Goal: Task Accomplishment & Management: Manage account settings

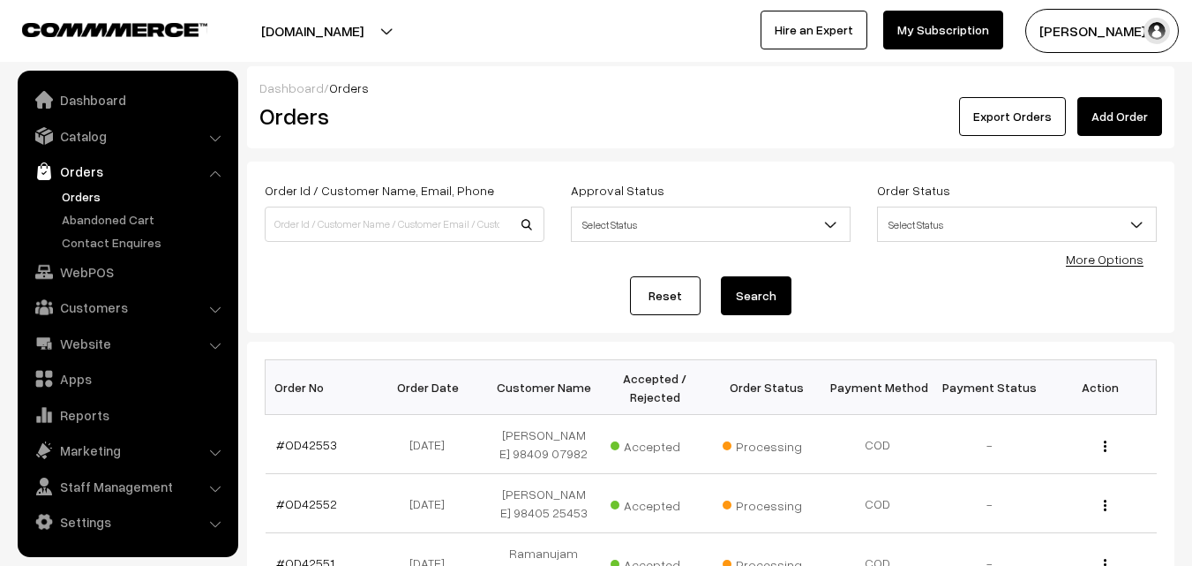
scroll to position [176, 0]
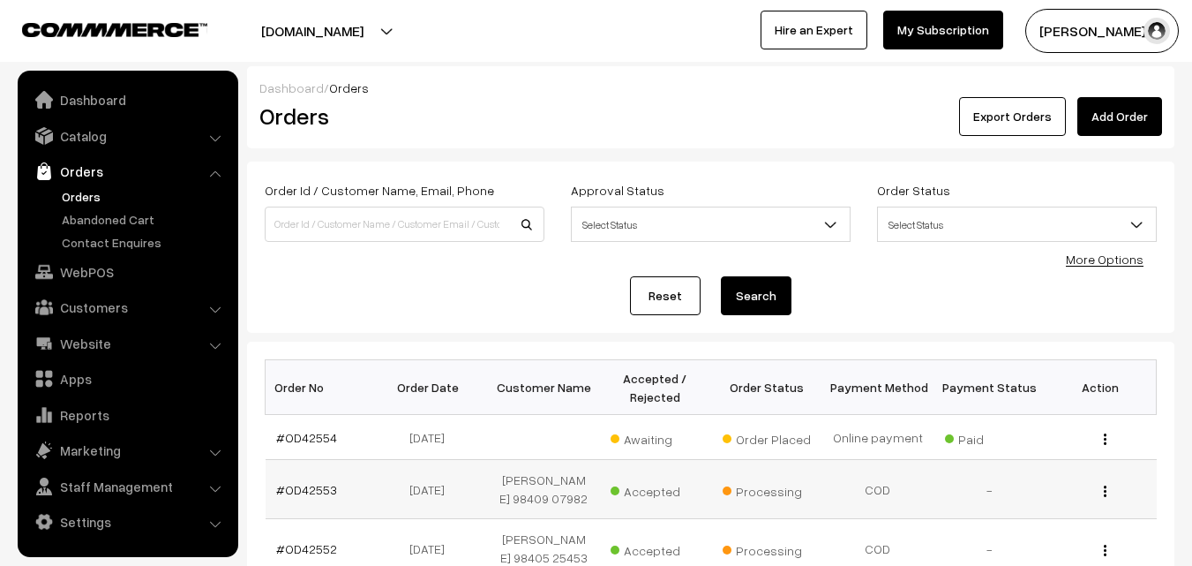
scroll to position [176, 0]
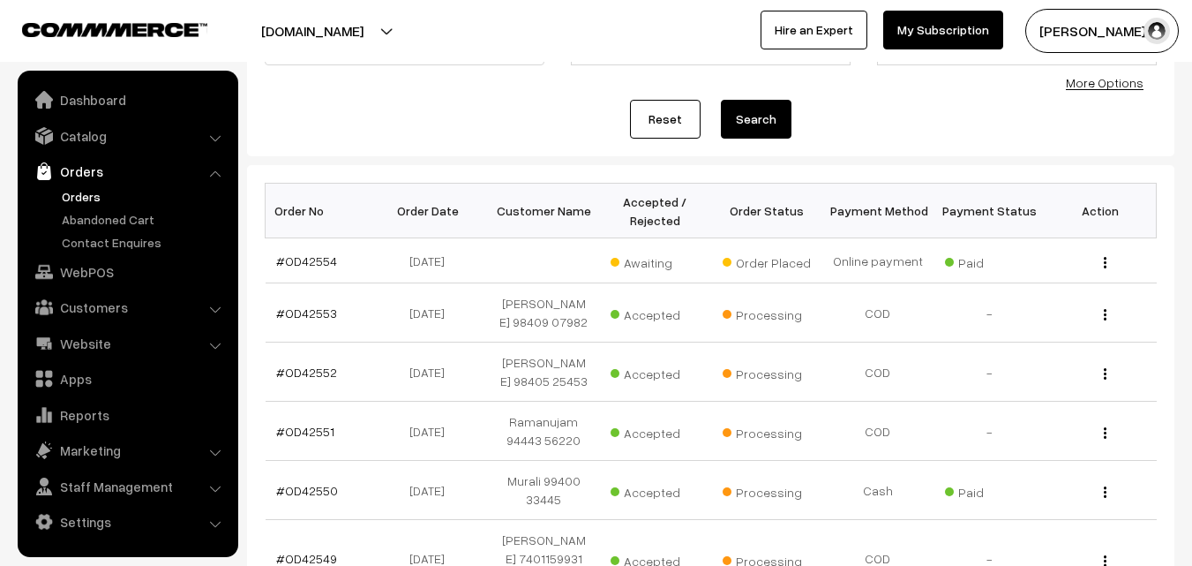
click at [84, 194] on link "Orders" at bounding box center [144, 196] width 175 height 19
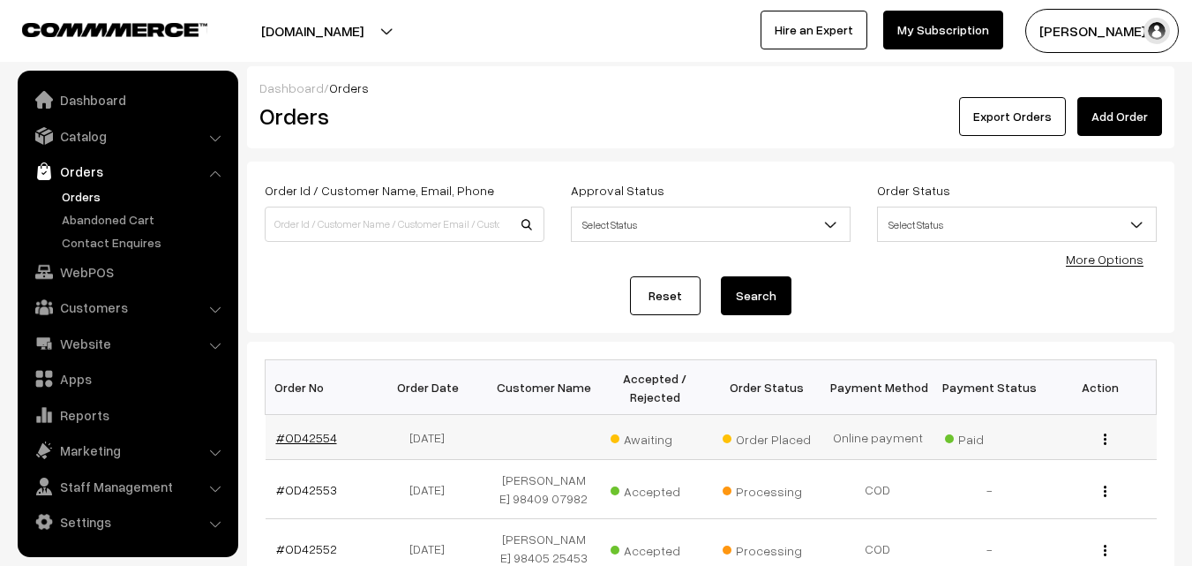
click at [321, 438] on link "#OD42554" at bounding box center [306, 437] width 61 height 15
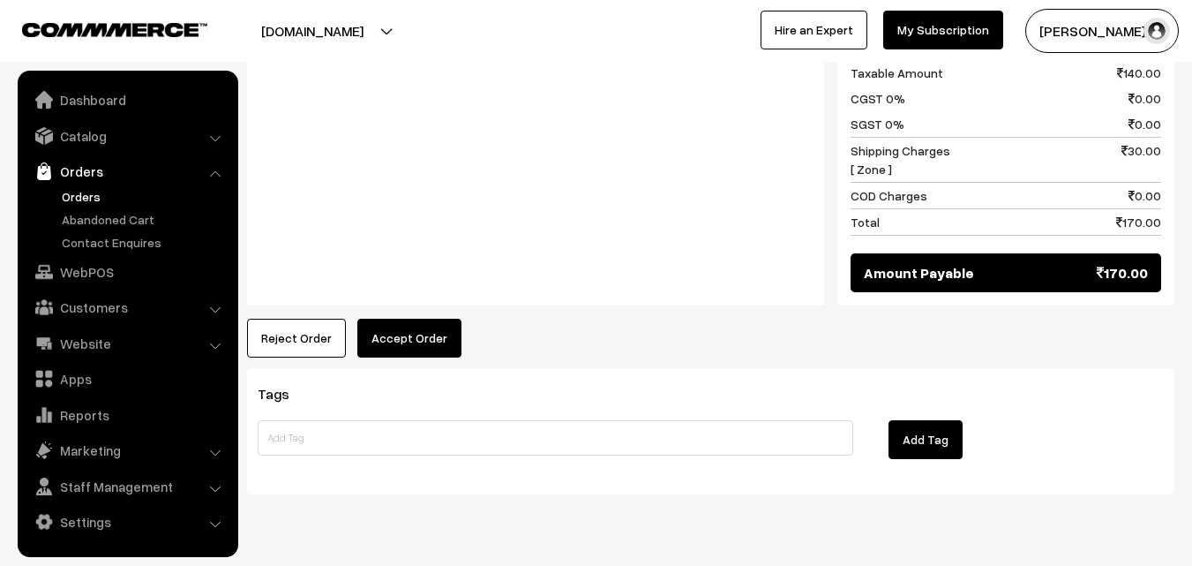
click at [410, 319] on button "Accept Order" at bounding box center [409, 338] width 104 height 39
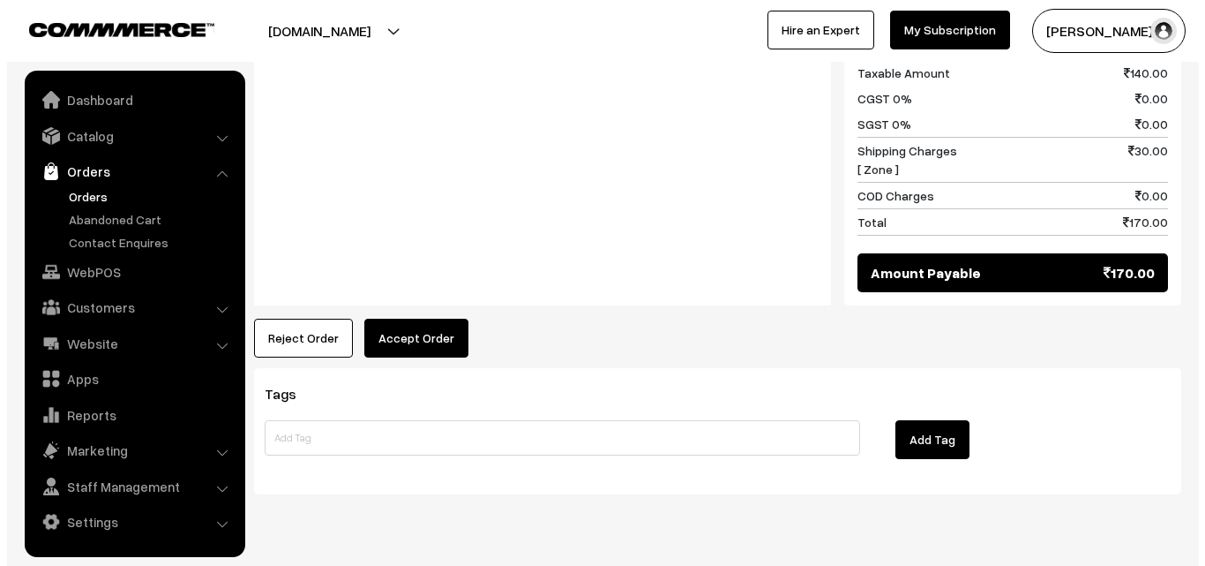
scroll to position [956, 0]
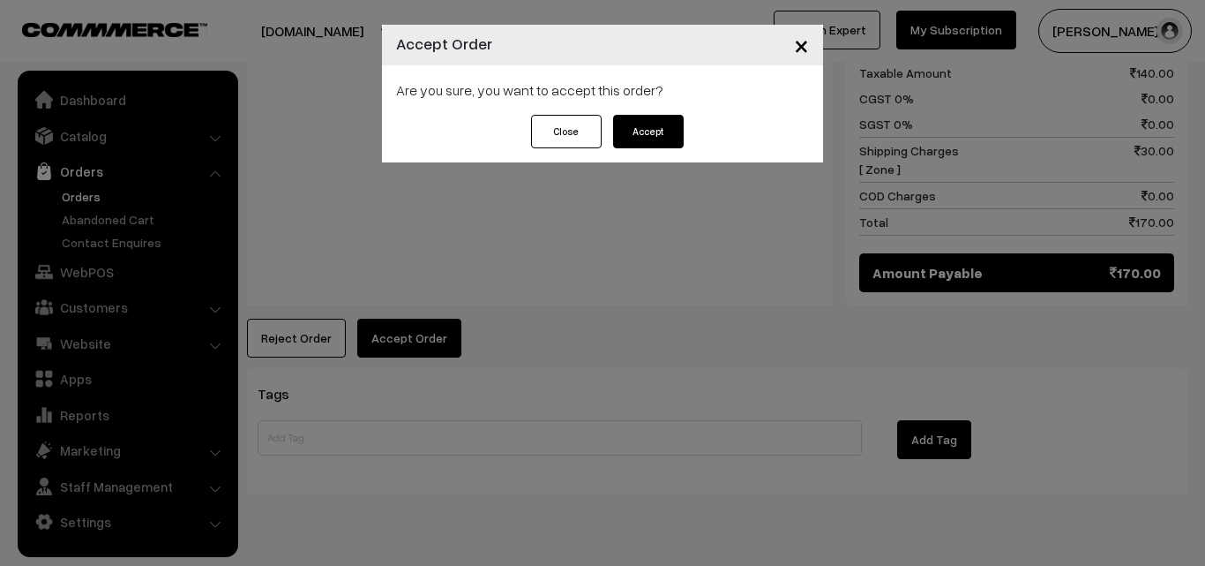
click at [641, 131] on button "Accept" at bounding box center [648, 132] width 71 height 34
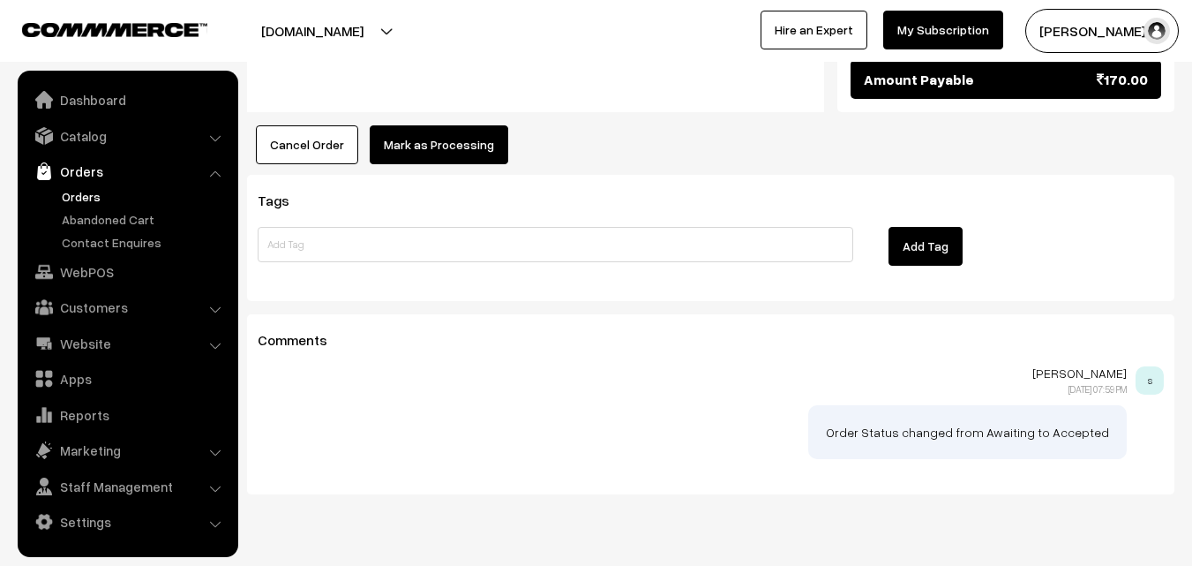
click at [482, 125] on button "Mark as Processing" at bounding box center [439, 144] width 139 height 39
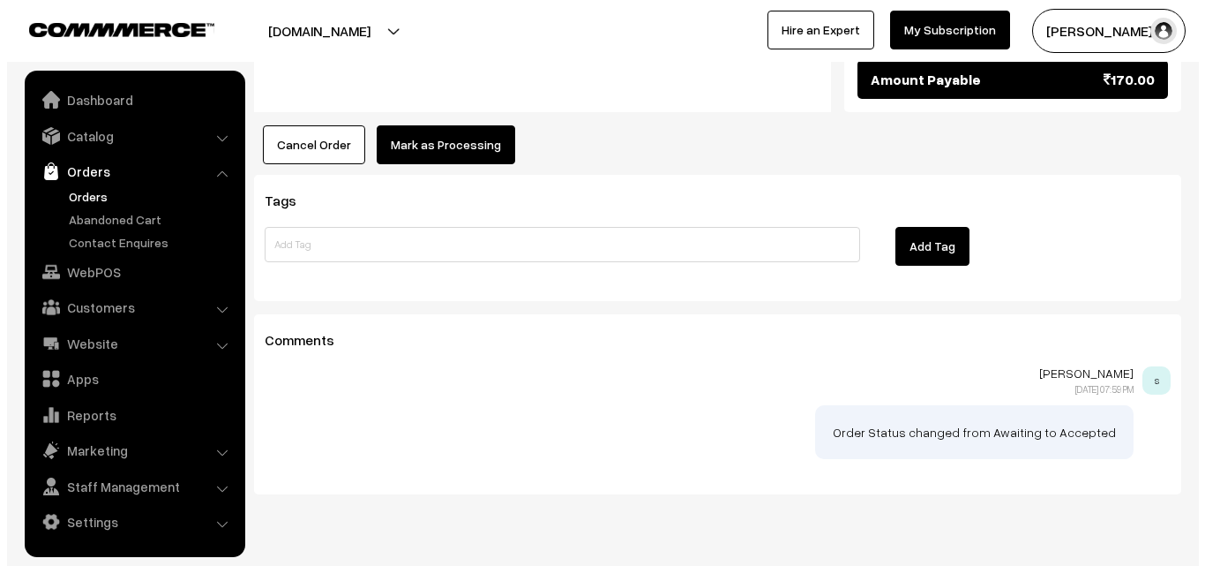
scroll to position [1150, 0]
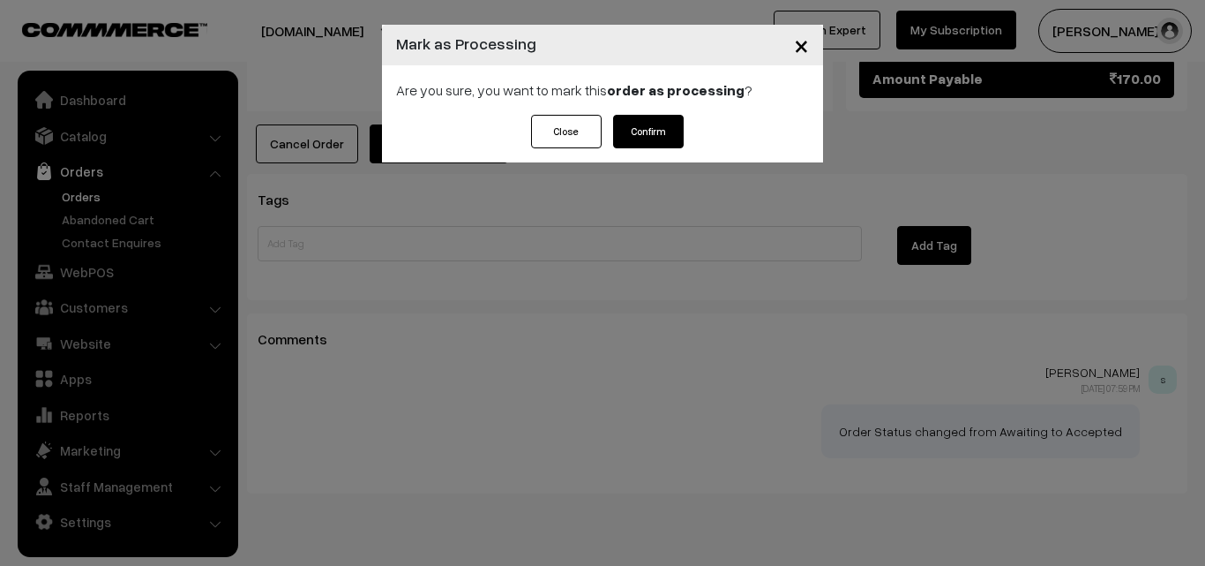
click at [661, 136] on button "Confirm" at bounding box center [648, 132] width 71 height 34
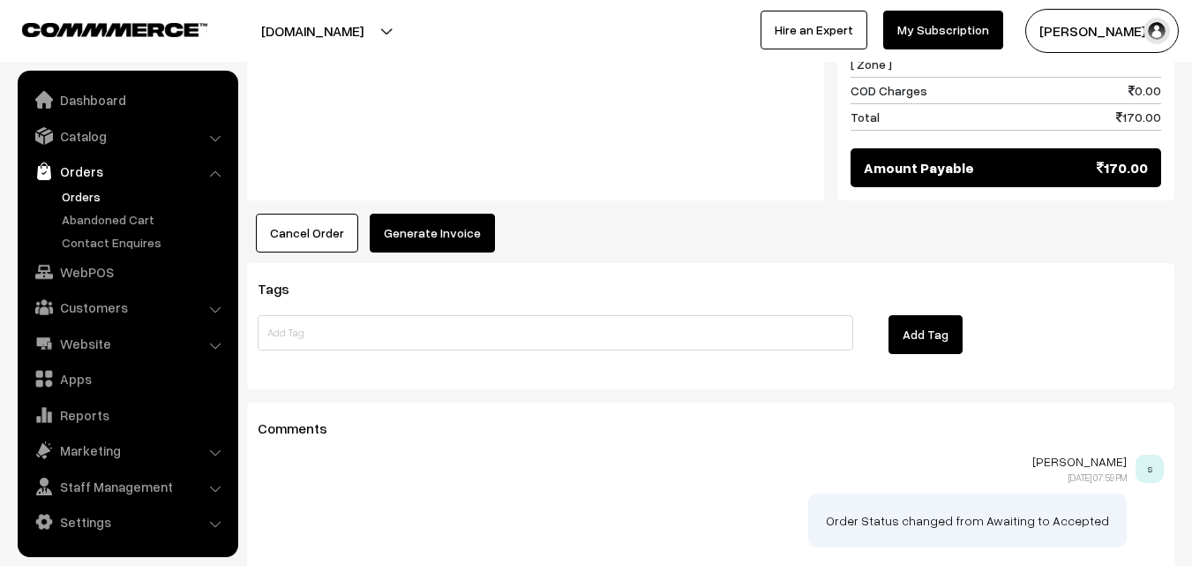
click at [416, 214] on button "Generate Invoice" at bounding box center [432, 233] width 125 height 39
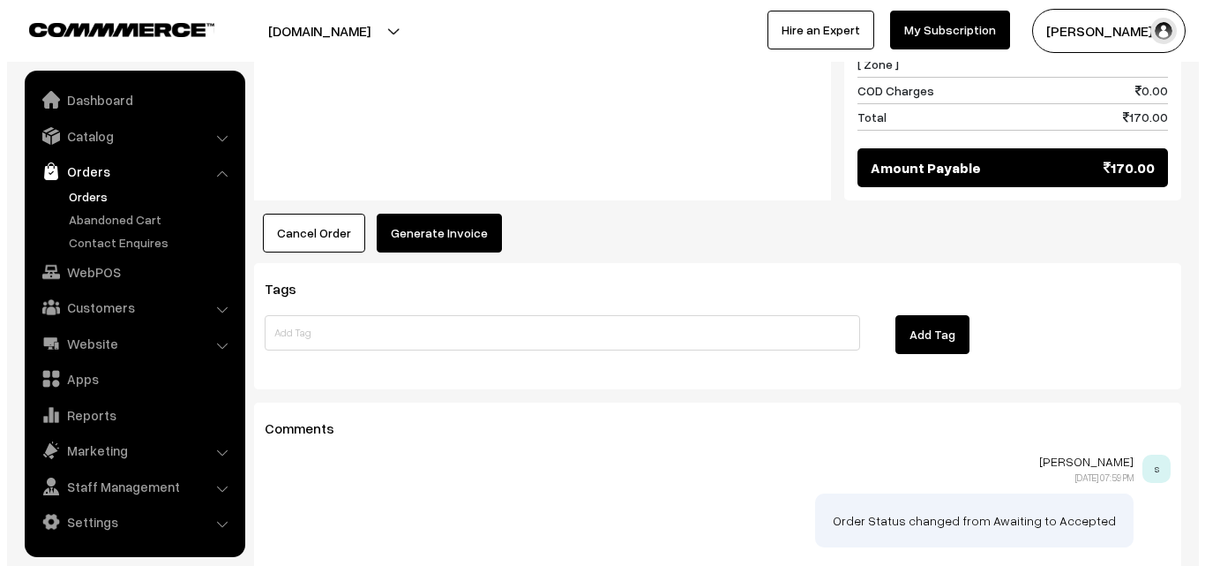
scroll to position [1062, 0]
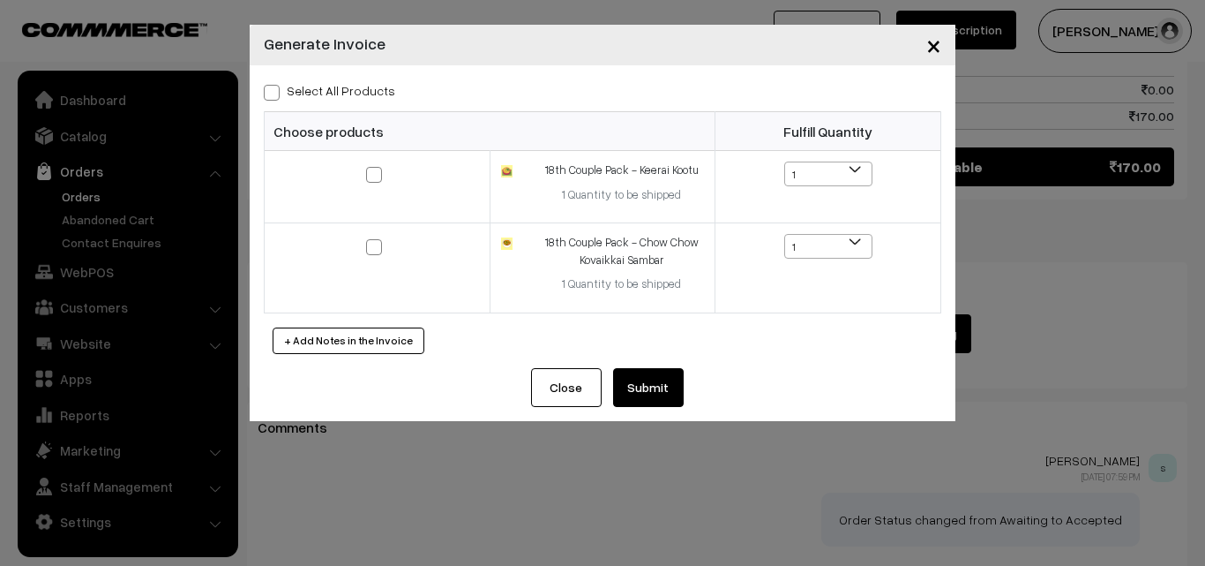
click at [374, 94] on label "Select All Products" at bounding box center [329, 90] width 131 height 19
click at [275, 94] on input "Select All Products" at bounding box center [269, 89] width 11 height 11
checkbox input "true"
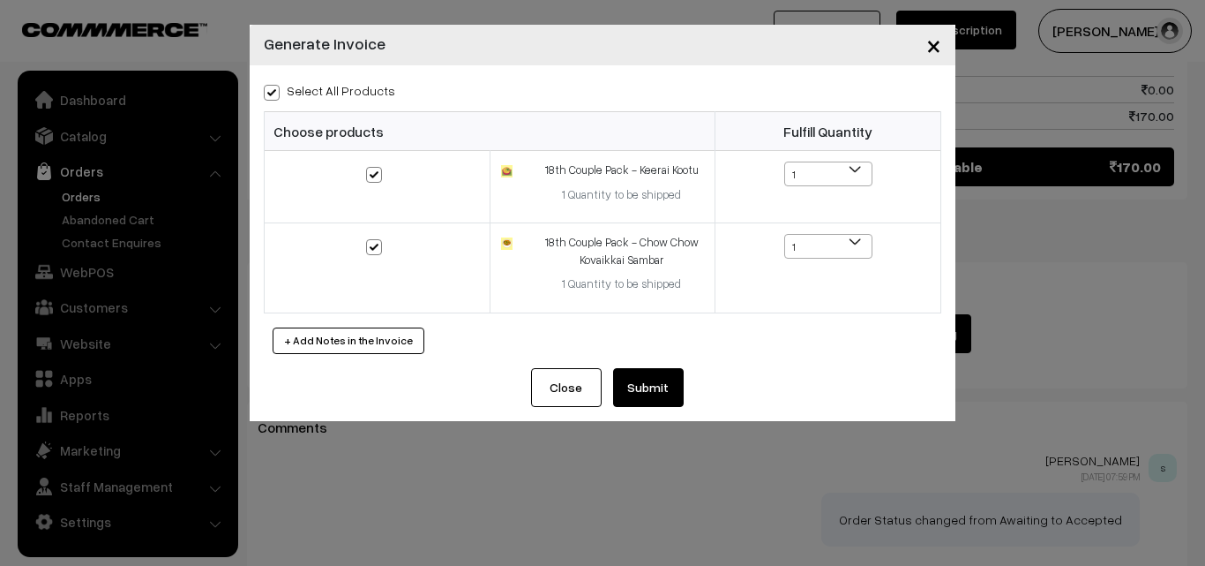
click at [666, 392] on button "Submit" at bounding box center [648, 387] width 71 height 39
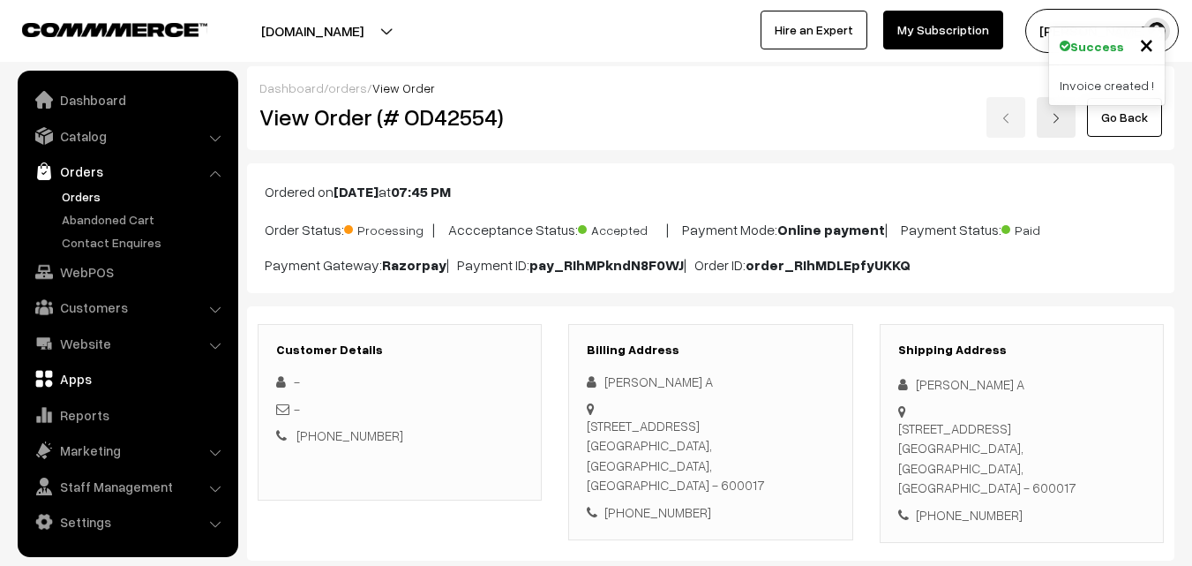
scroll to position [1059, 0]
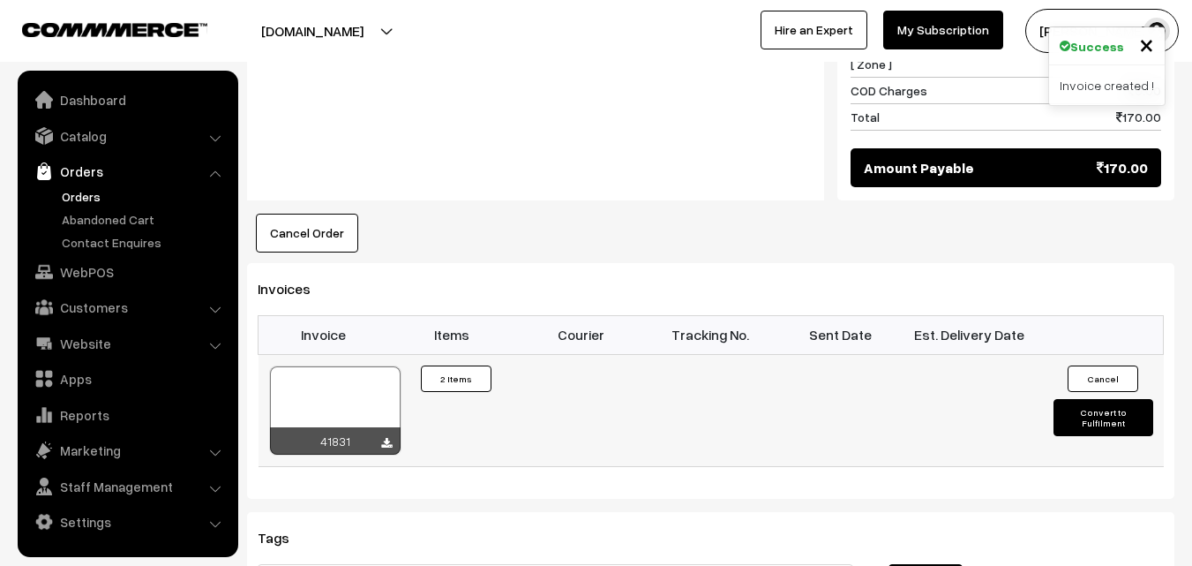
click at [374, 366] on div at bounding box center [335, 410] width 131 height 88
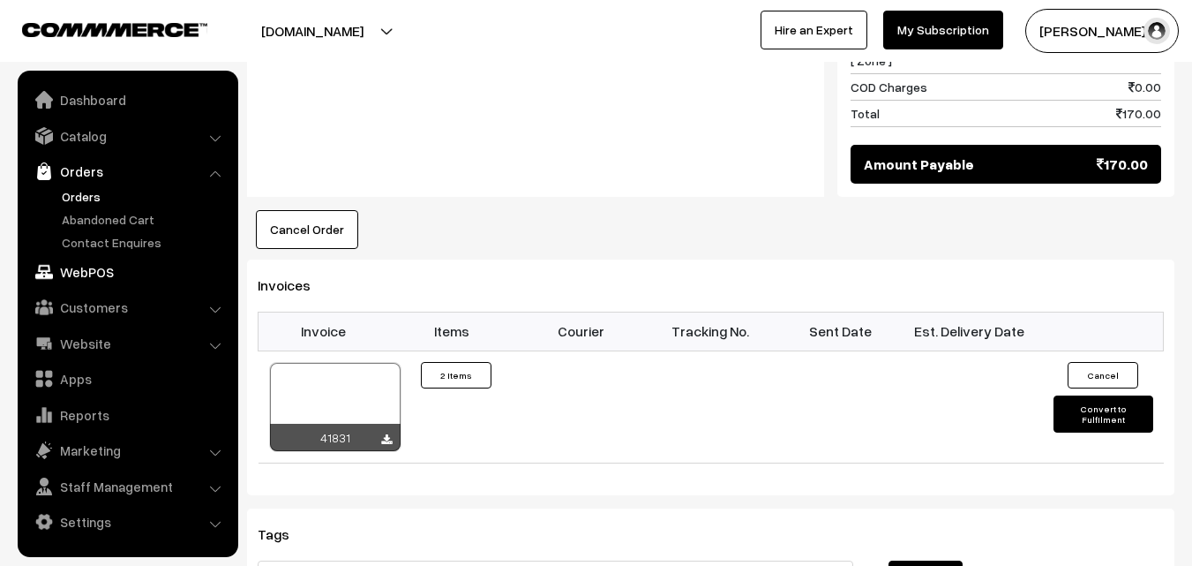
click at [107, 267] on link "WebPOS" at bounding box center [127, 272] width 210 height 32
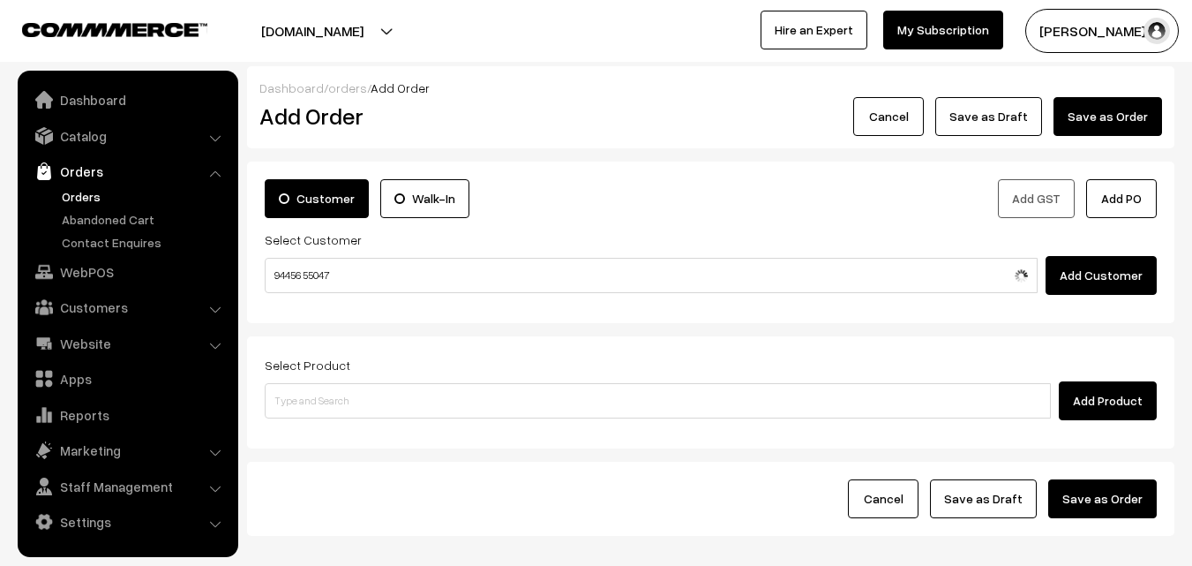
click at [301, 274] on input "94456 55047" at bounding box center [651, 275] width 773 height 35
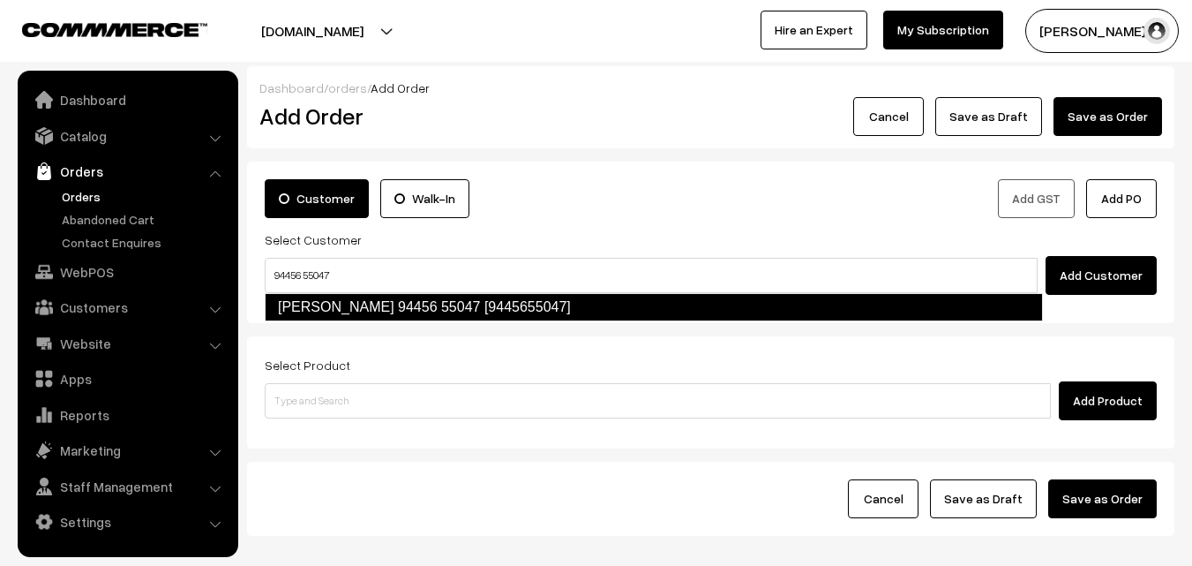
type input "94456 55047"
drag, startPoint x: 319, startPoint y: 331, endPoint x: 326, endPoint y: 318, distance: 15.0
click at [319, 330] on form "Customer Walk-In Add GST Add PO Select Customer Add Customer Select Product Add…" at bounding box center [710, 348] width 927 height 374
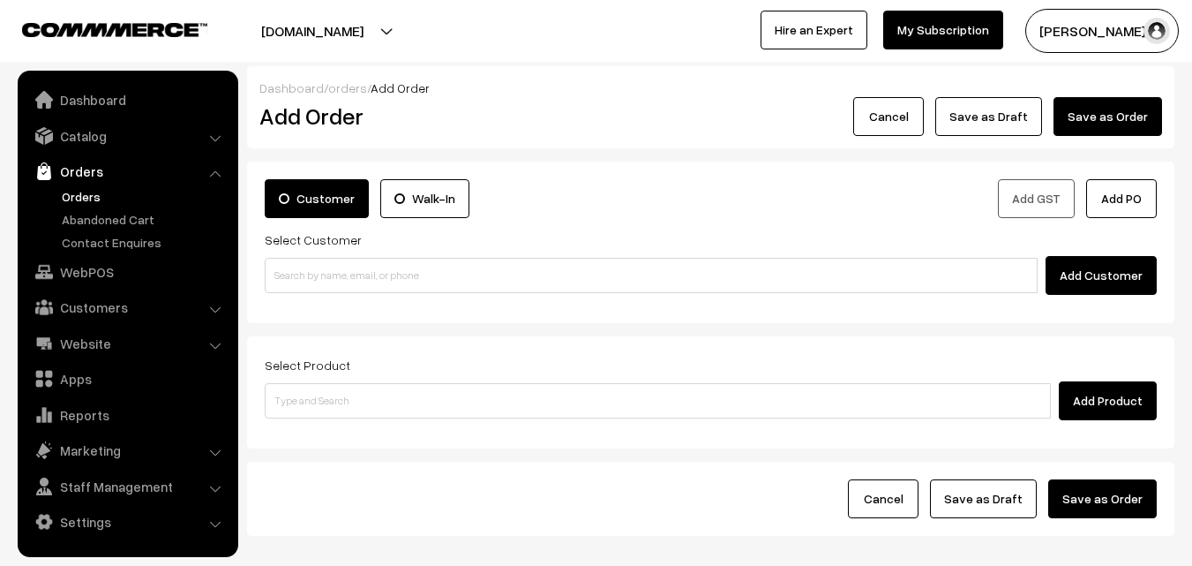
click at [332, 307] on div "Customer Walk-In Add GST Add PO Select Customer Add Customer" at bounding box center [710, 241] width 927 height 161
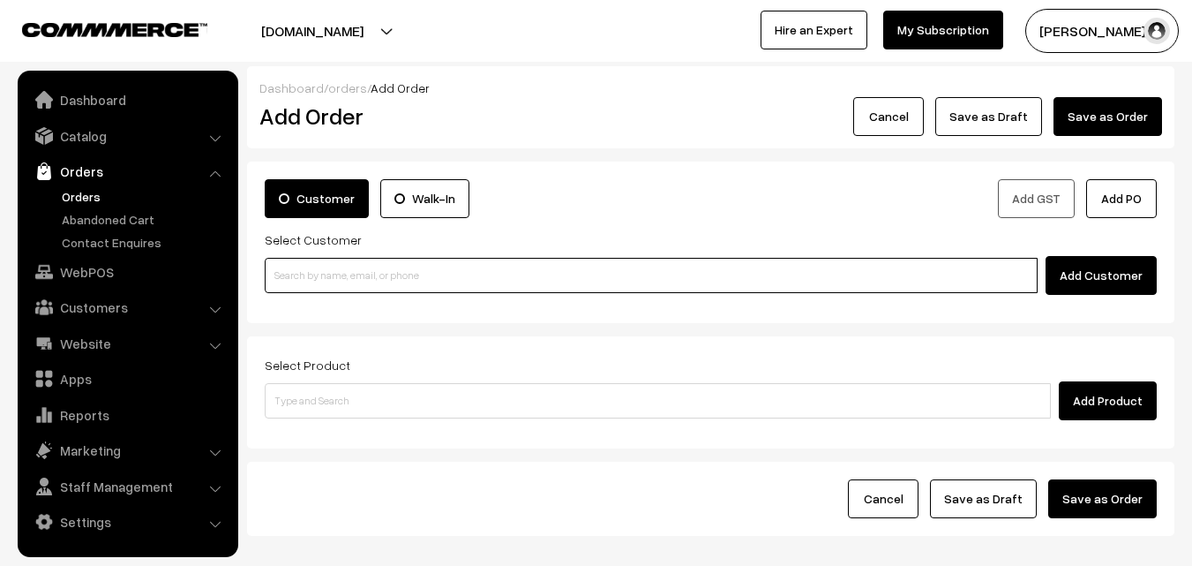
click at [327, 275] on input at bounding box center [651, 275] width 773 height 35
paste input "94456 55047"
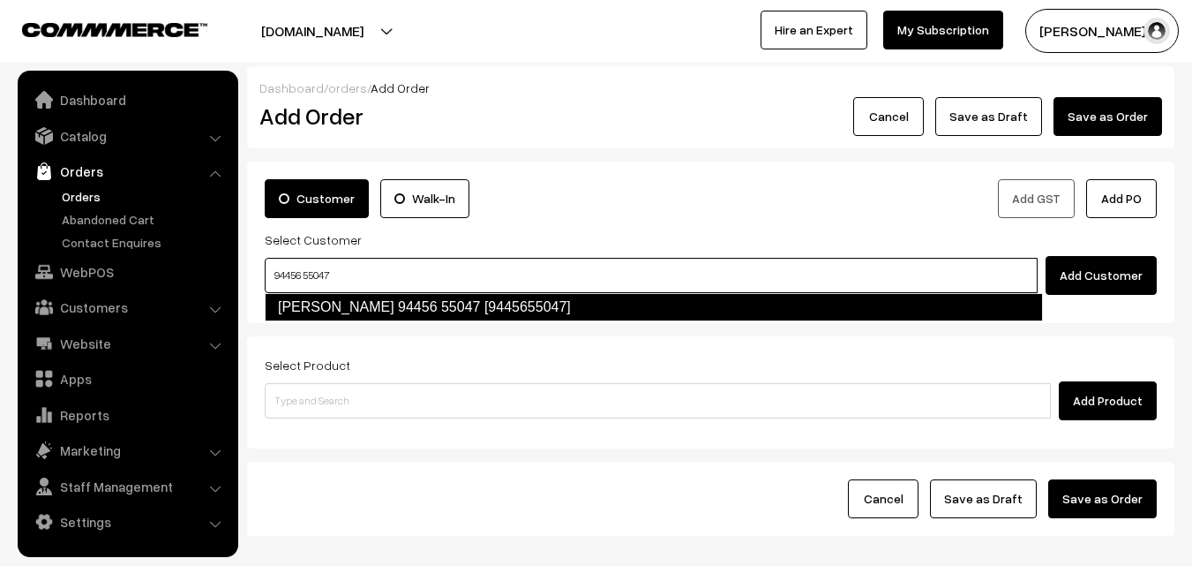
click at [316, 306] on link "S.Subramanian 94456 55047 [9445655047]" at bounding box center [654, 307] width 778 height 28
type input "94456 55047"
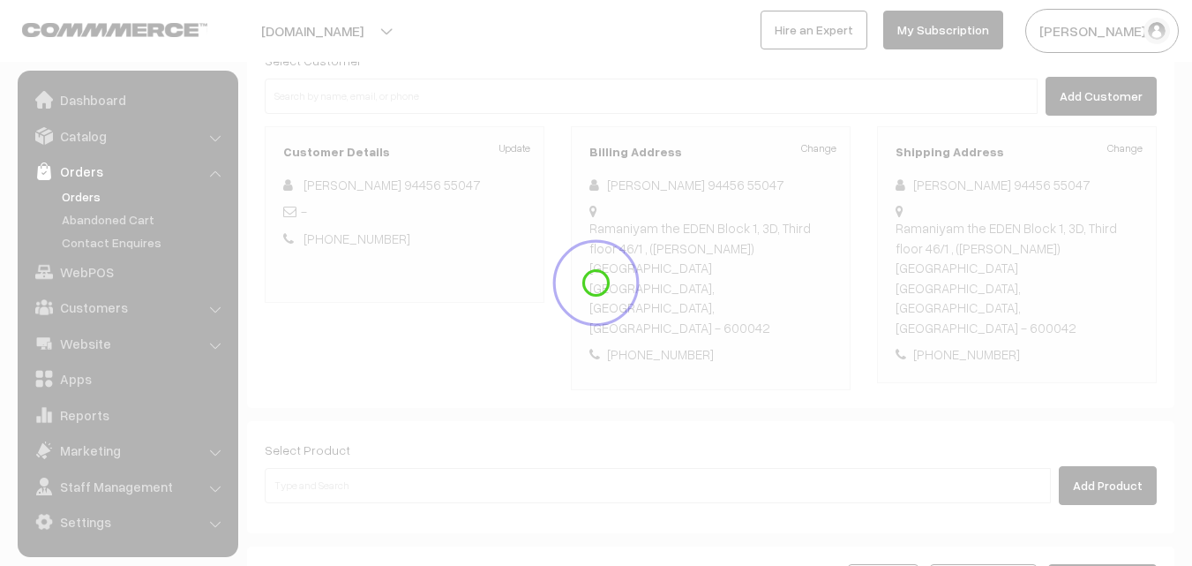
scroll to position [322, 0]
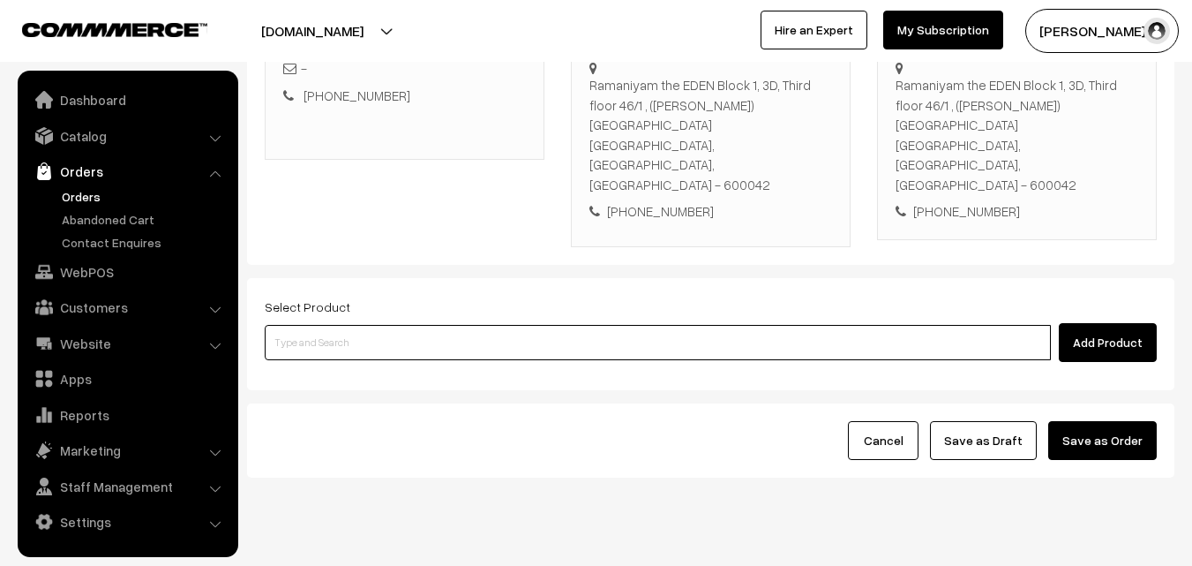
click at [458, 325] on input at bounding box center [658, 342] width 786 height 35
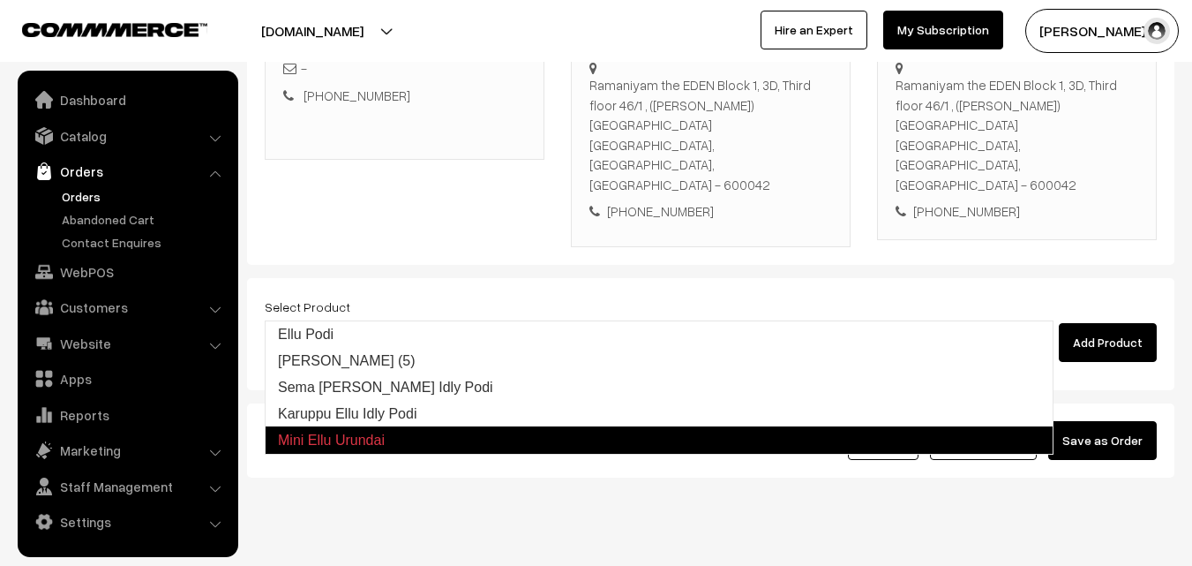
type input "Karuppu Ellu Idly Podi"
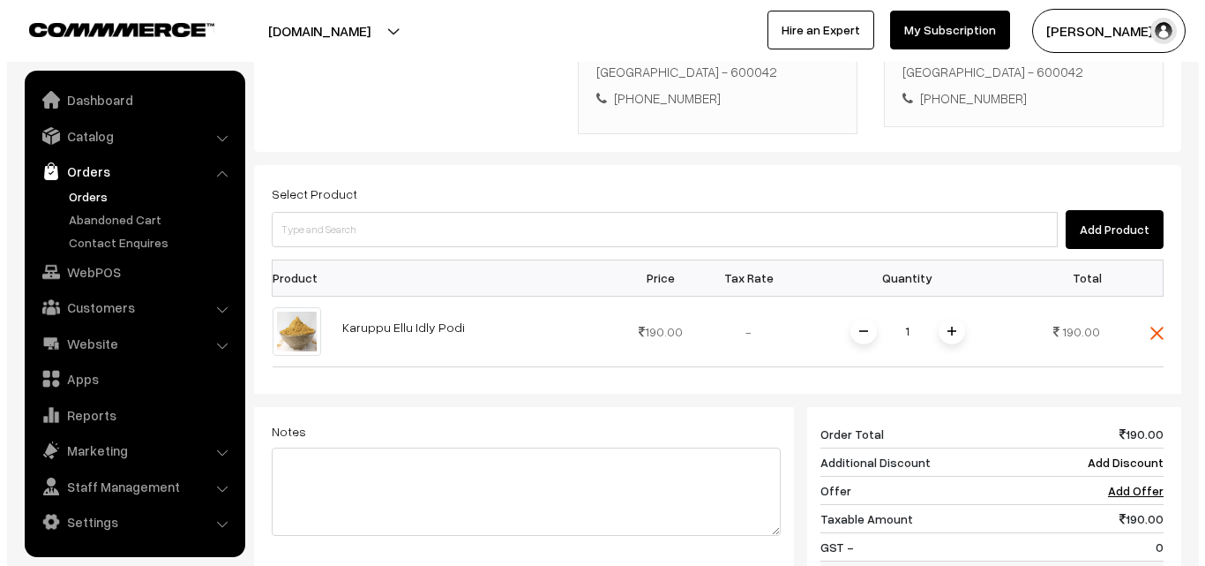
scroll to position [663, 0]
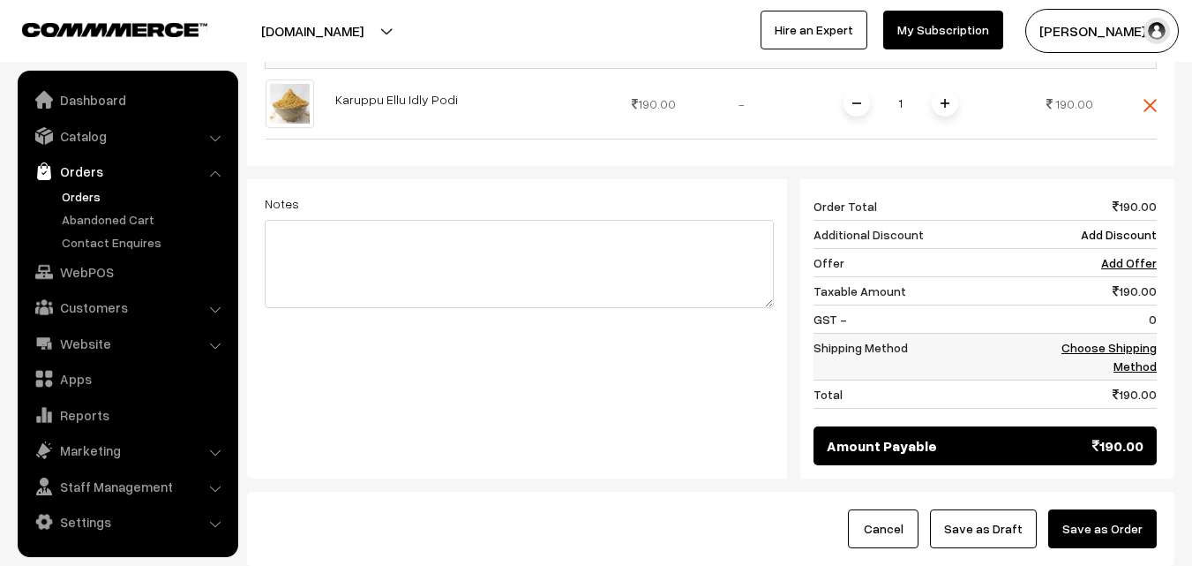
click at [1098, 340] on link "Choose Shipping Method" at bounding box center [1108, 357] width 95 height 34
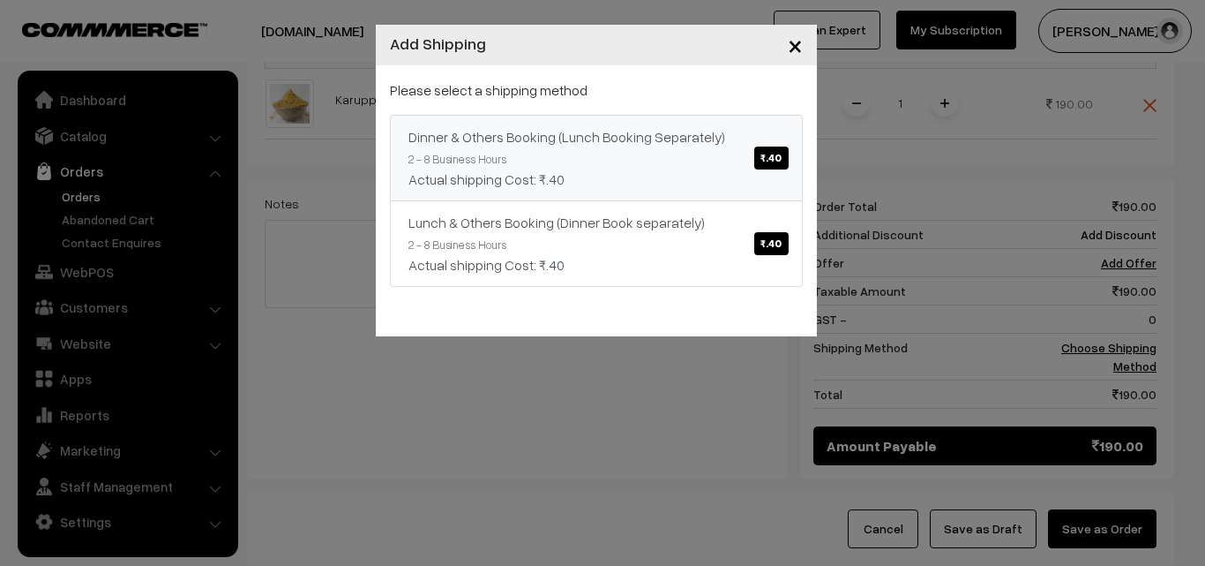
click at [725, 161] on link "Dinner & Others Booking (Lunch Booking Separately) ₹.40 2 - 8 Business Hours Ac…" at bounding box center [596, 158] width 413 height 86
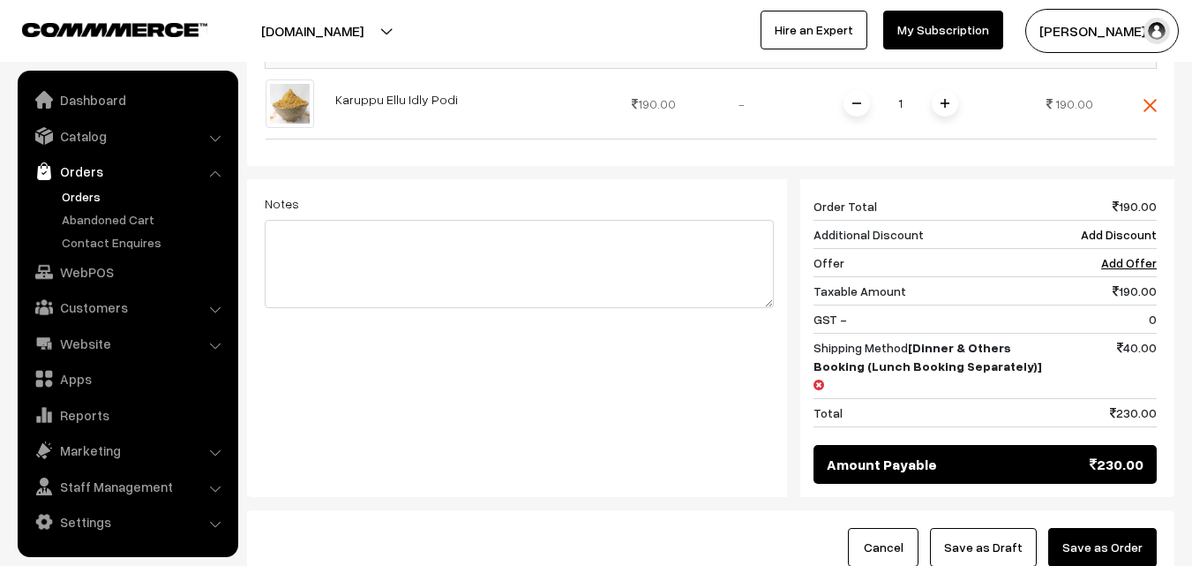
click at [1120, 528] on button "Save as Order" at bounding box center [1102, 547] width 109 height 39
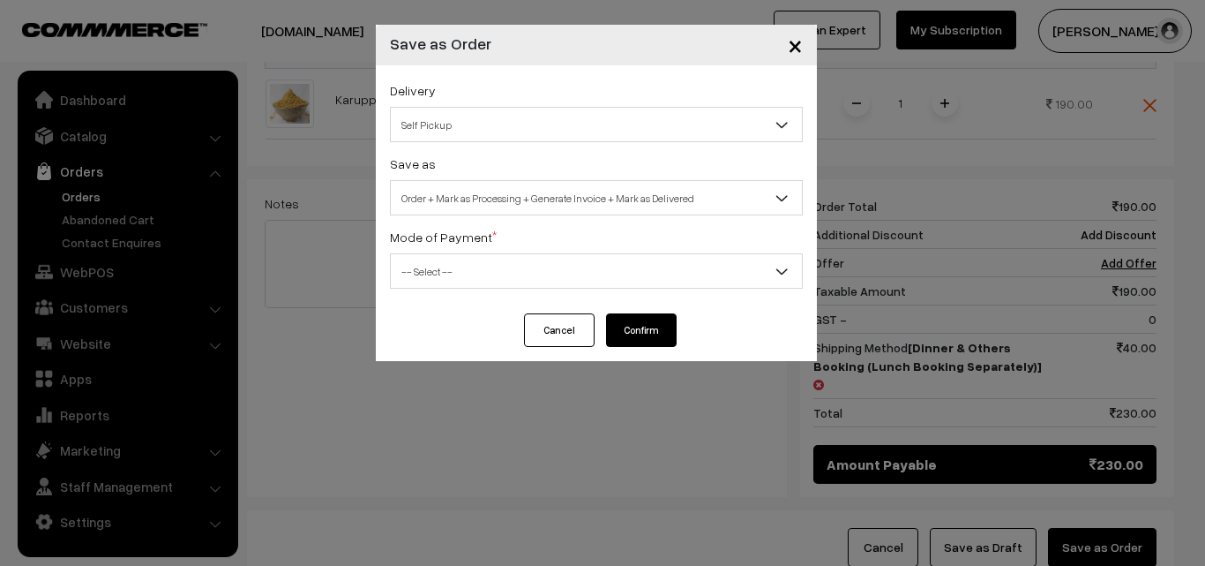
click at [474, 199] on span "Order + Mark as Processing + Generate Invoice + Mark as Delivered" at bounding box center [596, 198] width 411 height 31
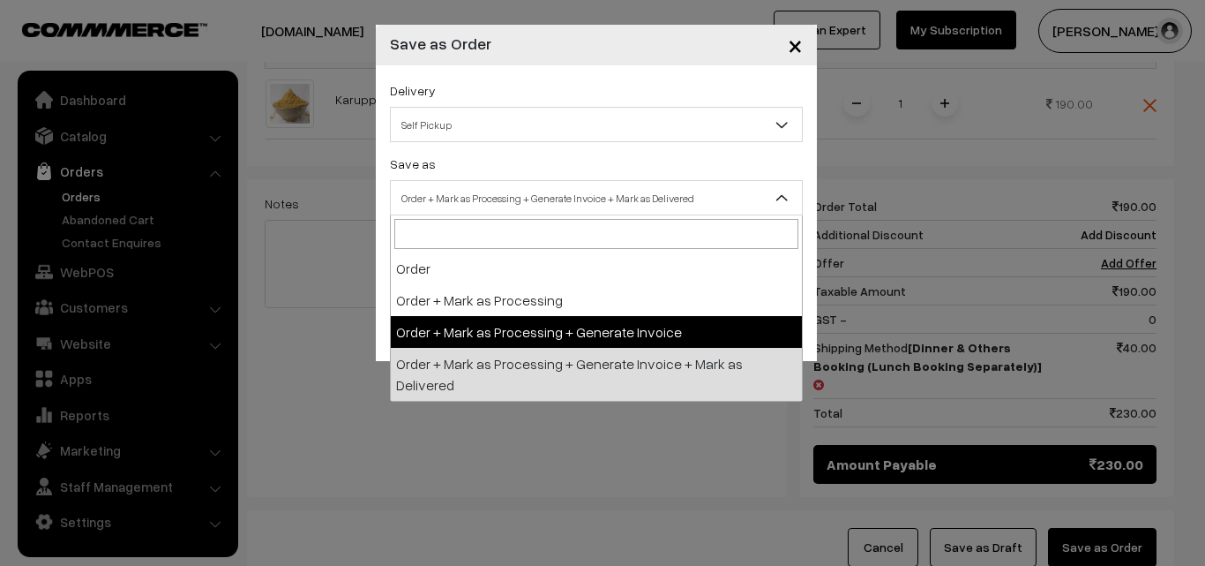
select select "3"
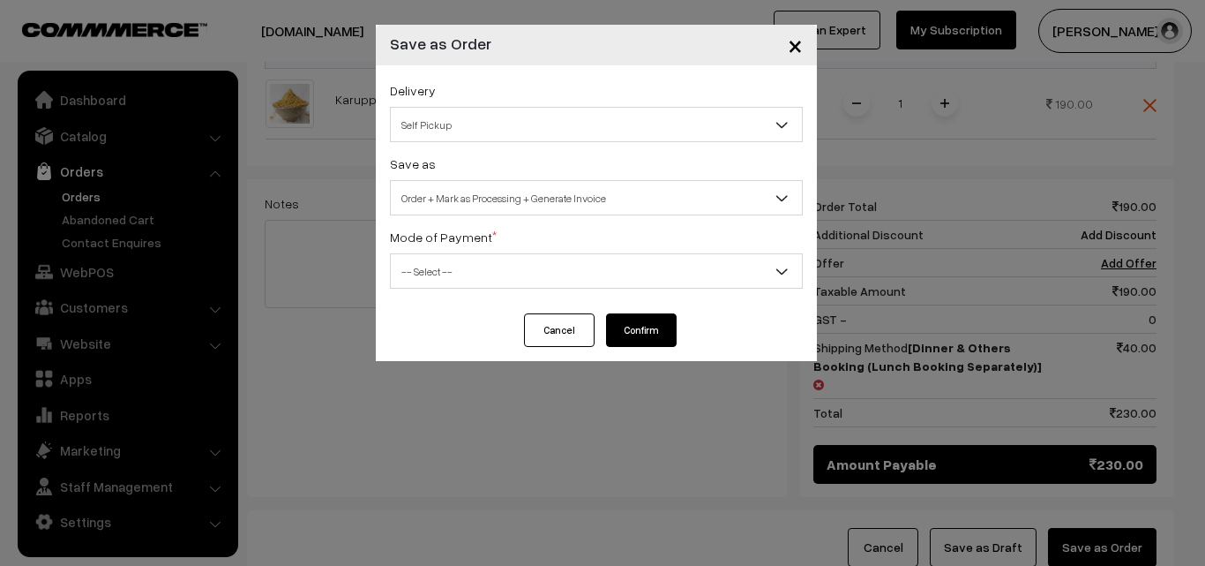
click at [462, 268] on span "-- Select --" at bounding box center [596, 271] width 411 height 31
select select "1"
click at [648, 331] on button "Confirm" at bounding box center [641, 330] width 71 height 34
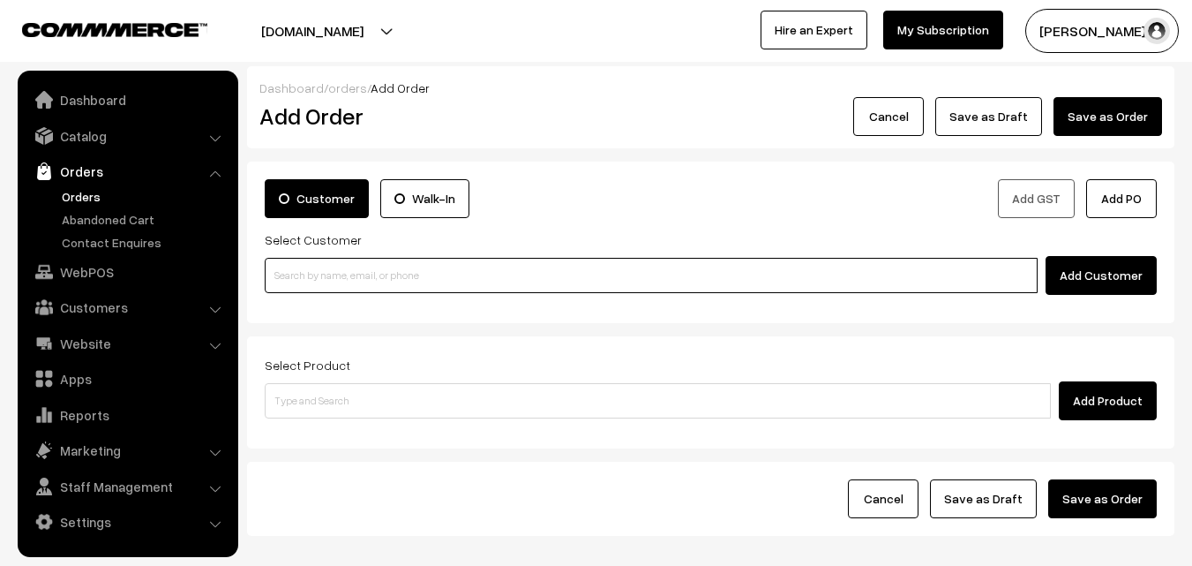
click at [265, 289] on input at bounding box center [651, 275] width 773 height 35
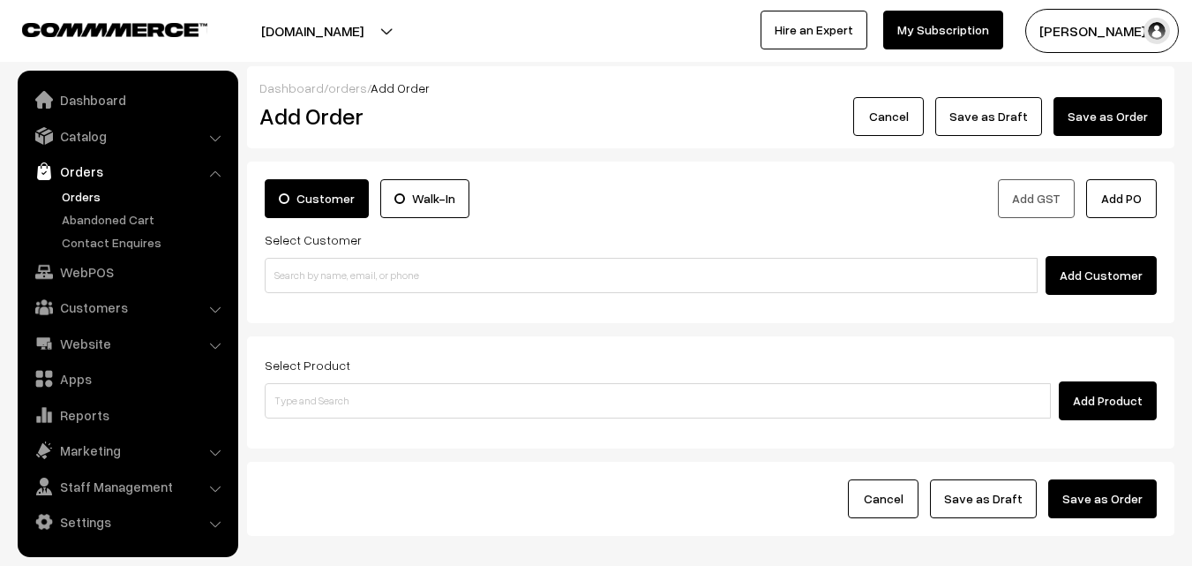
click at [71, 191] on link "Orders" at bounding box center [144, 196] width 175 height 19
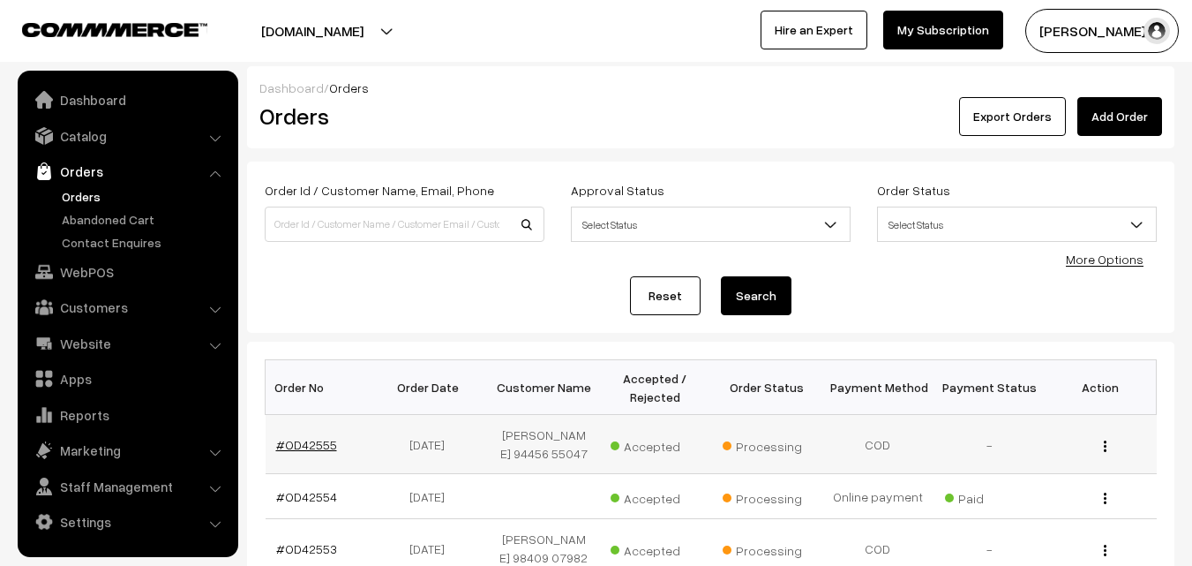
click at [311, 443] on link "#OD42555" at bounding box center [306, 444] width 61 height 15
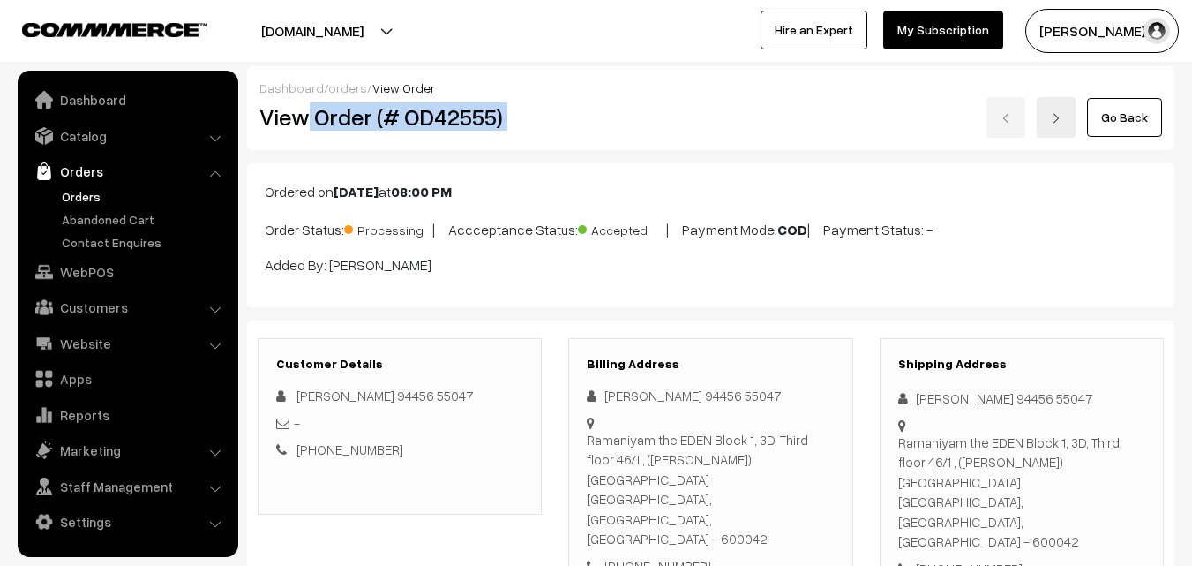
drag, startPoint x: 309, startPoint y: 111, endPoint x: 589, endPoint y: 146, distance: 282.8
click at [591, 120] on div "View Order (# OD42555) Go Back" at bounding box center [710, 117] width 929 height 41
copy div "Order (# OD42555)"
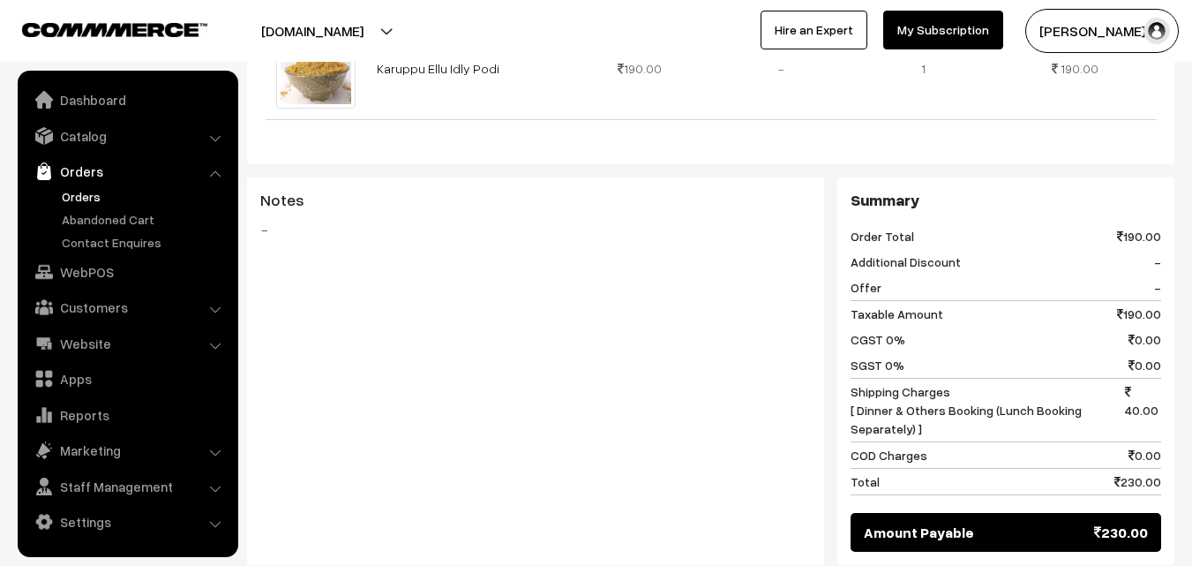
scroll to position [882, 0]
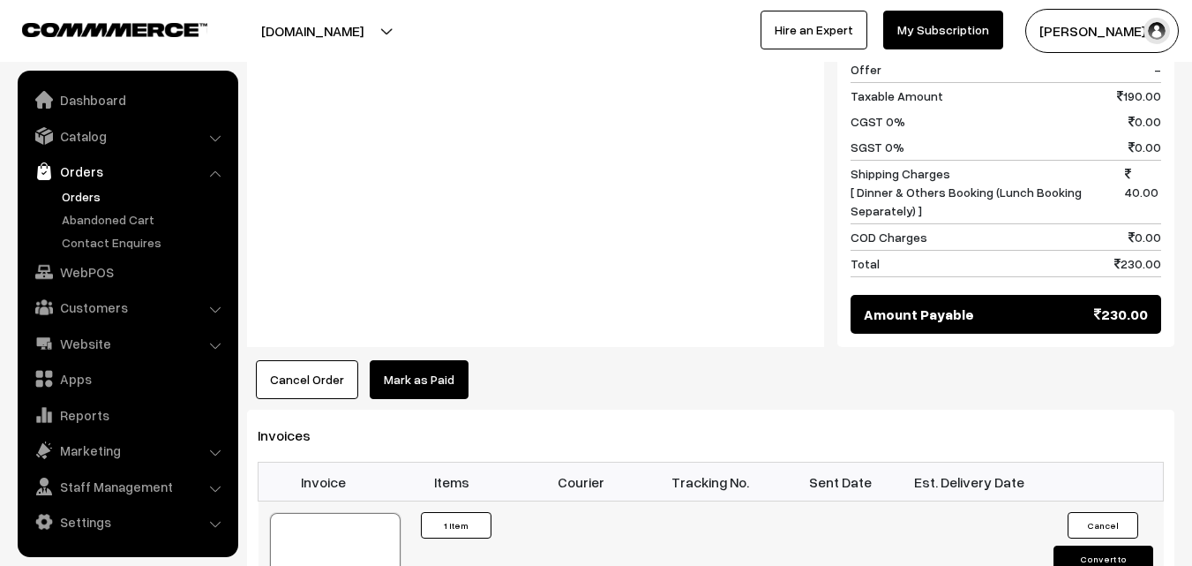
click at [361, 501] on td "41832" at bounding box center [324, 557] width 130 height 112
click at [368, 513] on div at bounding box center [335, 557] width 131 height 88
click at [112, 273] on link "WebPOS" at bounding box center [127, 272] width 210 height 32
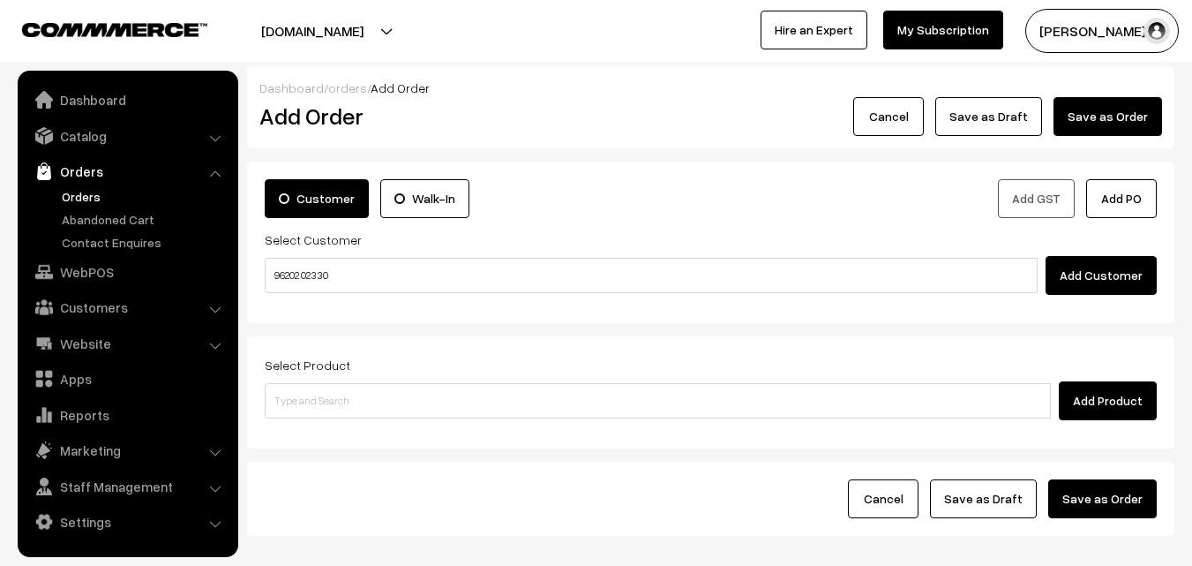
click at [317, 274] on input "96202 02330" at bounding box center [651, 275] width 773 height 35
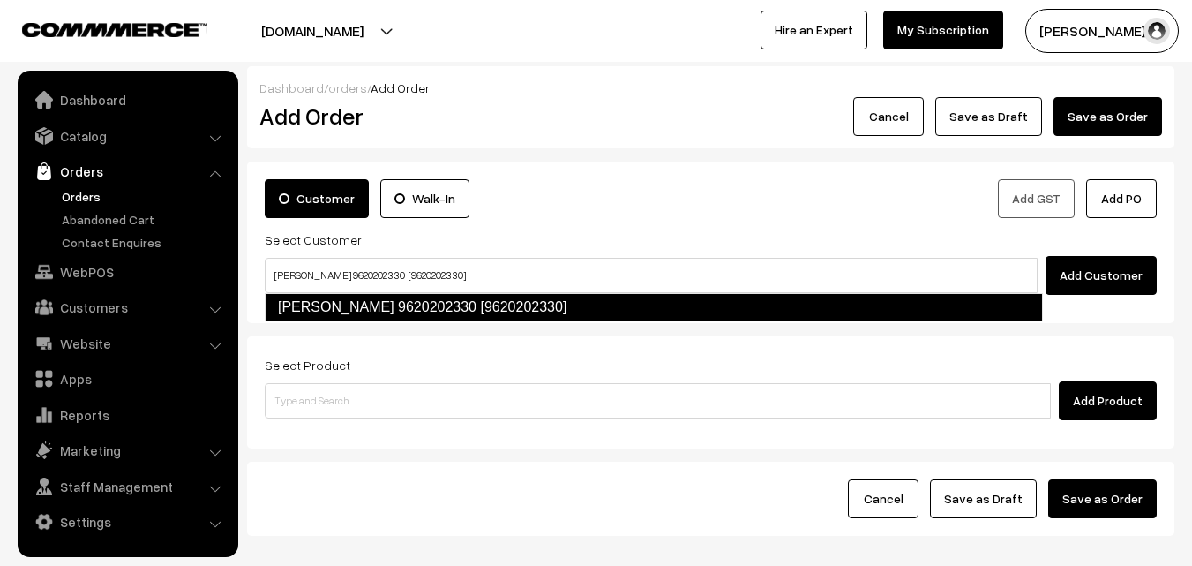
type input "Vinodh 9620202330 [9620202330]"
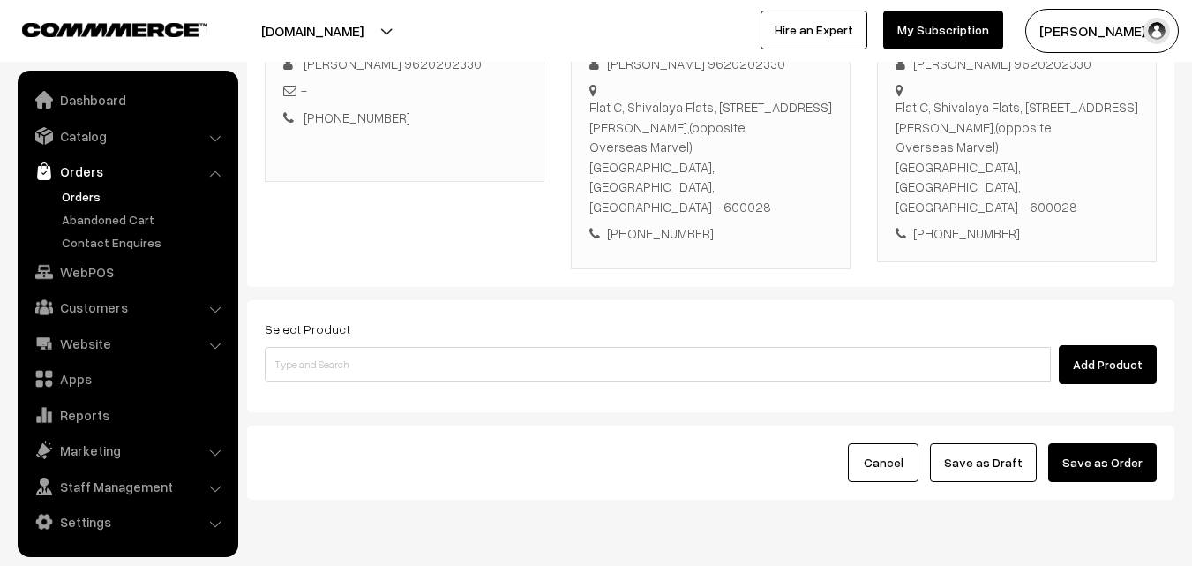
scroll to position [322, 0]
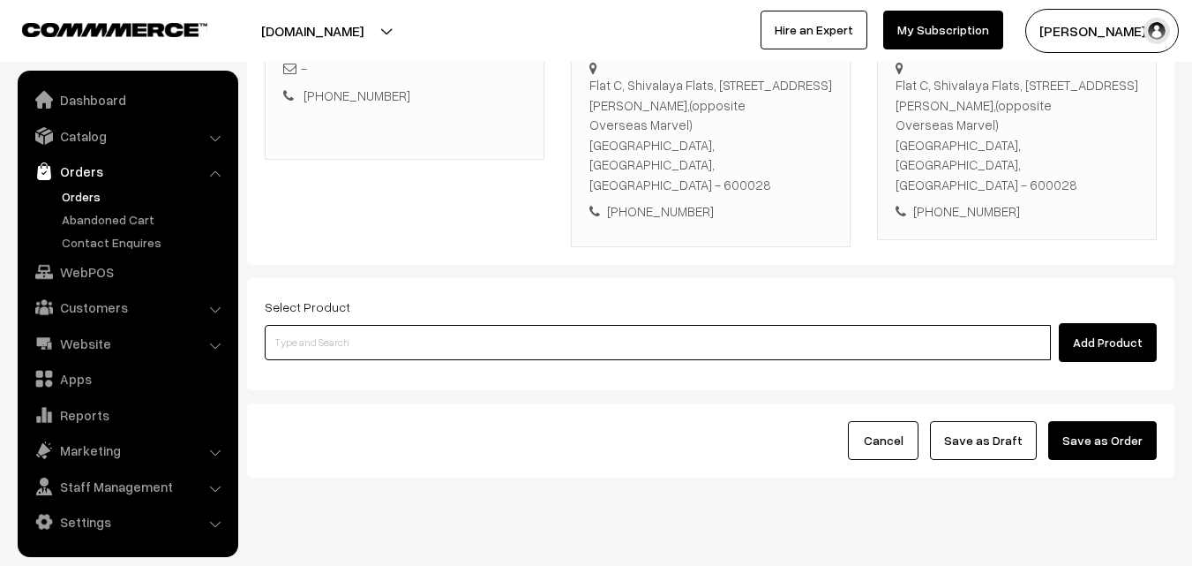
click at [448, 325] on input at bounding box center [658, 342] width 786 height 35
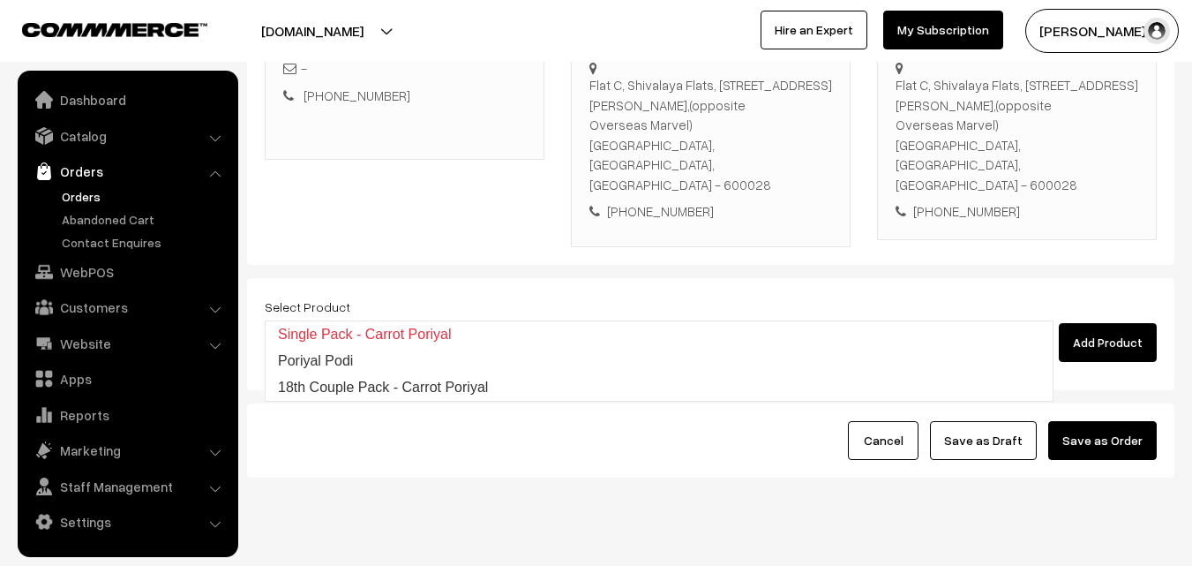
type input "18th Couple Pack - Carrot Poriyal"
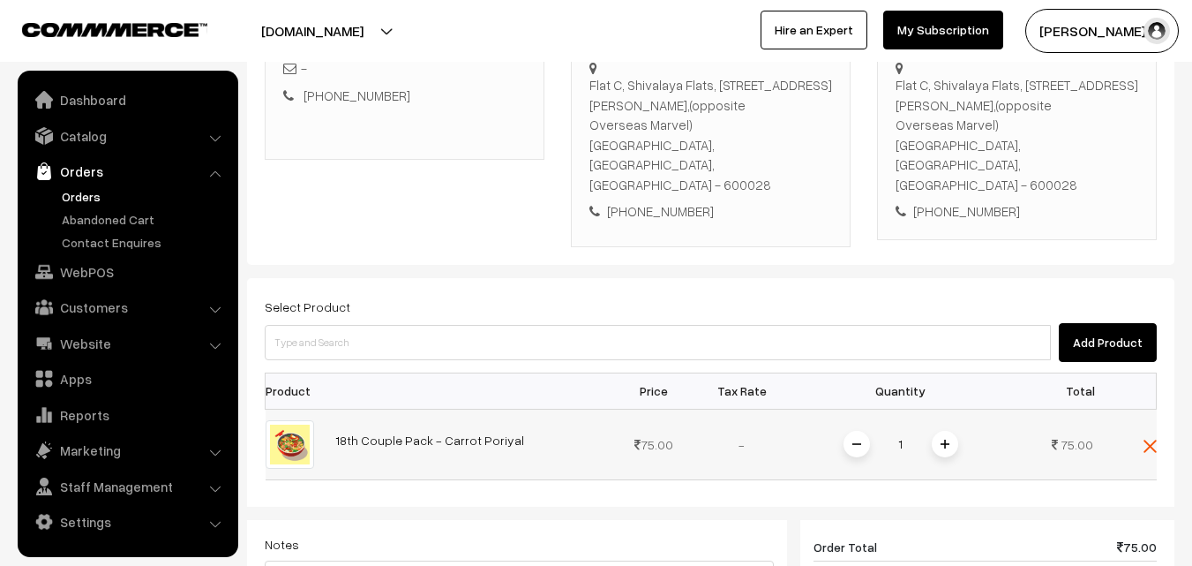
click at [947, 431] on span at bounding box center [945, 444] width 26 height 26
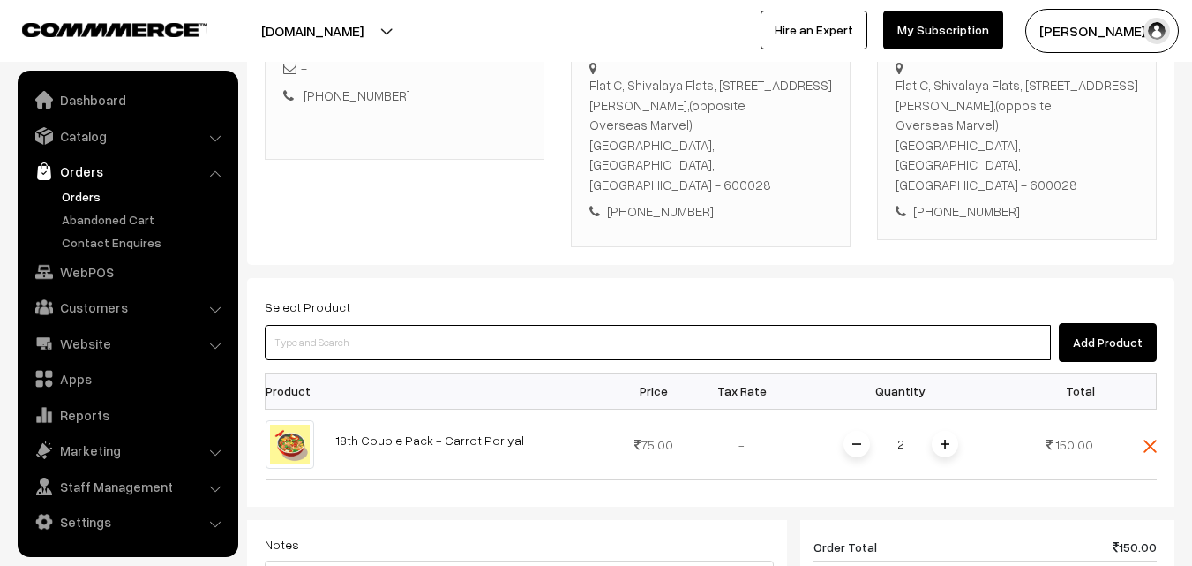
click at [889, 325] on input at bounding box center [658, 342] width 786 height 35
type input "18th Couple Pack - Keerai Kootu"
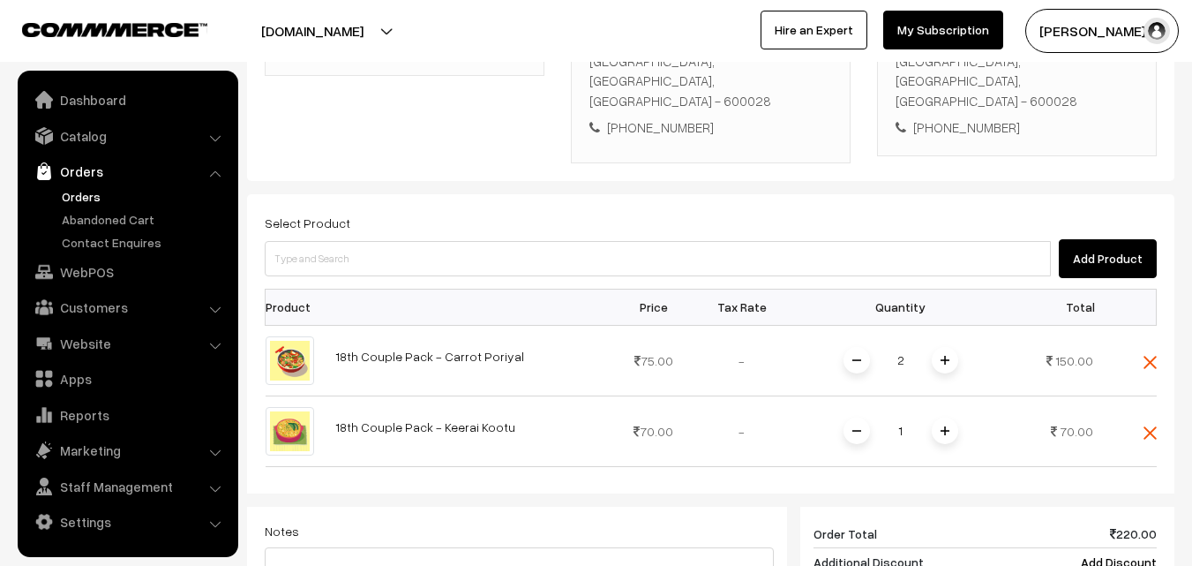
scroll to position [498, 0]
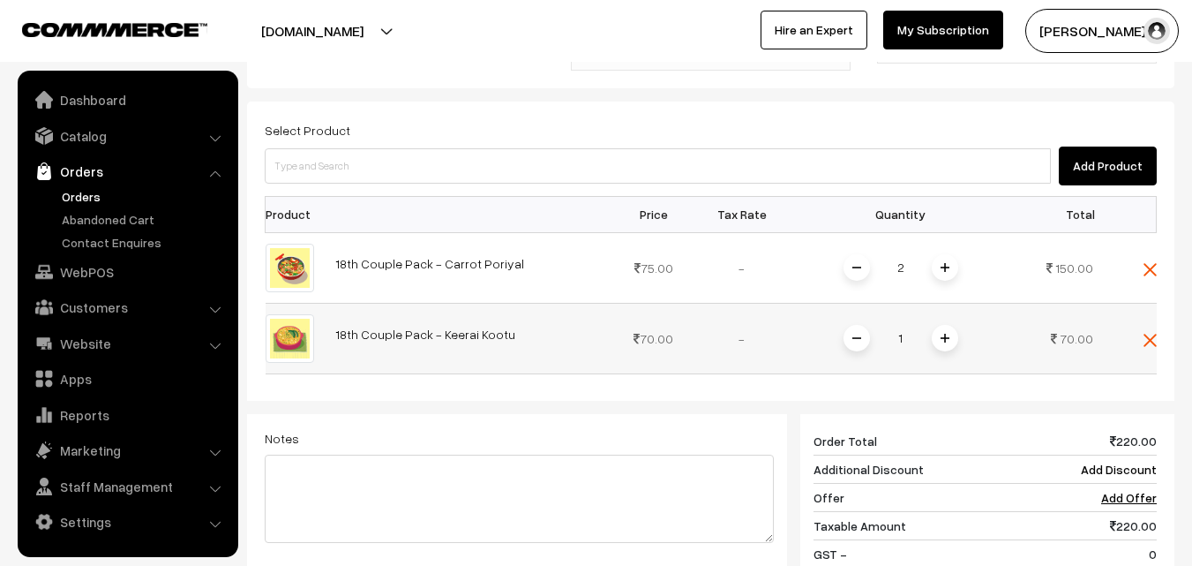
click at [960, 323] on div "1" at bounding box center [901, 338] width 132 height 31
click at [947, 334] on img at bounding box center [945, 338] width 9 height 9
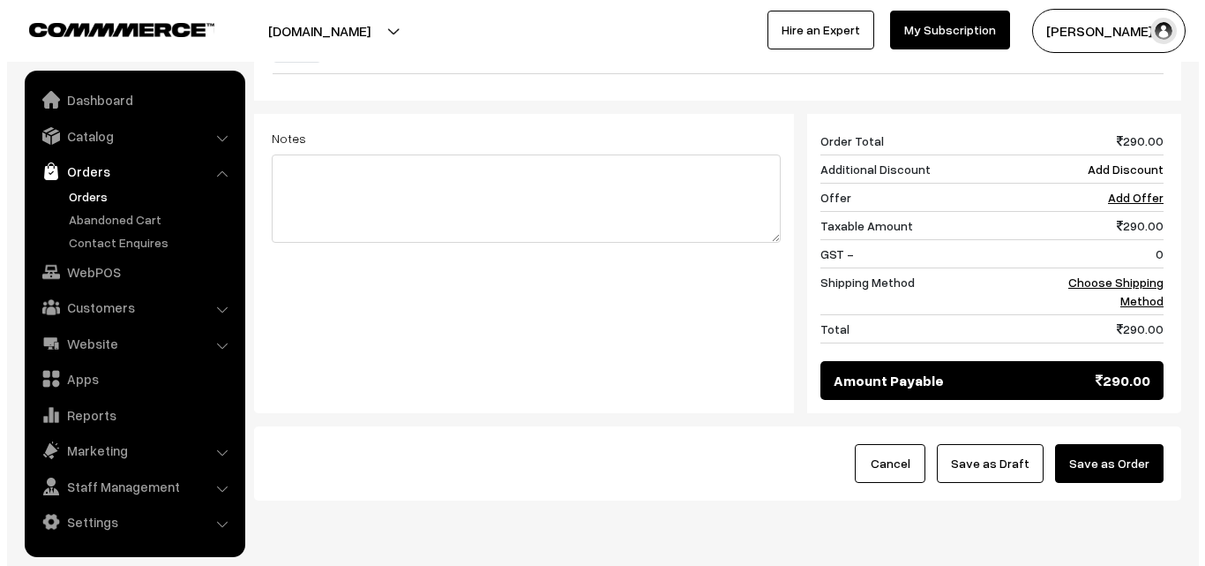
scroll to position [821, 0]
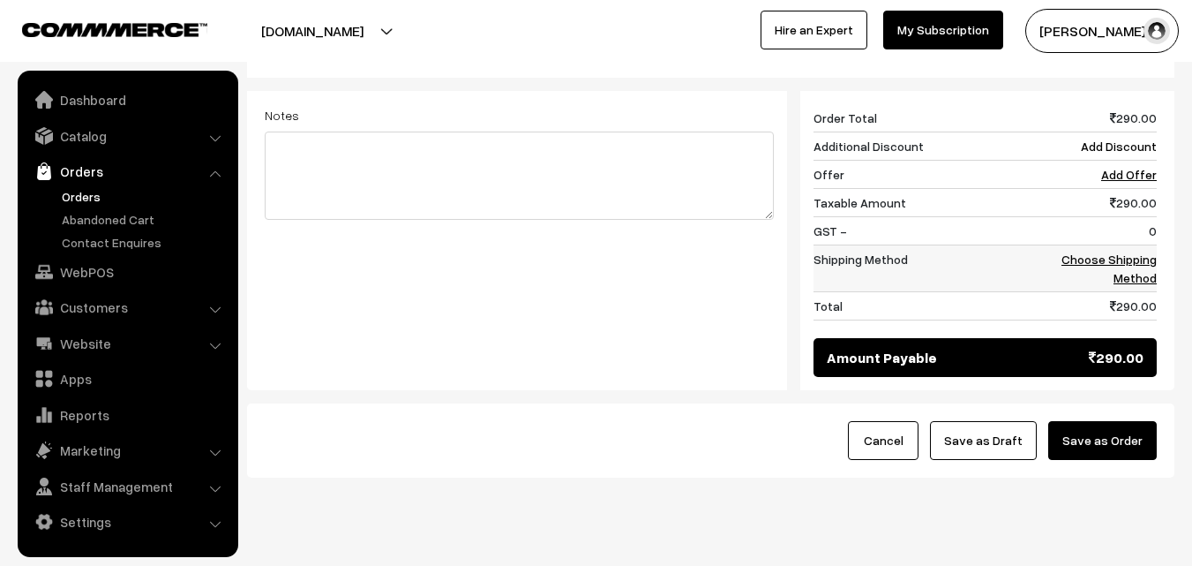
click at [1132, 251] on link "Choose Shipping Method" at bounding box center [1108, 268] width 95 height 34
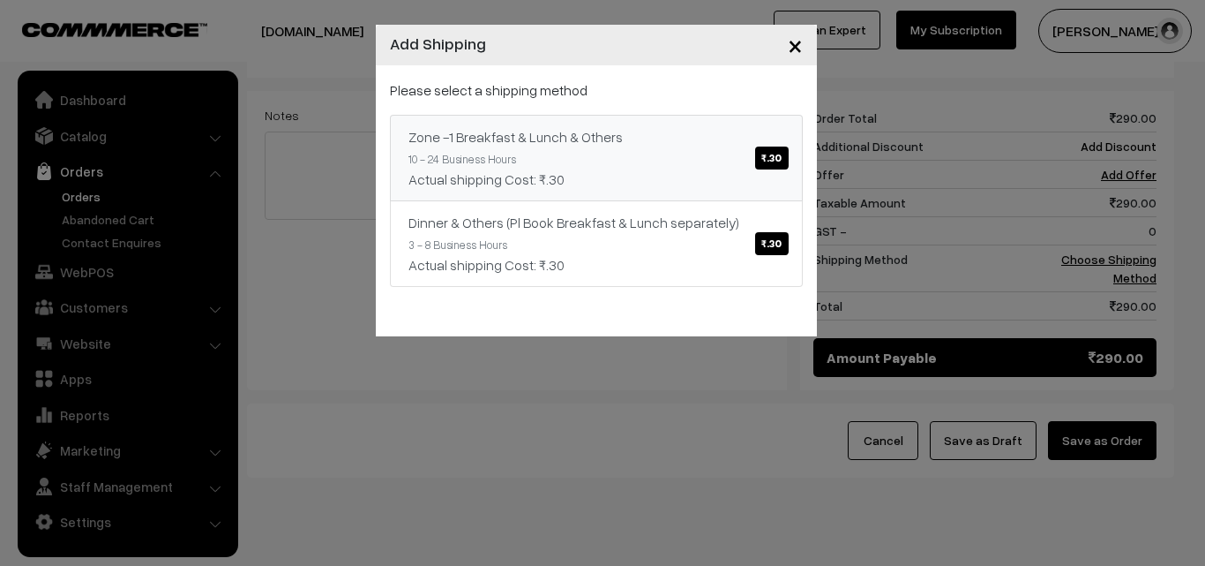
click at [678, 191] on link "Zone -1 Breakfast & Lunch & Others ₹.30 10 - 24 Business Hours Actual shipping …" at bounding box center [596, 158] width 413 height 86
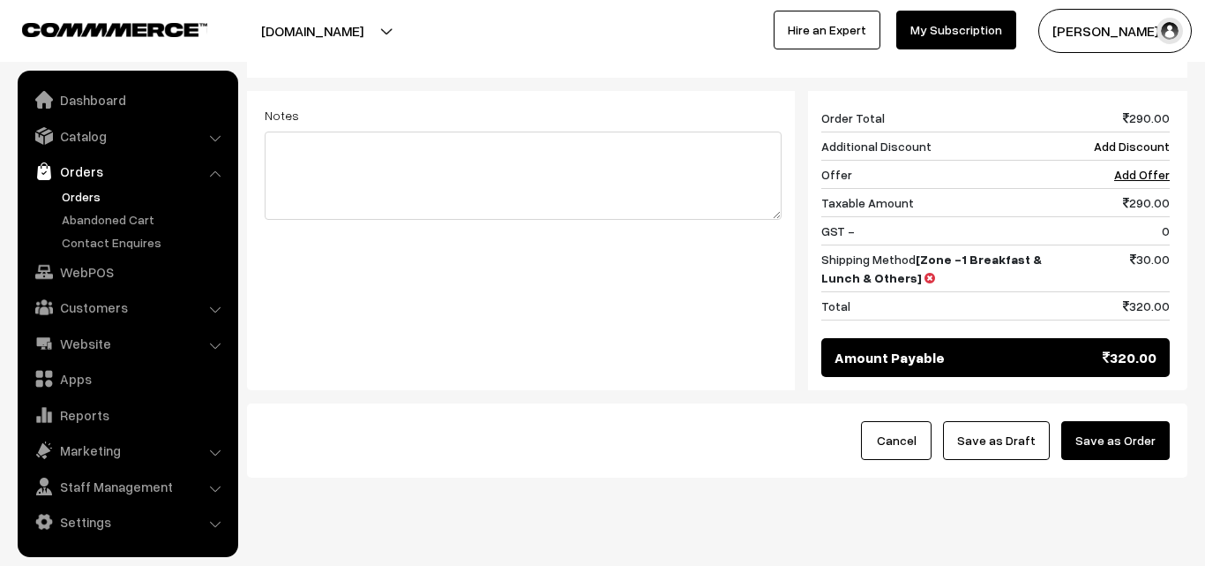
scroll to position [801, 0]
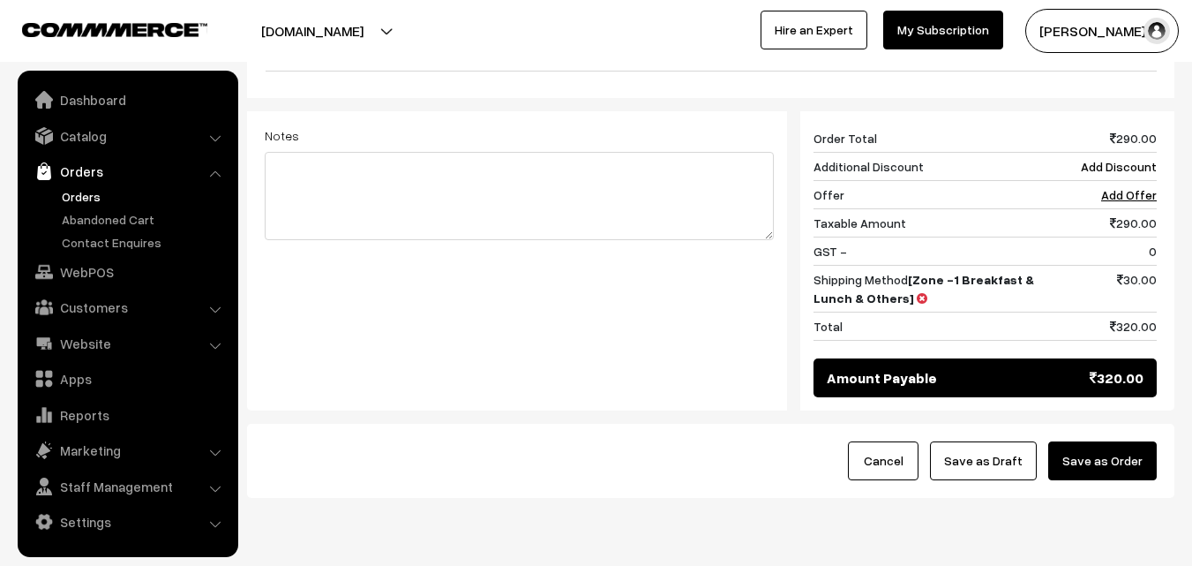
click at [1095, 441] on button "Save as Order" at bounding box center [1102, 460] width 109 height 39
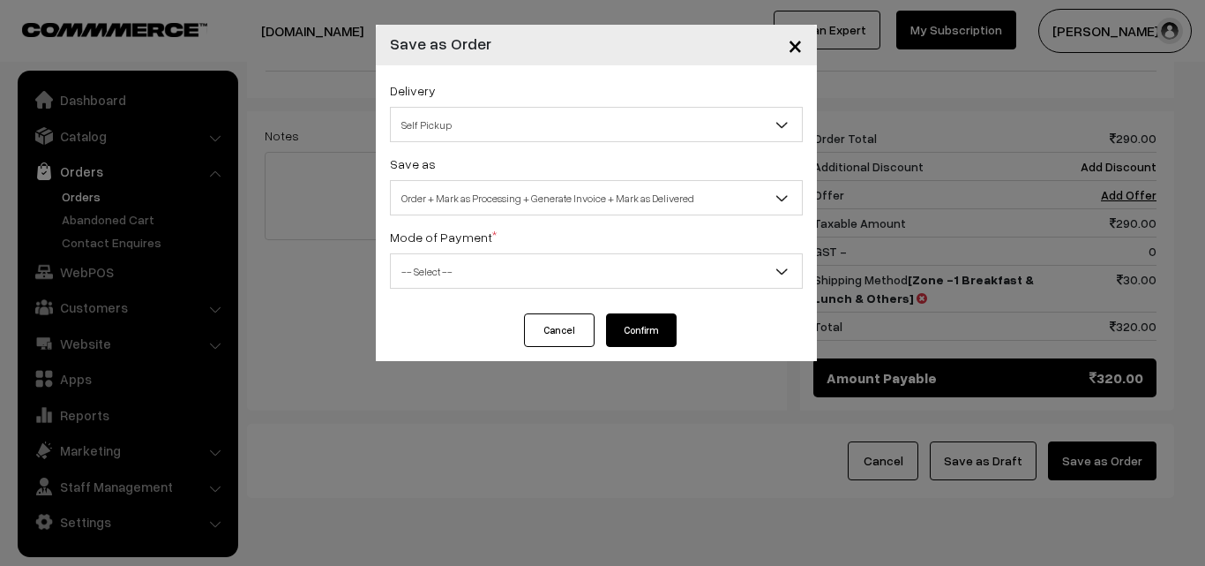
click at [491, 187] on span "Order + Mark as Processing + Generate Invoice + Mark as Delivered" at bounding box center [596, 198] width 411 height 31
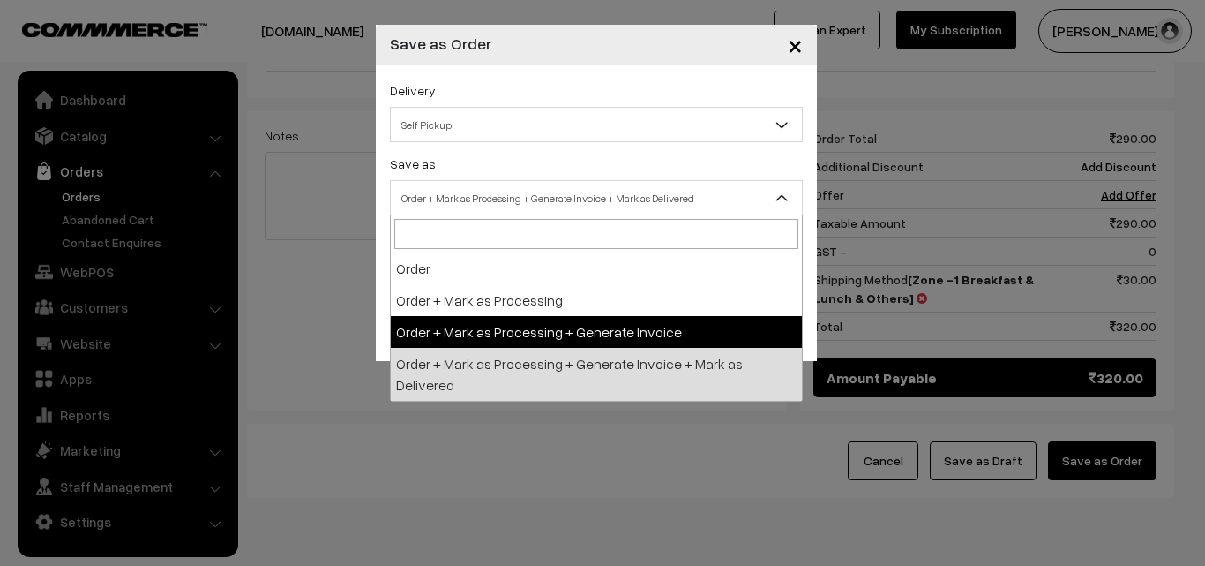
drag, startPoint x: 475, startPoint y: 346, endPoint x: 458, endPoint y: 310, distance: 39.9
select select "3"
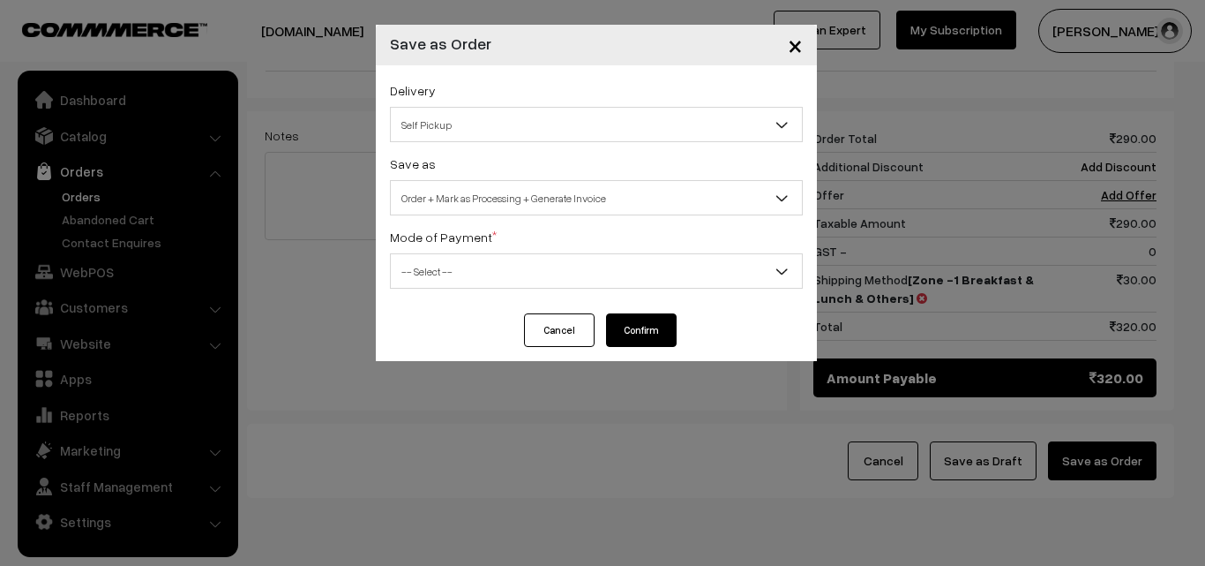
click at [464, 272] on span "-- Select --" at bounding box center [596, 271] width 411 height 31
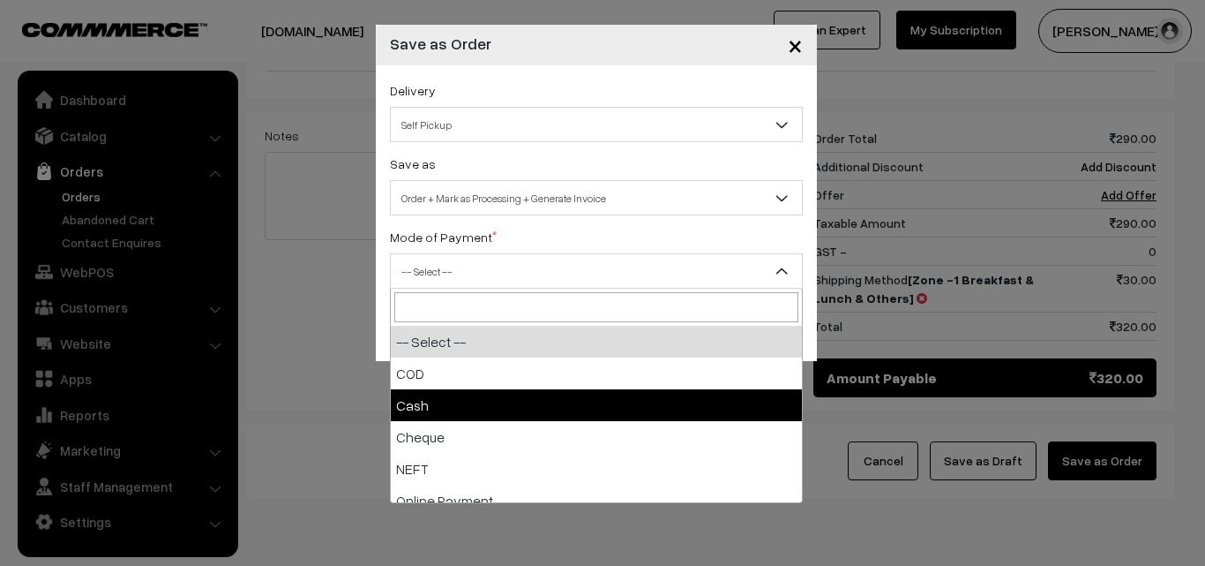
select select "2"
checkbox input "true"
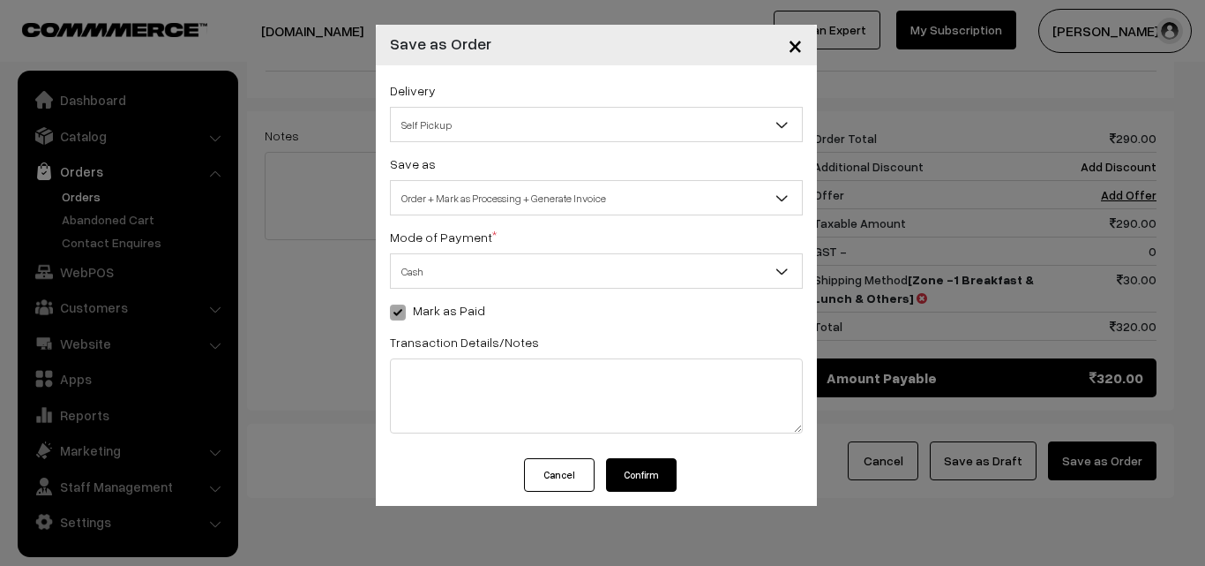
click at [626, 477] on button "Confirm" at bounding box center [641, 475] width 71 height 34
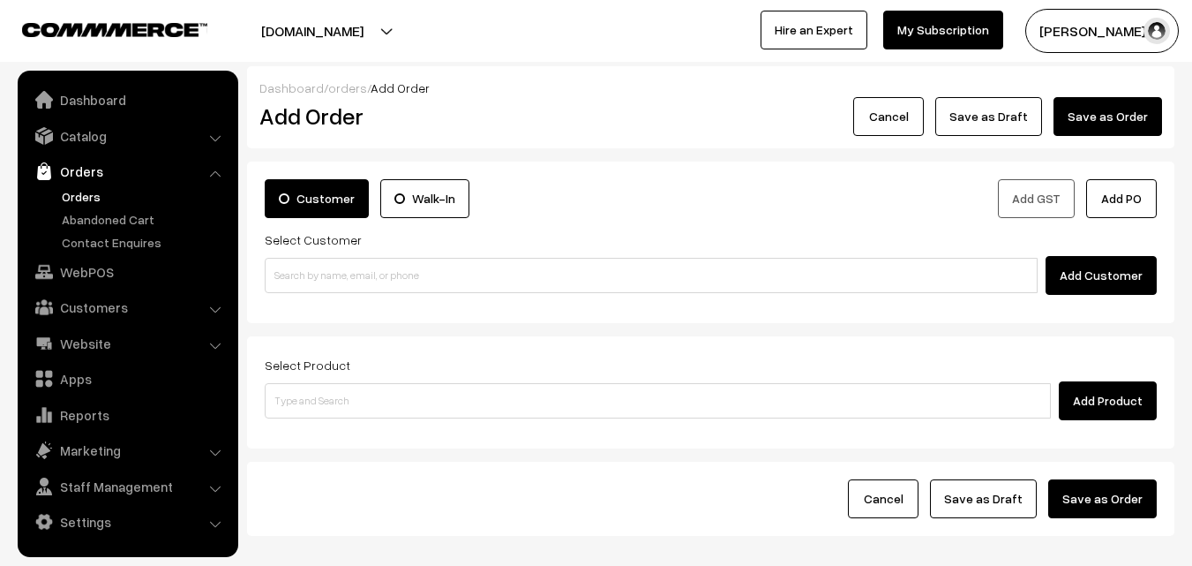
click at [85, 191] on link "Orders" at bounding box center [144, 196] width 175 height 19
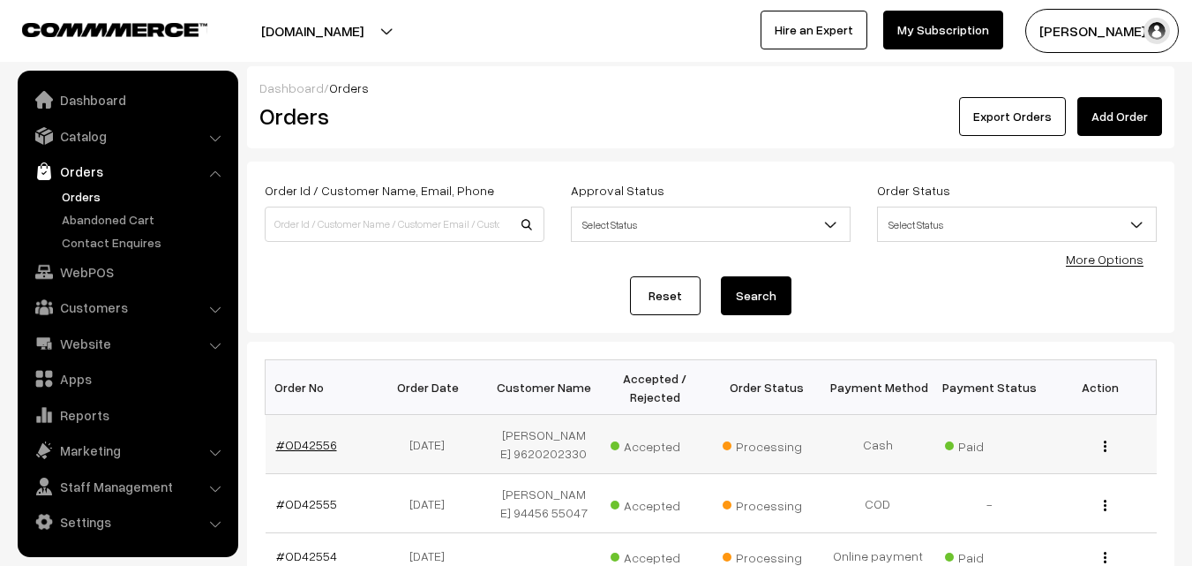
click at [310, 444] on link "#OD42556" at bounding box center [306, 444] width 61 height 15
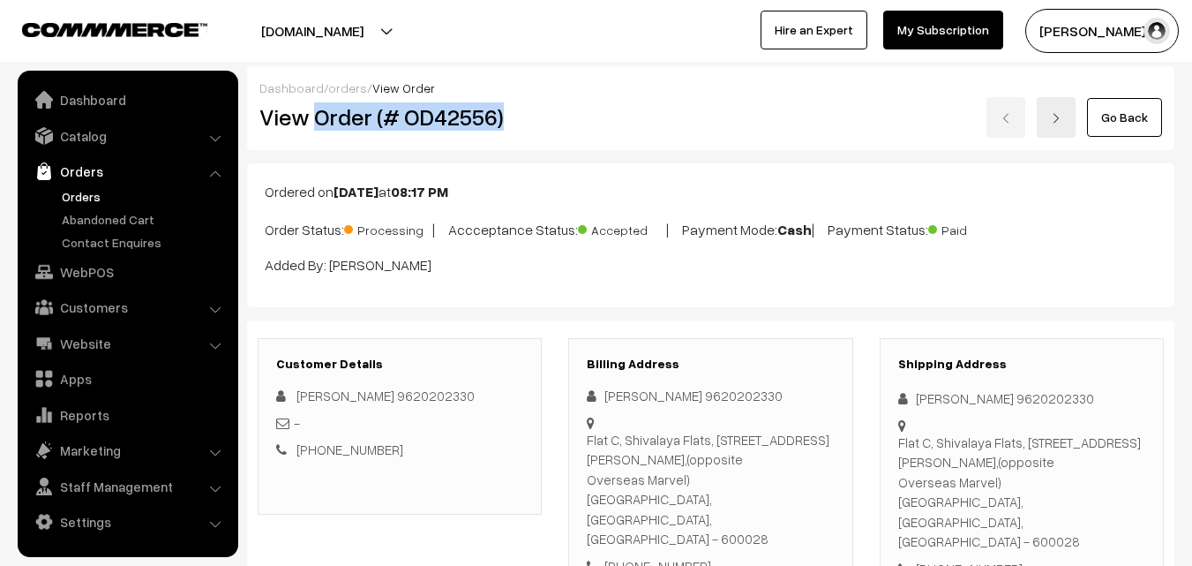
drag, startPoint x: 313, startPoint y: 117, endPoint x: 540, endPoint y: 117, distance: 226.7
click at [540, 117] on h2 "View Order (# OD42556)" at bounding box center [400, 116] width 283 height 27
copy h2 "Order (# OD42556)"
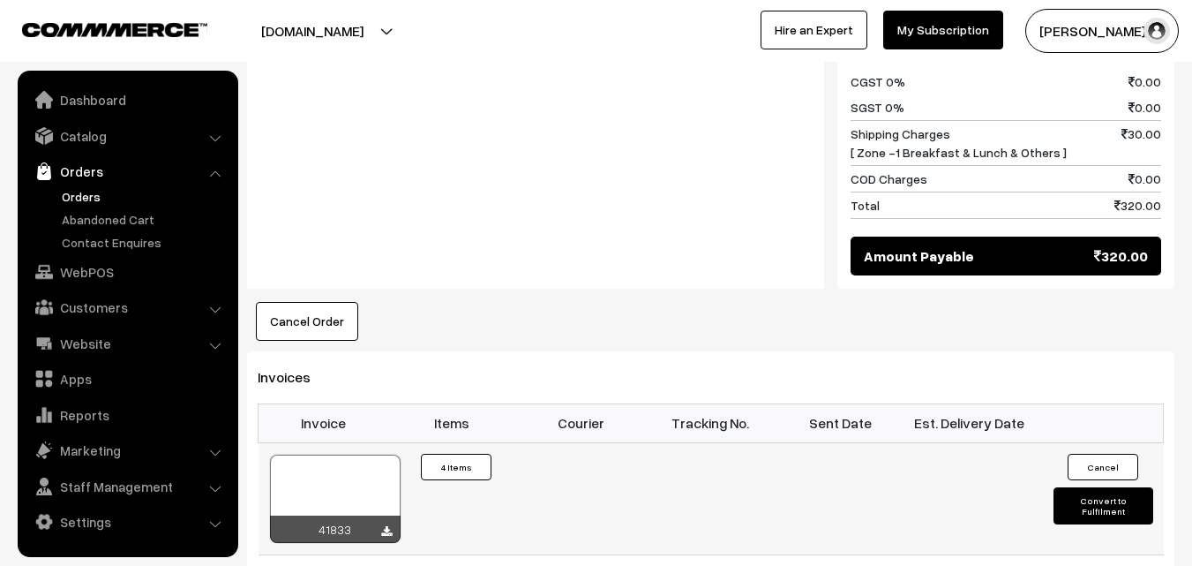
scroll to position [1235, 0]
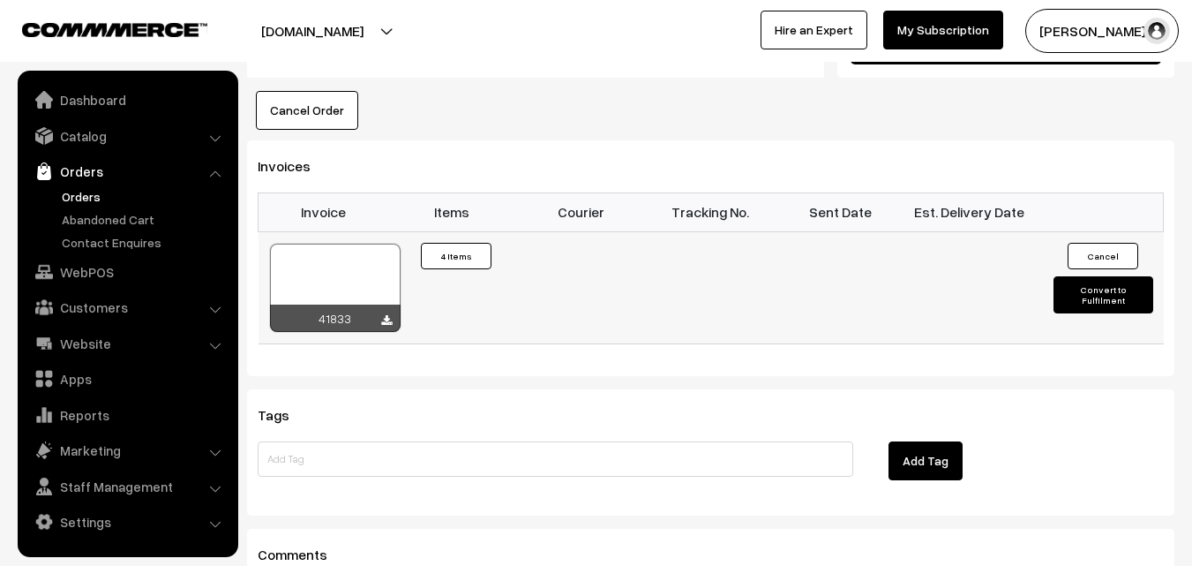
click at [355, 244] on div at bounding box center [335, 288] width 131 height 88
click at [97, 273] on link "WebPOS" at bounding box center [127, 272] width 210 height 32
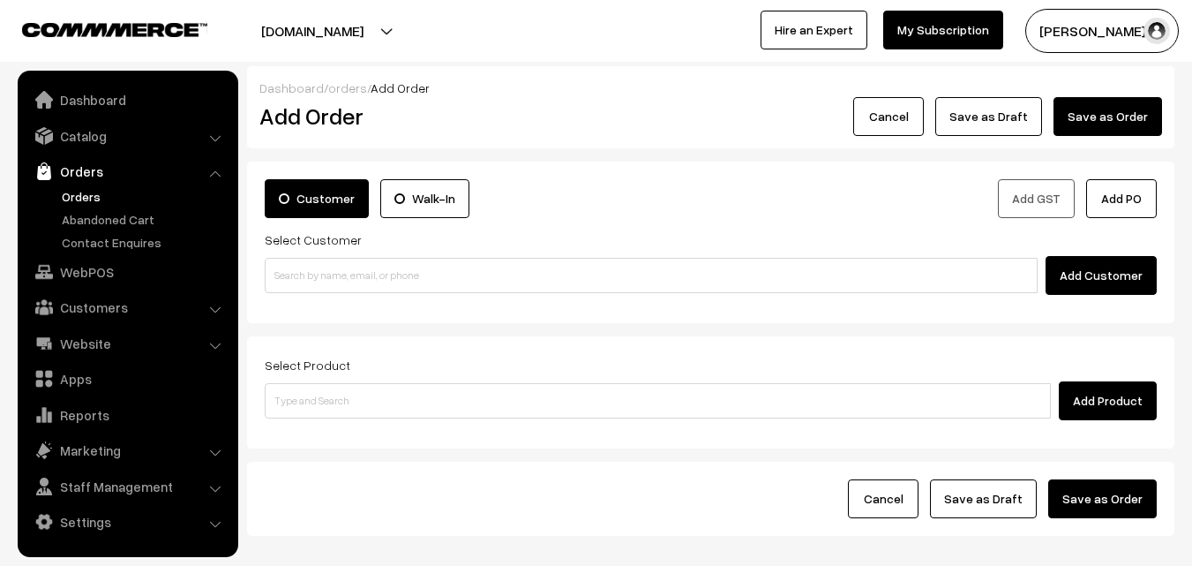
click at [309, 295] on div "Customer Walk-In Add GST Add PO Select Customer Add Customer" at bounding box center [710, 241] width 927 height 161
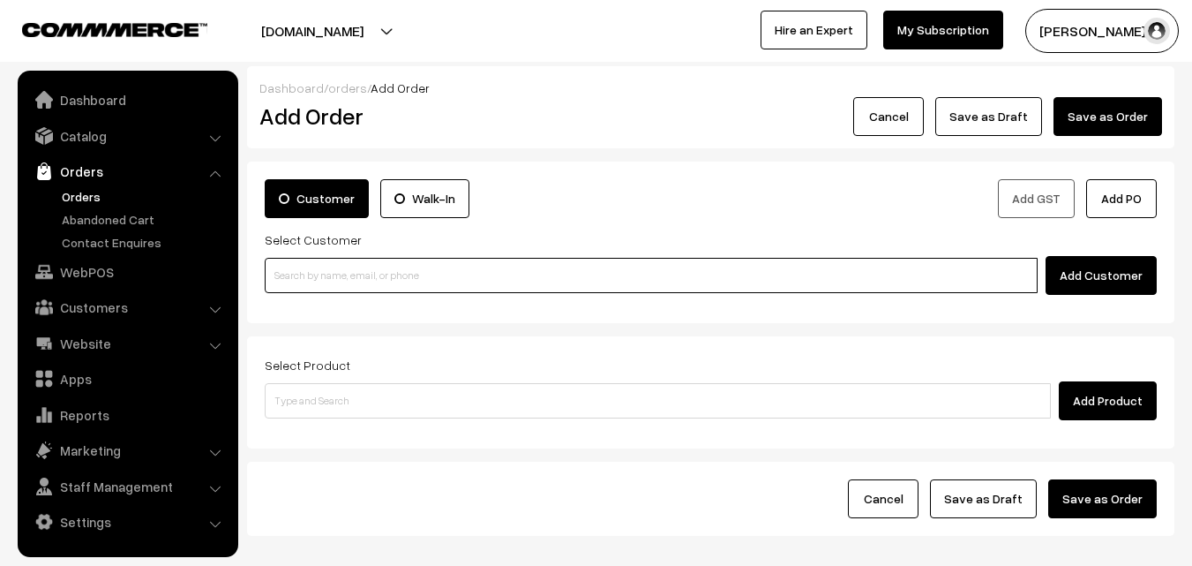
click at [317, 281] on input at bounding box center [651, 275] width 773 height 35
paste input "98844 61761"
click at [304, 266] on input "98844 61761" at bounding box center [651, 275] width 773 height 35
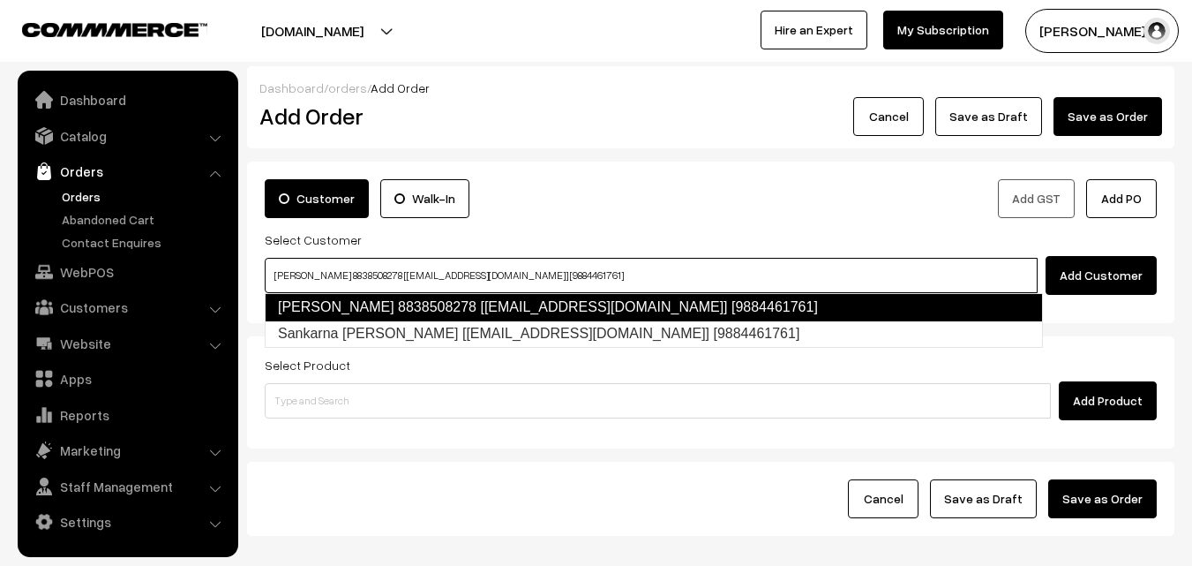
type input "[PERSON_NAME] 8838508278 [[EMAIL_ADDRESS][DOMAIN_NAME]] [9884461761]"
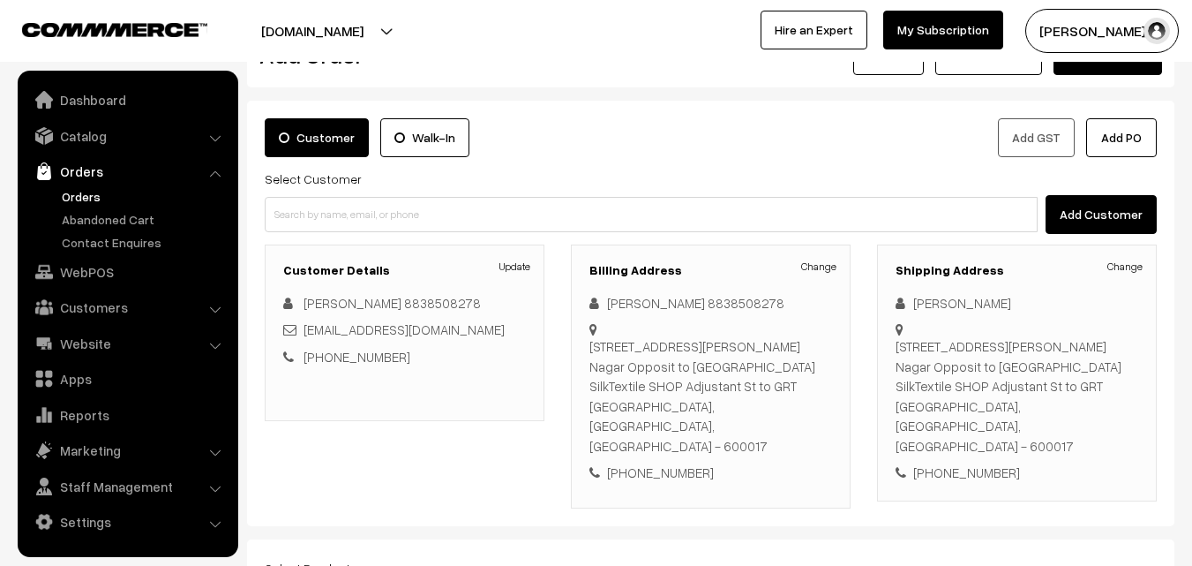
scroll to position [322, 0]
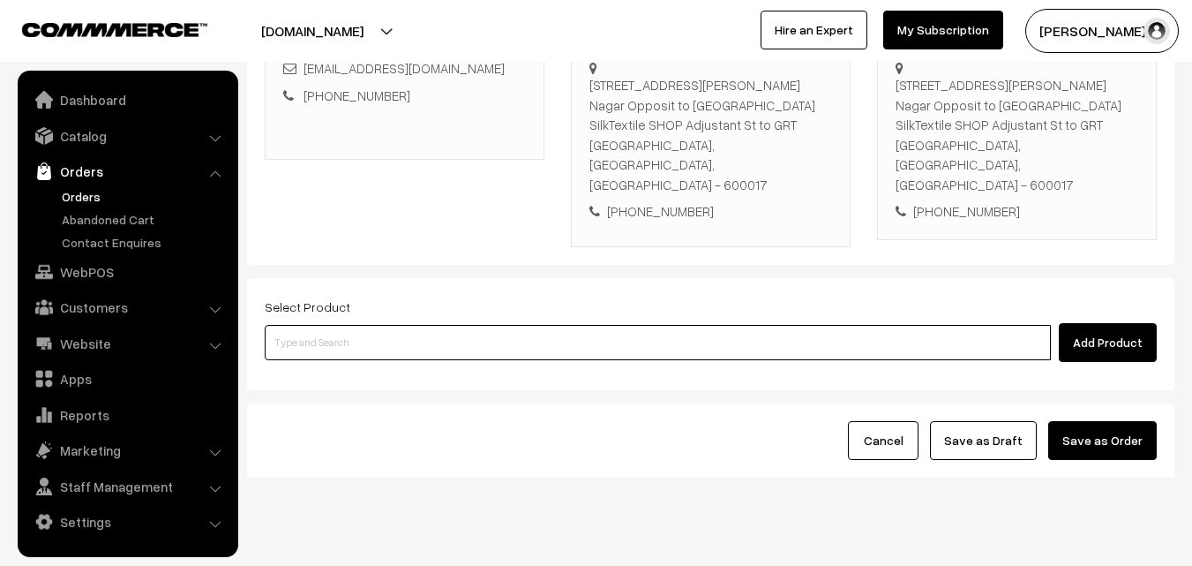
click at [519, 325] on input at bounding box center [658, 342] width 786 height 35
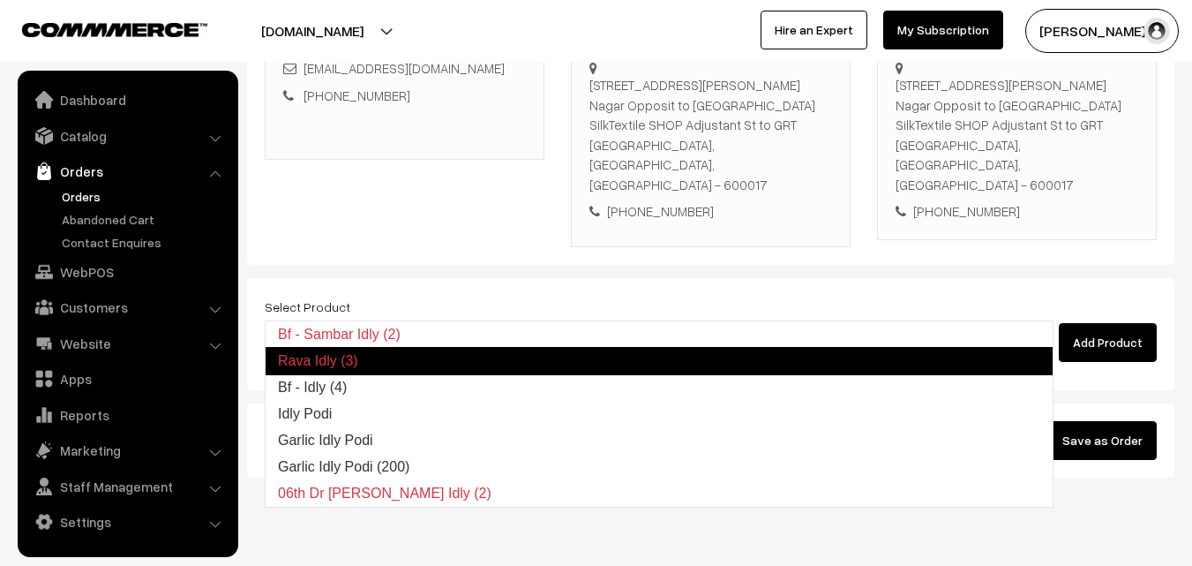
type input "Bf - Idly (4)"
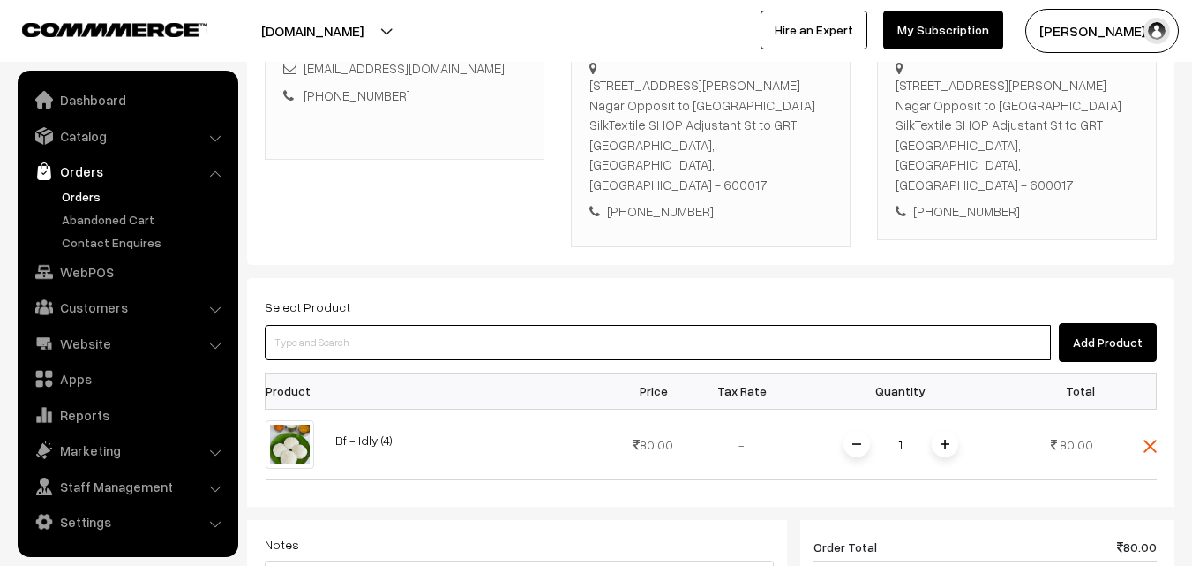
click at [581, 325] on input at bounding box center [658, 342] width 786 height 35
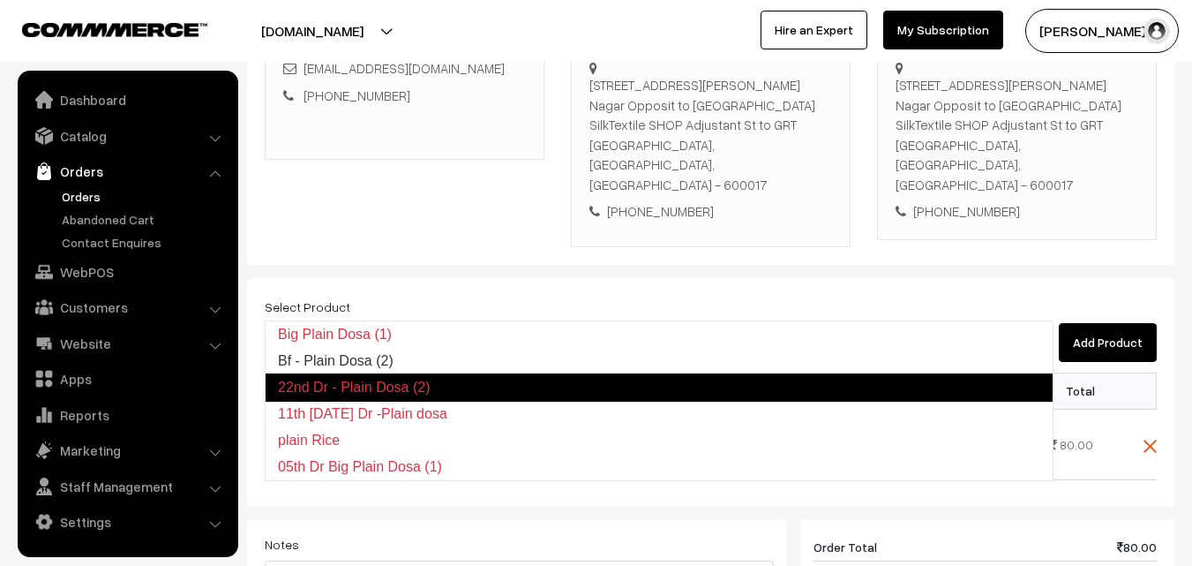
type input "Bf - Plain Dosa (2)"
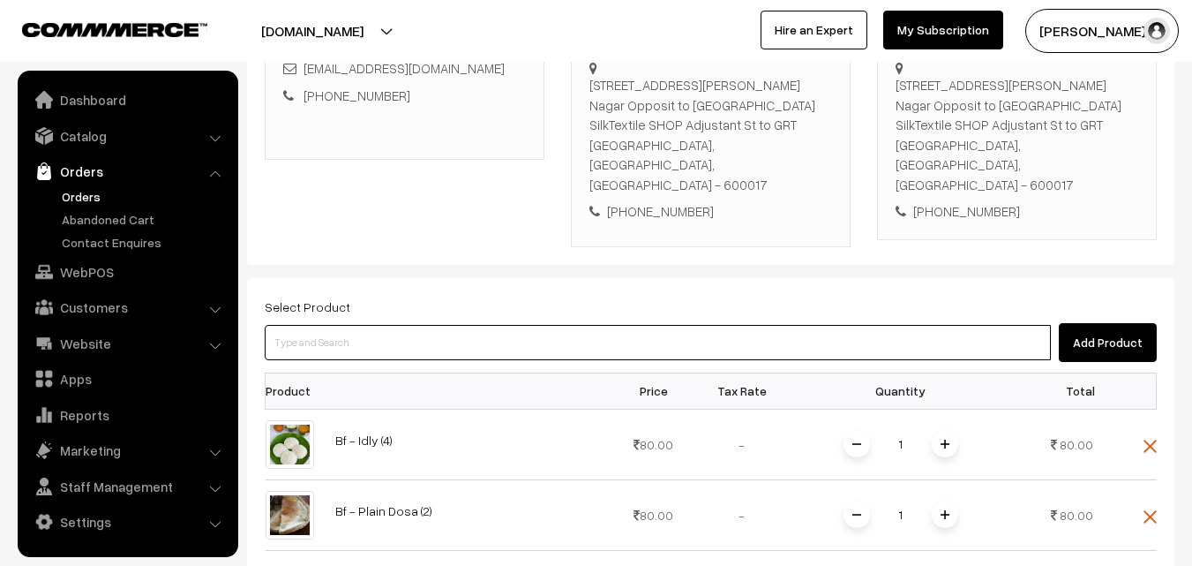
drag, startPoint x: 341, startPoint y: 319, endPoint x: 342, endPoint y: 303, distance: 15.9
click at [341, 325] on input at bounding box center [658, 342] width 786 height 35
paste input "18th Without Rice..."
type input "18th Without Rice..."
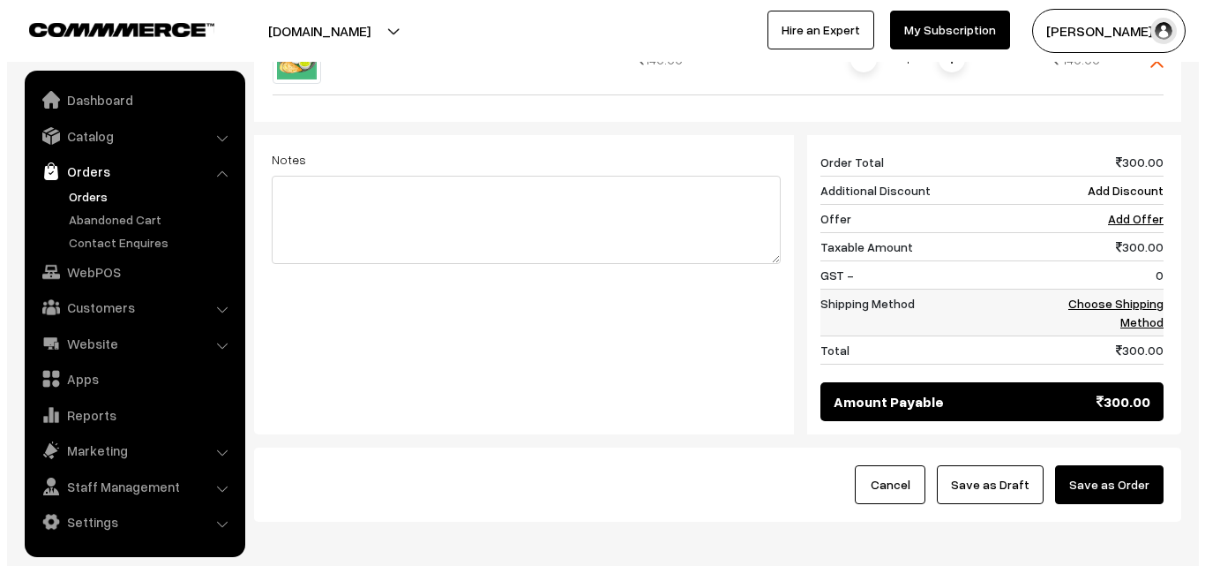
scroll to position [851, 0]
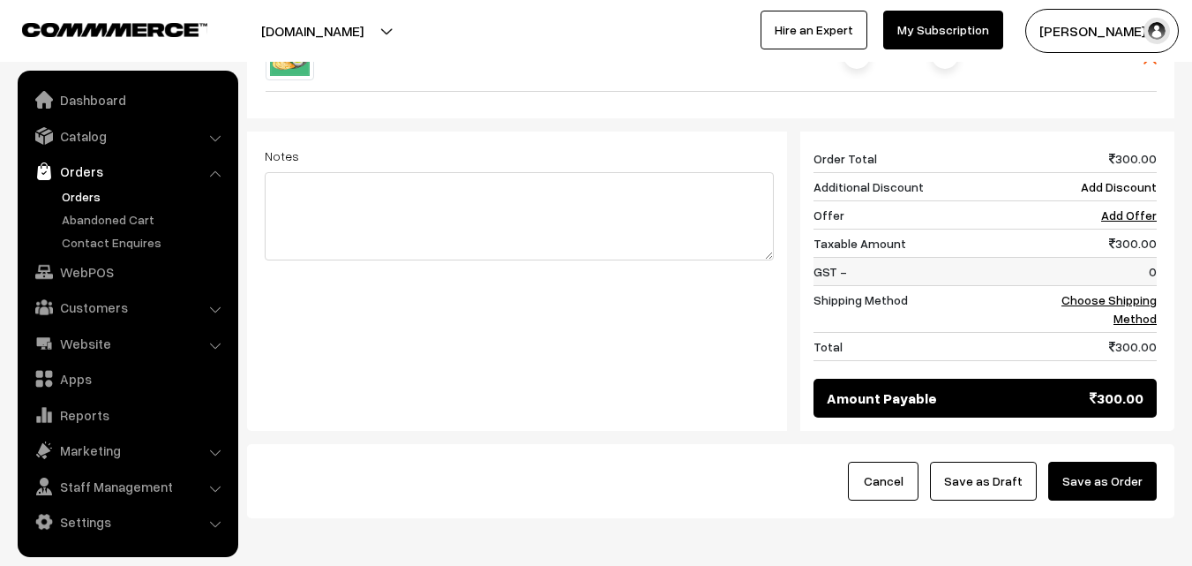
click at [1149, 257] on td "0" at bounding box center [1101, 271] width 109 height 28
click at [1141, 292] on link "Choose Shipping Method" at bounding box center [1108, 309] width 95 height 34
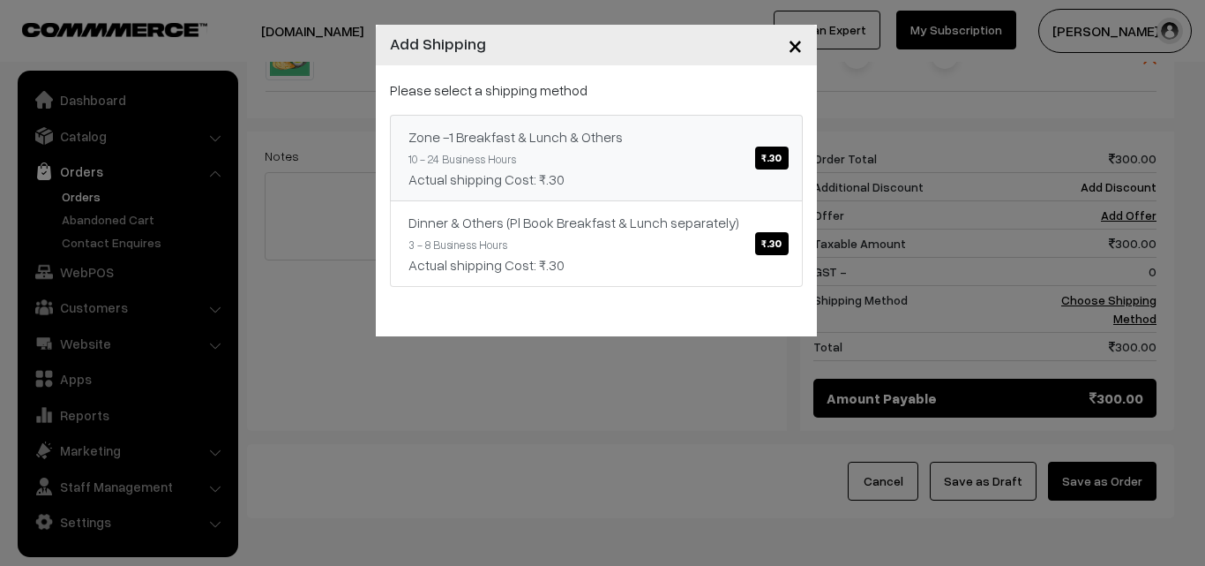
click at [641, 169] on div "Actual shipping Cost: ₹.30" at bounding box center [596, 179] width 376 height 21
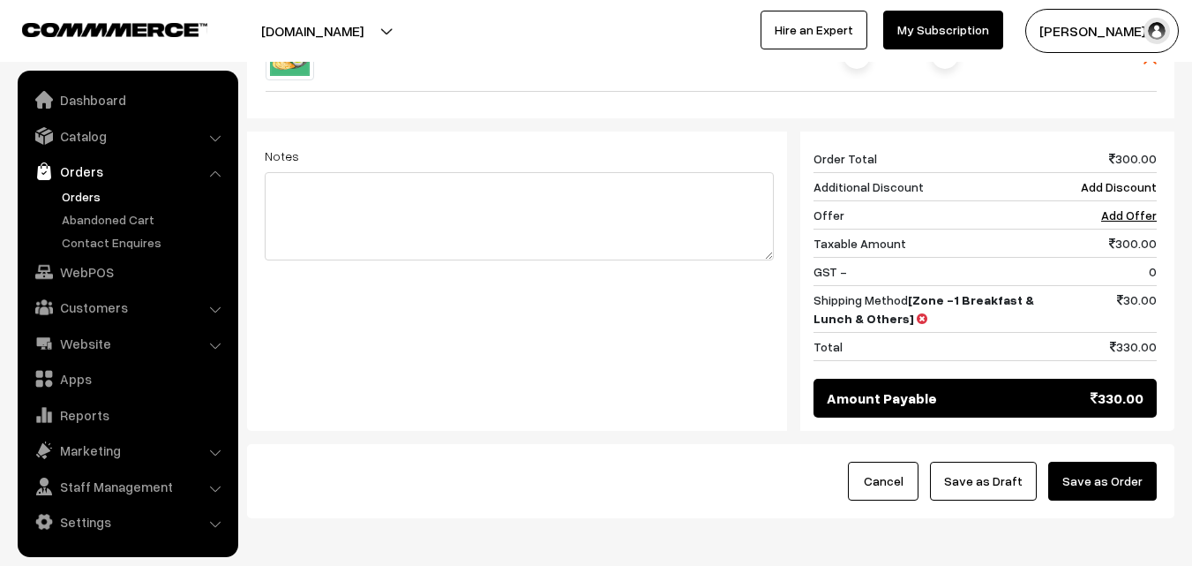
drag, startPoint x: 1116, startPoint y: 439, endPoint x: 1094, endPoint y: 438, distance: 22.1
click at [1116, 461] on button "Save as Order" at bounding box center [1102, 480] width 109 height 39
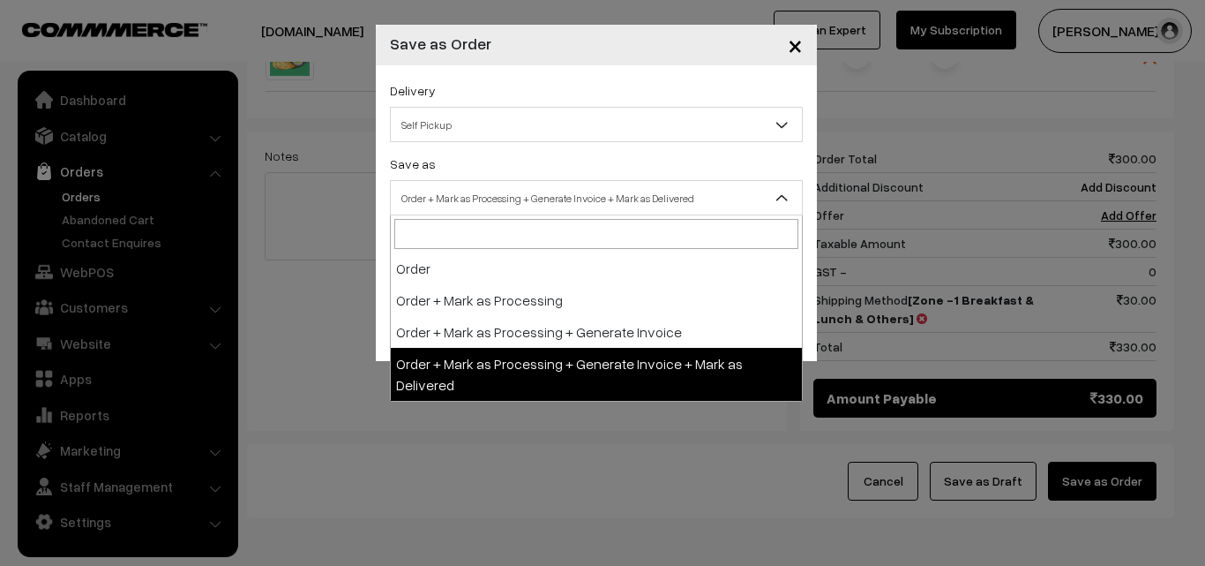
click at [486, 209] on span "Order + Mark as Processing + Generate Invoice + Mark as Delivered" at bounding box center [596, 198] width 411 height 31
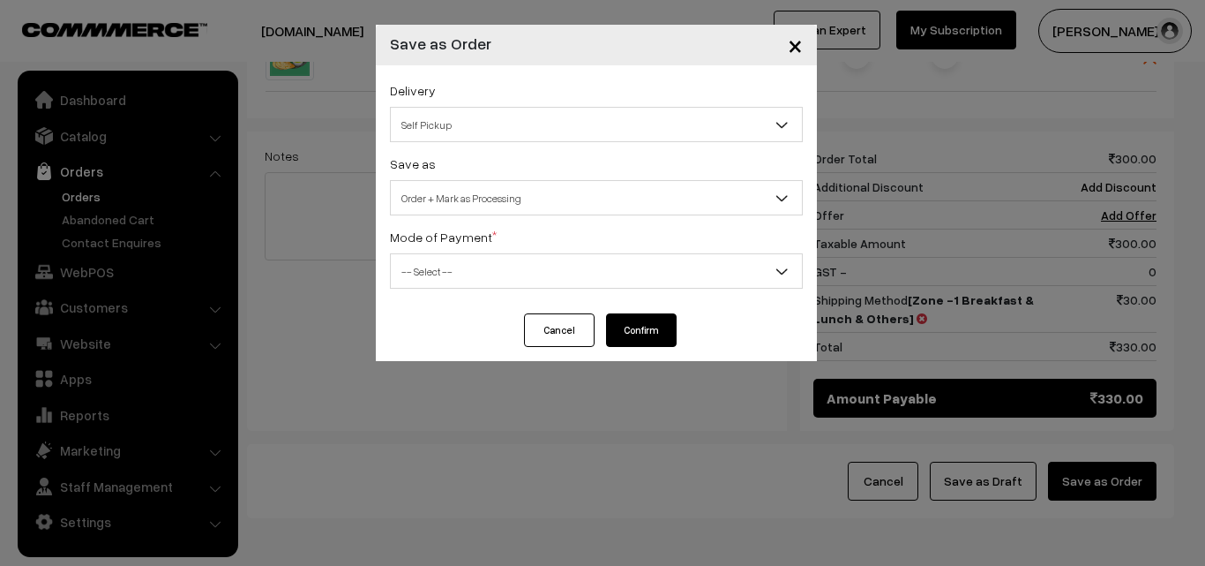
click at [469, 192] on span "Order + Mark as Processing" at bounding box center [596, 198] width 411 height 31
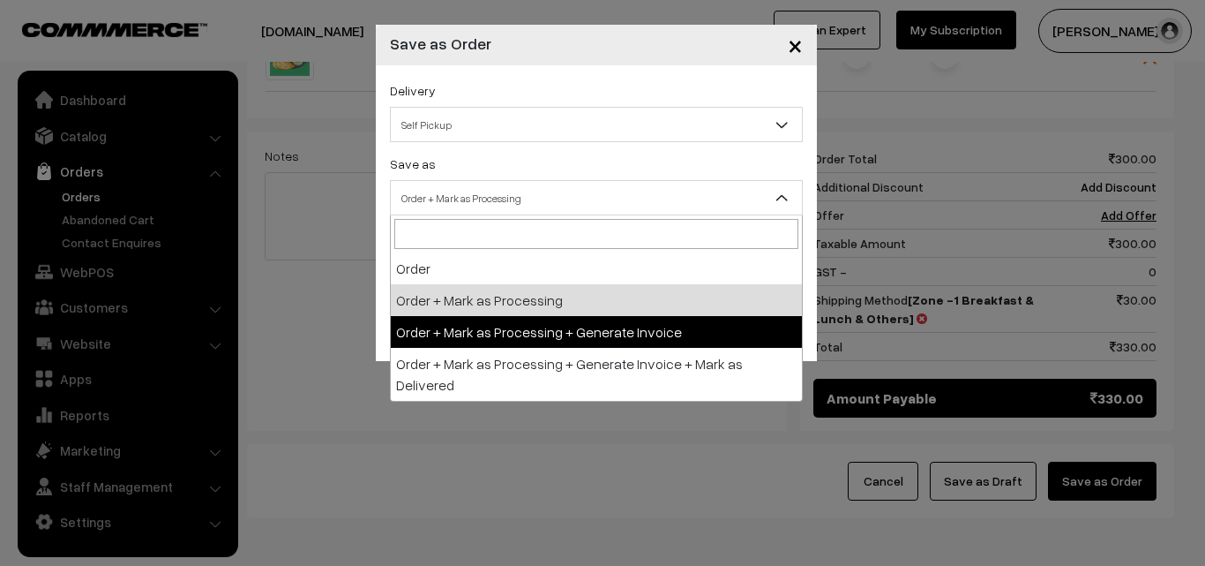
select select "3"
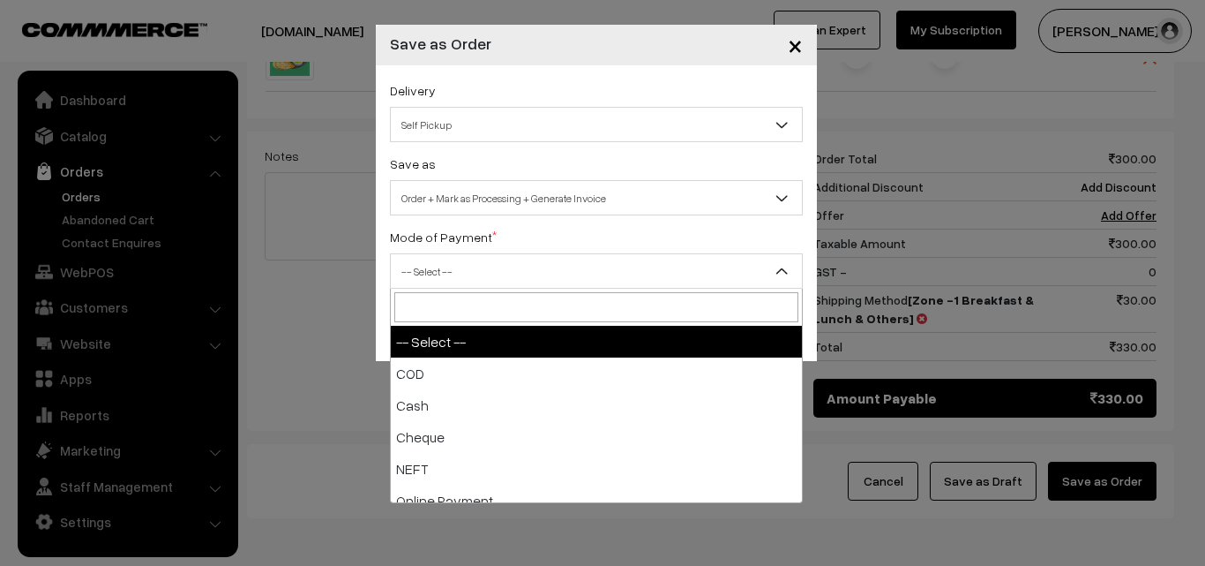
drag, startPoint x: 468, startPoint y: 267, endPoint x: 454, endPoint y: 364, distance: 98.1
click at [468, 267] on span "-- Select --" at bounding box center [596, 271] width 411 height 31
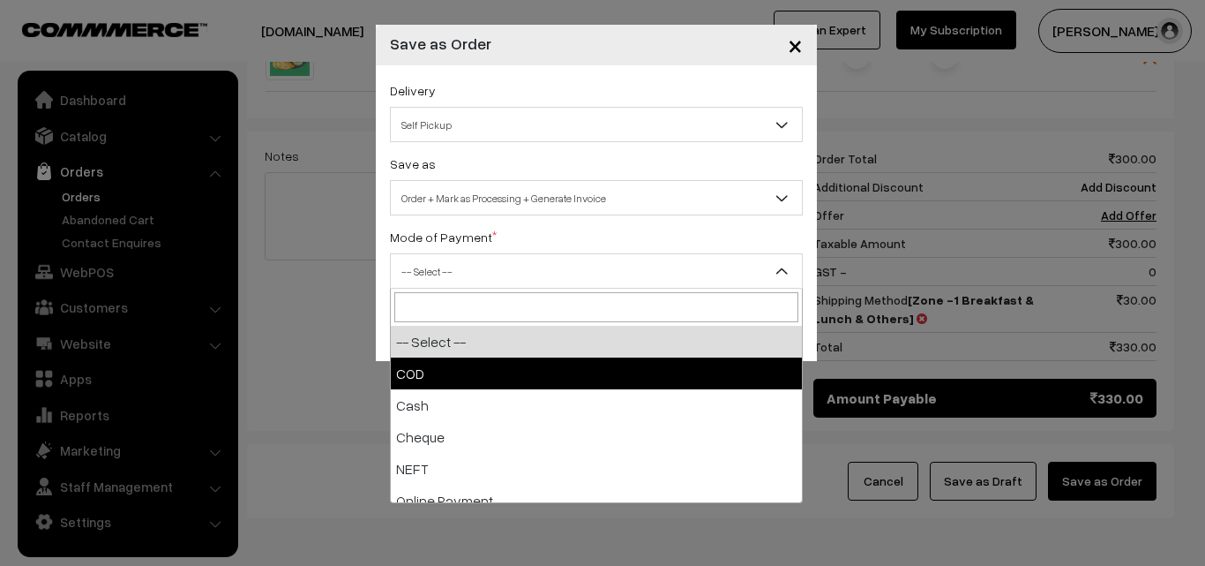
select select "1"
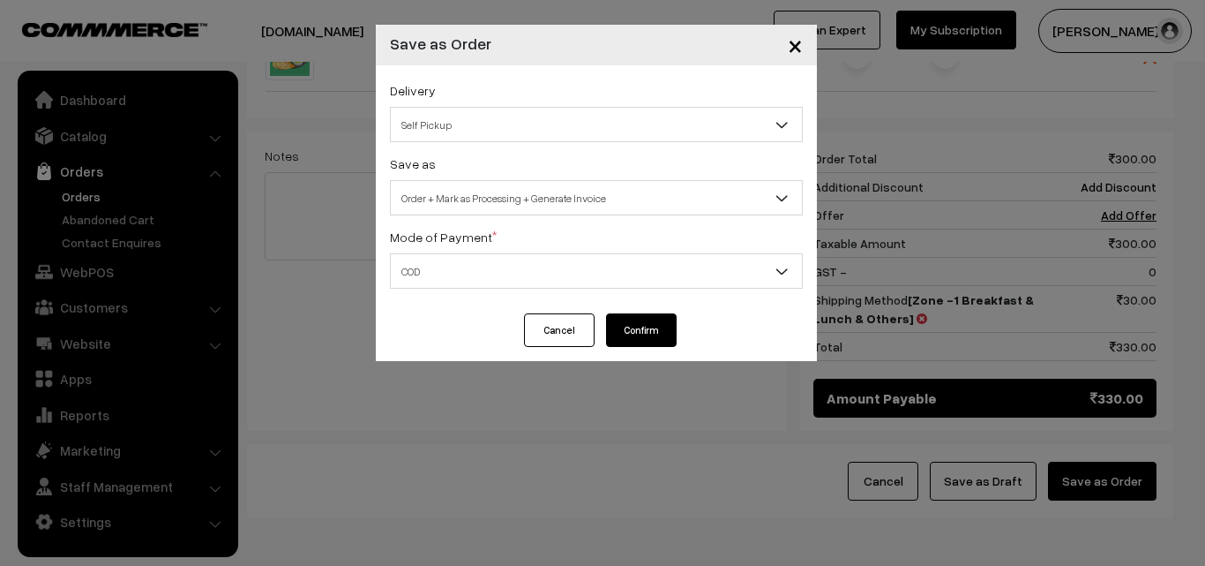
drag, startPoint x: 656, startPoint y: 323, endPoint x: 644, endPoint y: 324, distance: 11.5
click at [654, 323] on button "Confirm" at bounding box center [641, 330] width 71 height 34
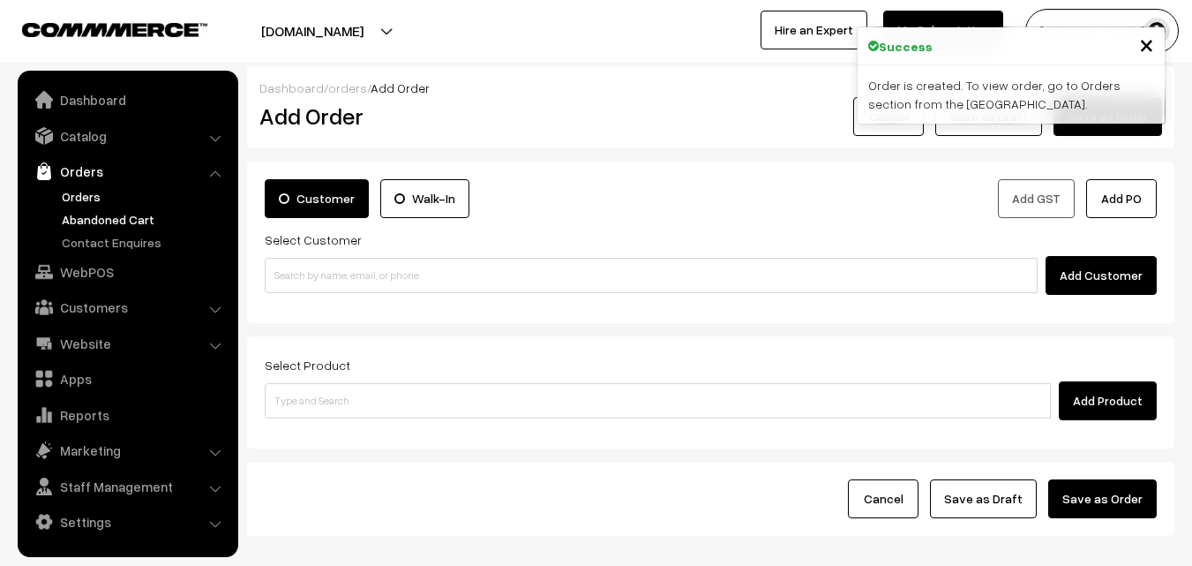
drag, startPoint x: 87, startPoint y: 201, endPoint x: 105, endPoint y: 226, distance: 30.4
click at [87, 200] on link "Orders" at bounding box center [144, 196] width 175 height 19
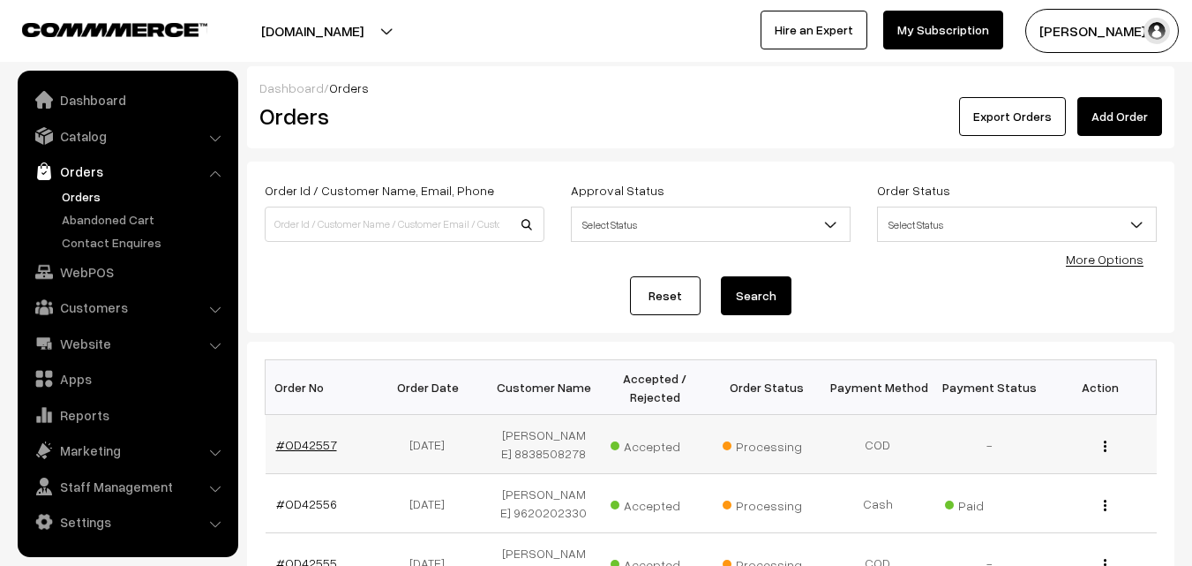
click at [309, 441] on link "#OD42557" at bounding box center [306, 444] width 61 height 15
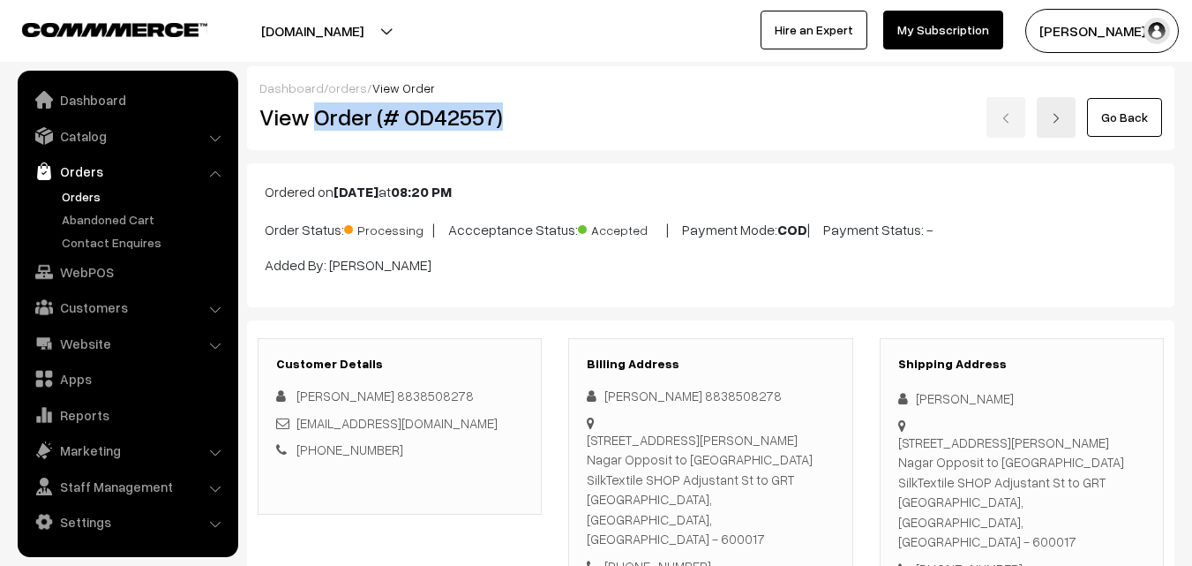
drag, startPoint x: 317, startPoint y: 119, endPoint x: 515, endPoint y: 154, distance: 201.6
click at [515, 115] on h2 "View Order (# OD42557)" at bounding box center [400, 116] width 283 height 27
copy h2 "Order (# OD42557)"
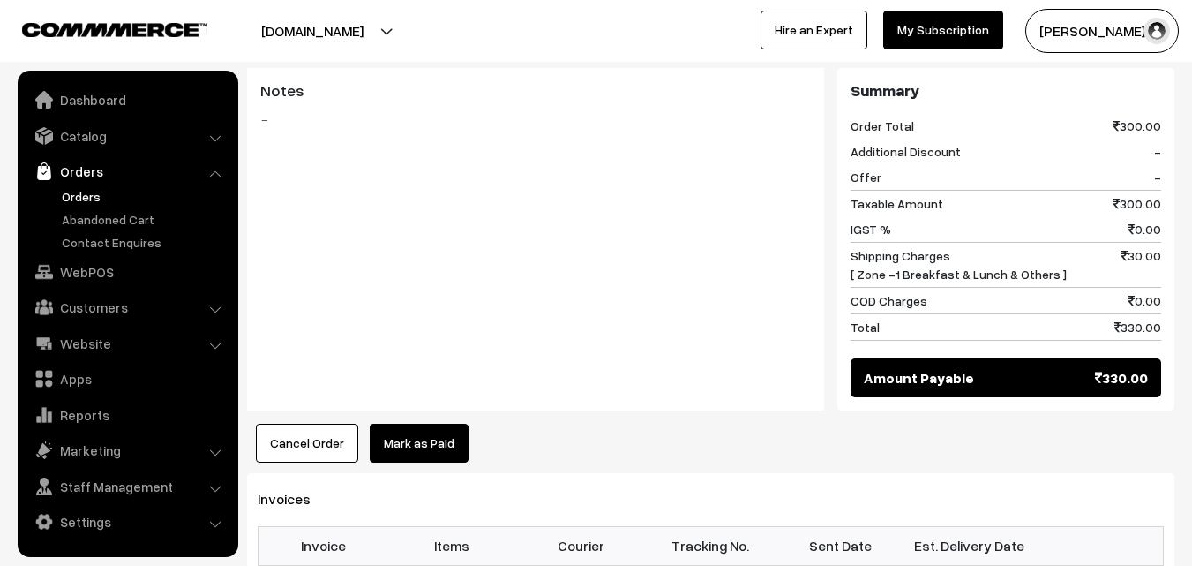
scroll to position [1059, 0]
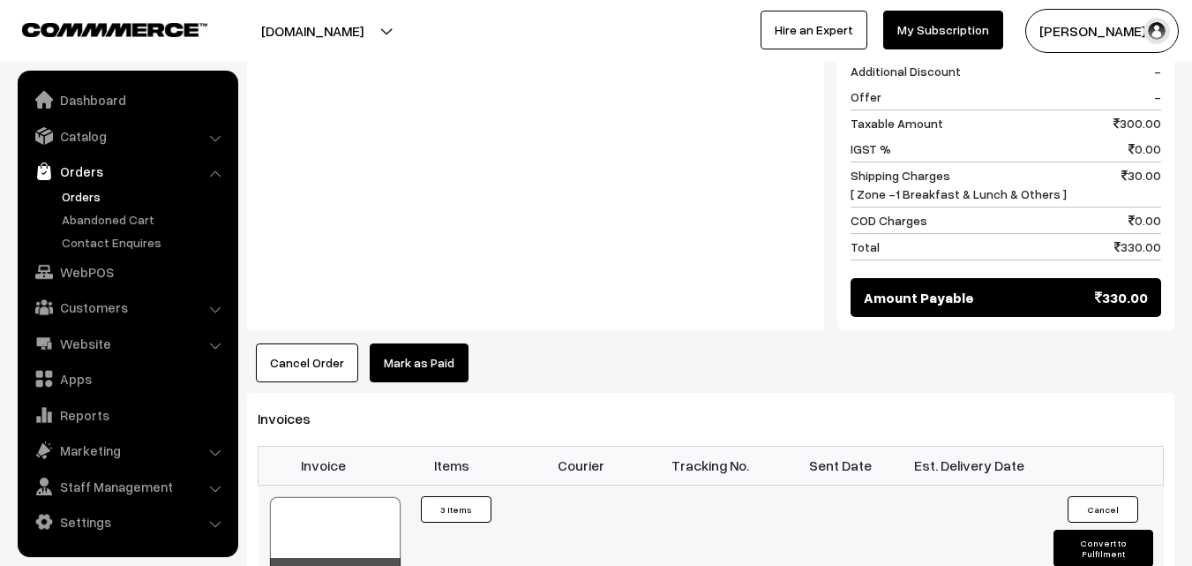
click at [362, 497] on div at bounding box center [335, 541] width 131 height 88
drag, startPoint x: 113, startPoint y: 273, endPoint x: 116, endPoint y: 262, distance: 11.2
click at [114, 273] on link "WebPOS" at bounding box center [127, 272] width 210 height 32
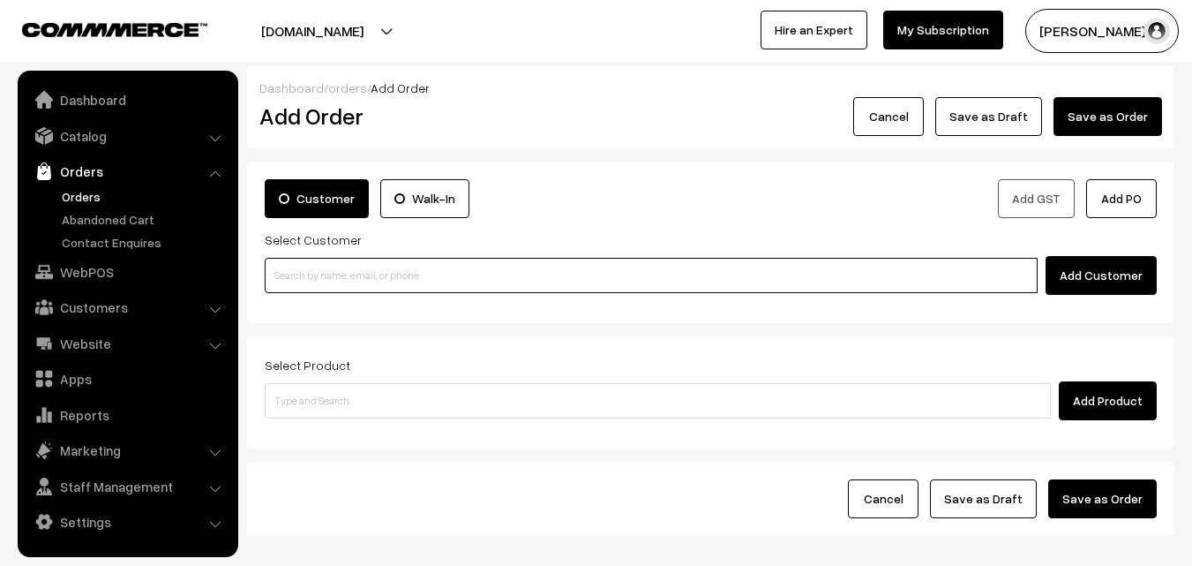
click at [294, 273] on input at bounding box center [651, 275] width 773 height 35
paste input "98849 44081"
click at [309, 266] on input "98849 44081" at bounding box center [651, 275] width 773 height 35
type input "[PERSON_NAME] 98849 44081 [9884944081]"
paste input "98849 44081"
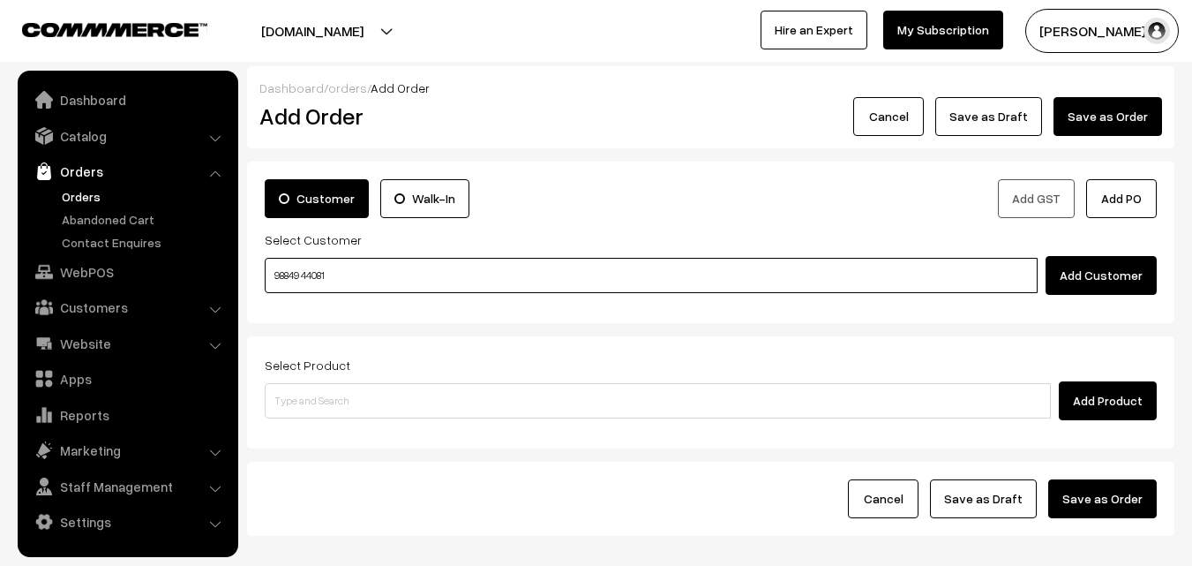
type input "98849 44081"
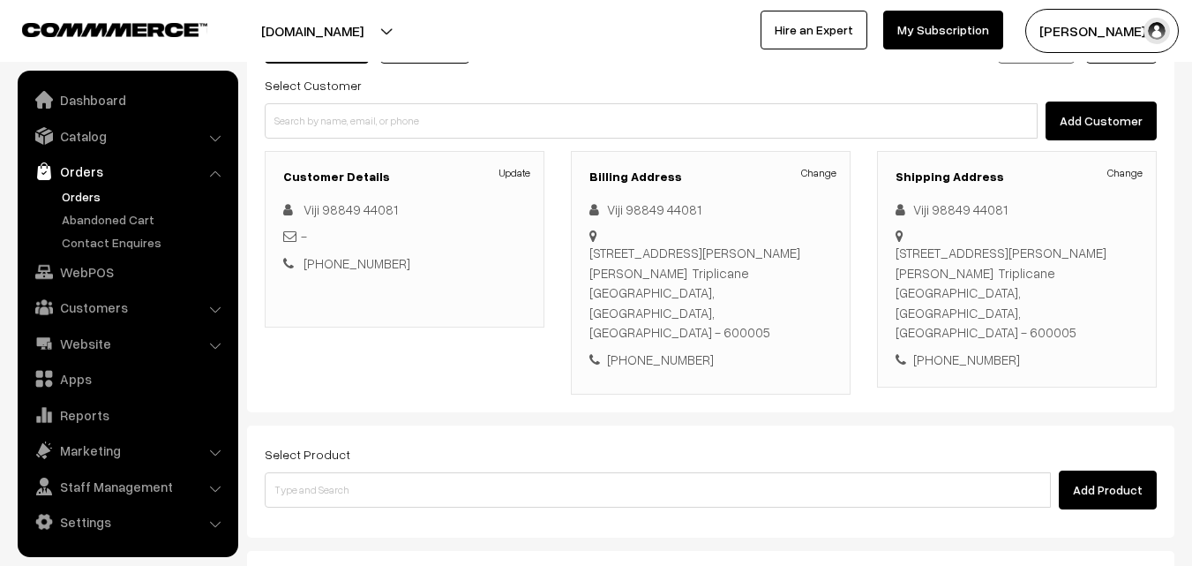
scroll to position [176, 0]
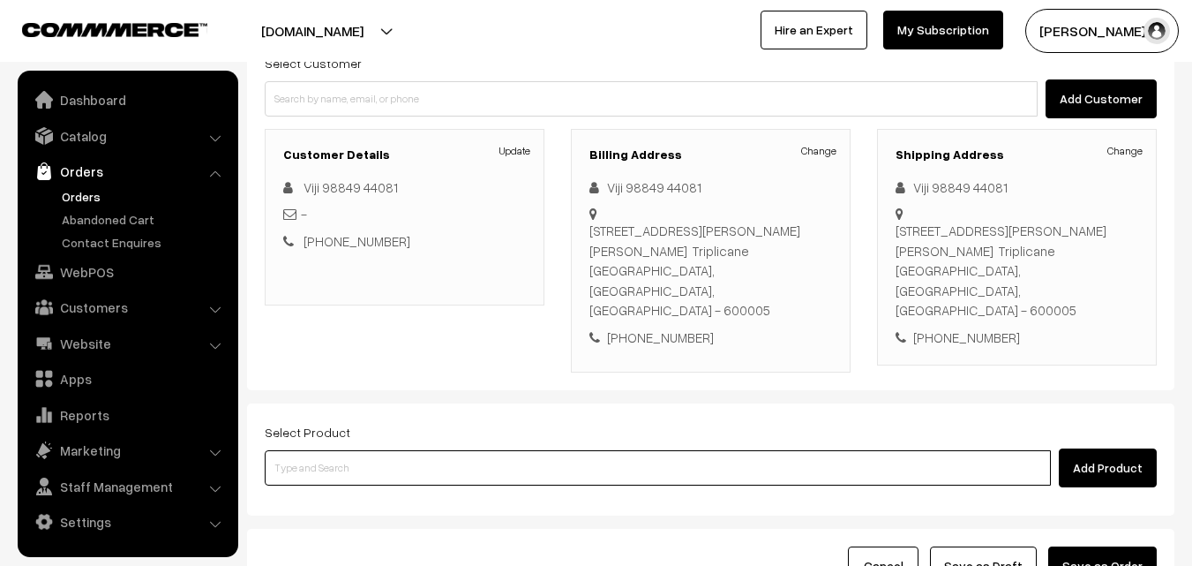
click at [461, 450] on input at bounding box center [658, 467] width 786 height 35
paste input "18th Couple Pack- Milagu Rasam"
drag, startPoint x: 370, startPoint y: 426, endPoint x: 495, endPoint y: 429, distance: 125.3
click at [495, 450] on input "18th Couple Pack- Milagu Rasam" at bounding box center [658, 467] width 786 height 35
type input "18th Couple Pack- Mil"
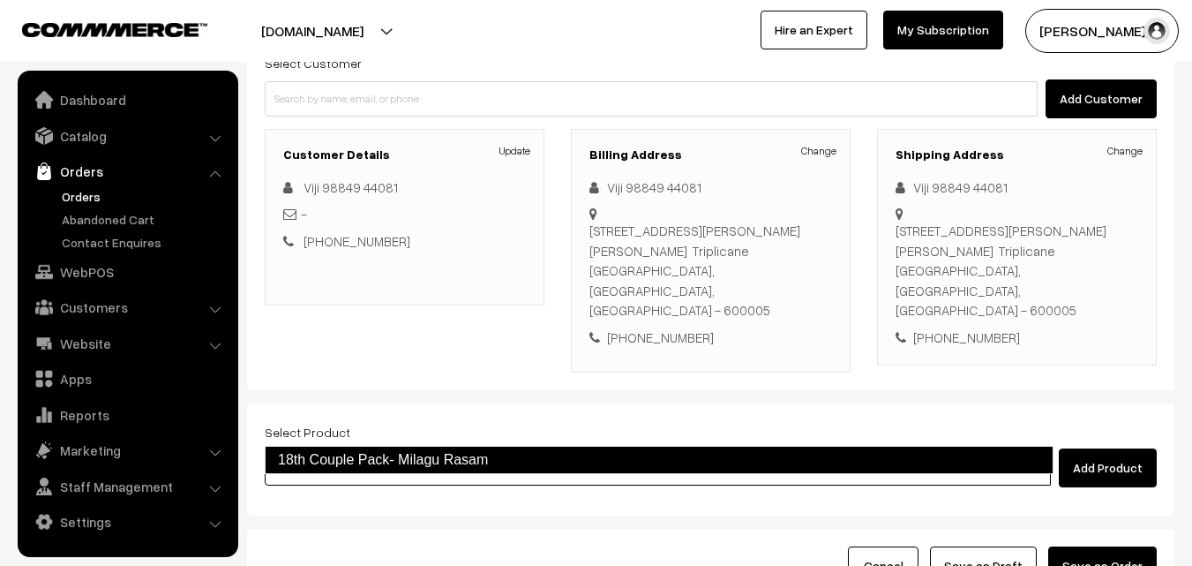
click at [373, 466] on link "18th Couple Pack- Milagu Rasam" at bounding box center [659, 460] width 789 height 28
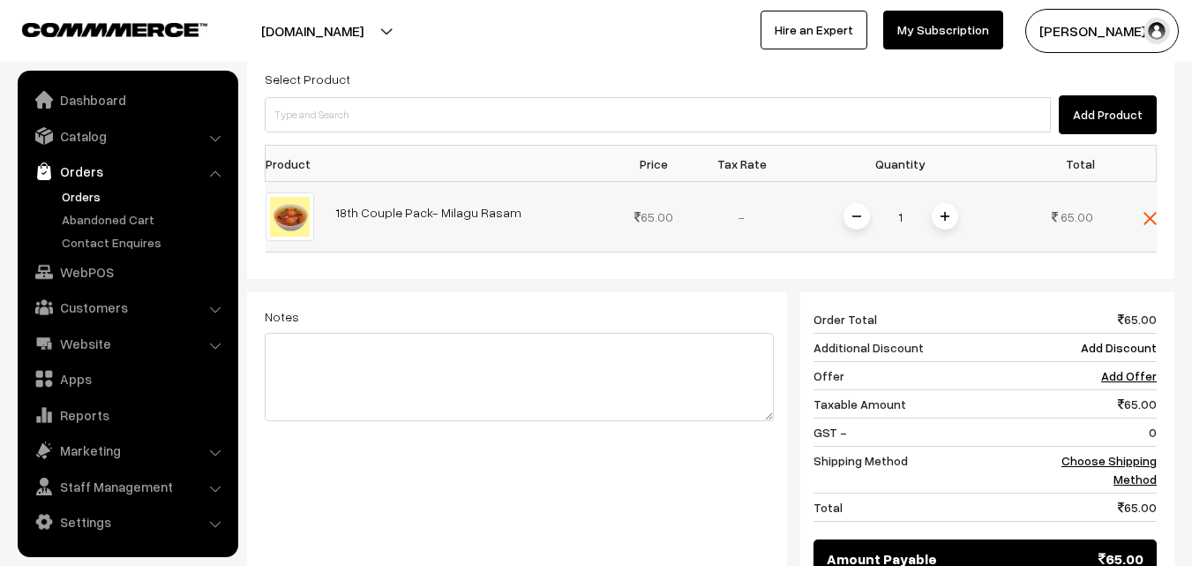
scroll to position [353, 0]
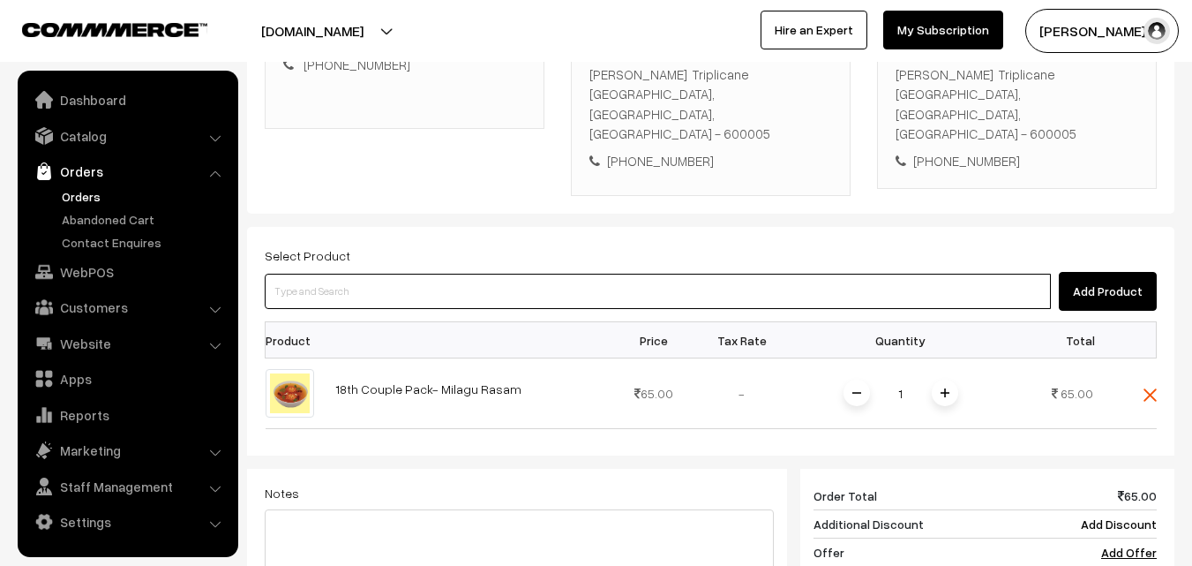
click at [500, 274] on input at bounding box center [658, 291] width 786 height 35
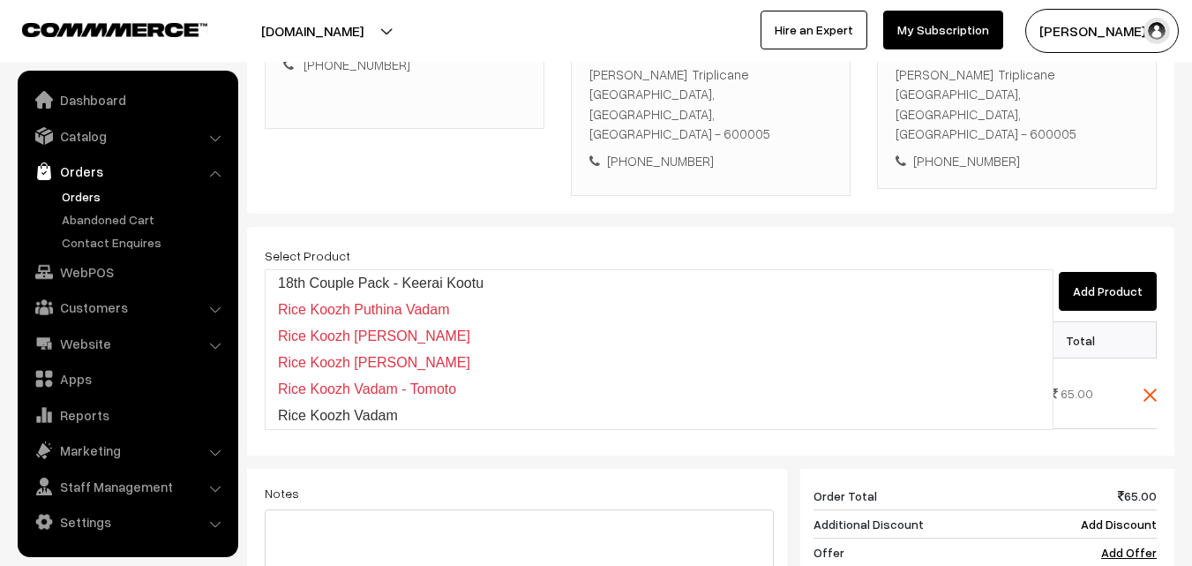
type input "18th Couple Pack - Keerai Kootu"
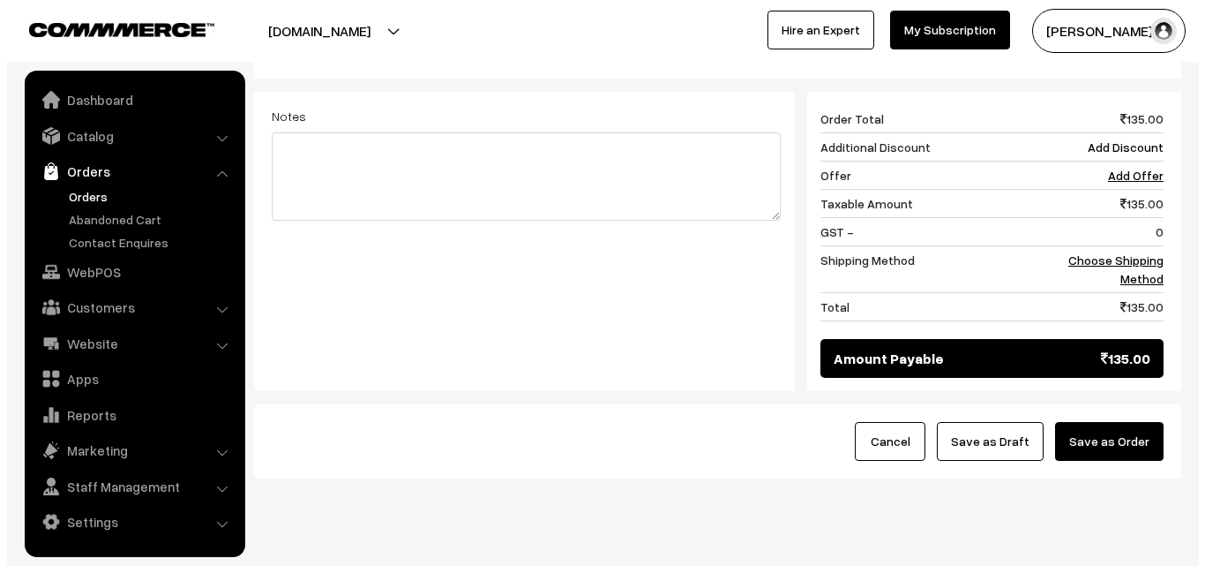
scroll to position [801, 0]
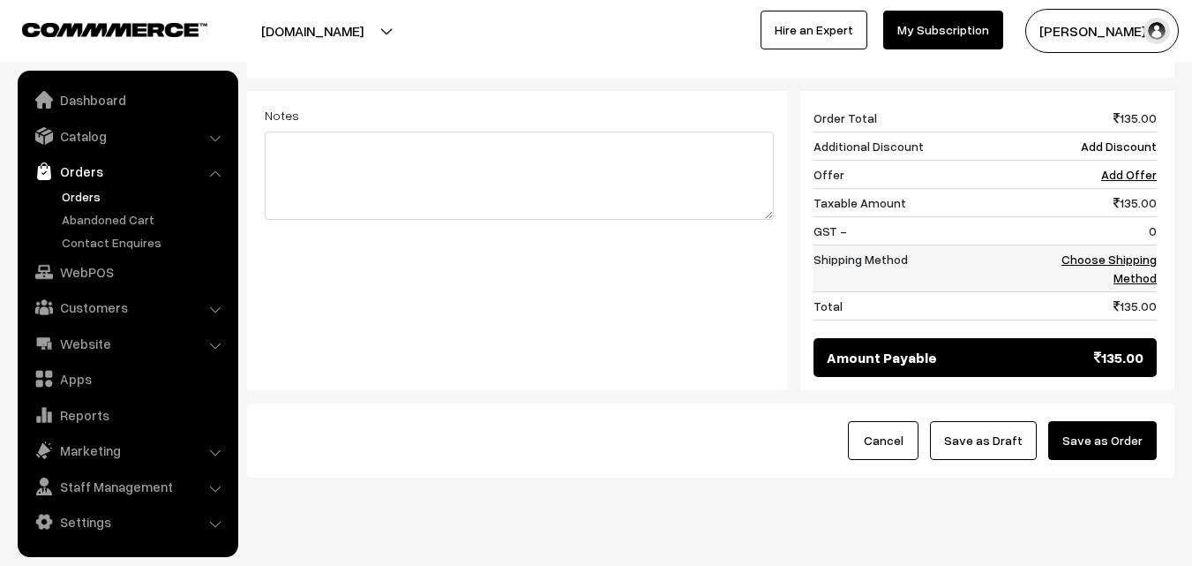
click at [1133, 245] on td "Choose Shipping Method" at bounding box center [1101, 268] width 109 height 47
click at [1143, 251] on link "Choose Shipping Method" at bounding box center [1108, 268] width 95 height 34
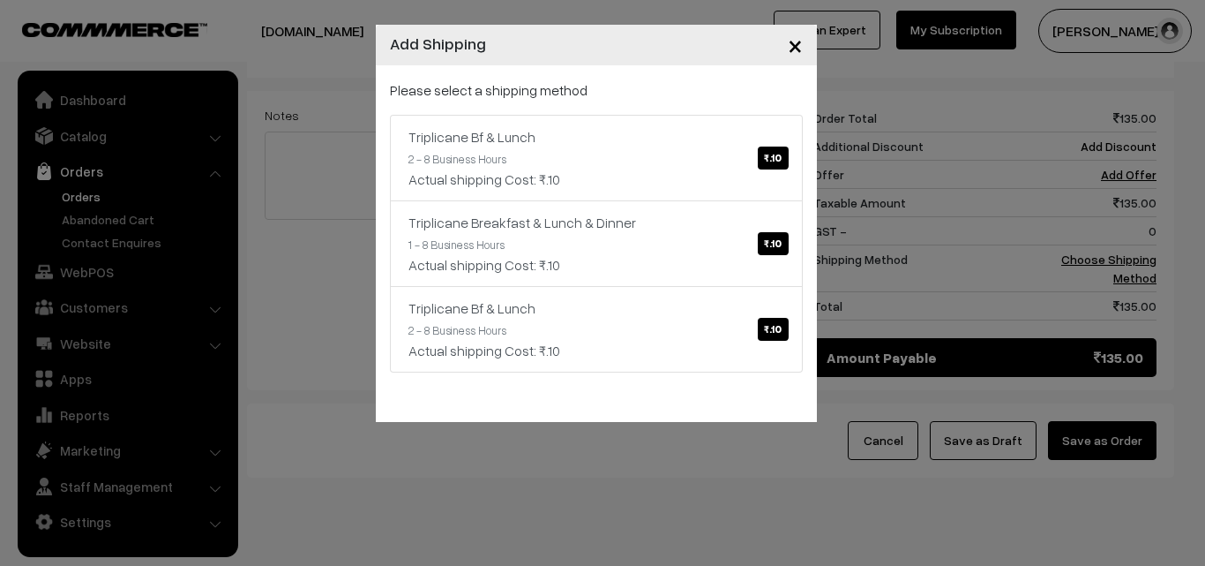
click at [523, 100] on p "Please select a shipping method" at bounding box center [596, 89] width 413 height 21
click at [564, 150] on link "Triplicane Bf & Lunch ₹.10 2 - 8 Business Hours Actual shipping Cost: ₹.10" at bounding box center [596, 158] width 413 height 86
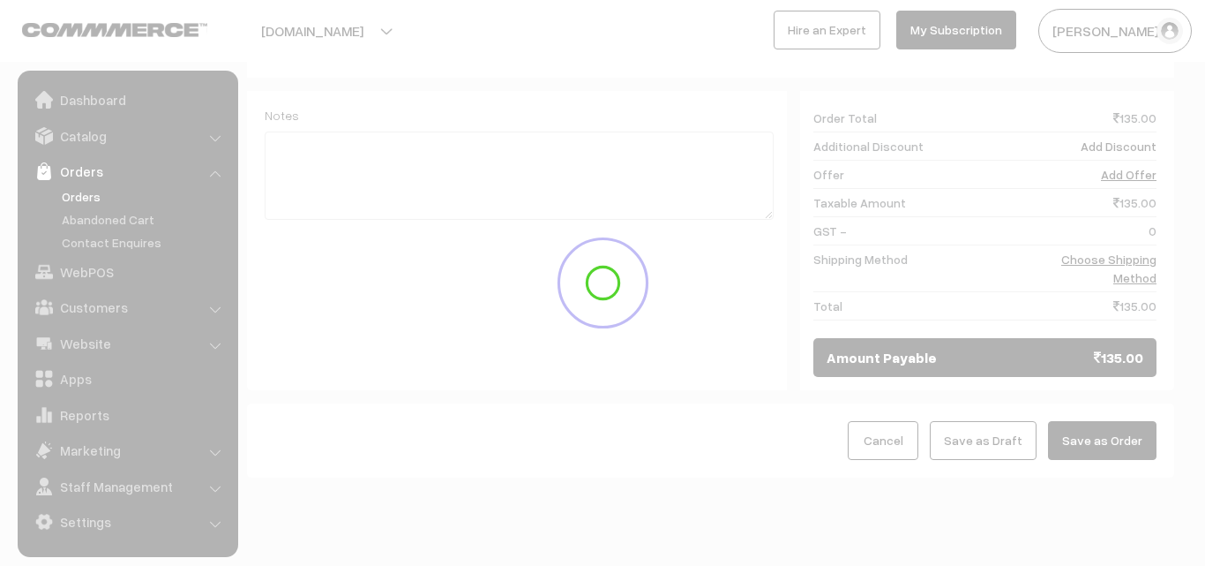
scroll to position [783, 0]
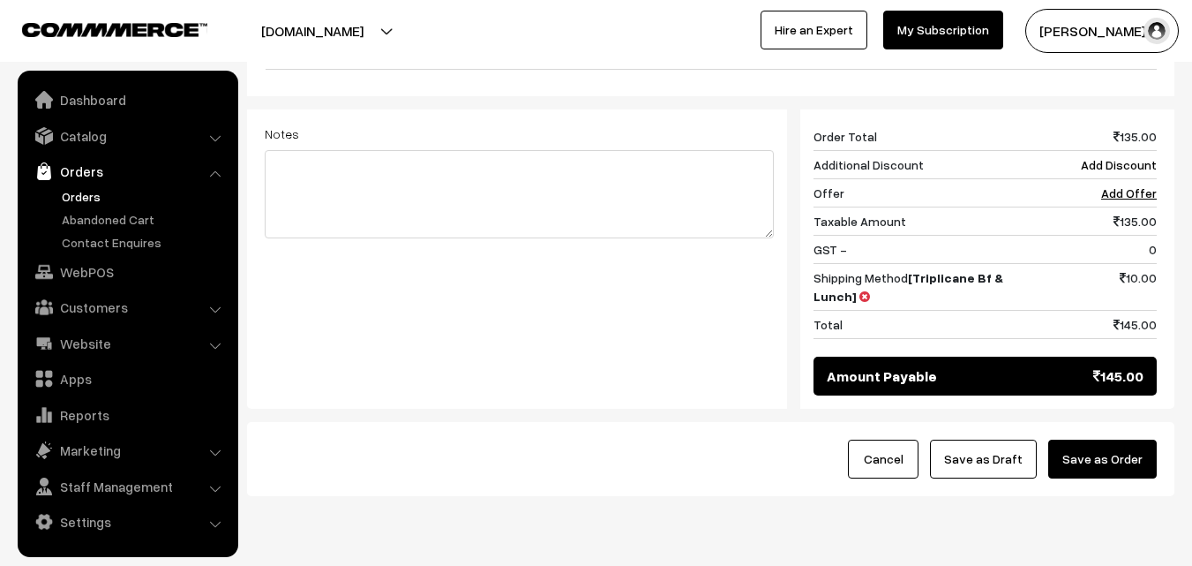
click at [1105, 439] on button "Save as Order" at bounding box center [1102, 458] width 109 height 39
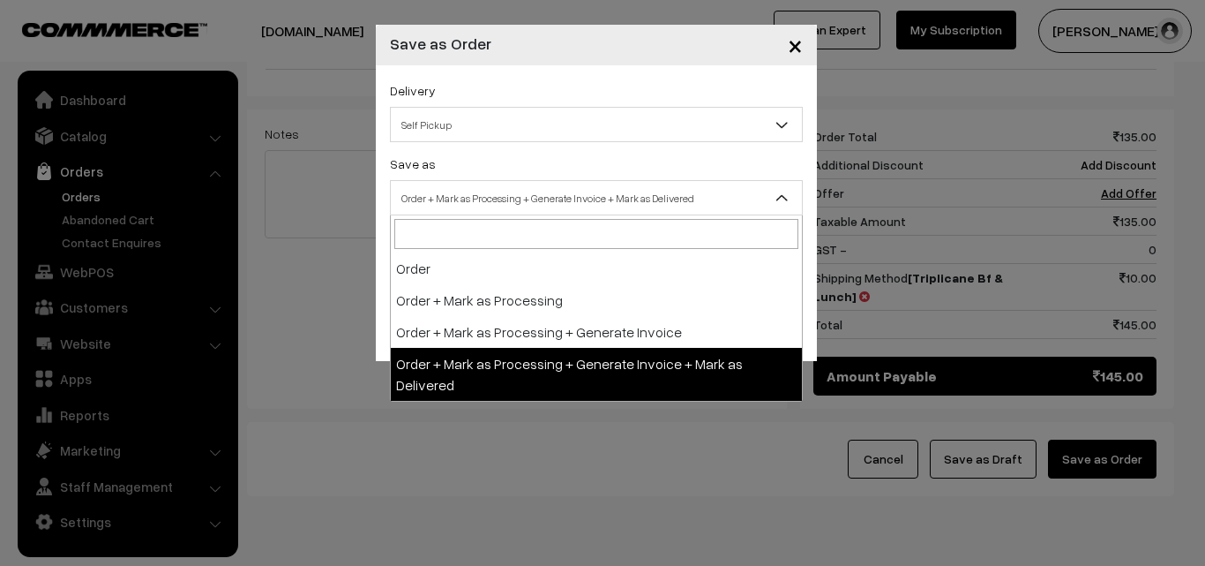
click at [506, 194] on span "Order + Mark as Processing + Generate Invoice + Mark as Delivered" at bounding box center [596, 198] width 411 height 31
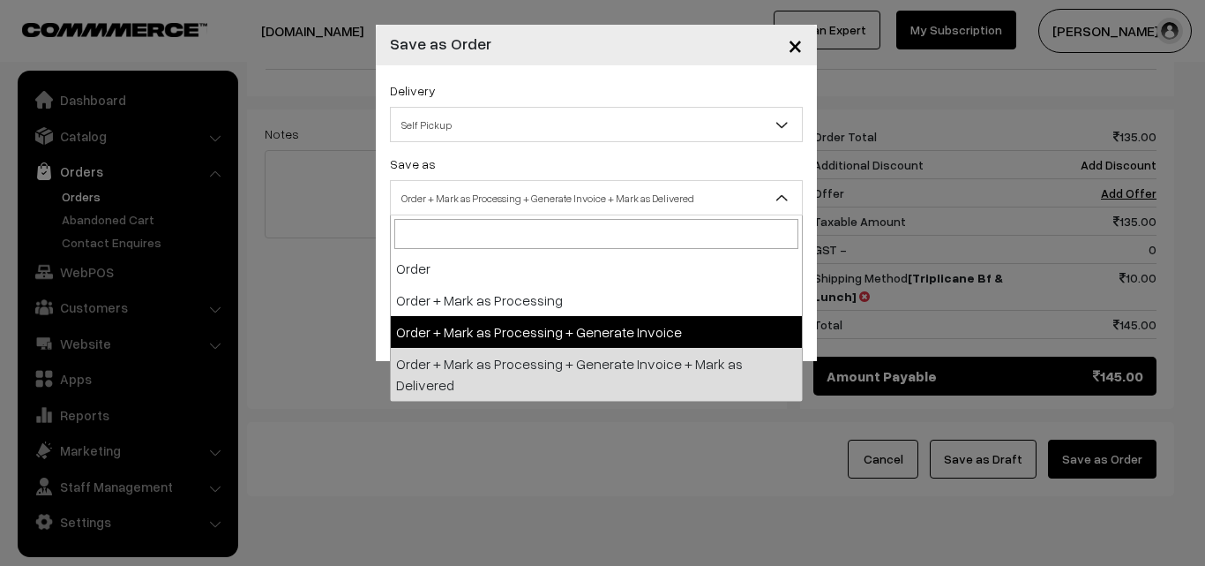
select select "3"
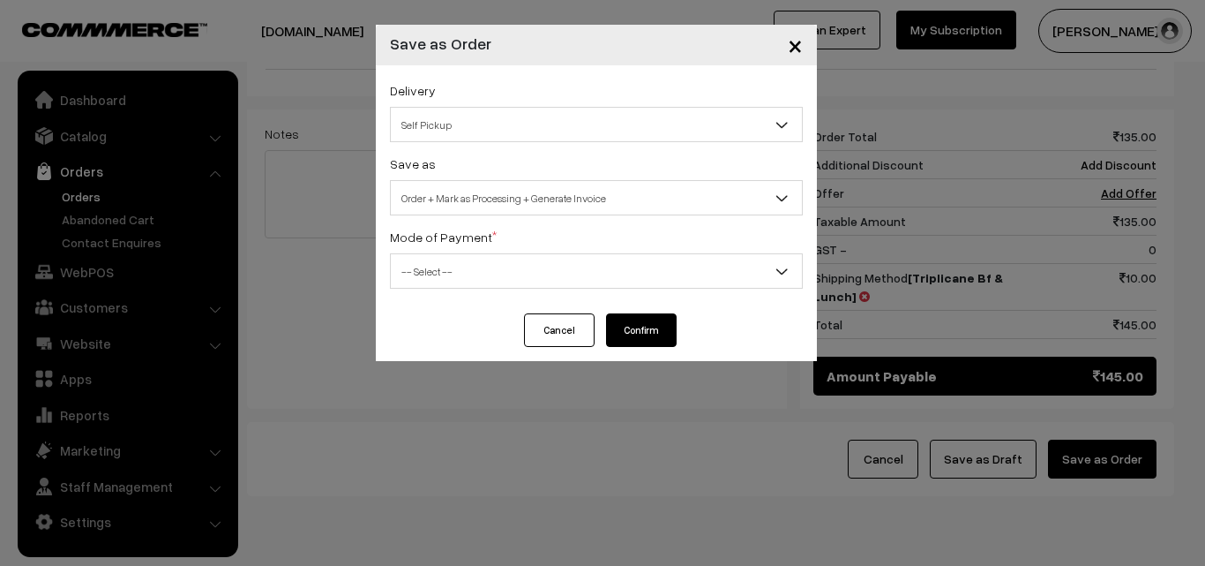
click at [443, 264] on span "-- Select --" at bounding box center [596, 271] width 411 height 31
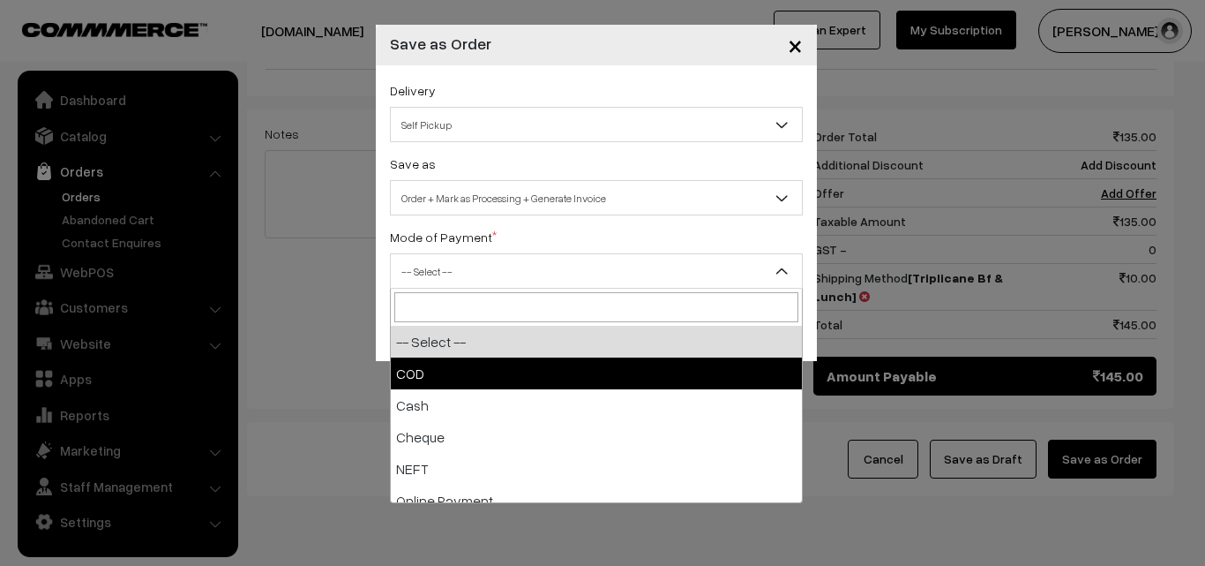
select select "1"
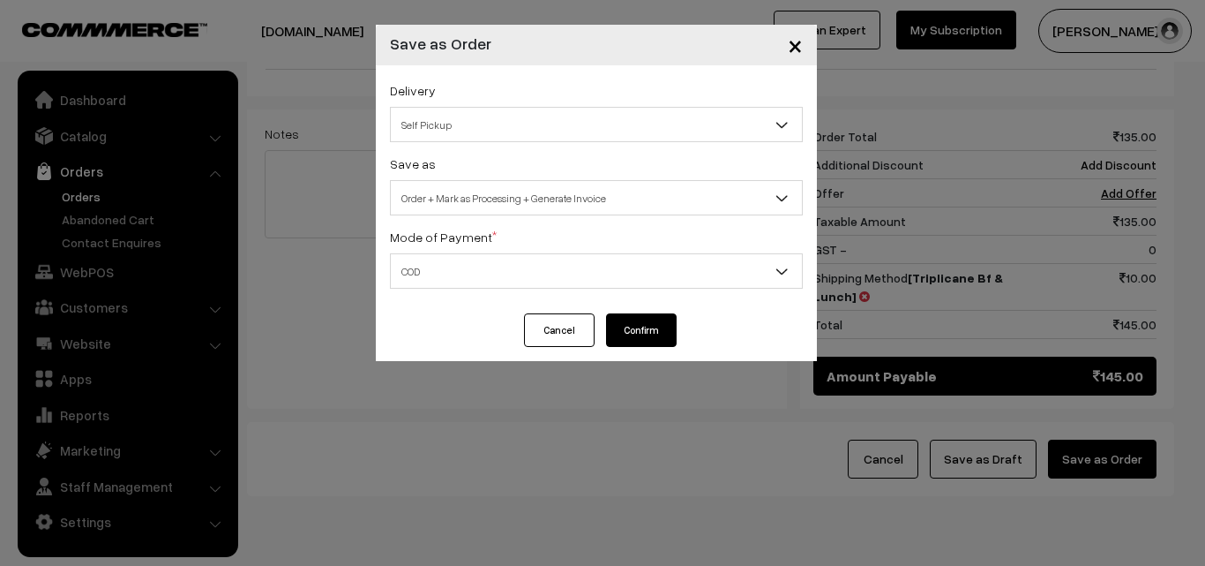
click at [624, 328] on button "Confirm" at bounding box center [641, 330] width 71 height 34
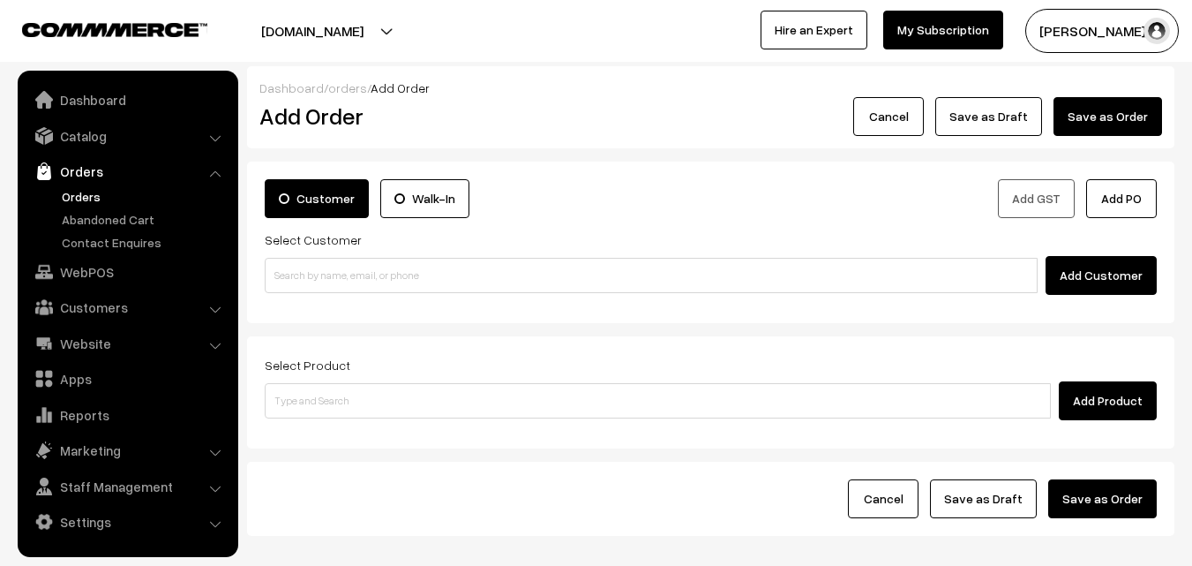
click at [78, 191] on link "Orders" at bounding box center [144, 196] width 175 height 19
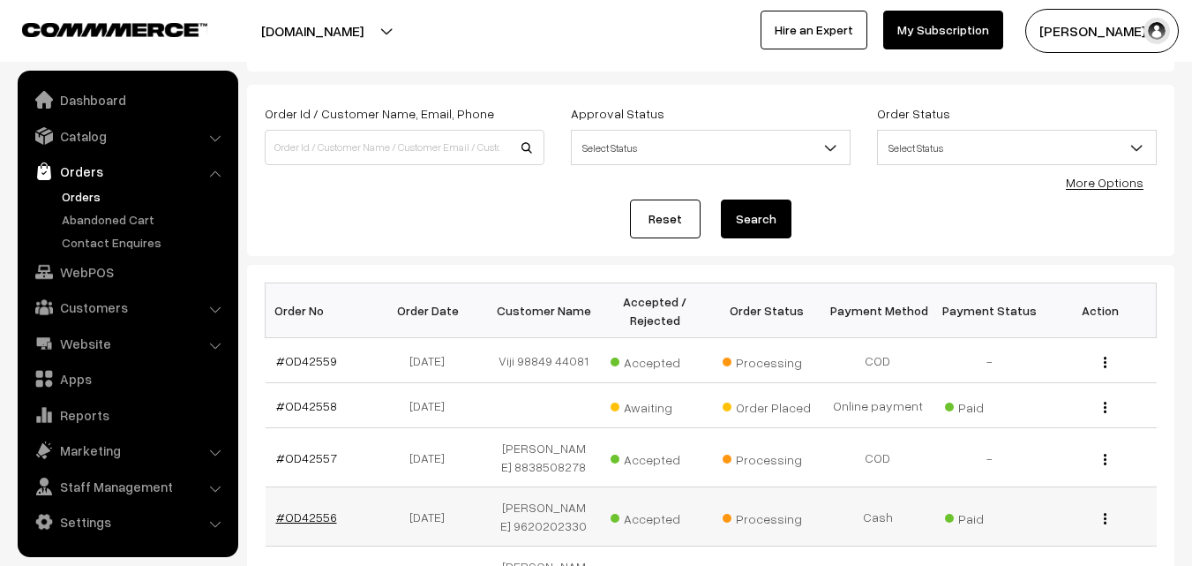
scroll to position [176, 0]
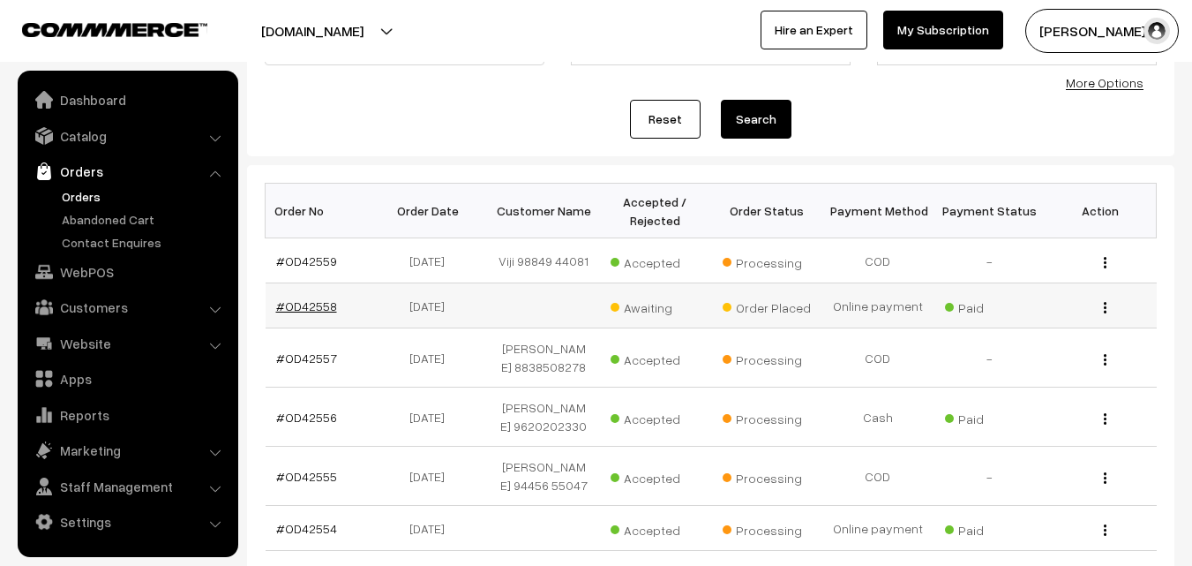
click at [306, 302] on link "#OD42558" at bounding box center [306, 305] width 61 height 15
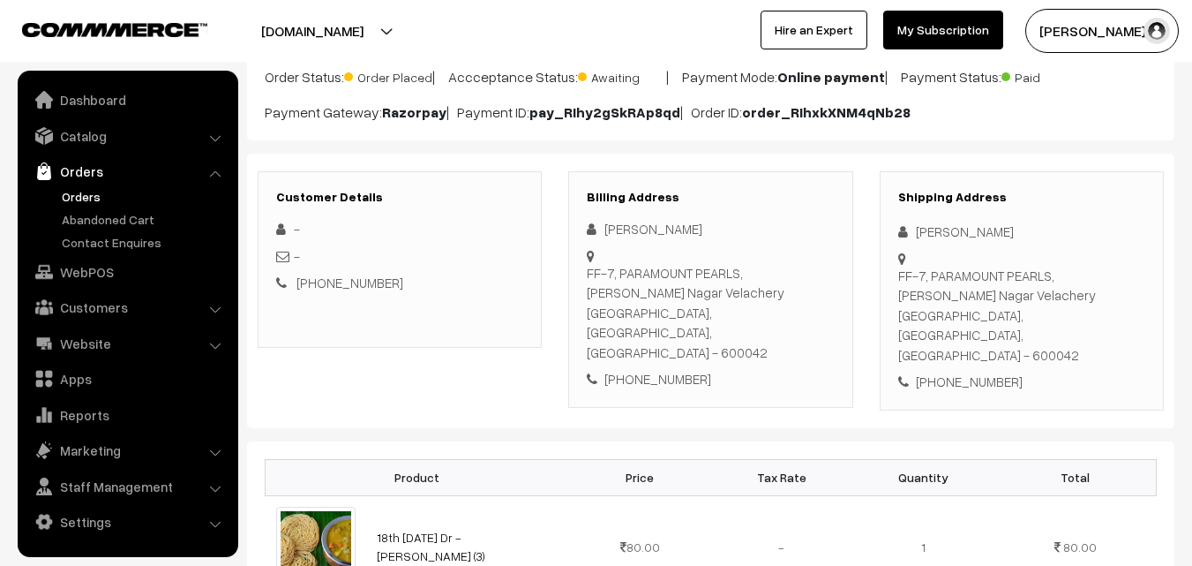
scroll to position [265, 0]
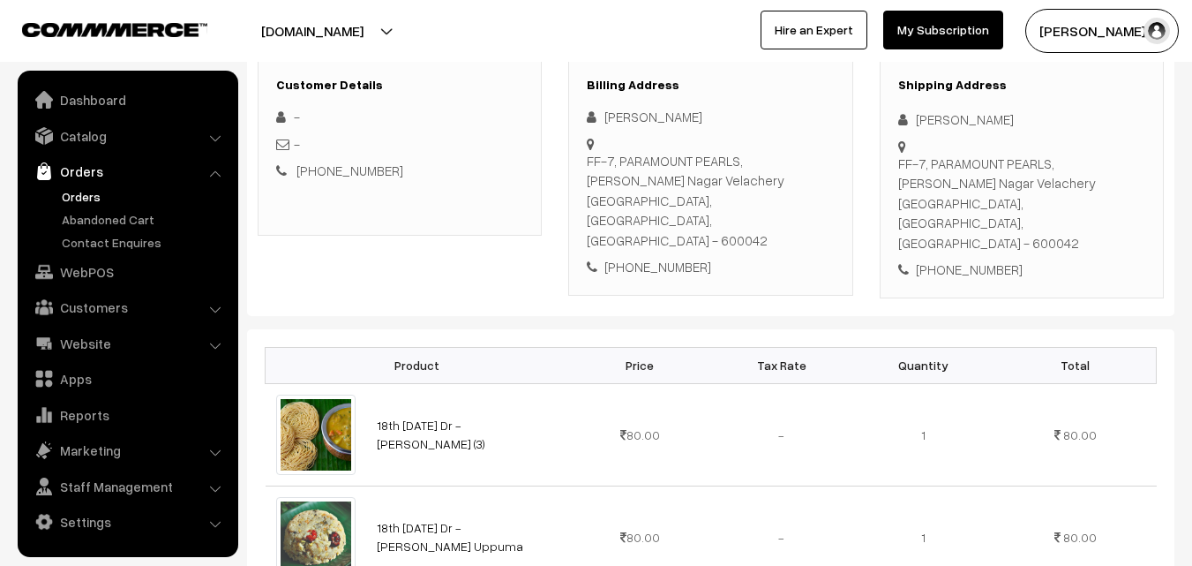
click at [663, 257] on div "[PHONE_NUMBER]" at bounding box center [710, 267] width 247 height 20
copy div "9423041349"
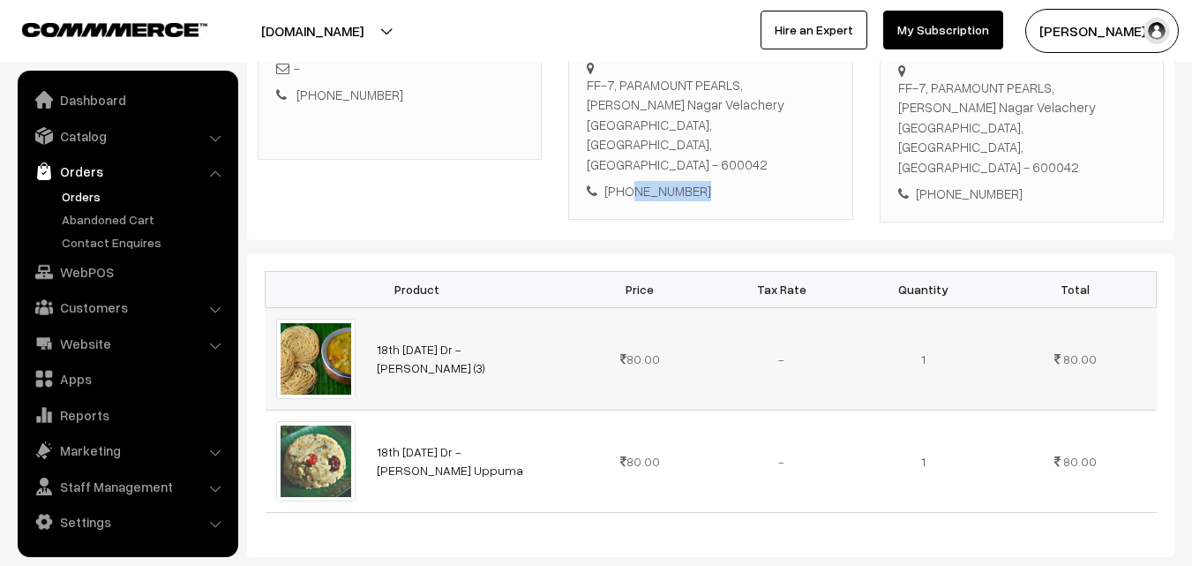
scroll to position [353, 0]
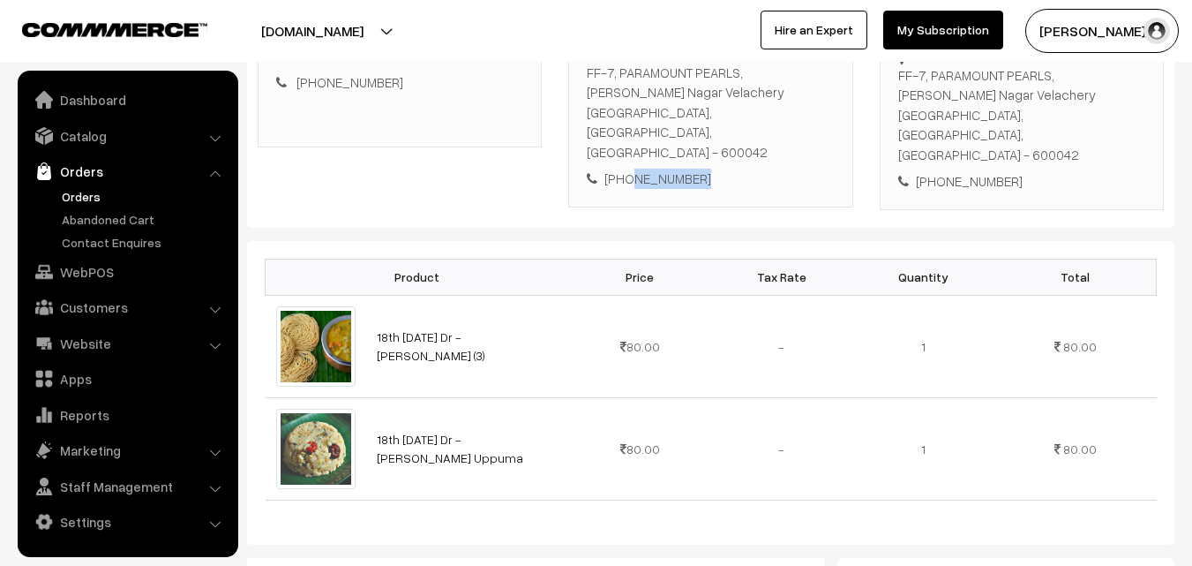
copy div "9423041349"
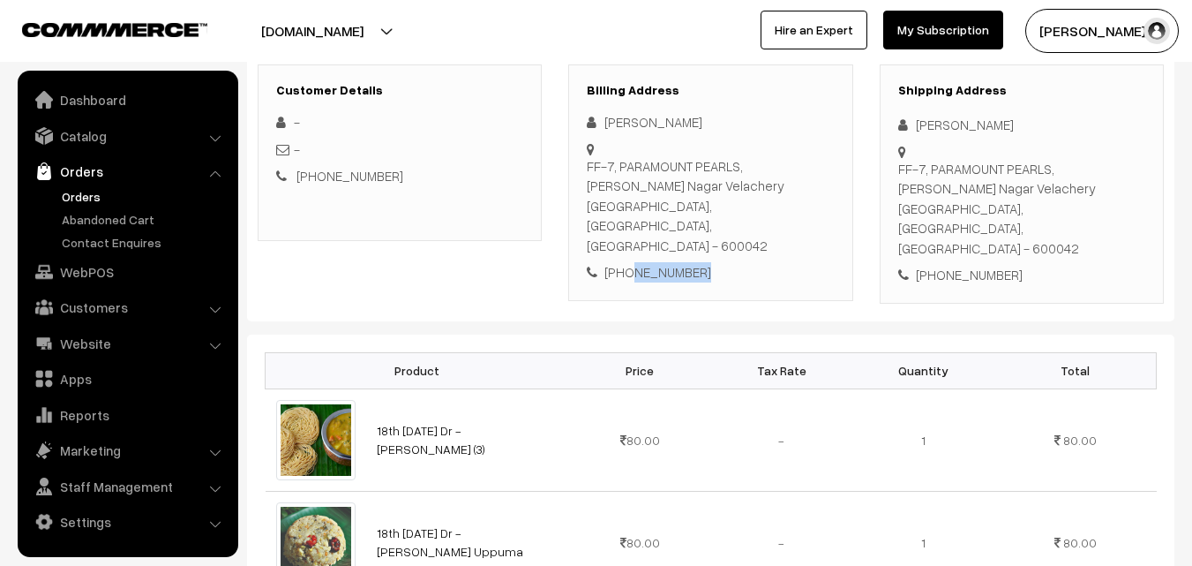
scroll to position [176, 0]
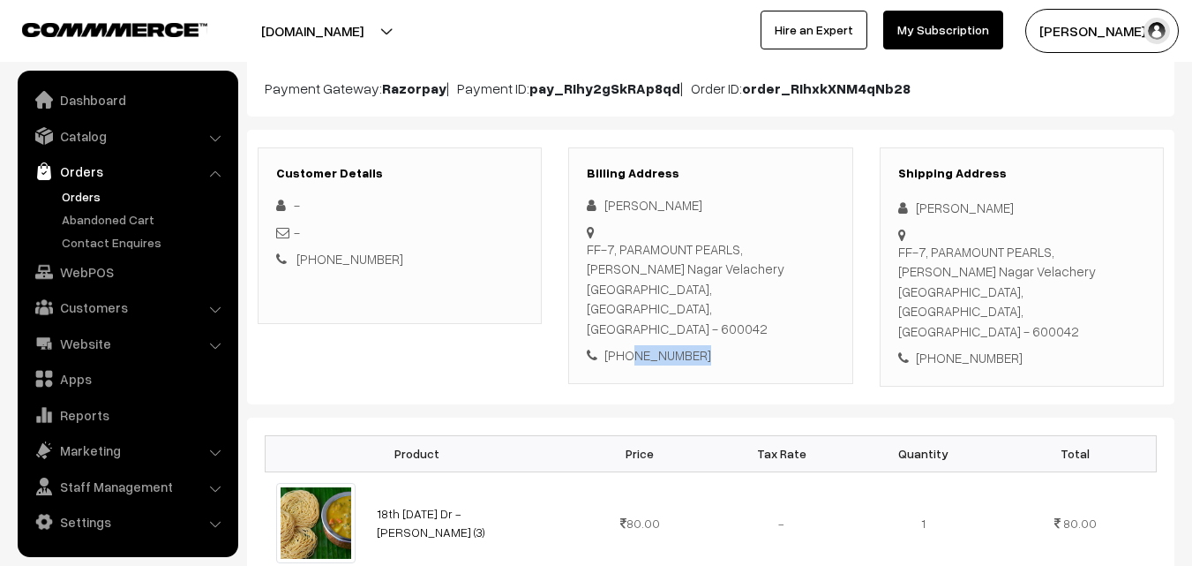
copy div "9423041349"
click at [88, 195] on link "Orders" at bounding box center [144, 196] width 175 height 19
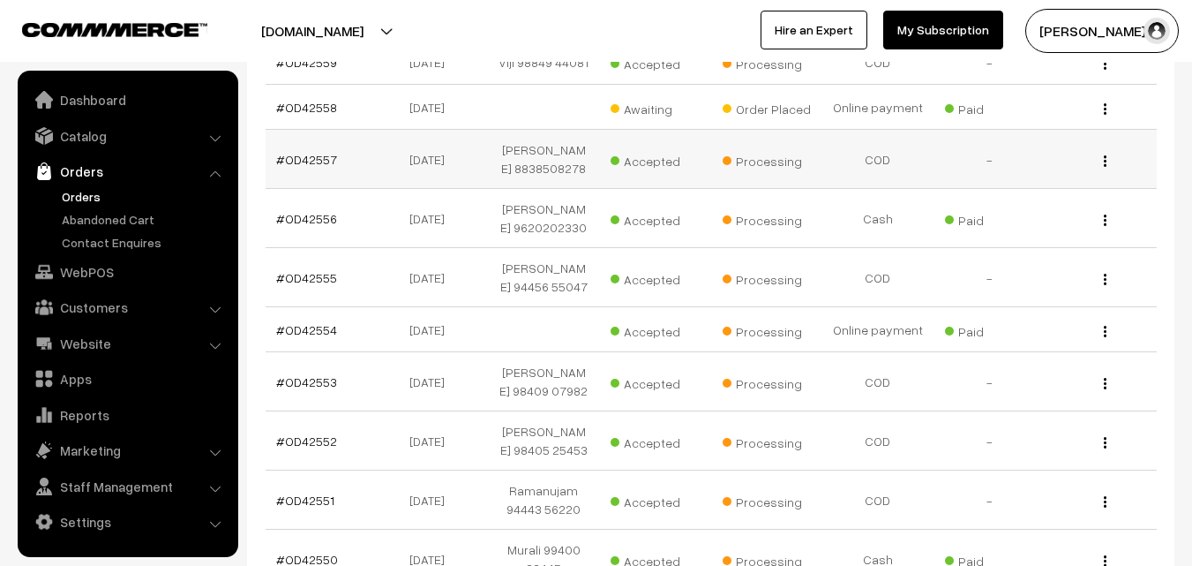
scroll to position [265, 0]
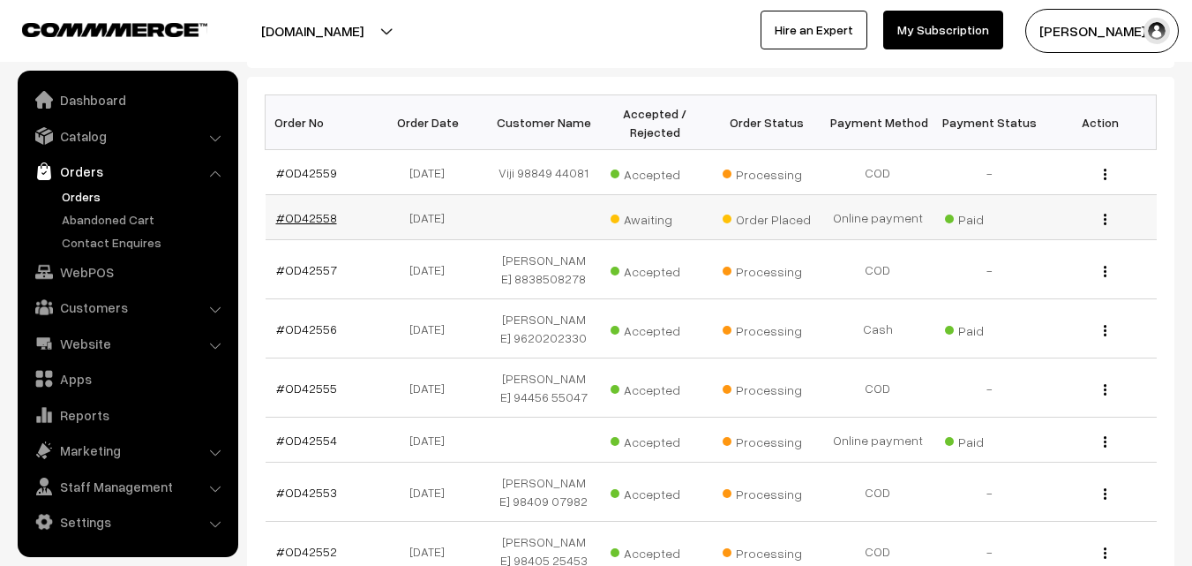
click at [312, 218] on link "#OD42558" at bounding box center [306, 217] width 61 height 15
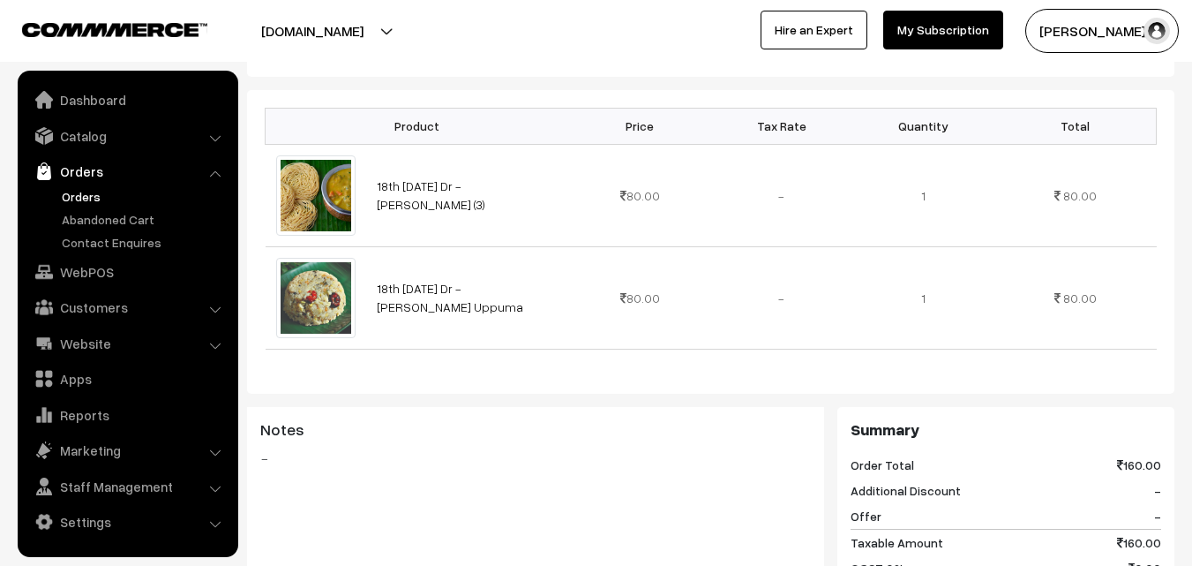
scroll to position [529, 0]
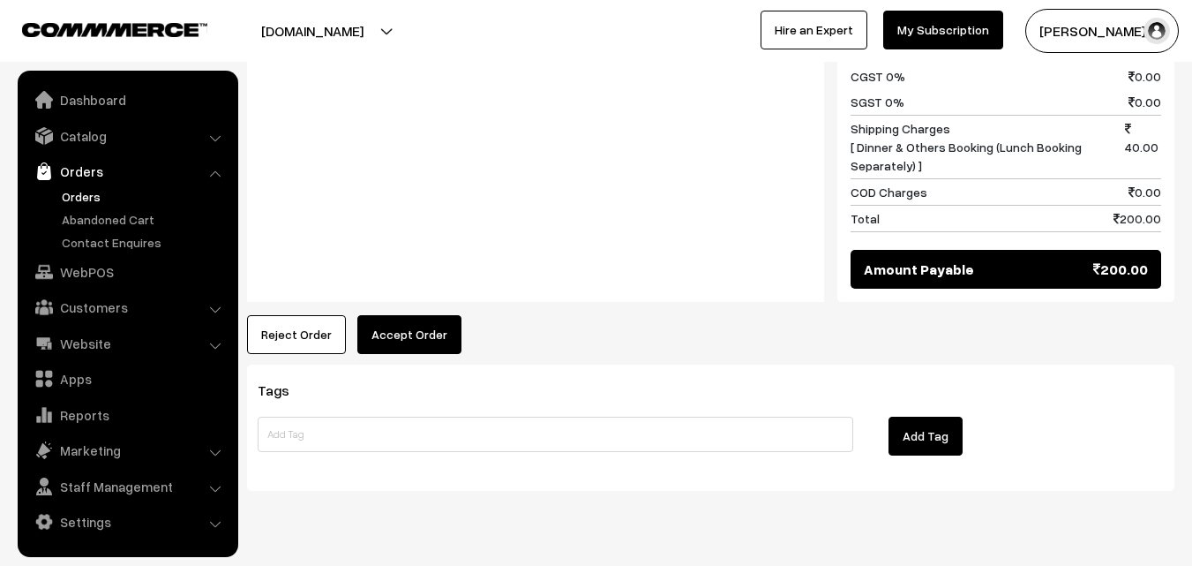
click at [385, 315] on button "Accept Order" at bounding box center [409, 334] width 104 height 39
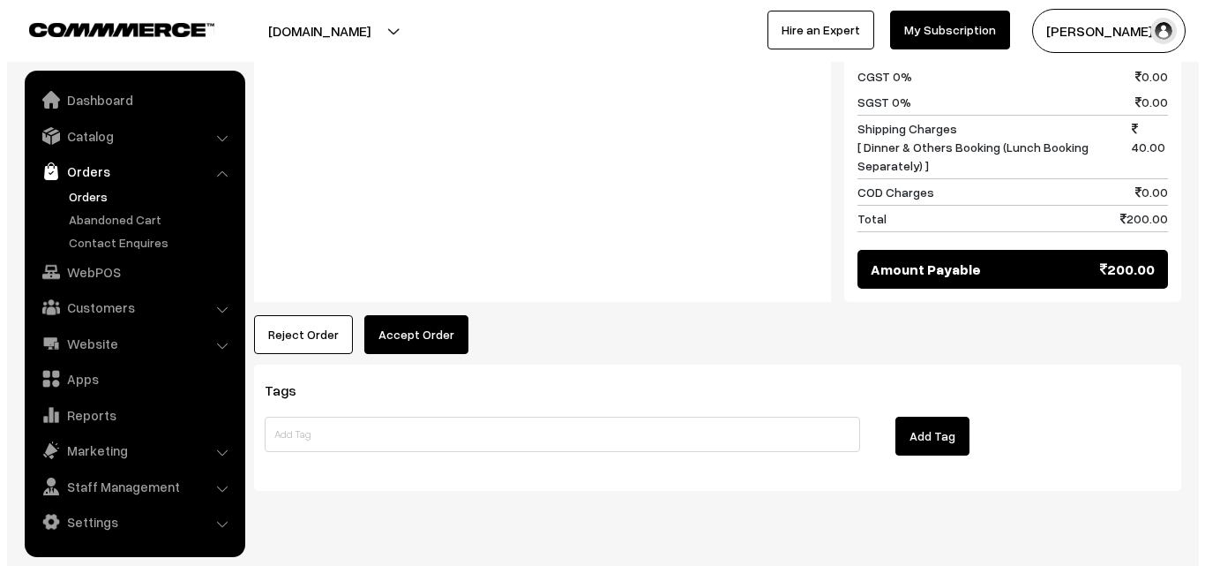
scroll to position [998, 0]
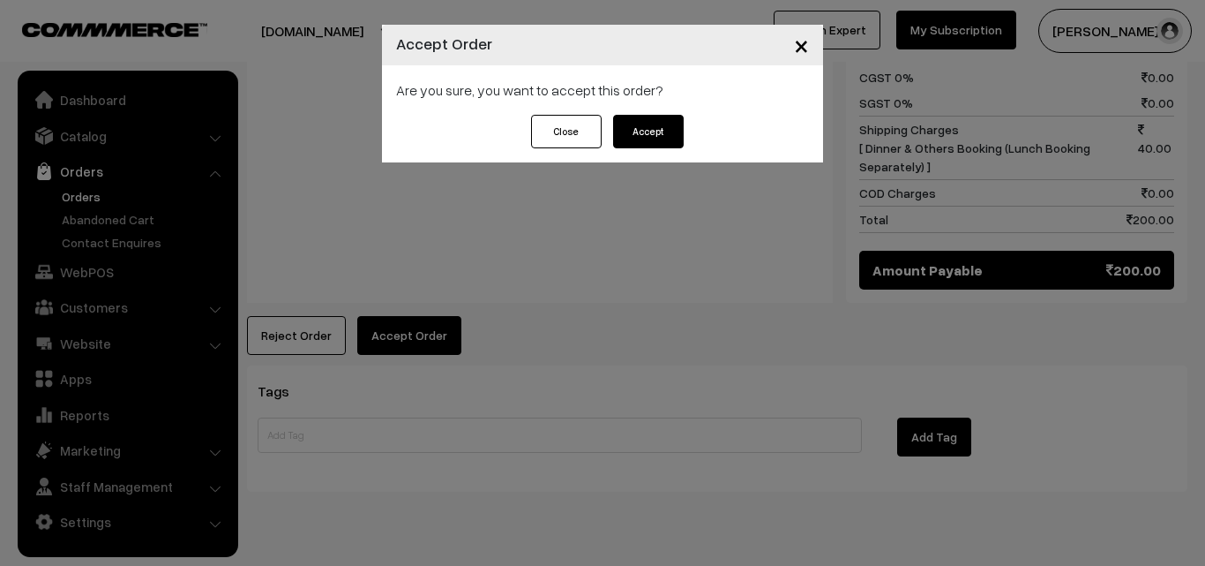
click at [653, 121] on button "Accept" at bounding box center [648, 132] width 71 height 34
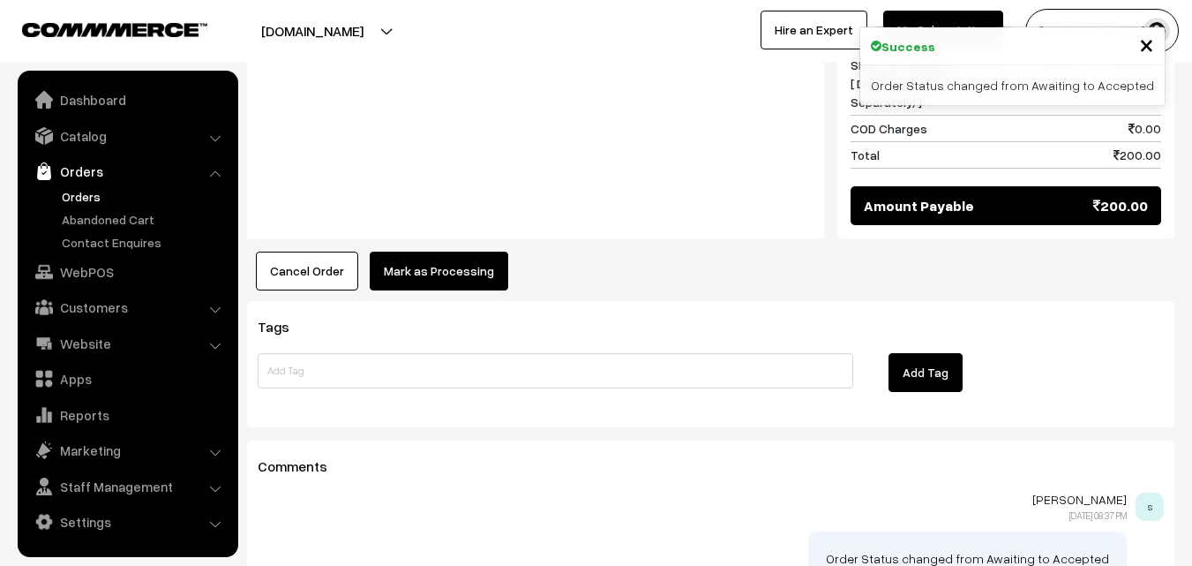
click at [428, 251] on button "Mark as Processing" at bounding box center [439, 270] width 139 height 39
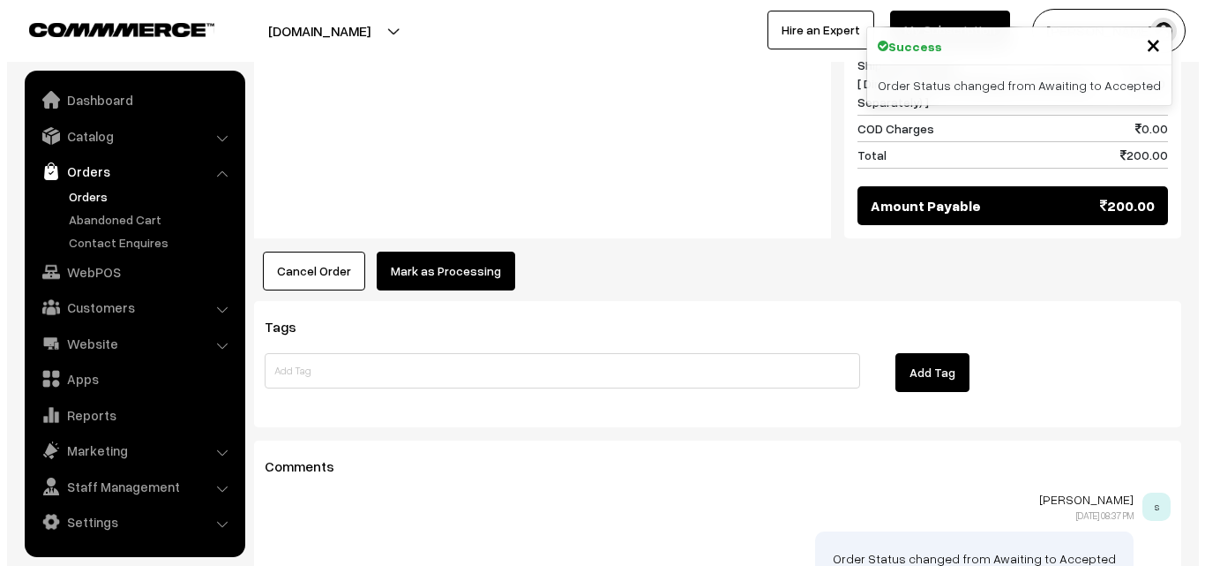
scroll to position [1061, 0]
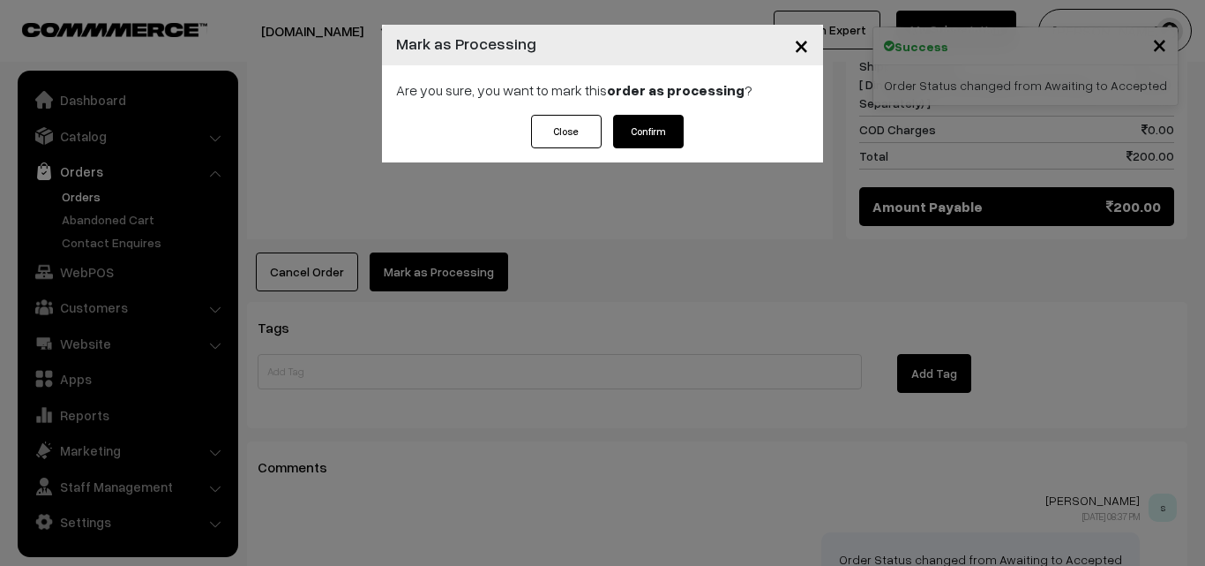
click at [677, 135] on button "Confirm" at bounding box center [648, 132] width 71 height 34
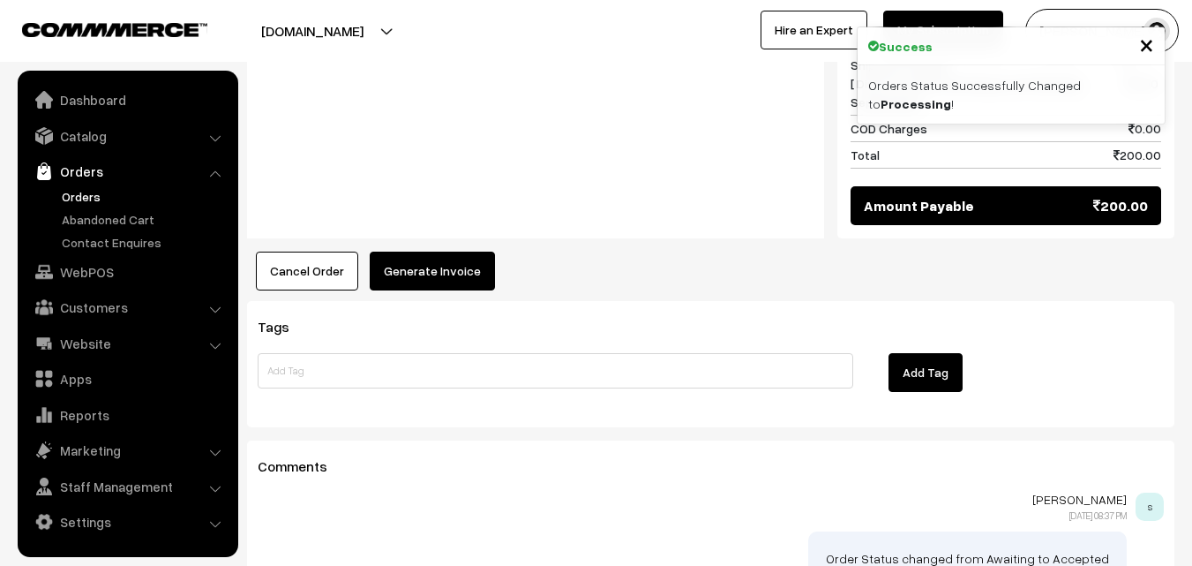
click at [446, 251] on button "Generate Invoice" at bounding box center [432, 270] width 125 height 39
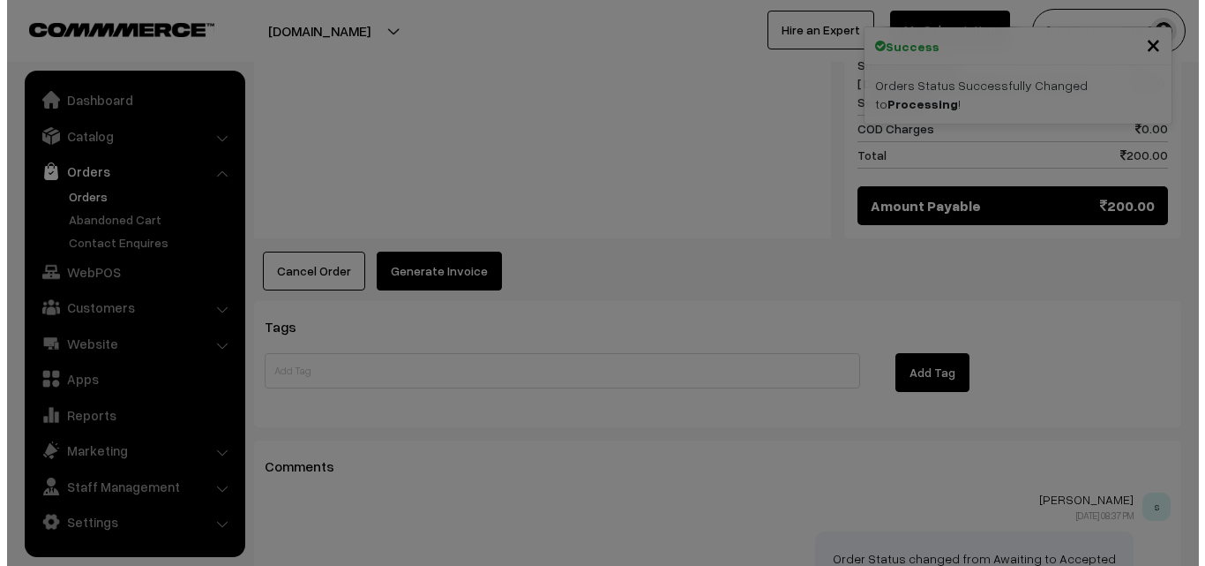
scroll to position [1061, 0]
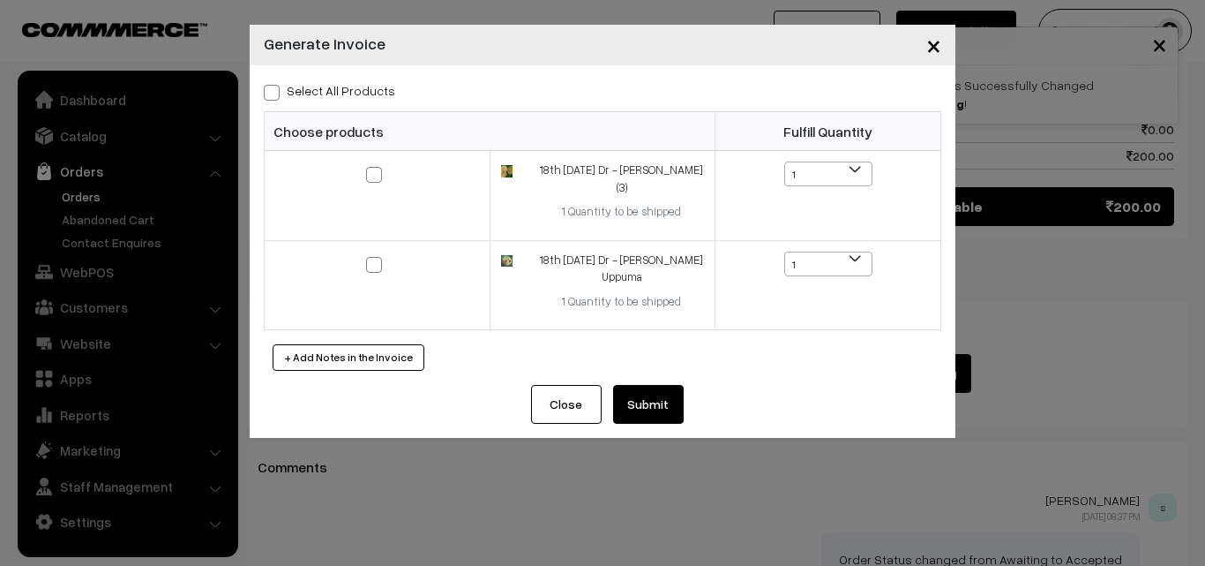
click at [350, 91] on label "Select All Products" at bounding box center [329, 90] width 131 height 19
click at [275, 91] on input "Select All Products" at bounding box center [269, 89] width 11 height 11
checkbox input "true"
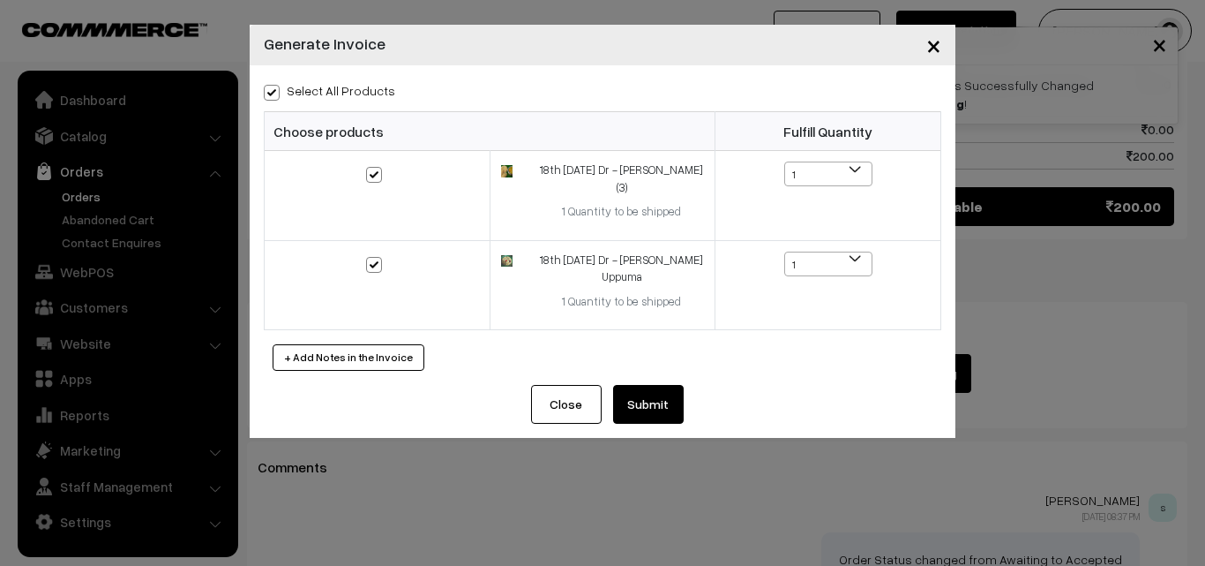
click at [643, 393] on button "Submit" at bounding box center [648, 404] width 71 height 39
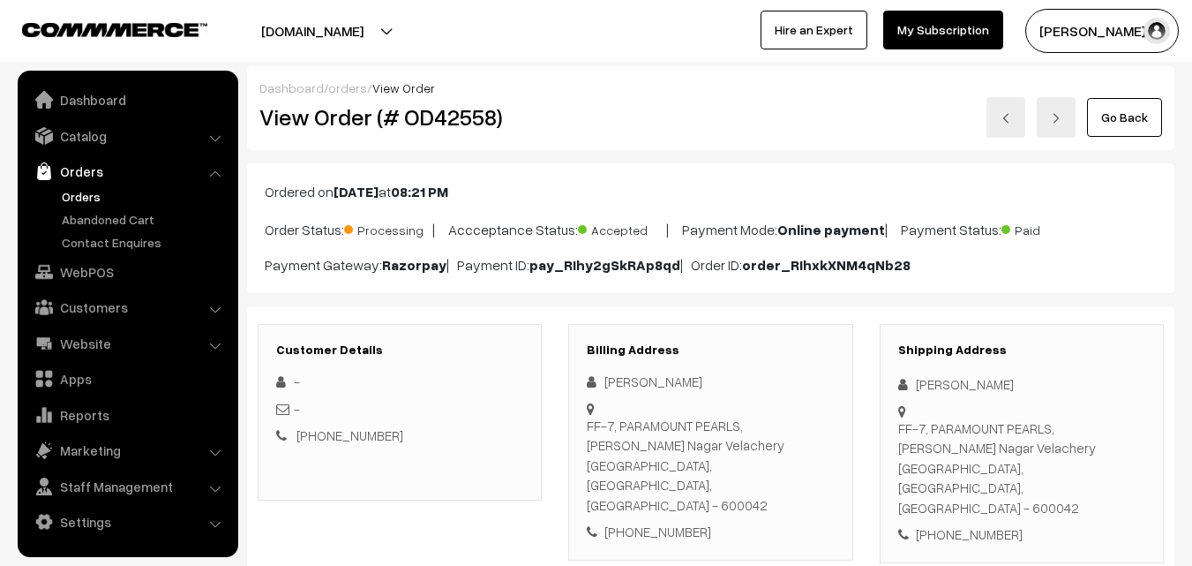
scroll to position [1059, 0]
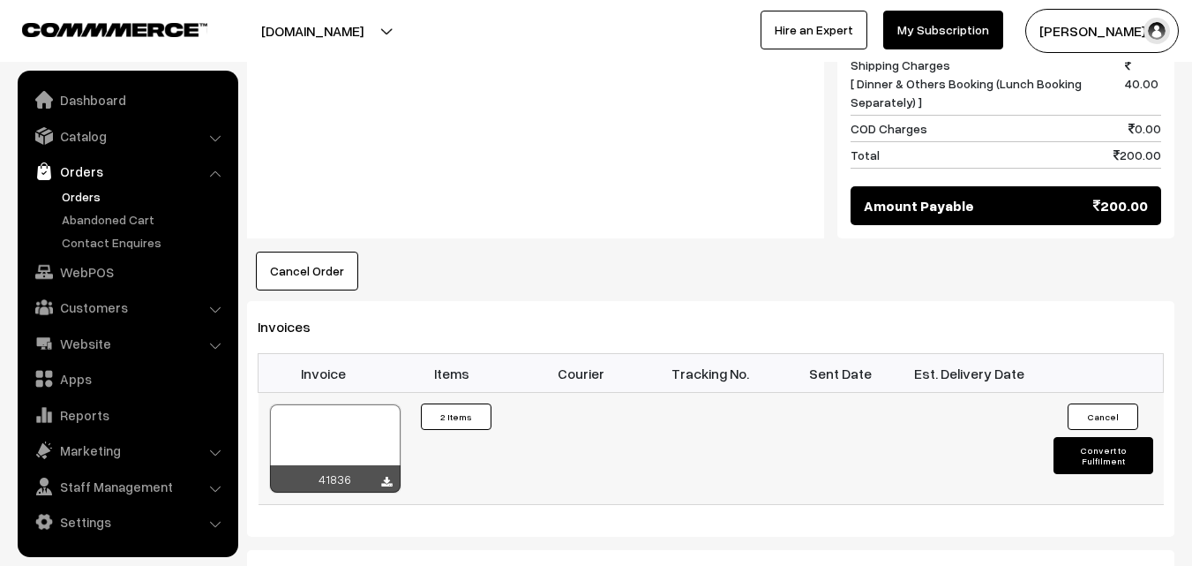
click at [341, 404] on div at bounding box center [335, 448] width 131 height 88
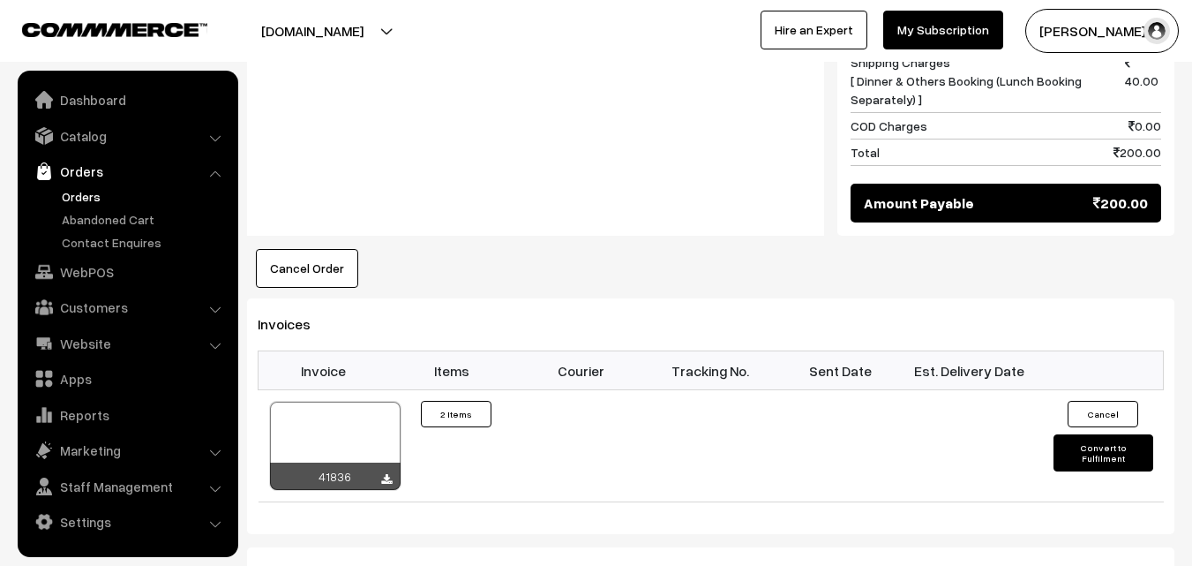
click at [83, 185] on link "Orders" at bounding box center [127, 171] width 210 height 32
click at [79, 195] on link "Orders" at bounding box center [144, 196] width 175 height 19
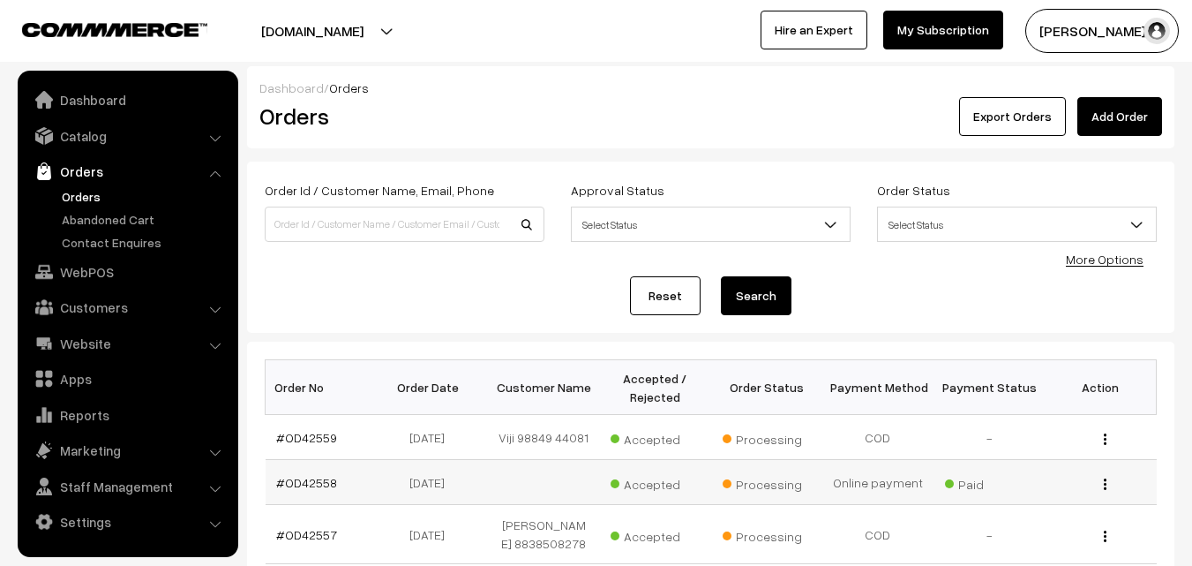
scroll to position [176, 0]
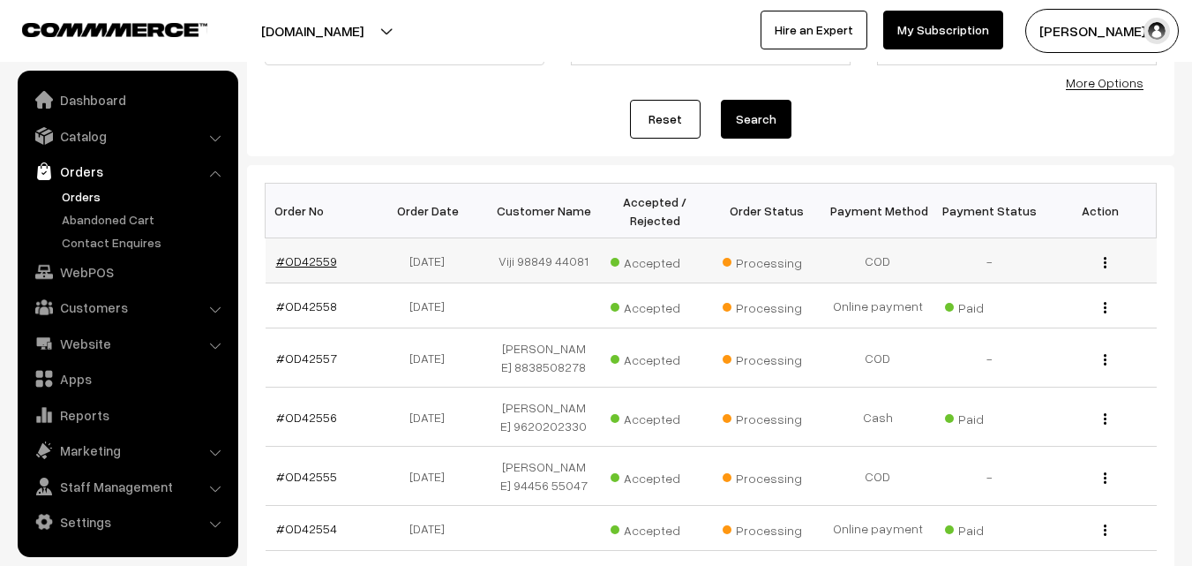
click at [302, 260] on link "#OD42559" at bounding box center [306, 260] width 61 height 15
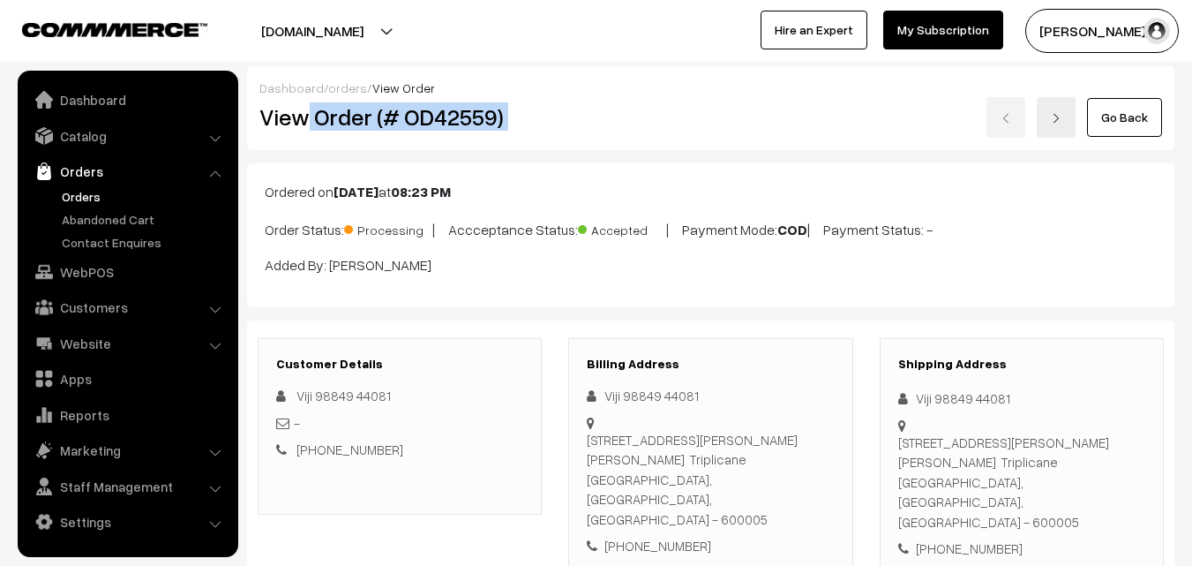
drag, startPoint x: 514, startPoint y: 101, endPoint x: 580, endPoint y: 99, distance: 65.3
click at [580, 99] on div "View Order (# OD42559) Go Back" at bounding box center [710, 117] width 929 height 41
copy div "Order (# OD42559)"
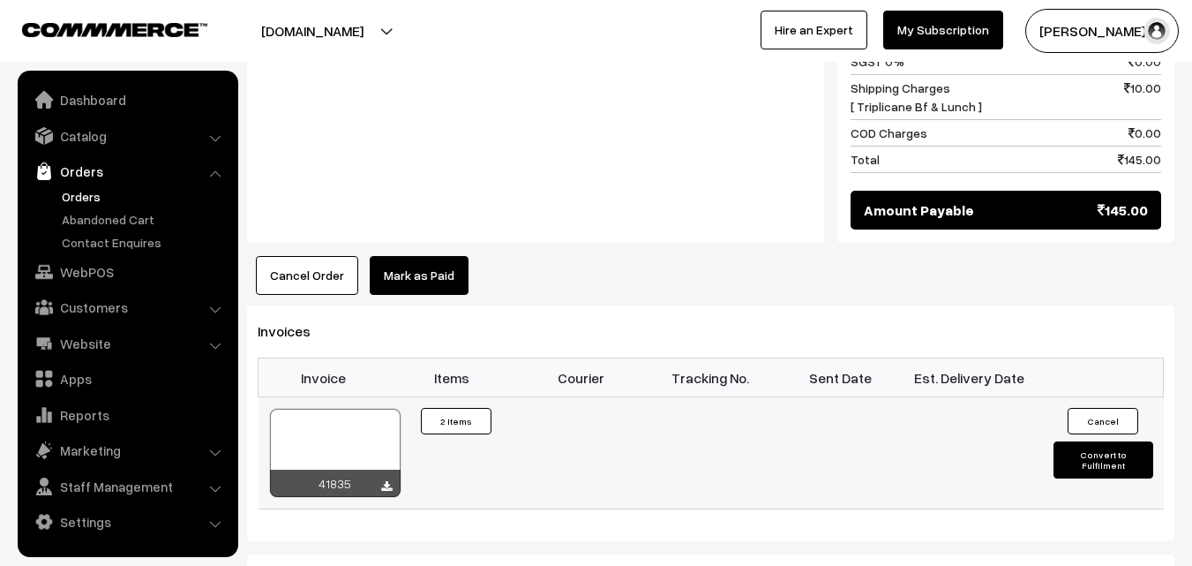
scroll to position [1059, 0]
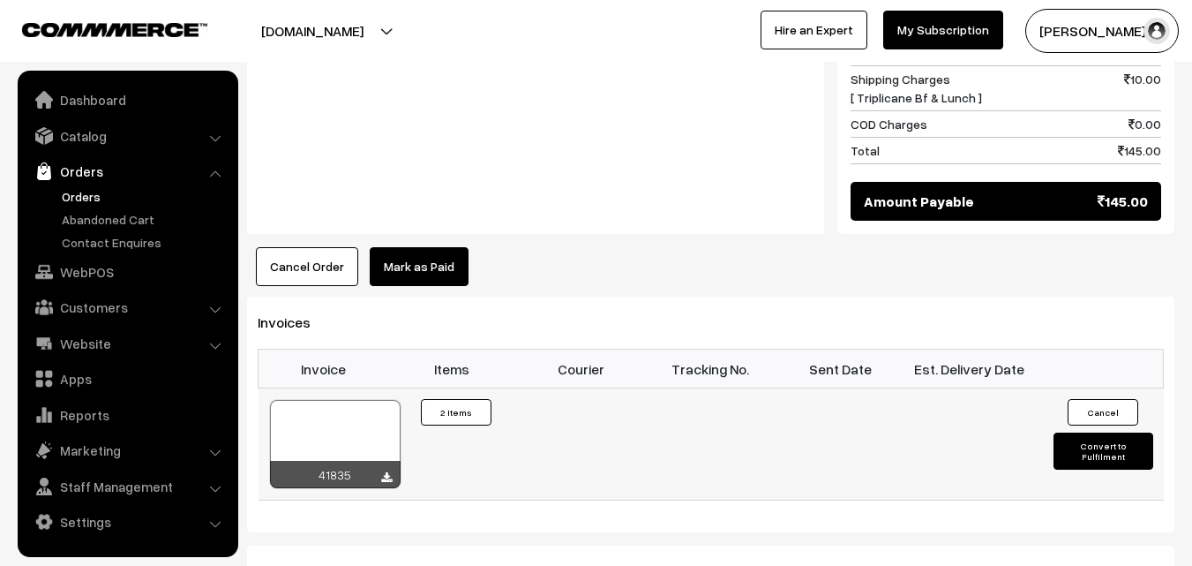
click at [344, 400] on div at bounding box center [335, 444] width 131 height 88
click at [101, 261] on link "WebPOS" at bounding box center [127, 272] width 210 height 32
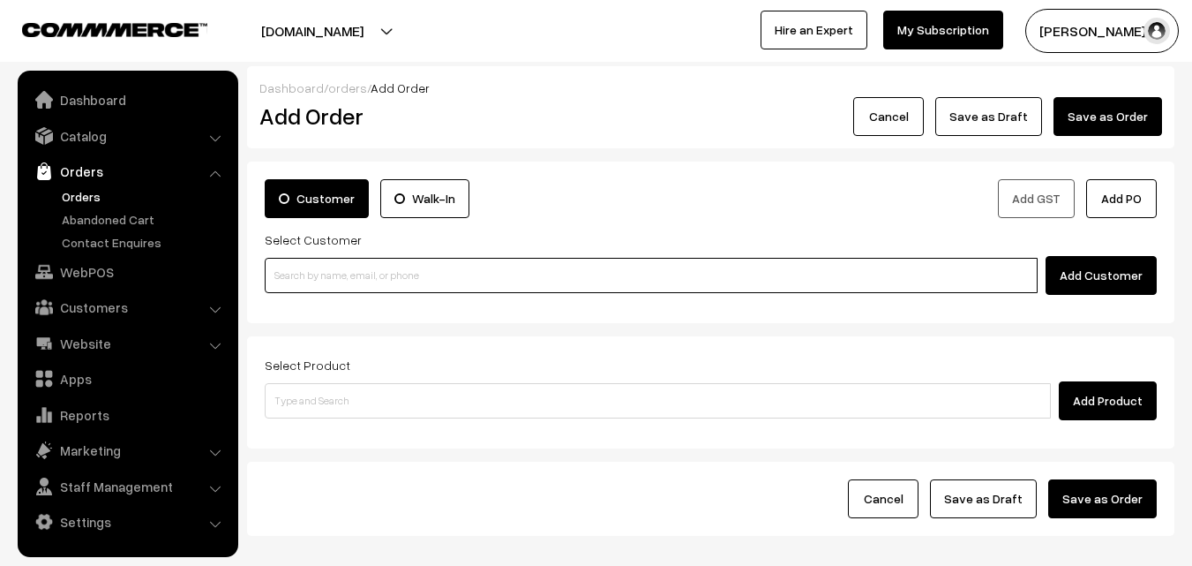
click at [336, 269] on input at bounding box center [651, 275] width 773 height 35
paste input "80569 32293"
click at [295, 276] on input "80569 32293" at bounding box center [651, 275] width 773 height 35
click at [309, 273] on input "80569 32293" at bounding box center [651, 275] width 773 height 35
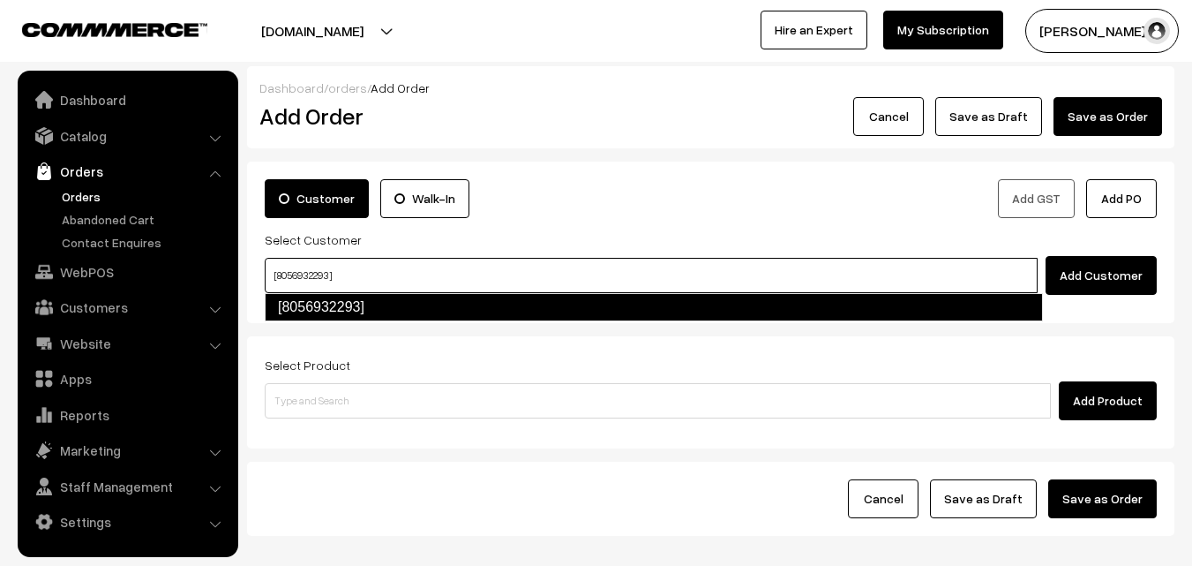
type input "[8056932293]"
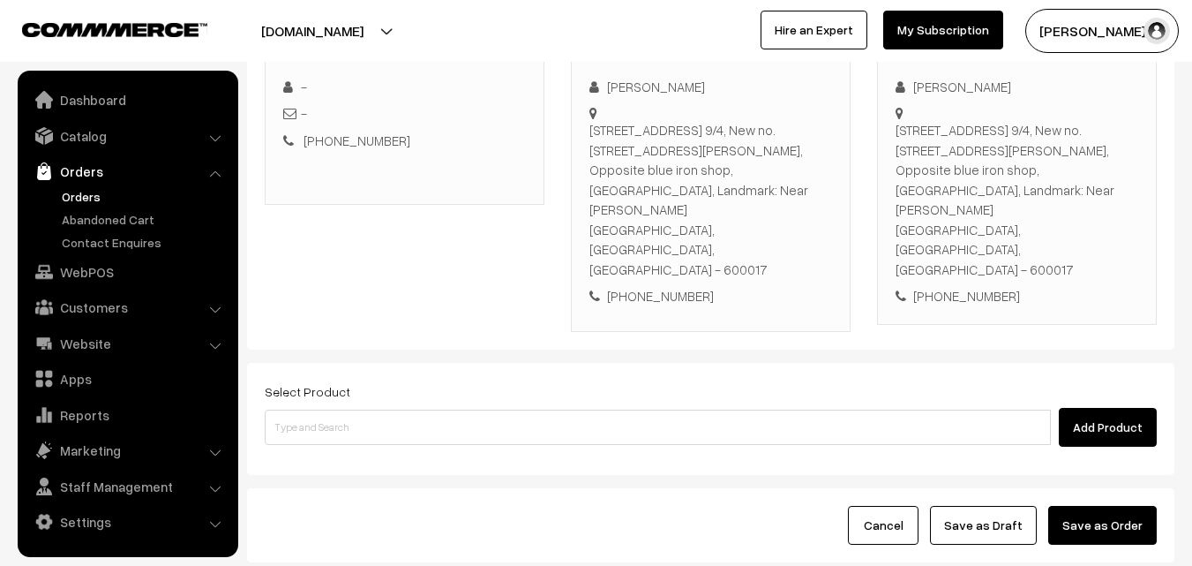
scroll to position [341, 0]
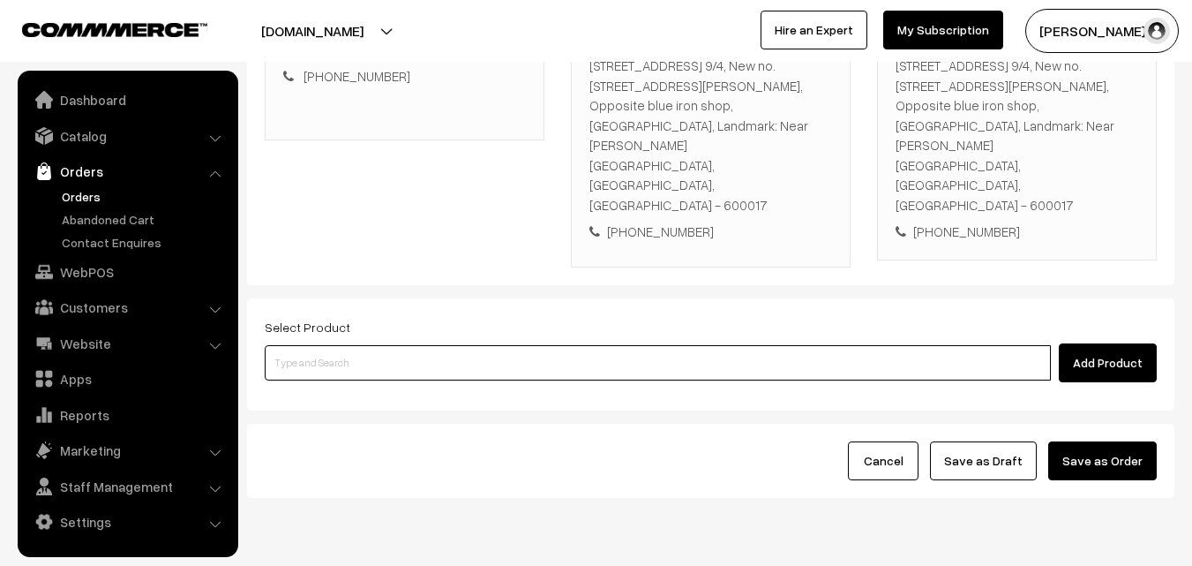
click at [418, 345] on input at bounding box center [658, 362] width 786 height 35
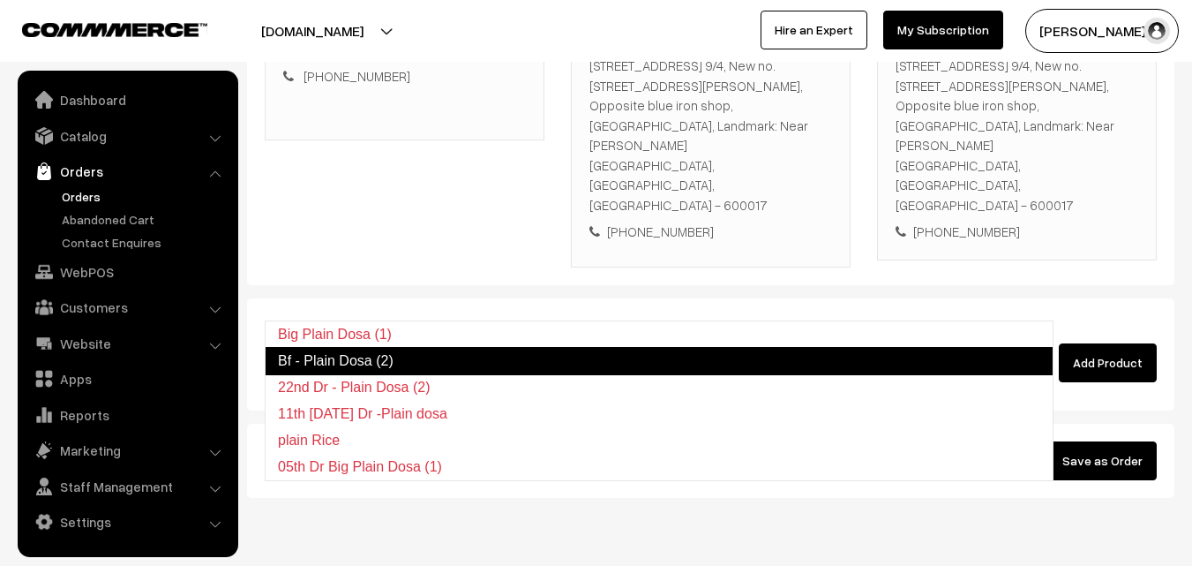
type input "Bf - Plain Dosa (2)"
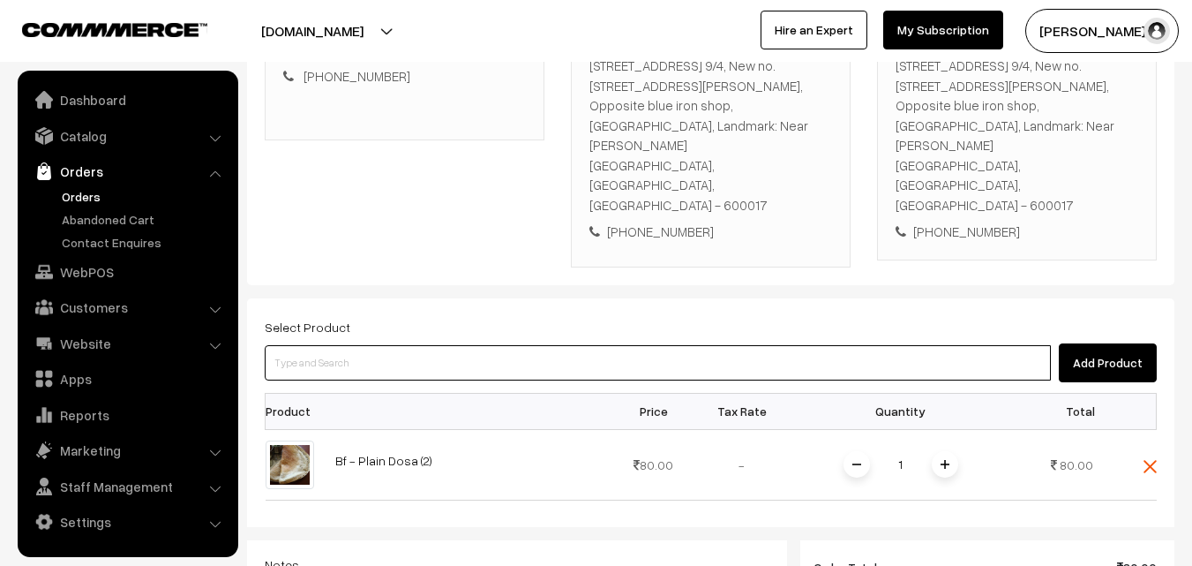
click at [326, 345] on input at bounding box center [658, 362] width 786 height 35
paste input "18thWith Rice"
type input "18thWith Rice"
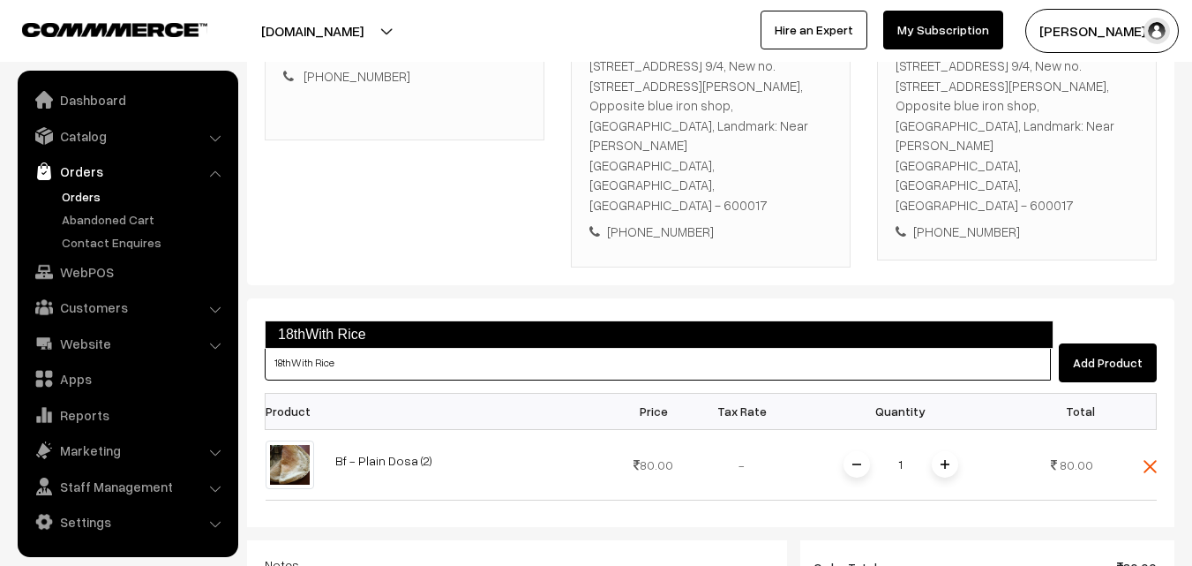
click at [327, 331] on link "18thWith Rice" at bounding box center [659, 334] width 789 height 28
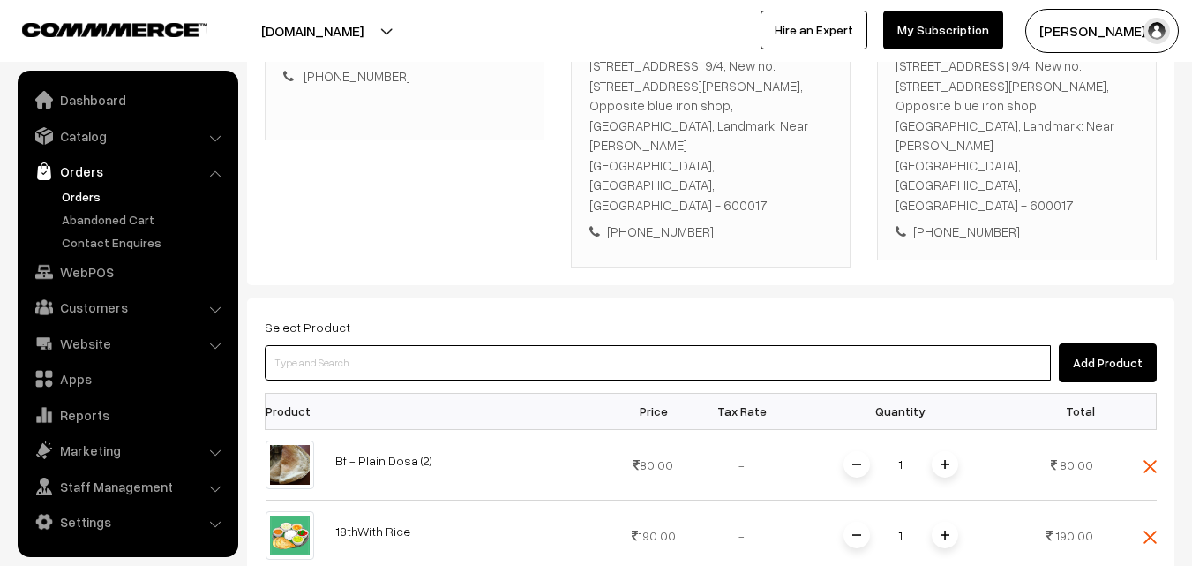
click at [507, 345] on input at bounding box center [658, 362] width 786 height 35
type input "18th Couple Pack - Keerai Kootu"
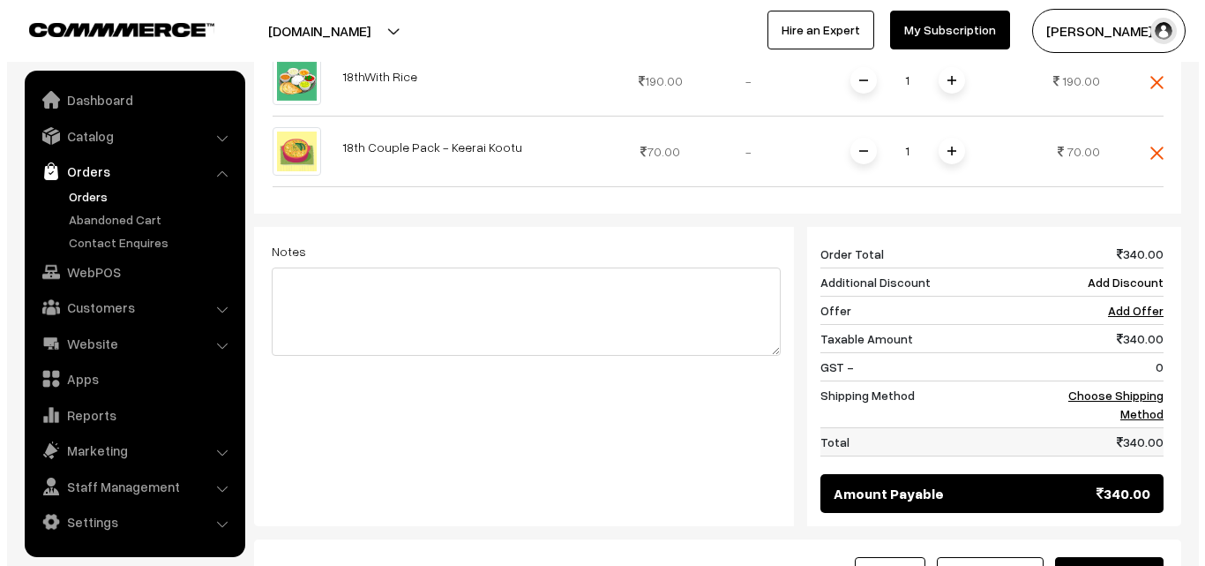
scroll to position [871, 0]
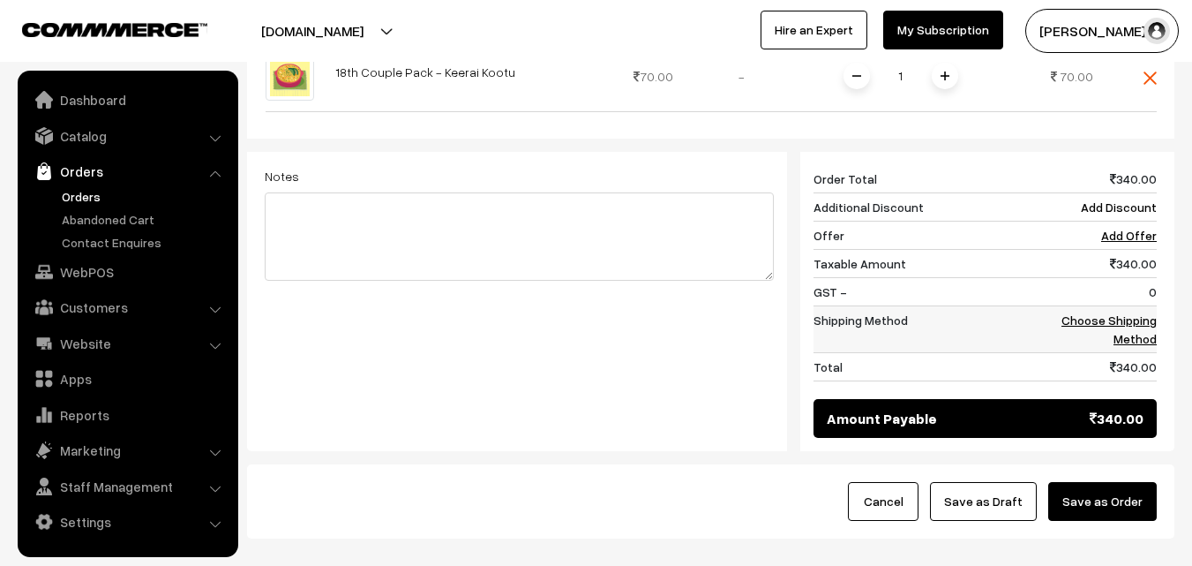
click at [1143, 312] on link "Choose Shipping Method" at bounding box center [1108, 329] width 95 height 34
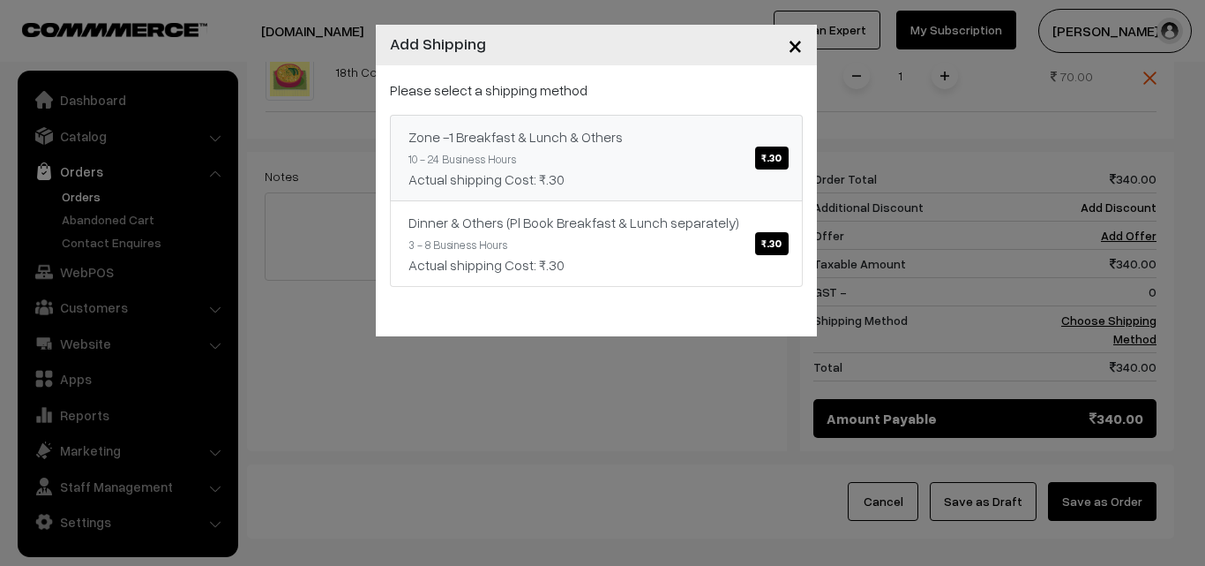
click at [653, 93] on p "Please select a shipping method" at bounding box center [596, 89] width 413 height 21
click at [647, 134] on div "Zone -1 Breakfast & Lunch & Others ₹.30" at bounding box center [596, 136] width 376 height 21
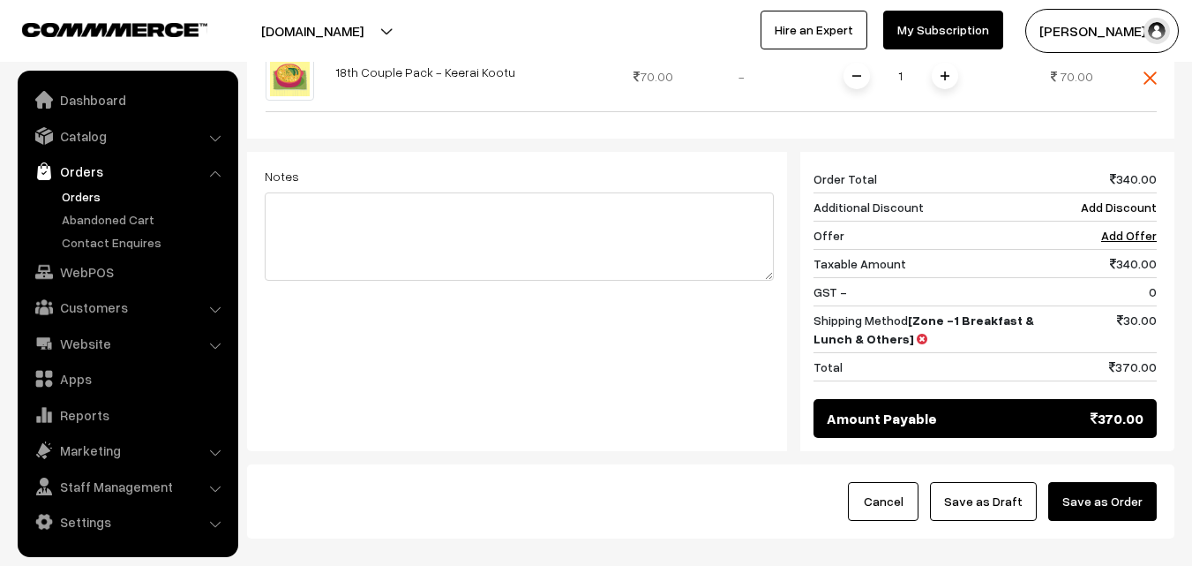
click at [1110, 482] on button "Save as Order" at bounding box center [1102, 501] width 109 height 39
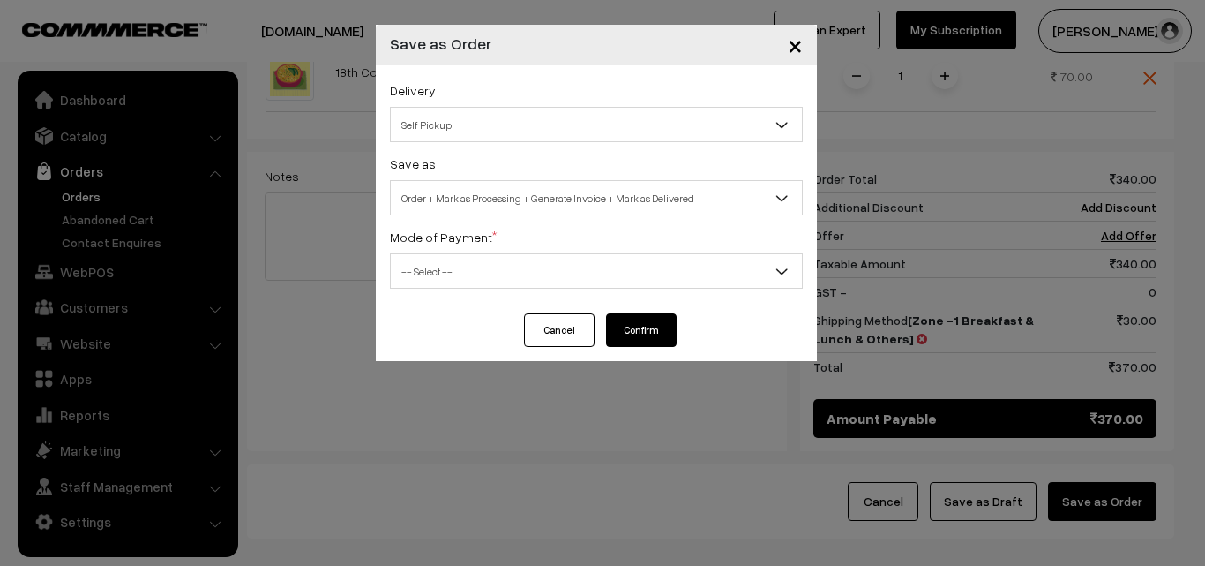
click at [483, 195] on span "Order + Mark as Processing + Generate Invoice + Mark as Delivered" at bounding box center [596, 198] width 411 height 31
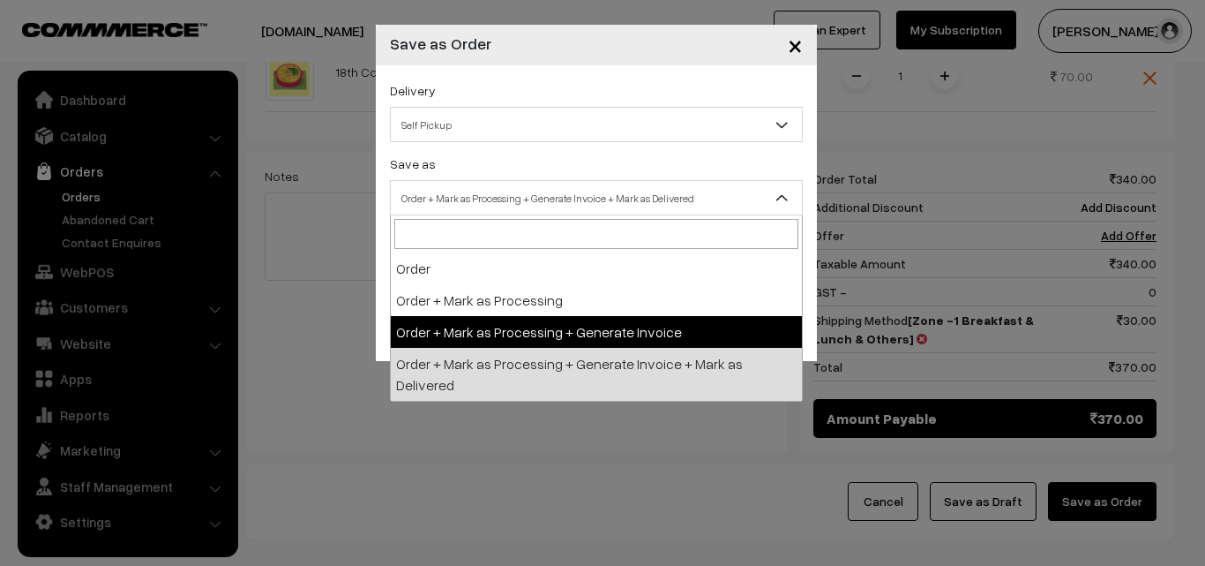
drag, startPoint x: 453, startPoint y: 341, endPoint x: 446, endPoint y: 285, distance: 56.0
select select "3"
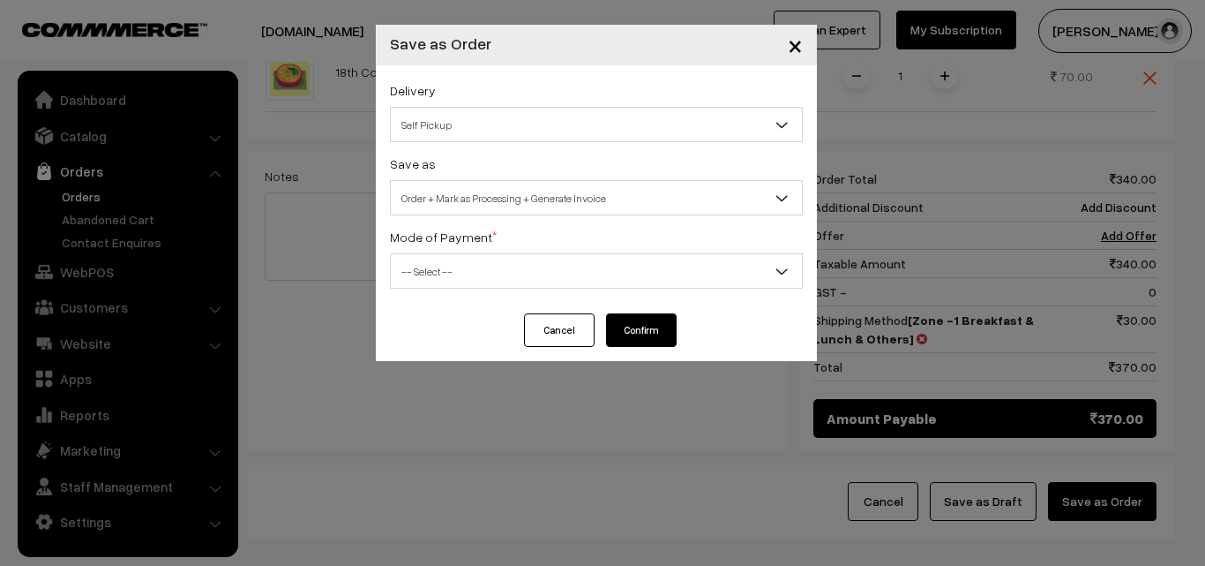
click at [446, 272] on span "-- Select --" at bounding box center [596, 271] width 411 height 31
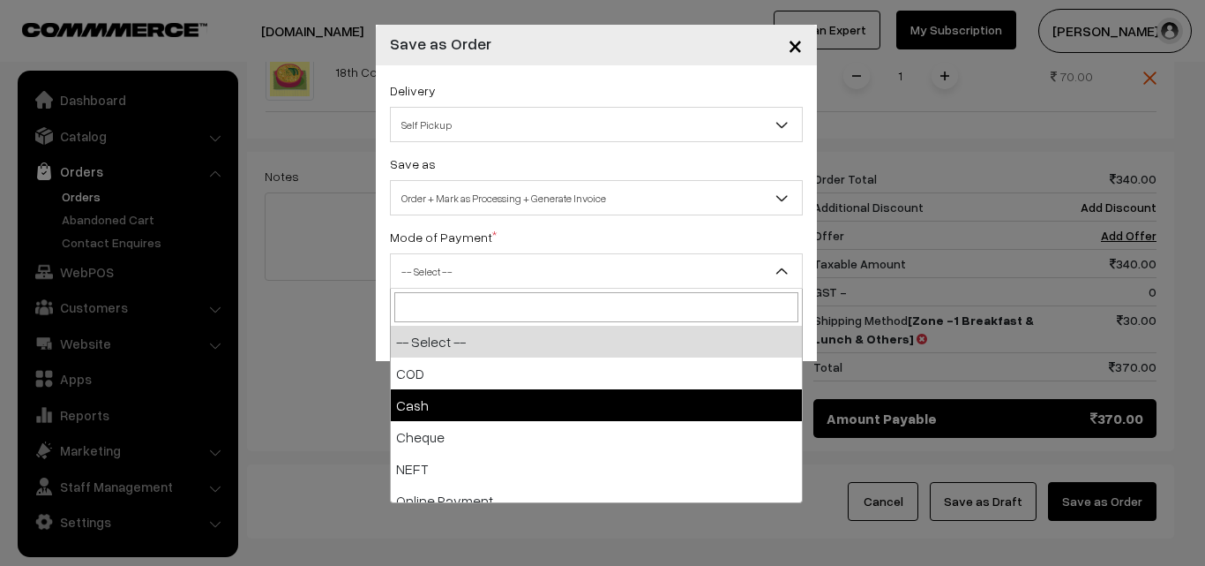
select select "2"
checkbox input "true"
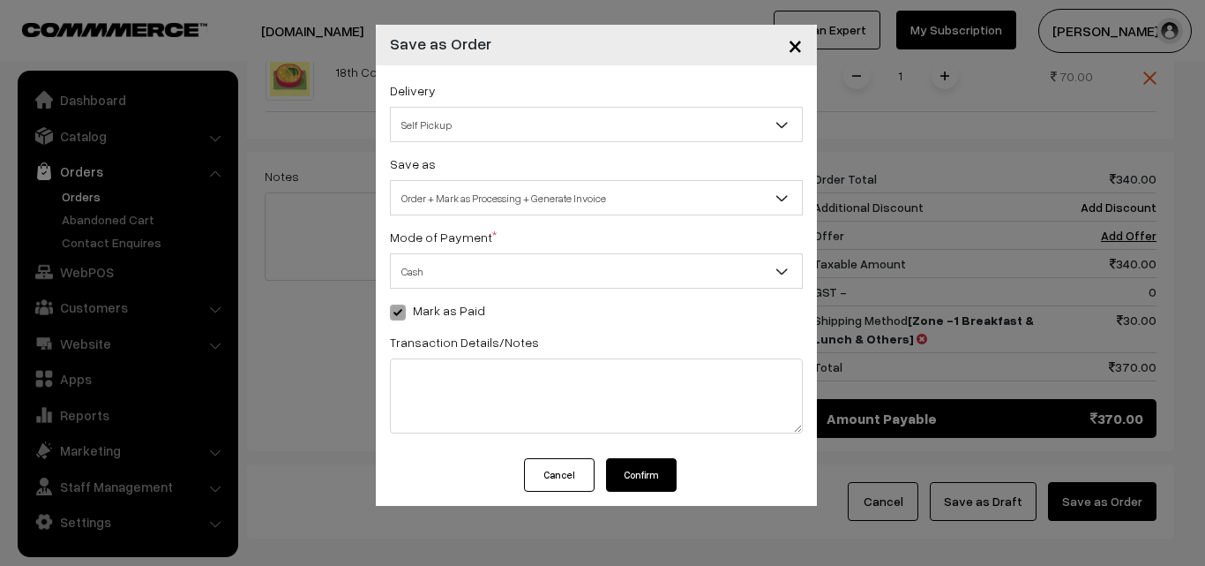
click at [650, 478] on button "Confirm" at bounding box center [641, 475] width 71 height 34
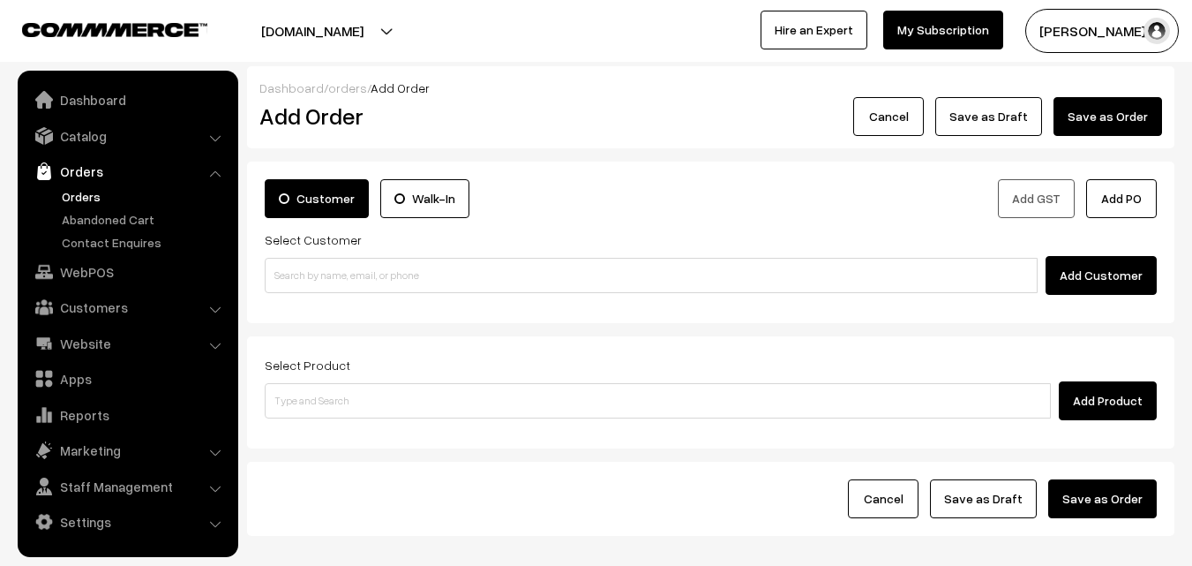
click at [108, 194] on link "Orders" at bounding box center [144, 196] width 175 height 19
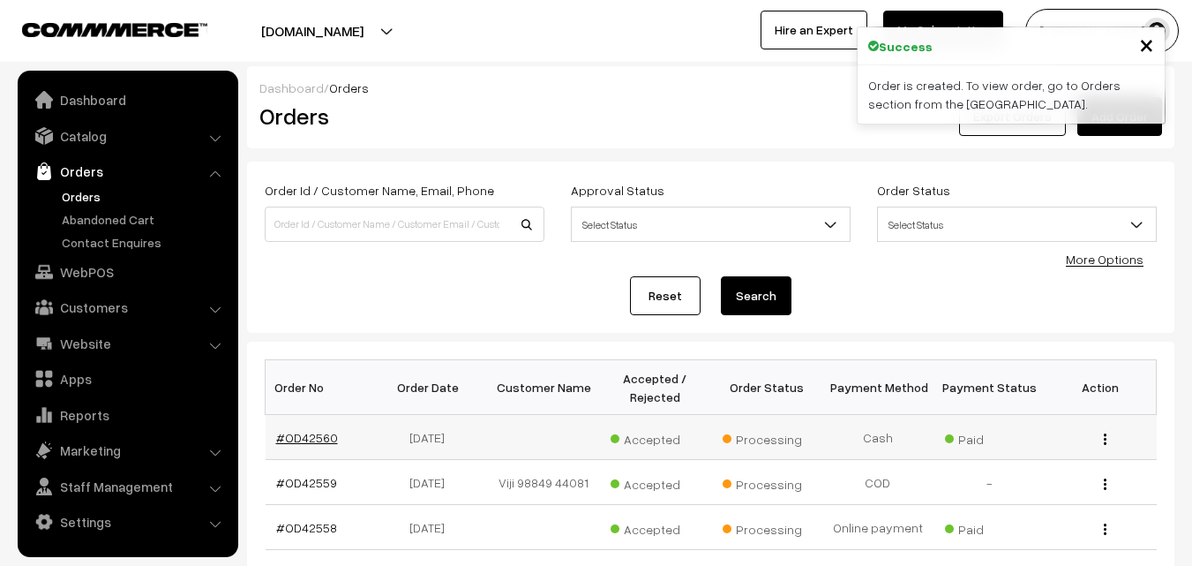
click at [297, 439] on link "#OD42560" at bounding box center [307, 437] width 62 height 15
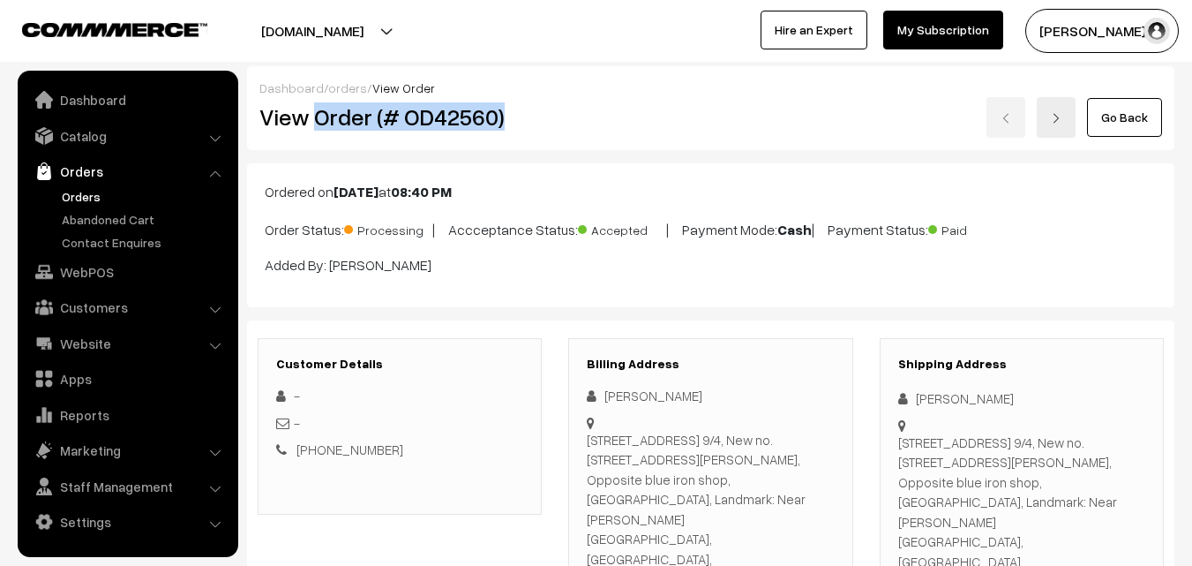
drag, startPoint x: 319, startPoint y: 119, endPoint x: 553, endPoint y: 120, distance: 234.7
click at [553, 120] on div "View Order (# OD42560)" at bounding box center [401, 117] width 310 height 41
copy h2 "Order (# OD42560)"
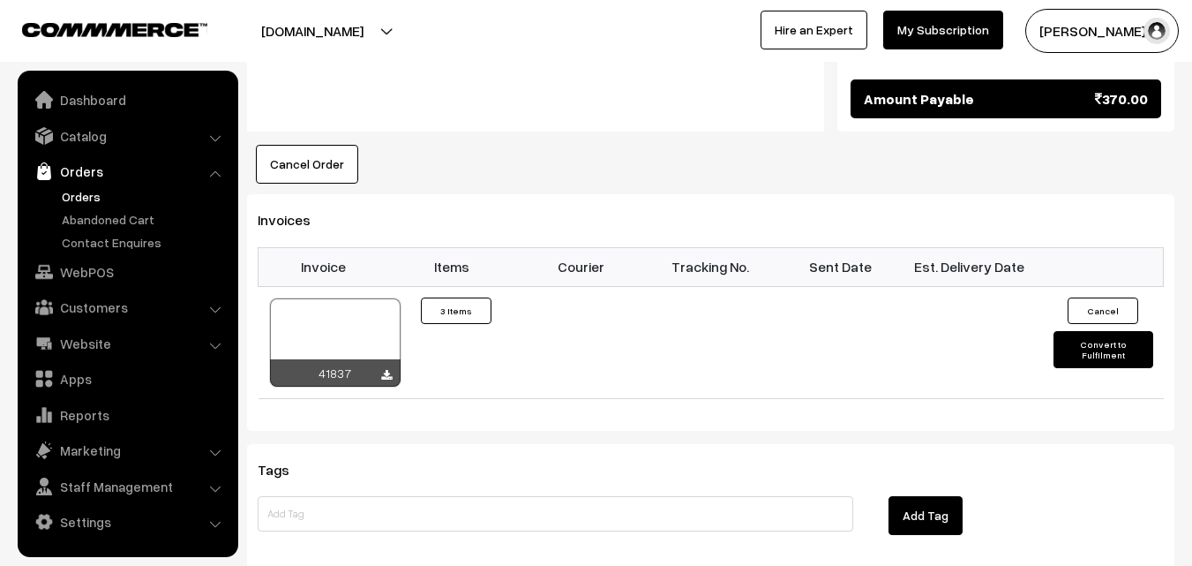
scroll to position [1323, 0]
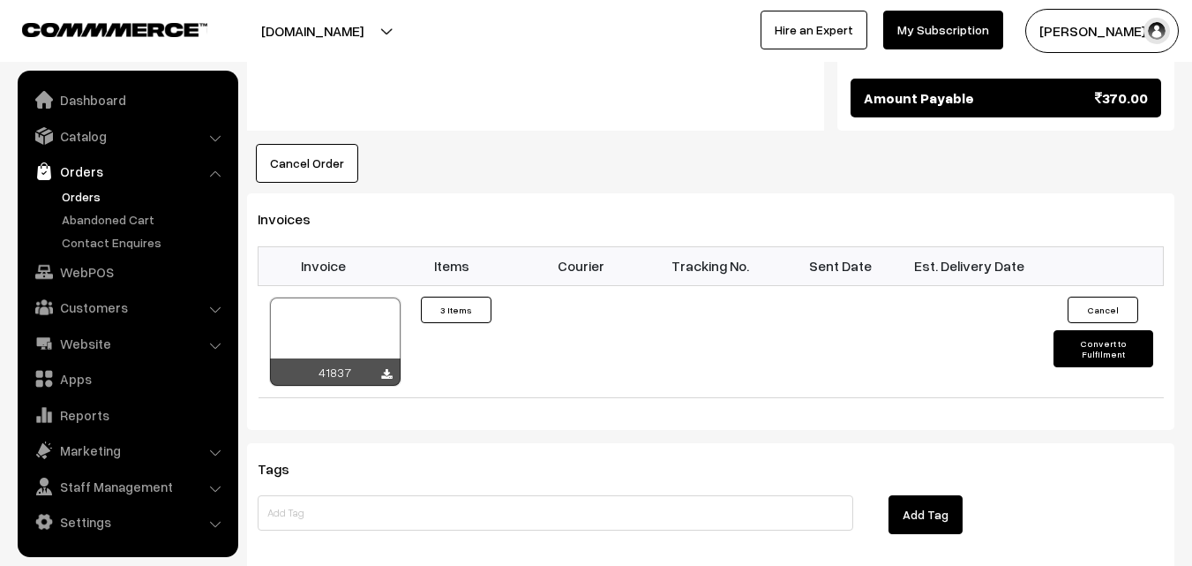
click at [342, 246] on th "Invoice" at bounding box center [324, 265] width 130 height 39
click at [333, 297] on div at bounding box center [335, 341] width 131 height 88
click at [93, 275] on link "WebPOS" at bounding box center [127, 272] width 210 height 32
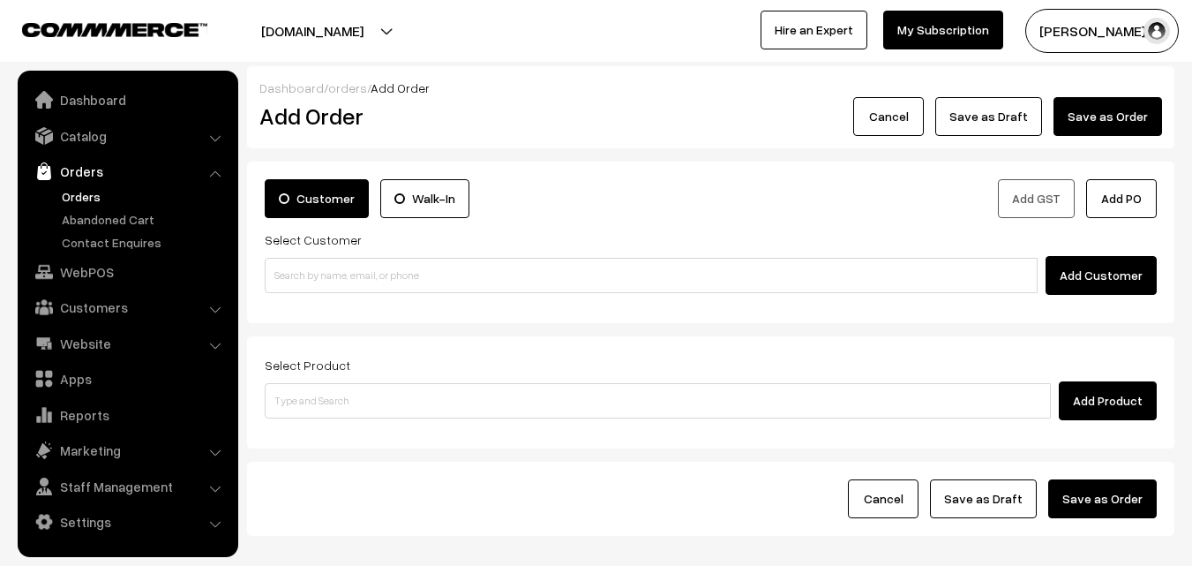
click at [109, 191] on link "Orders" at bounding box center [144, 196] width 175 height 19
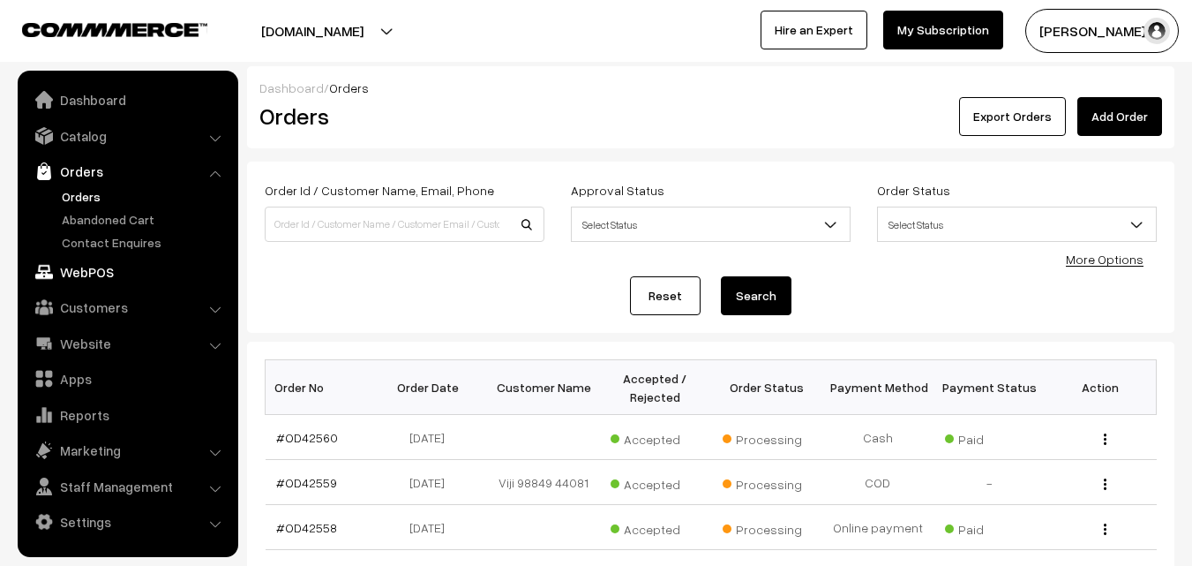
click at [80, 269] on link "WebPOS" at bounding box center [127, 272] width 210 height 32
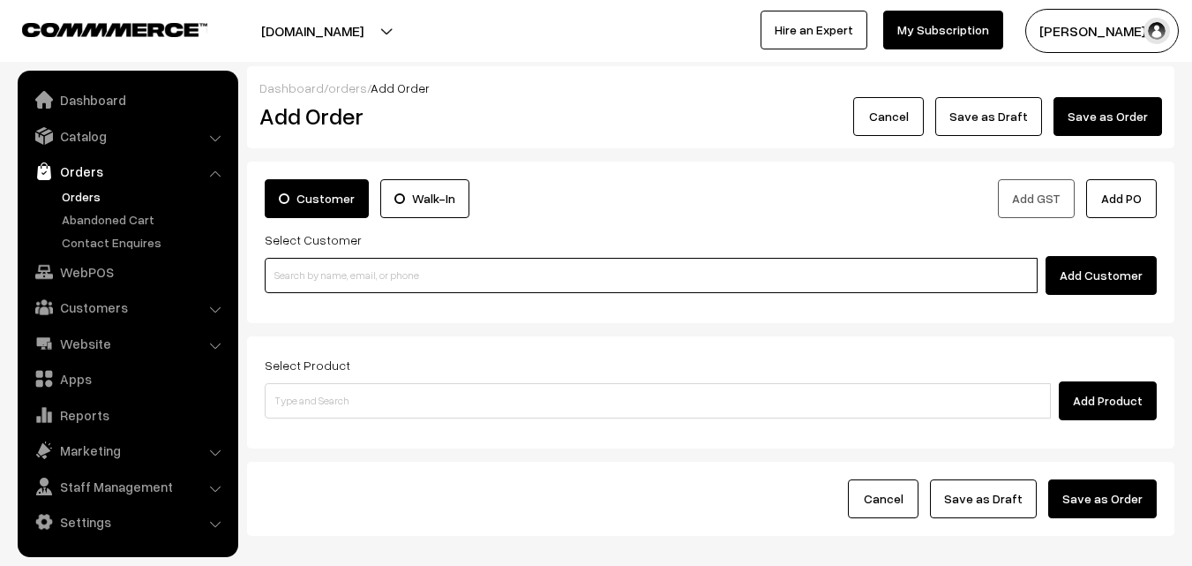
click at [298, 267] on input at bounding box center [651, 275] width 773 height 35
click at [386, 265] on input at bounding box center [651, 275] width 773 height 35
paste input "80569 32293"
click at [307, 274] on input "80569 32293" at bounding box center [651, 275] width 773 height 35
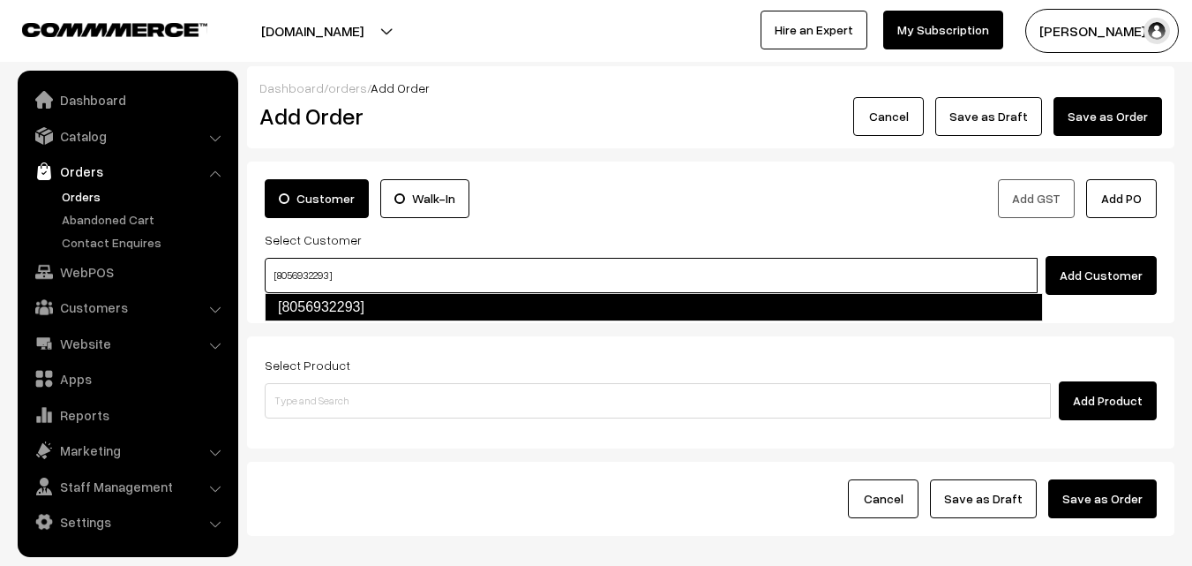
type input "[8056932293]"
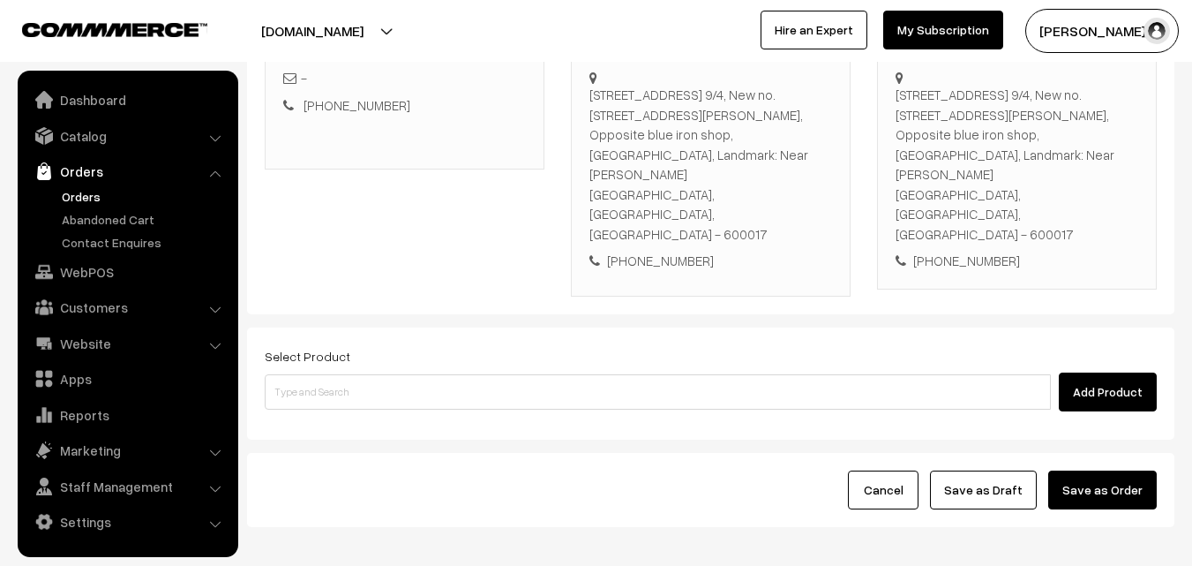
scroll to position [341, 0]
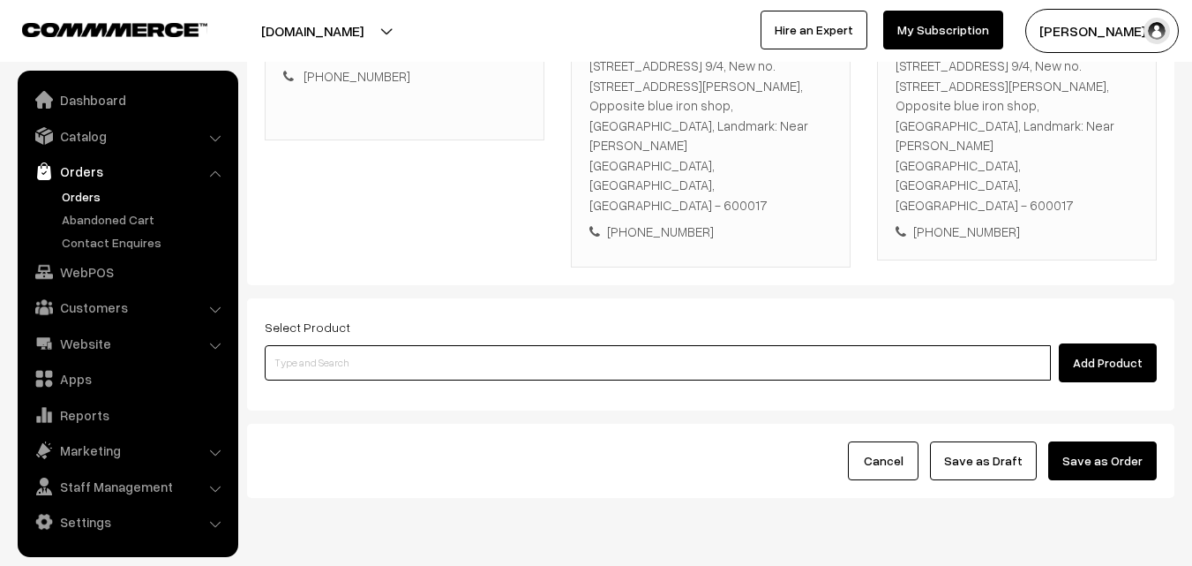
click at [462, 345] on input at bounding box center [658, 362] width 786 height 35
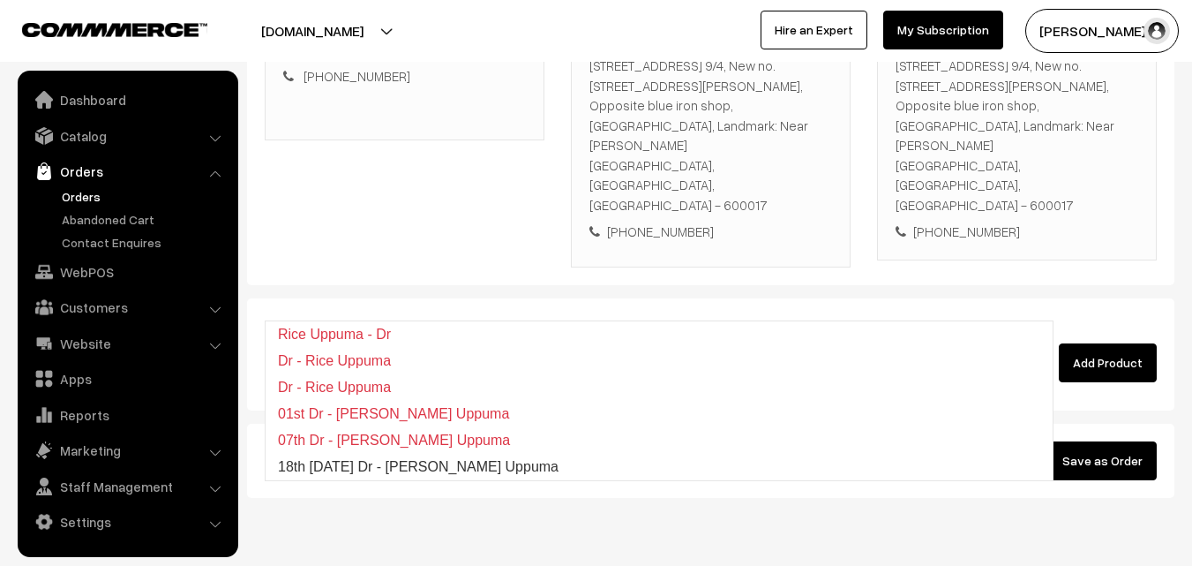
type input "18th [DATE] Dr - [PERSON_NAME] Uppuma"
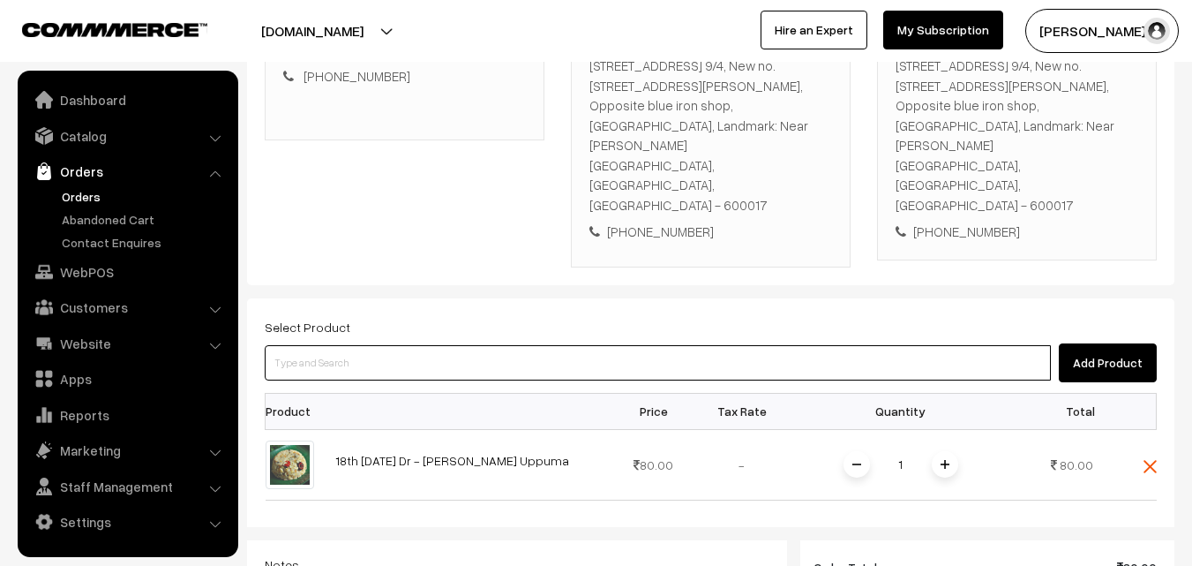
click at [432, 345] on input at bounding box center [658, 362] width 786 height 35
paste input "18th Thursday Dr - Chappathi (3)"
type input "18th Thursday Dr - Chappathi (3)"
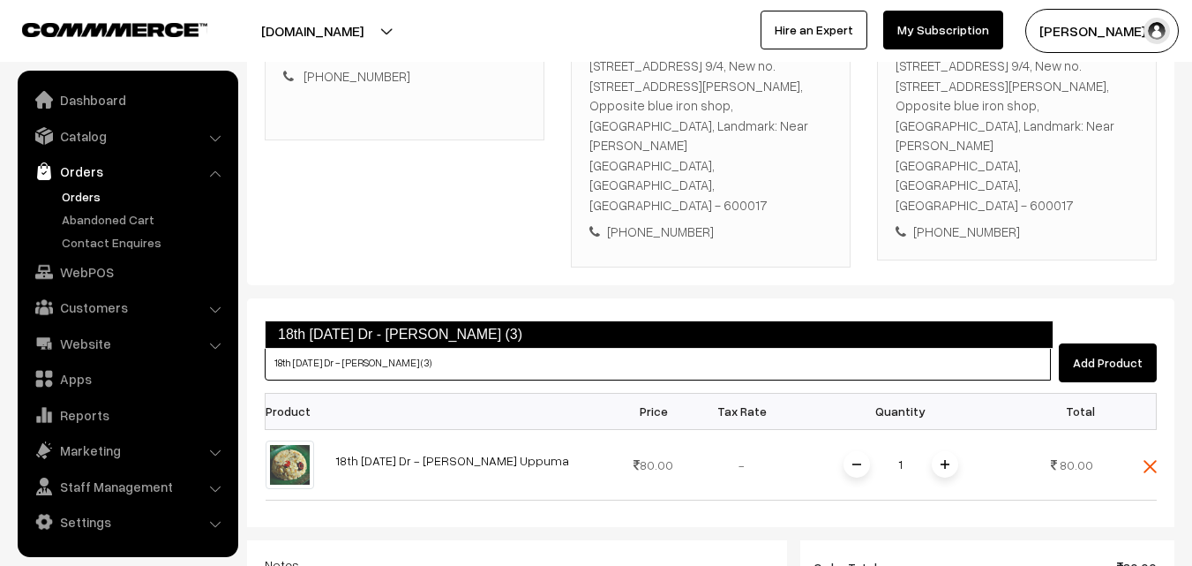
click at [354, 328] on link "18th Thursday Dr - Chappathi (3)" at bounding box center [659, 334] width 789 height 28
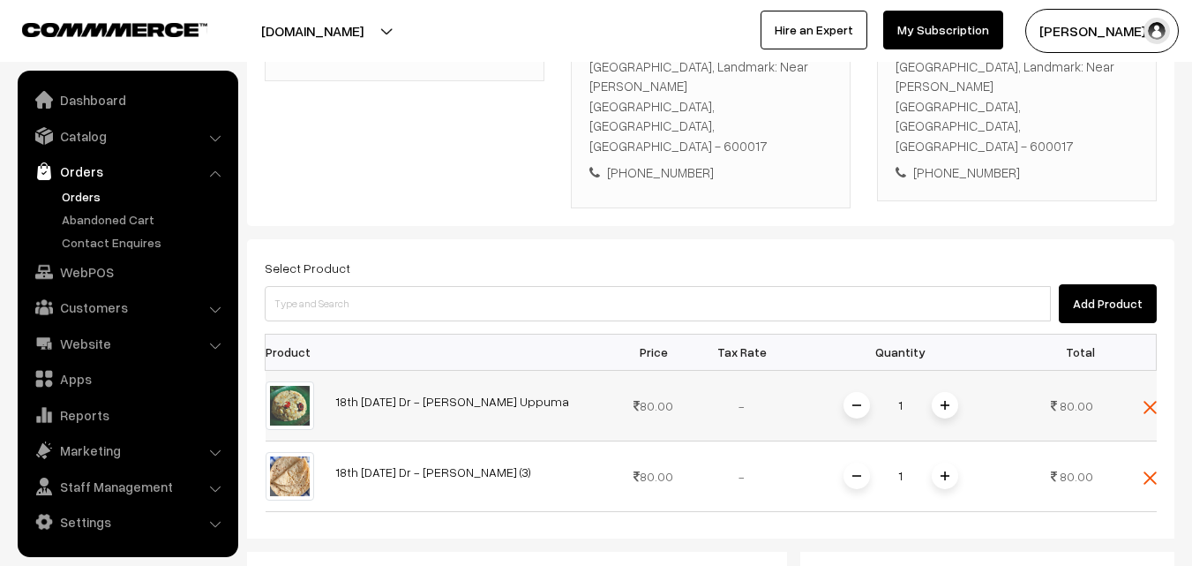
scroll to position [430, 0]
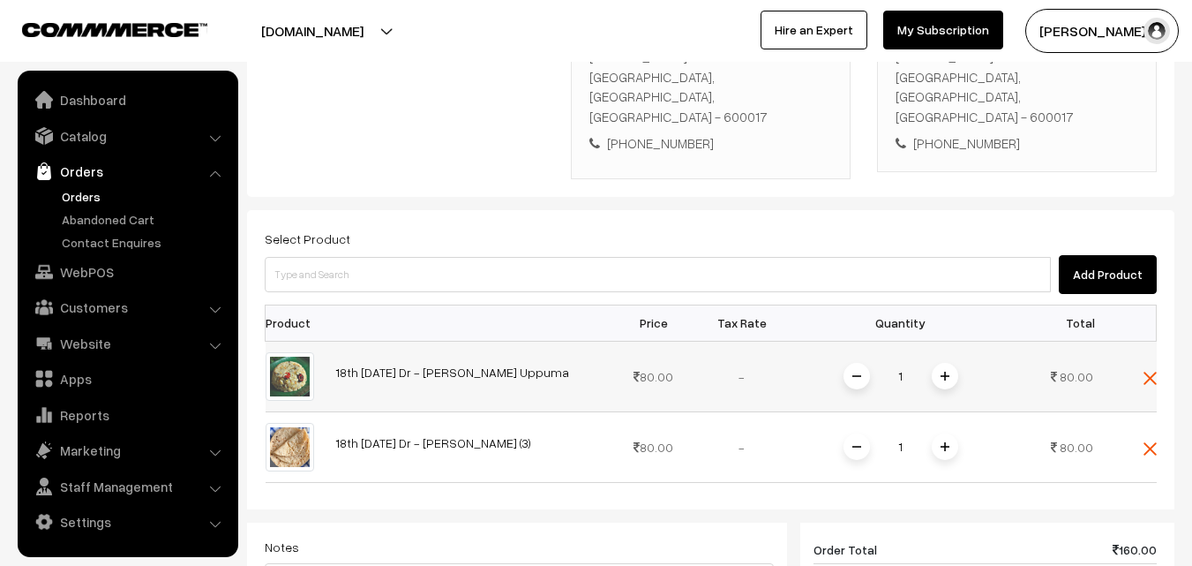
click at [960, 361] on div "1" at bounding box center [901, 376] width 132 height 31
click at [950, 363] on span at bounding box center [945, 376] width 26 height 26
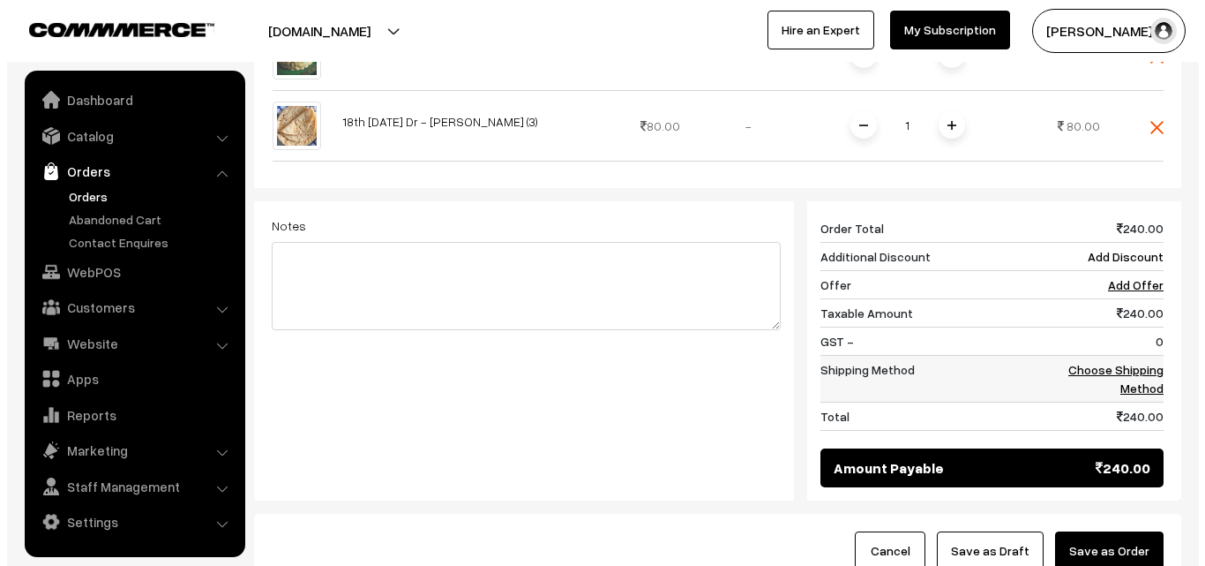
scroll to position [783, 0]
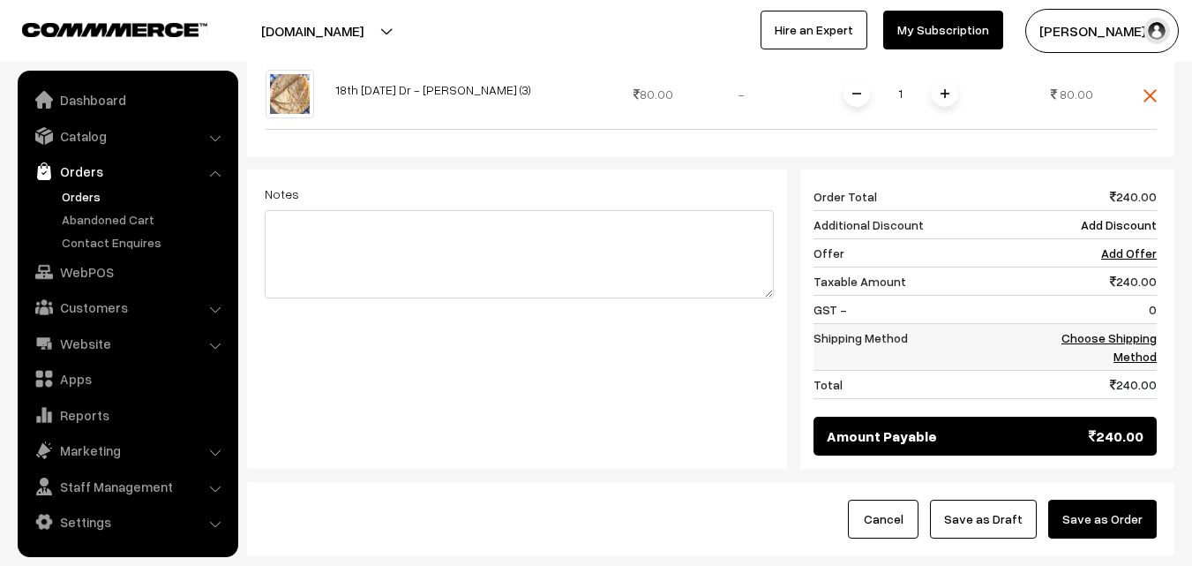
click at [1136, 330] on link "Choose Shipping Method" at bounding box center [1108, 347] width 95 height 34
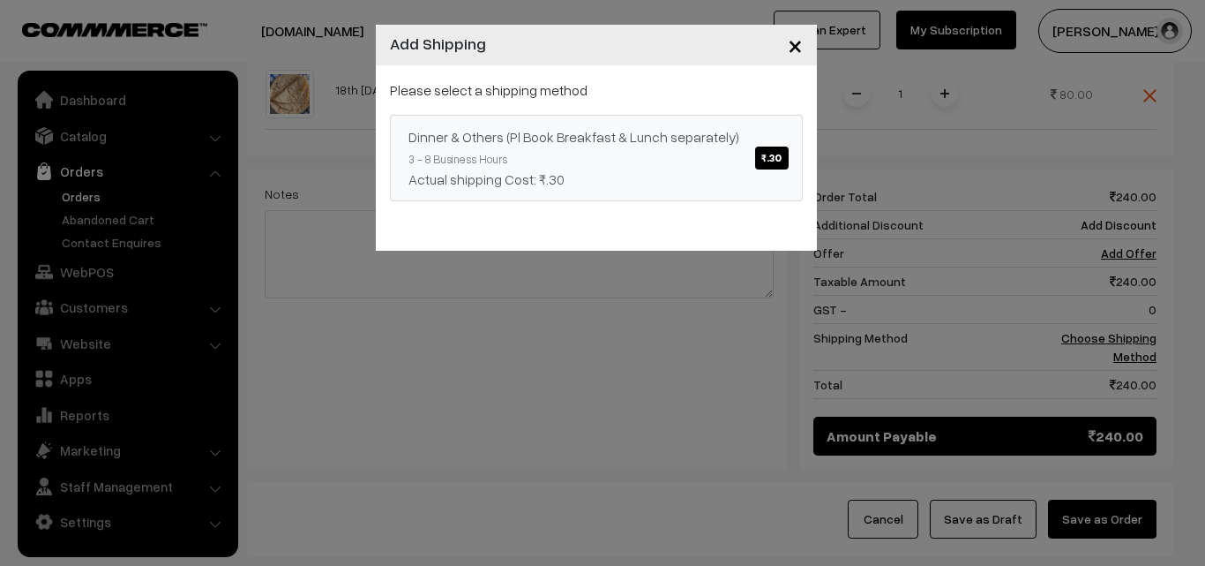
click at [596, 131] on div "Dinner & Others (Pl Book Breakfast & Lunch separately) ₹.30" at bounding box center [596, 136] width 376 height 21
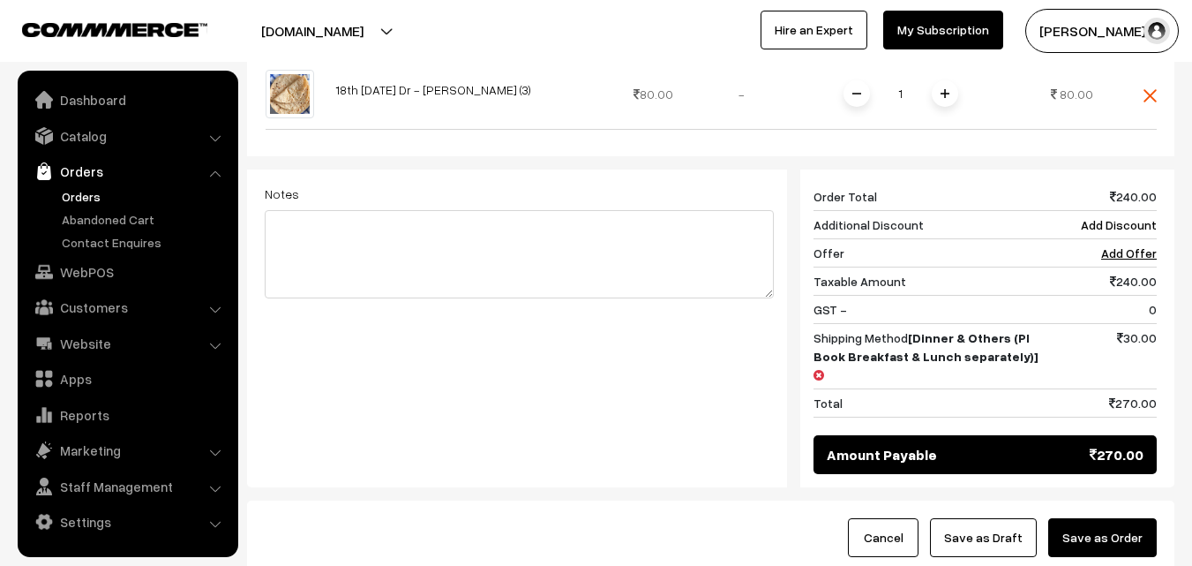
click at [1113, 518] on button "Save as Order" at bounding box center [1102, 537] width 109 height 39
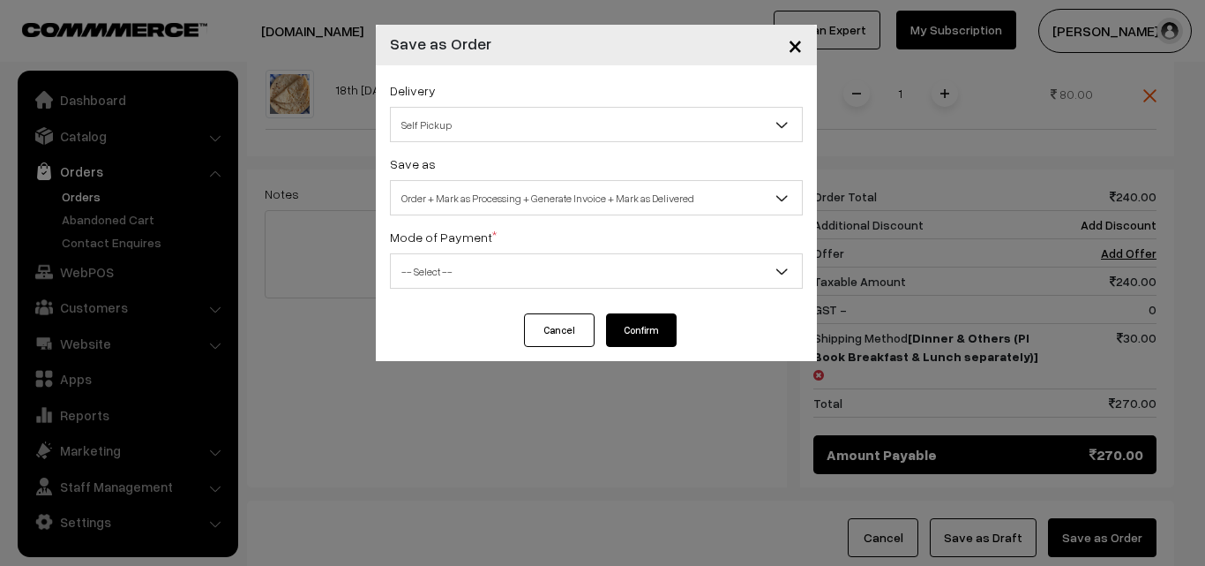
click at [487, 270] on span "-- Select --" at bounding box center [596, 271] width 411 height 31
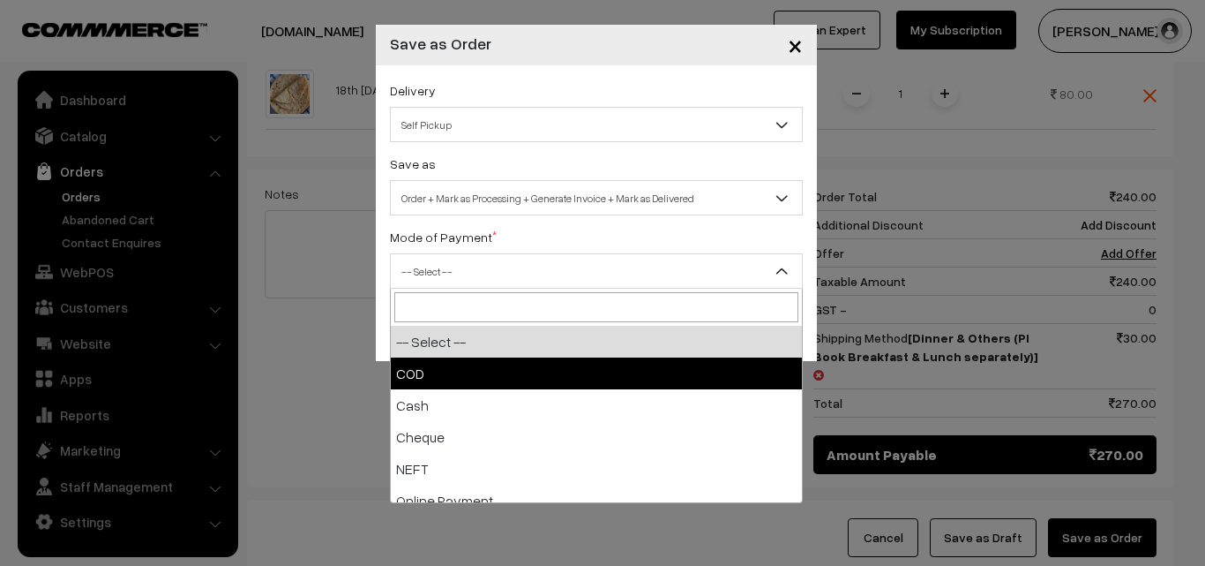
select select "1"
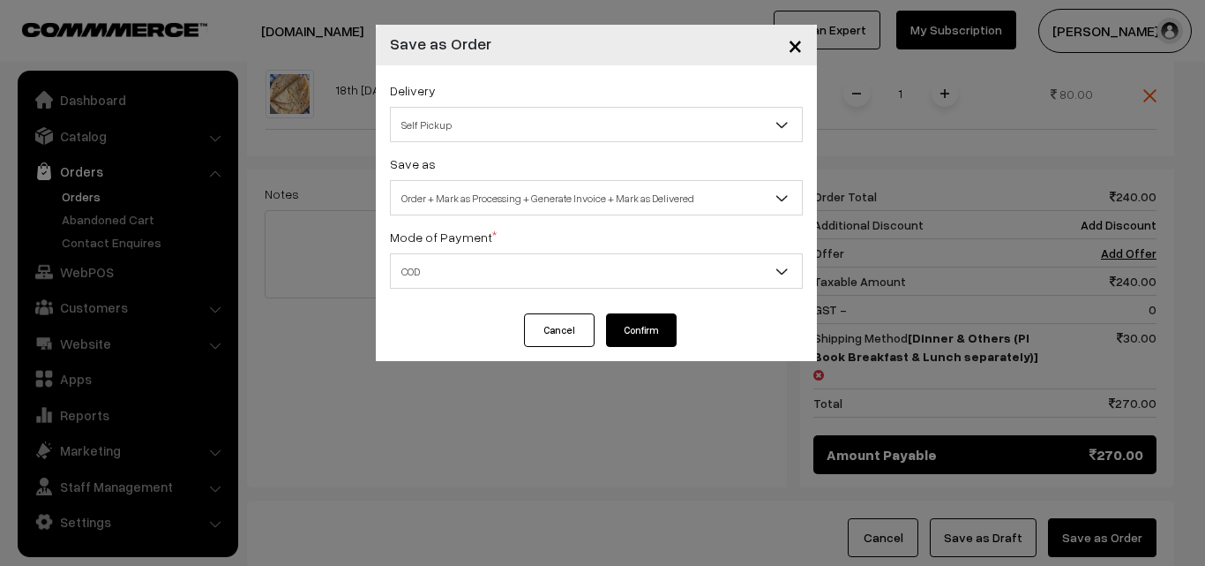
click at [642, 326] on button "Confirm" at bounding box center [641, 330] width 71 height 34
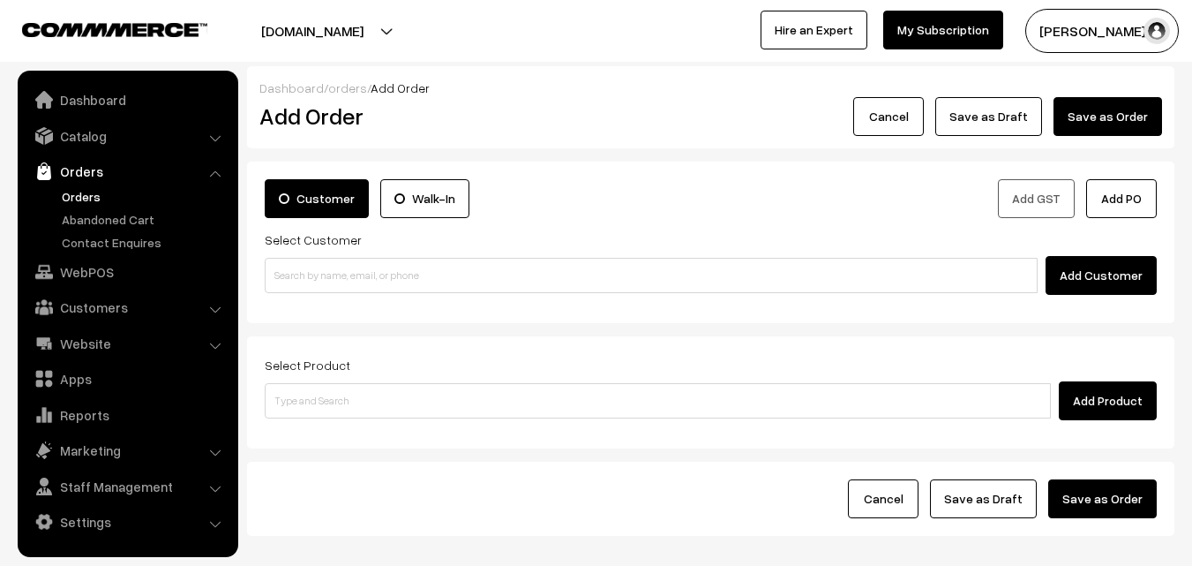
click at [81, 191] on link "Orders" at bounding box center [144, 196] width 175 height 19
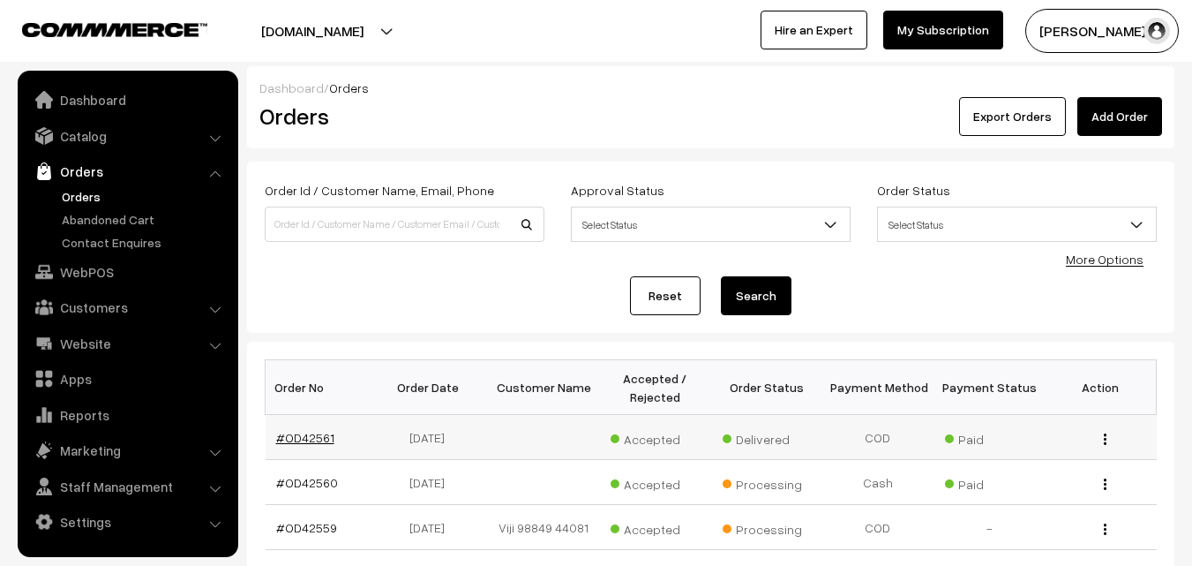
click at [289, 437] on link "#OD42561" at bounding box center [305, 437] width 58 height 15
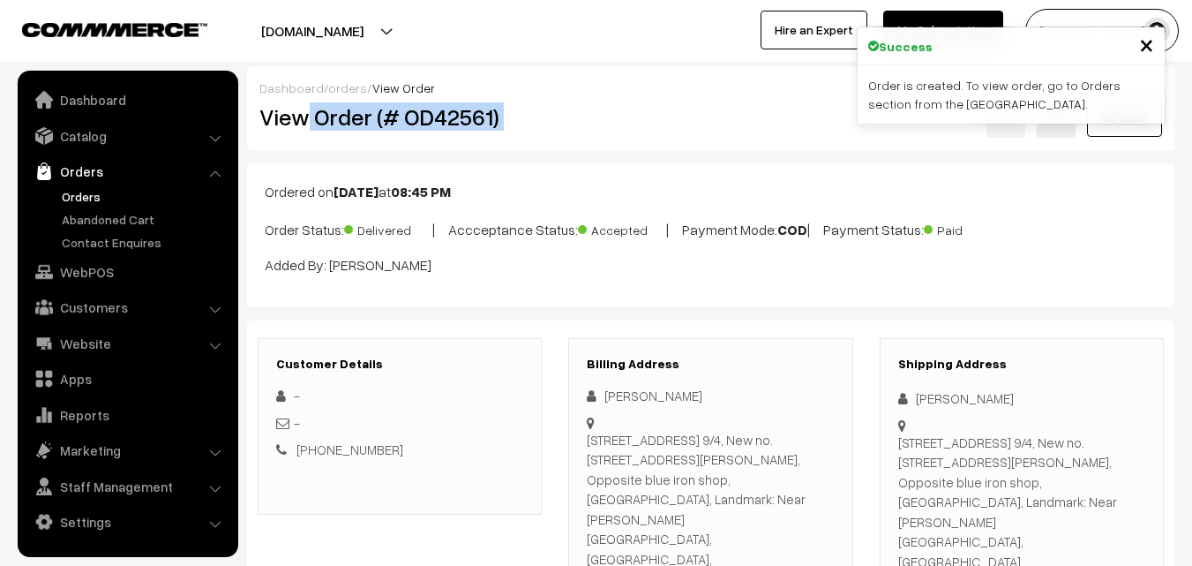
drag, startPoint x: 310, startPoint y: 120, endPoint x: 600, endPoint y: 116, distance: 290.3
click at [600, 116] on div "View Order (# OD42561) Go Back" at bounding box center [710, 117] width 929 height 41
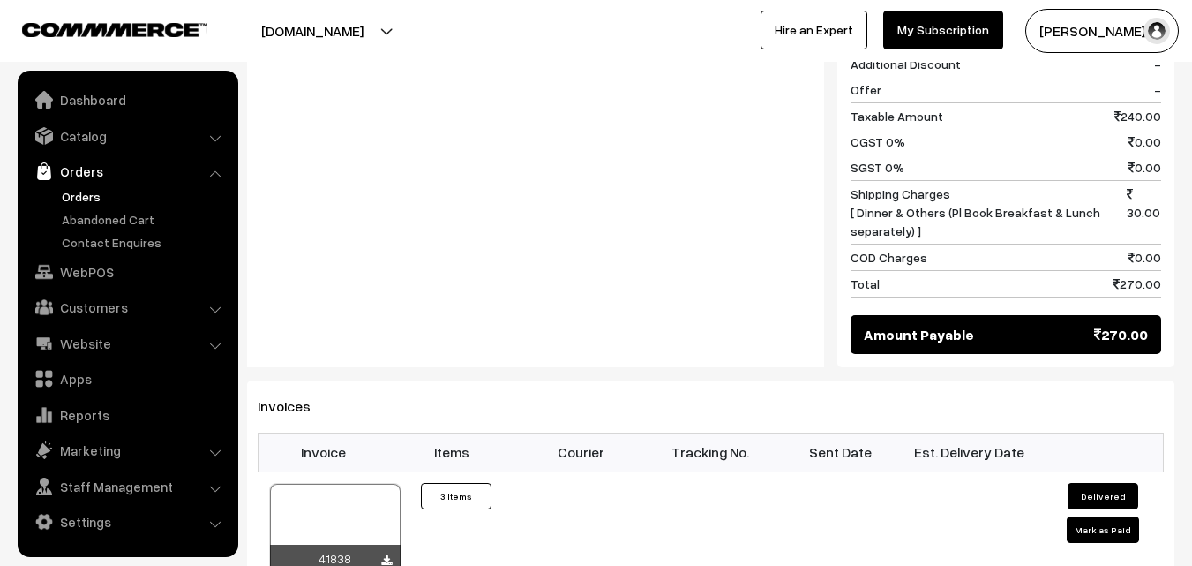
scroll to position [1059, 0]
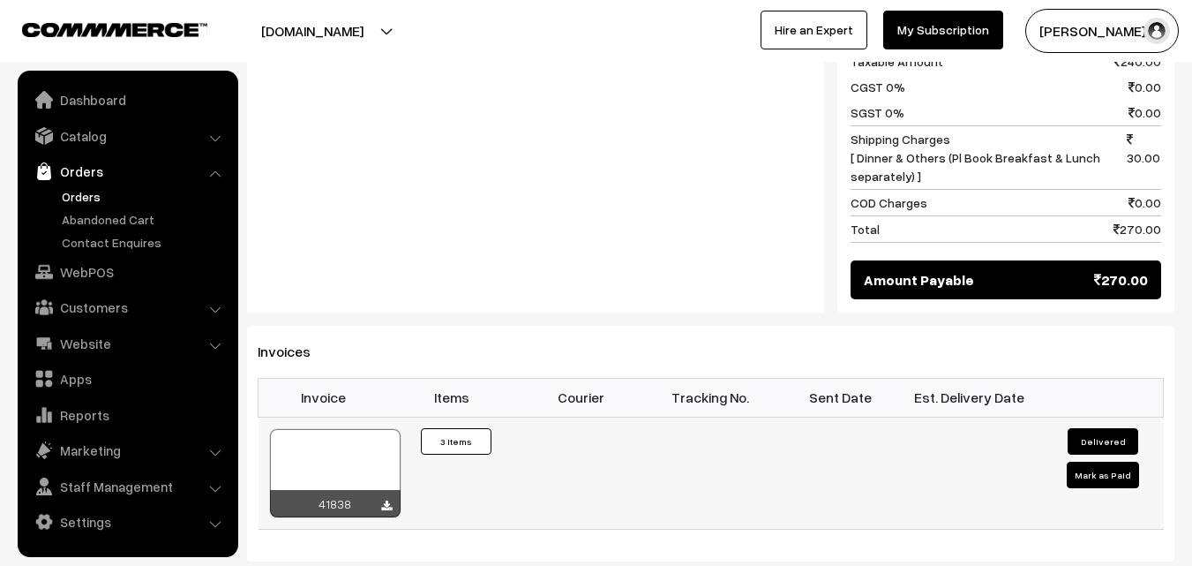
click at [357, 429] on div at bounding box center [335, 473] width 131 height 88
click at [82, 199] on link "Orders" at bounding box center [144, 196] width 175 height 19
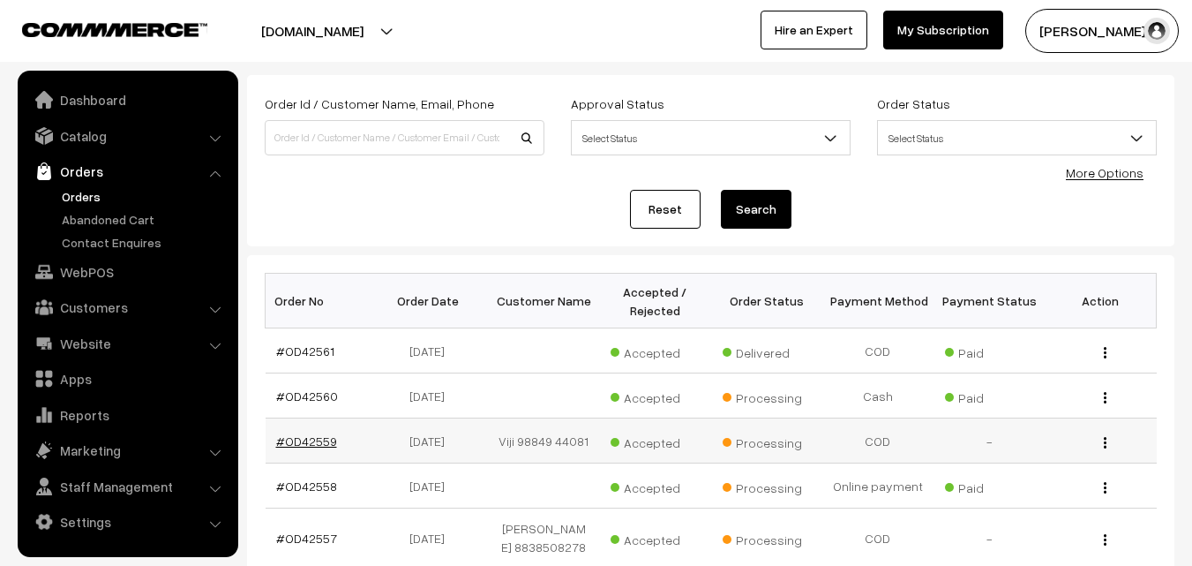
scroll to position [88, 0]
click at [85, 184] on link "Orders" at bounding box center [127, 171] width 210 height 32
click at [85, 191] on link "Orders" at bounding box center [144, 196] width 175 height 19
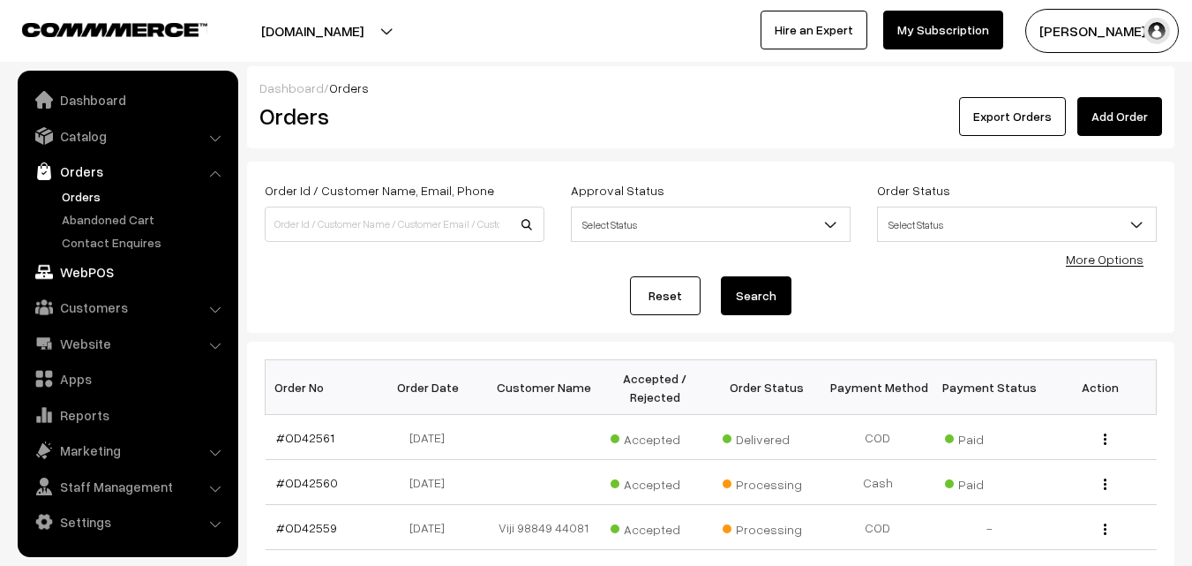
click at [94, 268] on link "WebPOS" at bounding box center [127, 272] width 210 height 32
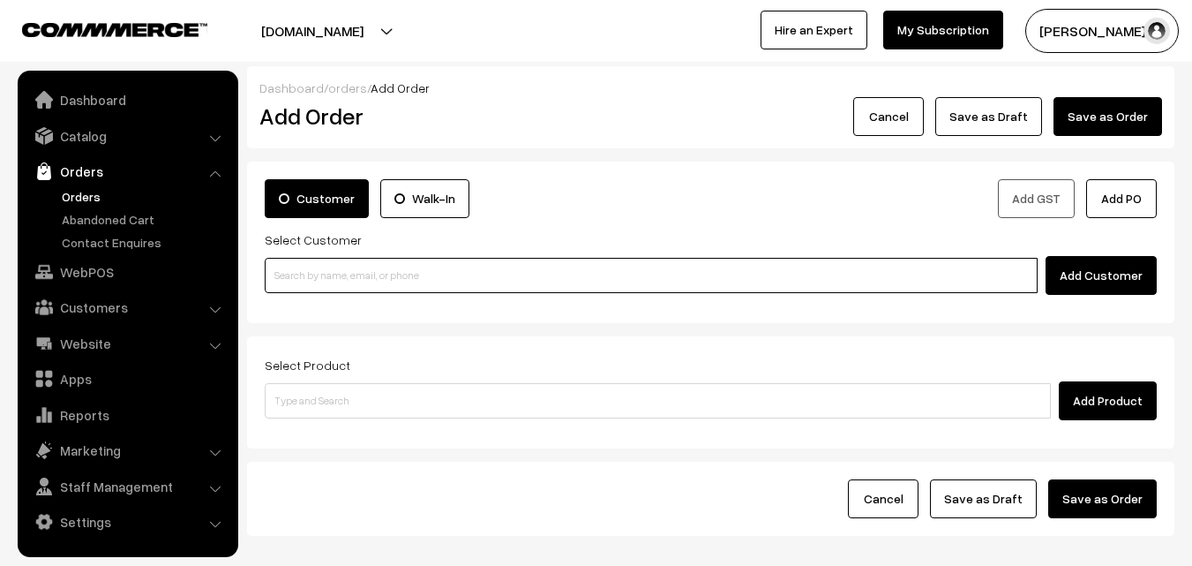
click at [346, 272] on input at bounding box center [651, 275] width 773 height 35
paste input "9962751544"
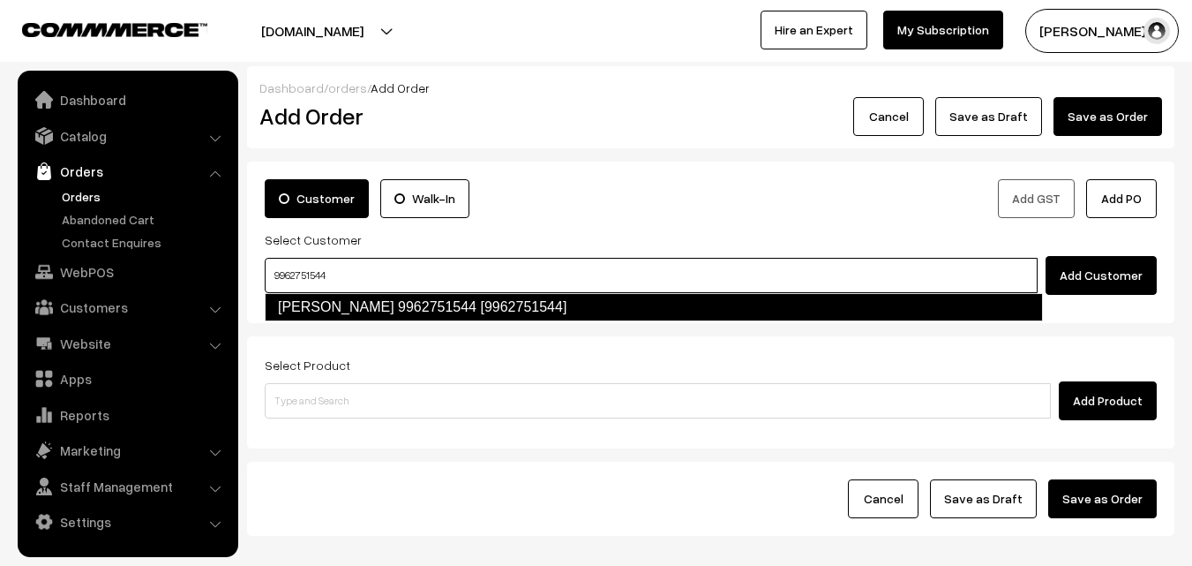
click at [327, 298] on link "[PERSON_NAME] 9962751544 [9962751544]" at bounding box center [654, 307] width 778 height 28
type input "9962751544"
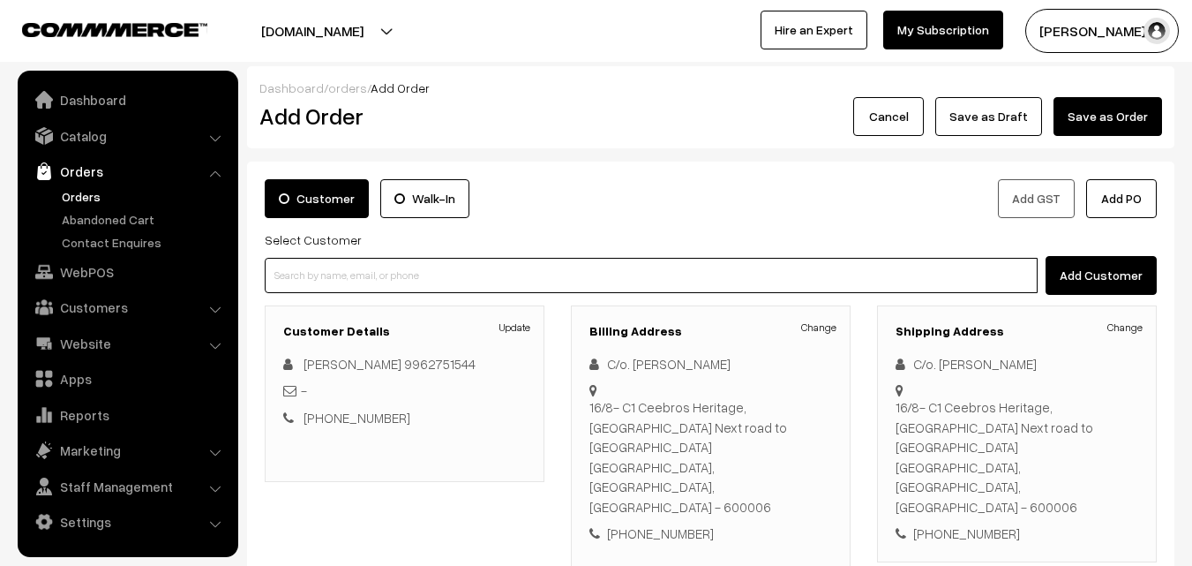
click at [314, 286] on input at bounding box center [651, 275] width 773 height 35
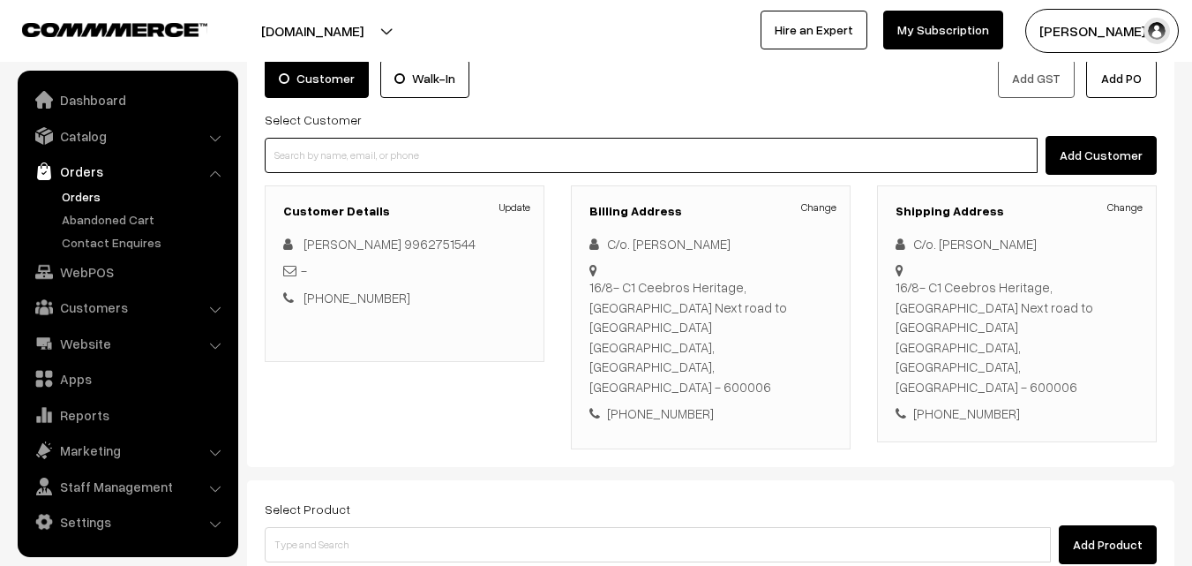
scroll to position [322, 0]
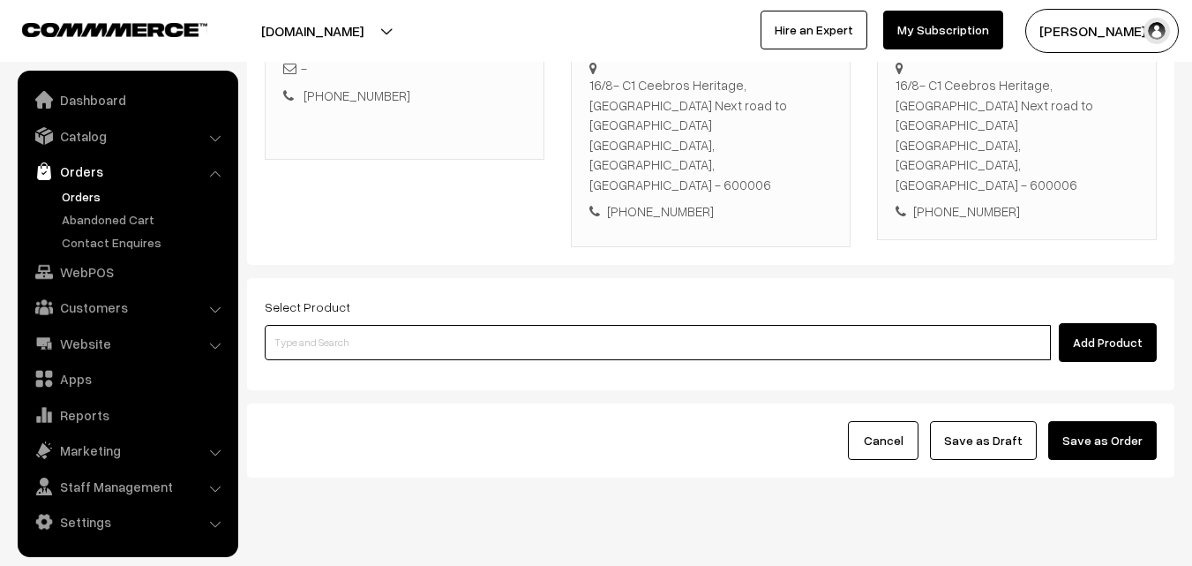
click at [363, 325] on input at bounding box center [658, 342] width 786 height 35
paste input "18th Without Rice..."
type input "18th Without Rice..."
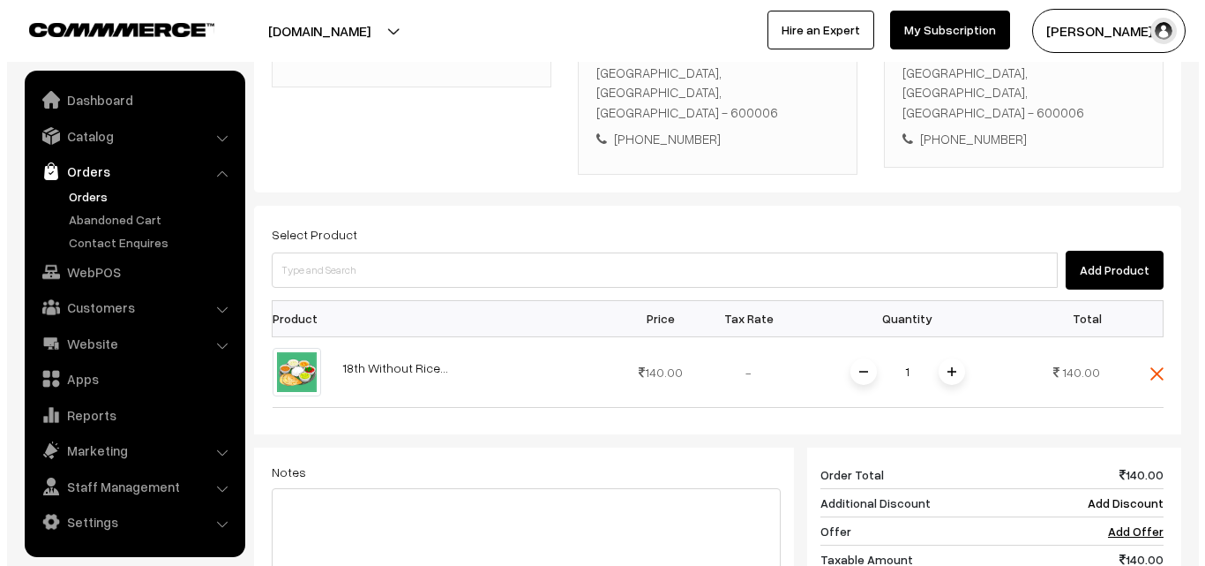
scroll to position [498, 0]
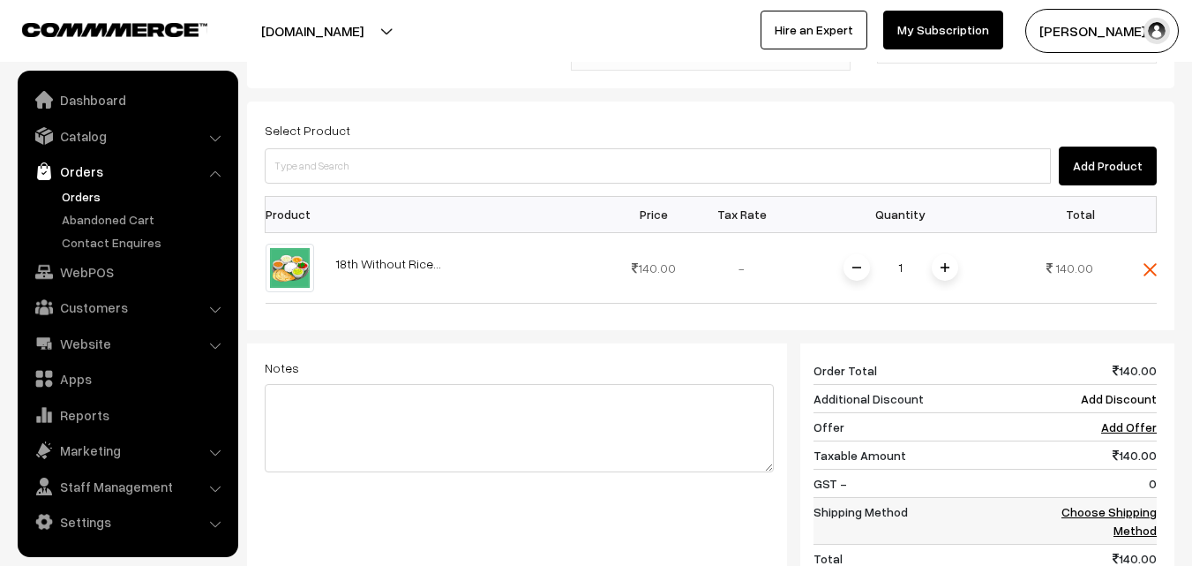
click at [1128, 504] on link "Choose Shipping Method" at bounding box center [1108, 521] width 95 height 34
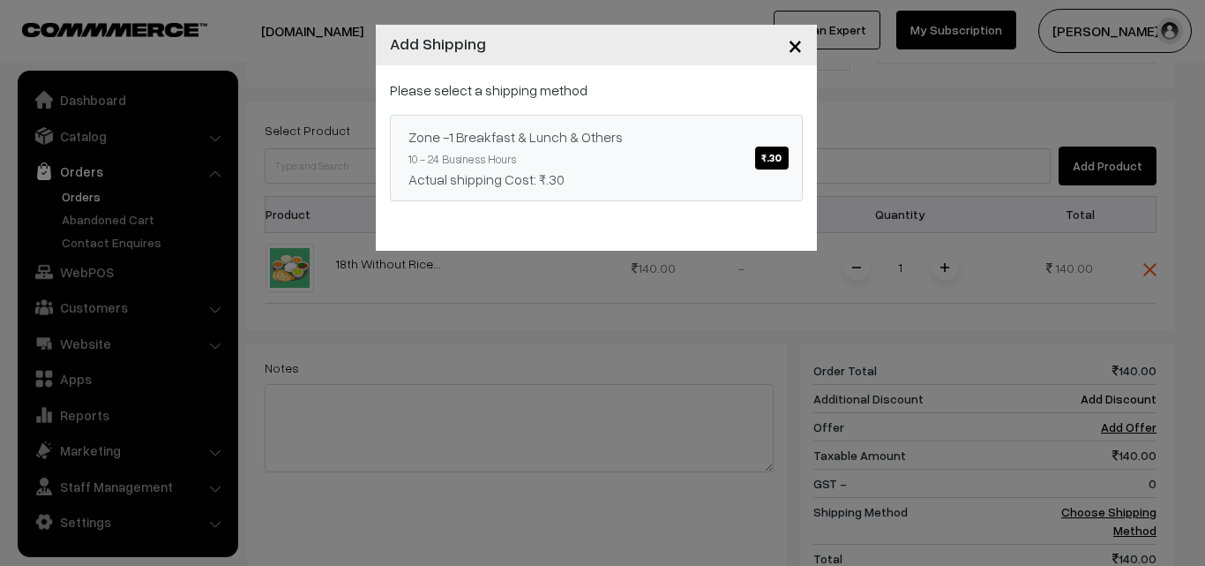
click at [608, 184] on div "Actual shipping Cost: ₹.30" at bounding box center [596, 179] width 376 height 21
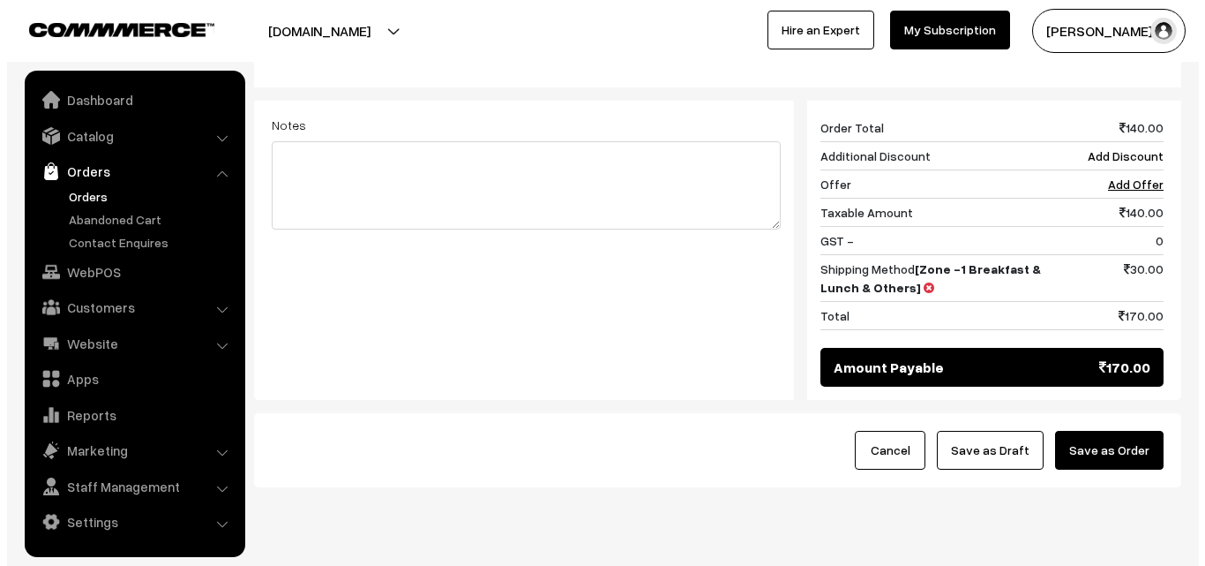
scroll to position [751, 0]
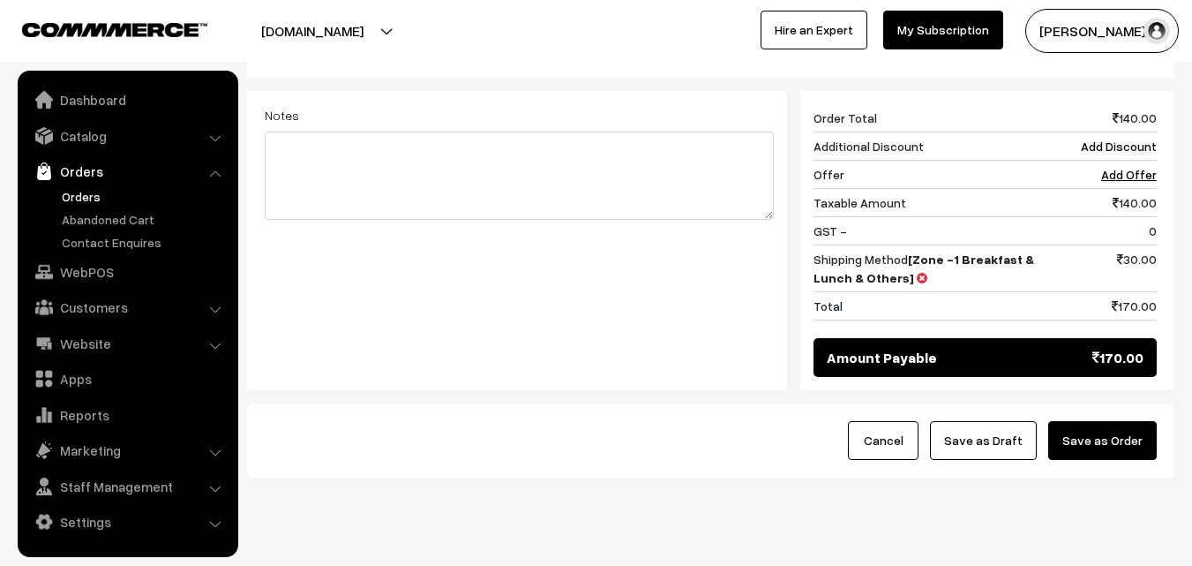
click at [1104, 421] on button "Save as Order" at bounding box center [1102, 440] width 109 height 39
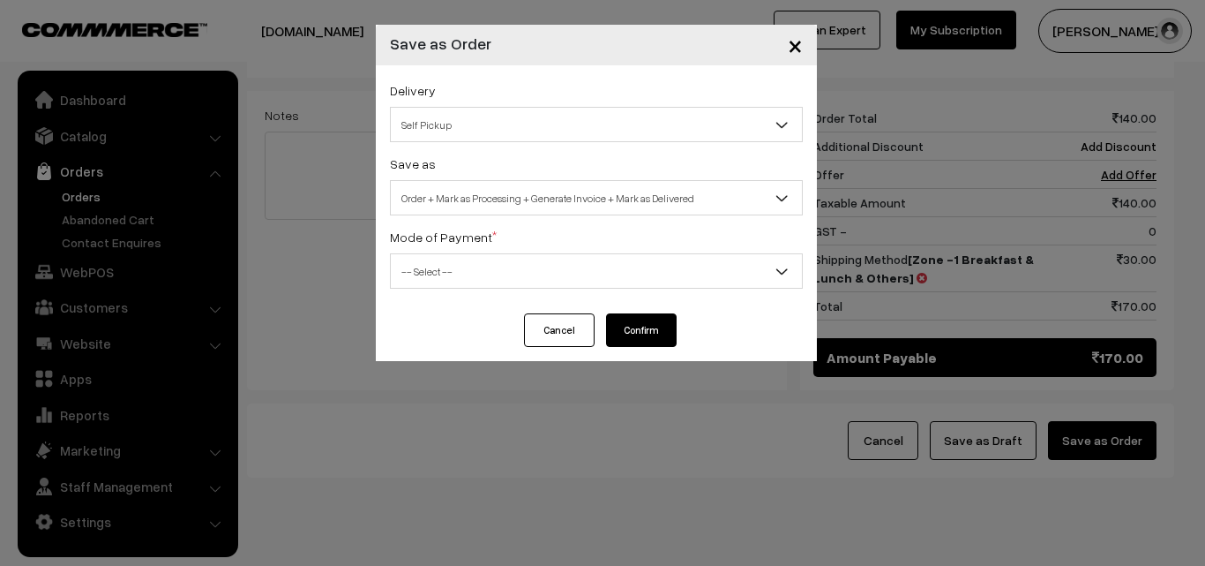
click at [454, 189] on span "Order + Mark as Processing + Generate Invoice + Mark as Delivered" at bounding box center [596, 198] width 411 height 31
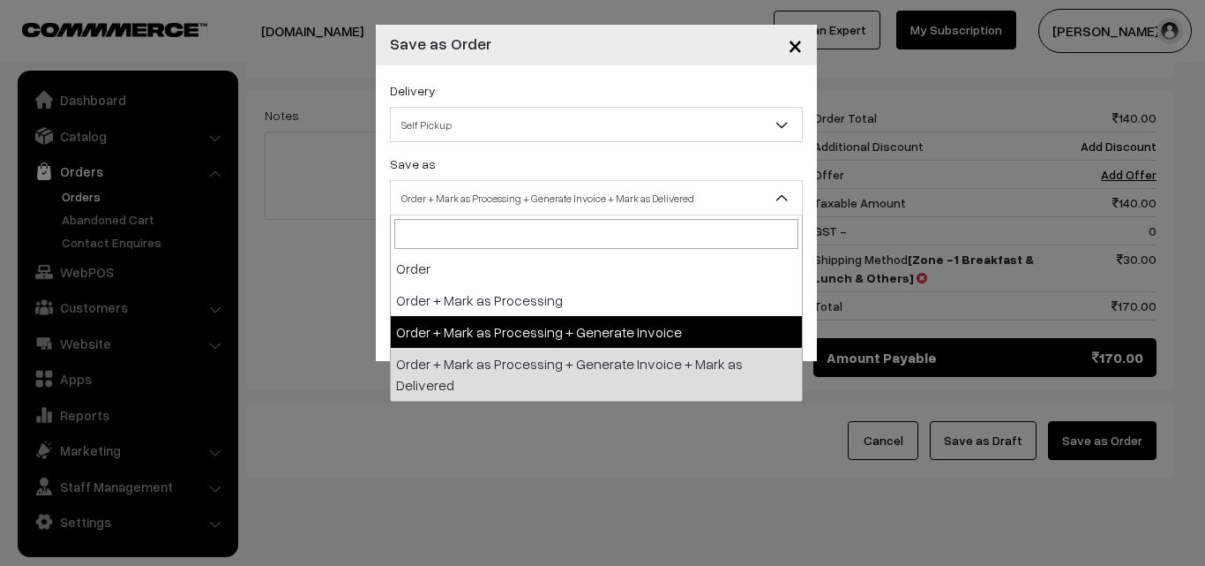
select select "3"
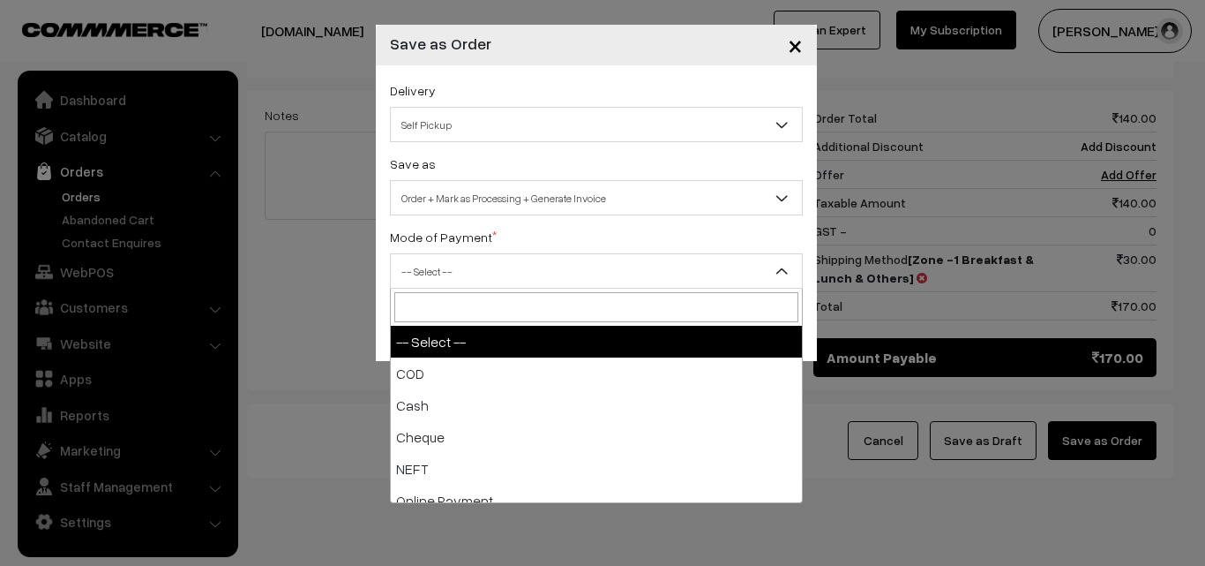
click at [438, 264] on span "-- Select --" at bounding box center [596, 271] width 411 height 31
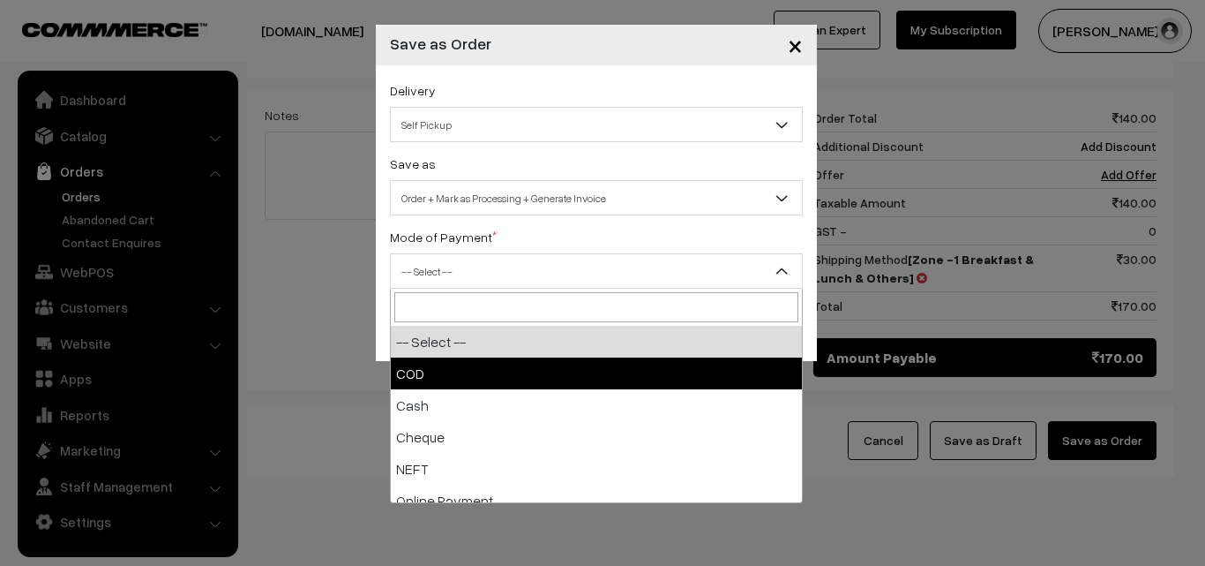
select select "1"
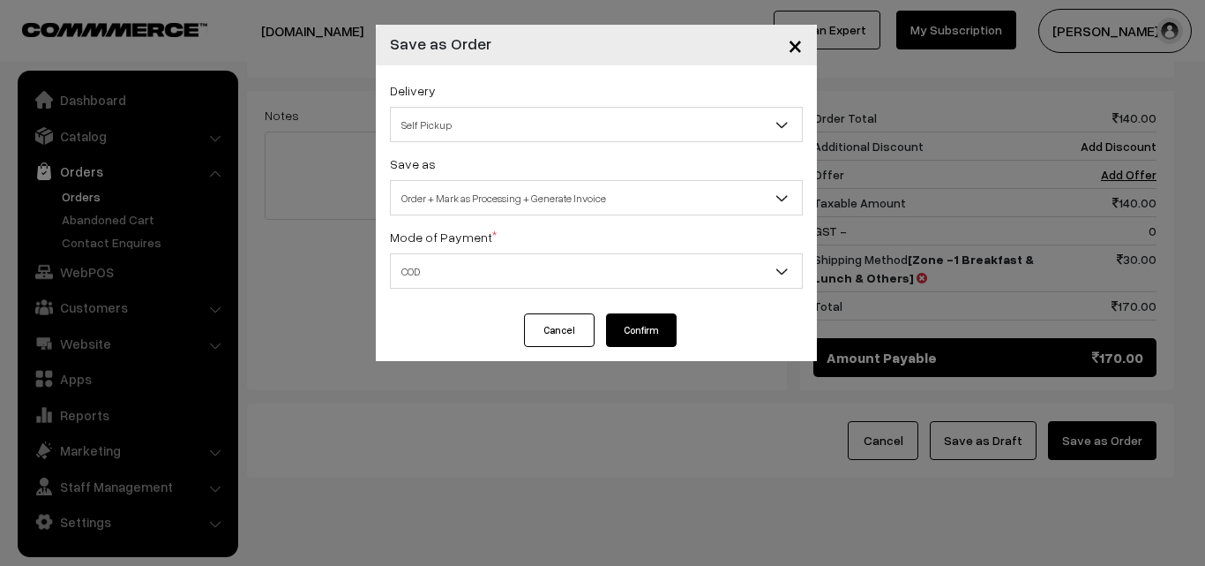
click at [654, 326] on button "Confirm" at bounding box center [641, 330] width 71 height 34
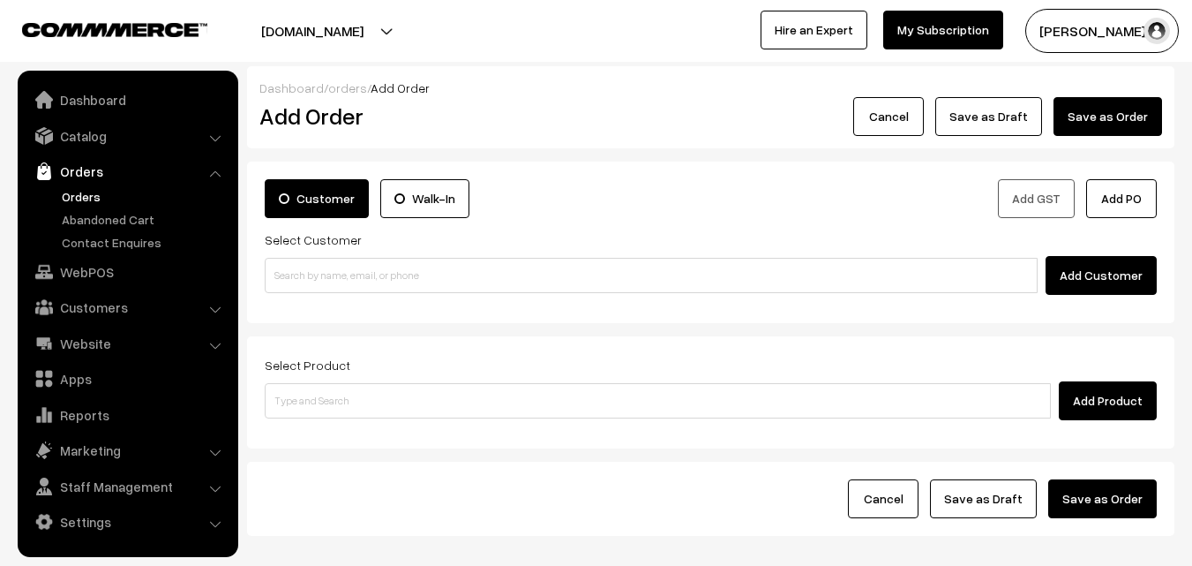
click at [76, 192] on link "Orders" at bounding box center [144, 196] width 175 height 19
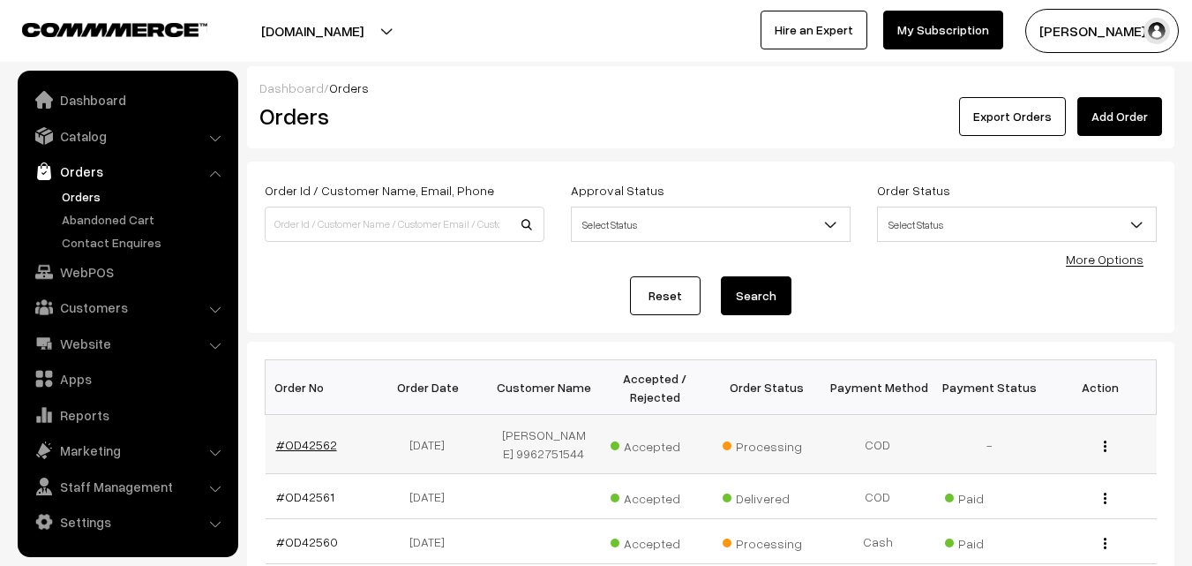
click at [316, 452] on link "#OD42562" at bounding box center [306, 444] width 61 height 15
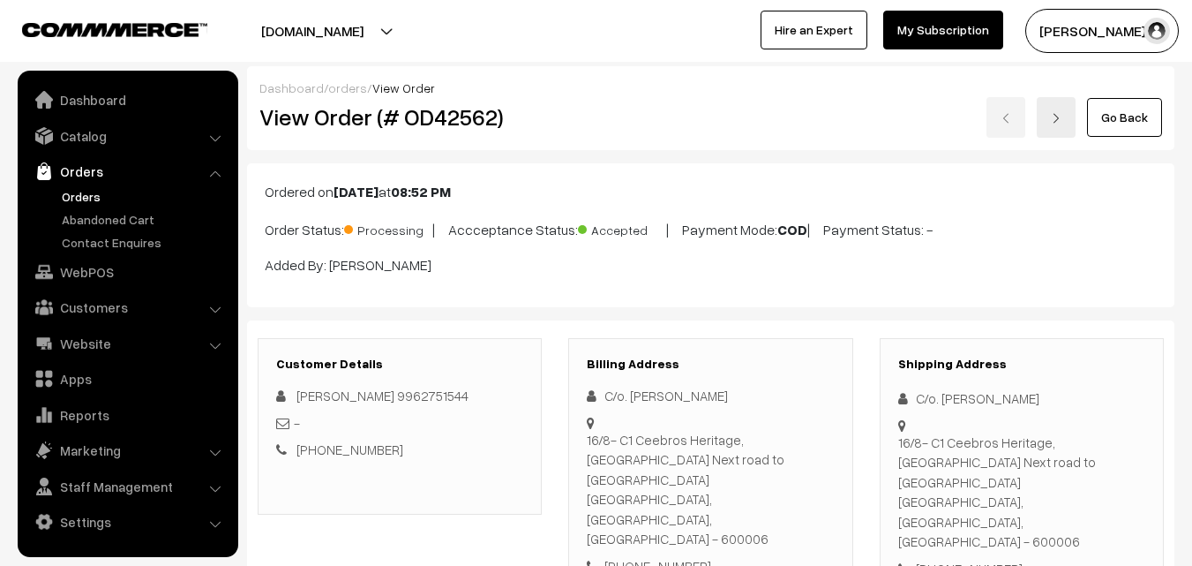
click at [325, 113] on h2 "View Order (# OD42562)" at bounding box center [400, 116] width 283 height 27
drag, startPoint x: 317, startPoint y: 116, endPoint x: 536, endPoint y: 131, distance: 219.3
click at [536, 131] on h2 "View Order (# OD42562)" at bounding box center [400, 116] width 283 height 27
copy h2 "Order (# OD42562)"
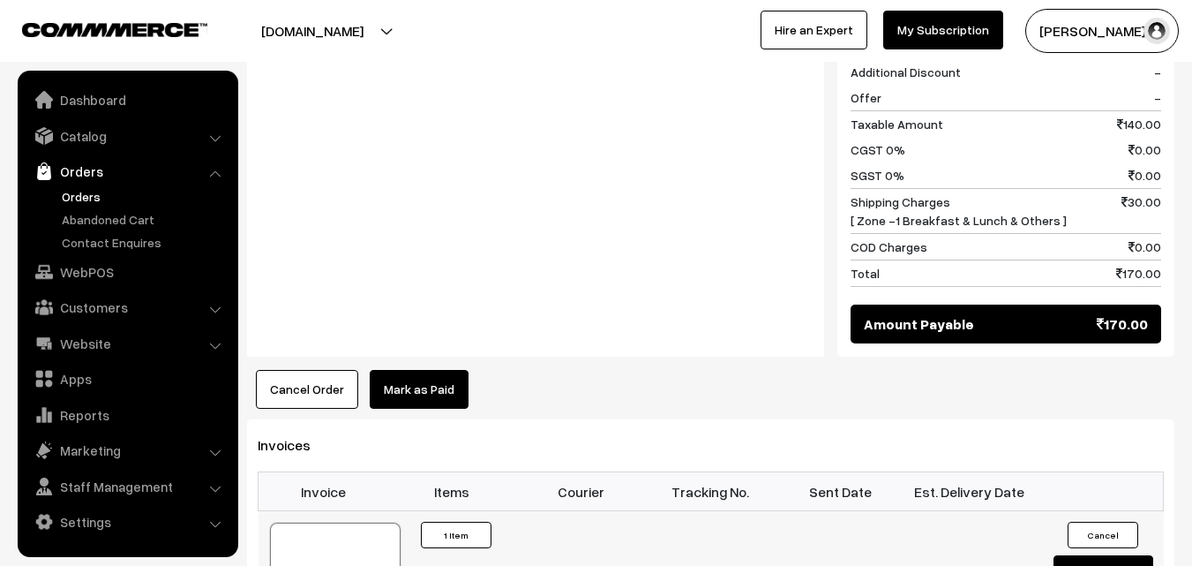
scroll to position [882, 0]
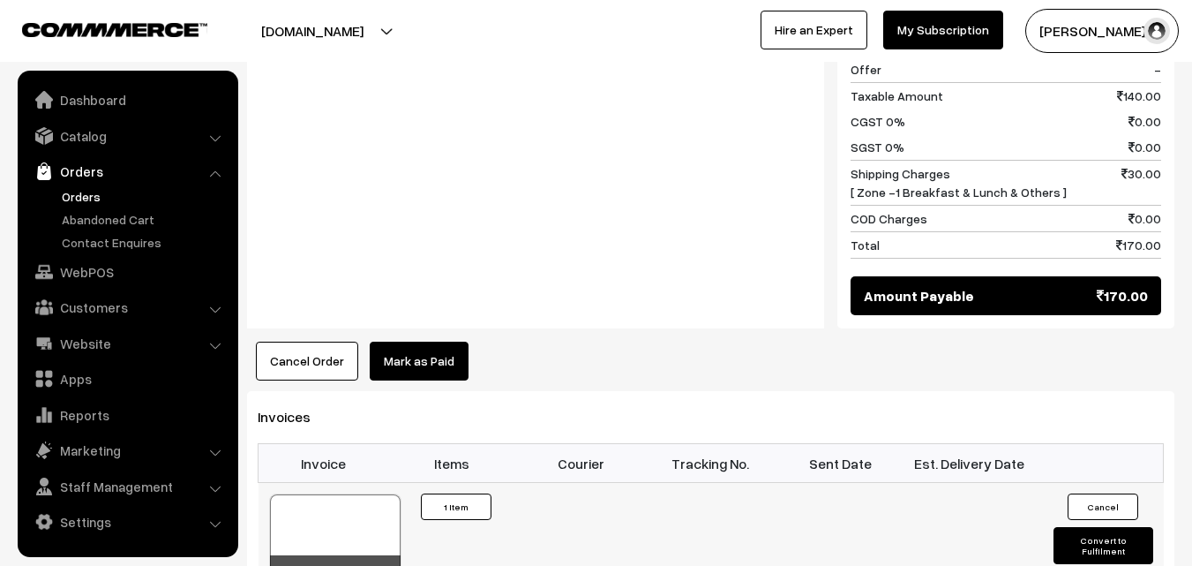
click at [331, 494] on div at bounding box center [335, 538] width 131 height 88
click at [90, 199] on link "Orders" at bounding box center [144, 196] width 175 height 19
